Goal: Task Accomplishment & Management: Complete application form

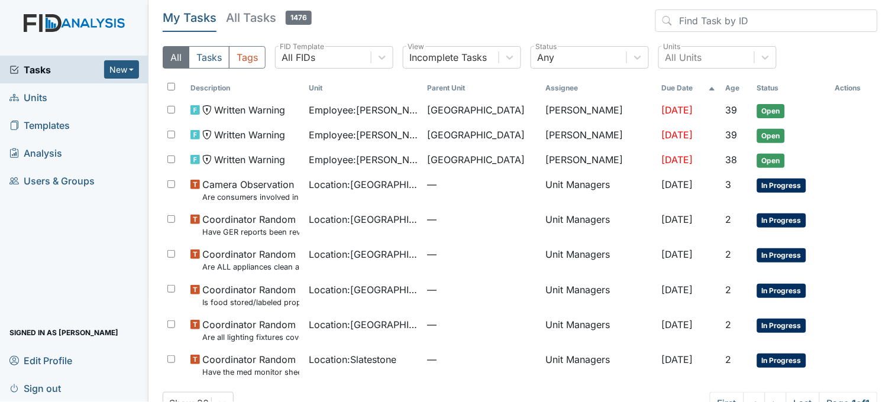
scroll to position [33, 0]
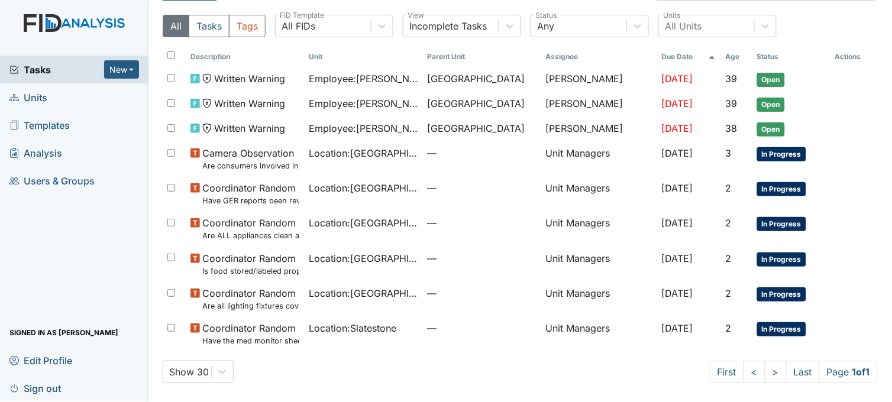
click at [34, 67] on span "Tasks" at bounding box center [56, 70] width 95 height 14
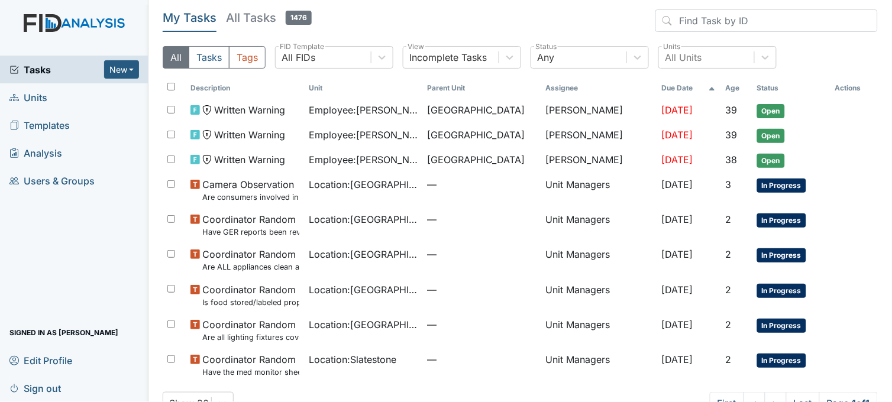
click at [59, 99] on link "Units" at bounding box center [74, 97] width 148 height 28
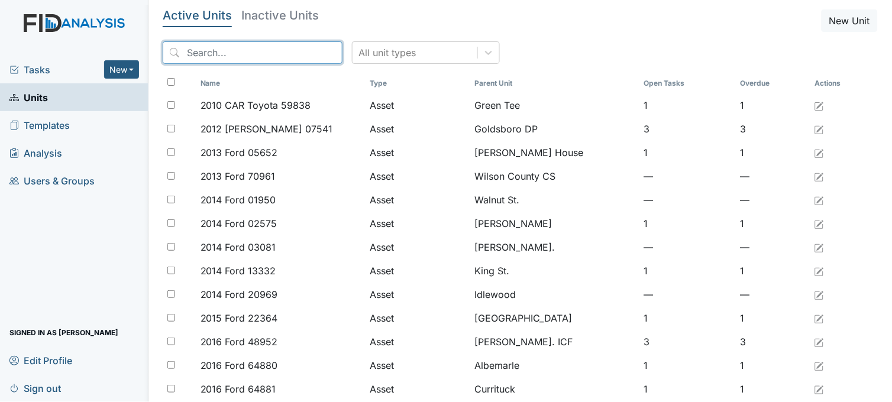
click at [270, 54] on input "search" at bounding box center [253, 52] width 180 height 22
click at [213, 50] on input "search" at bounding box center [253, 52] width 180 height 22
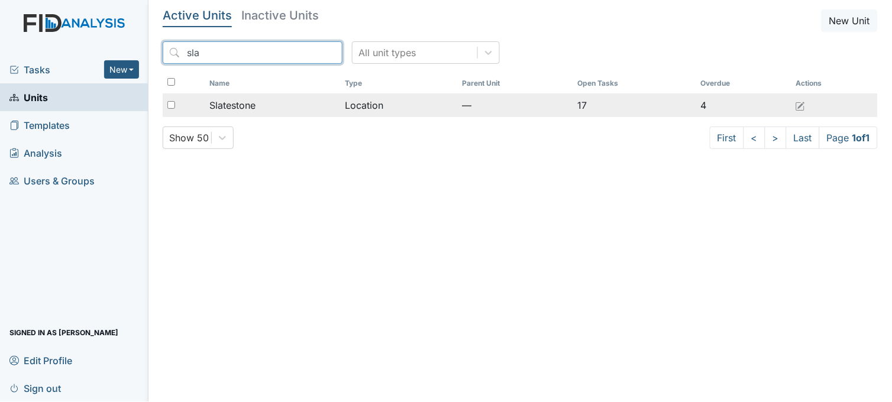
type input "sla"
click at [254, 98] on td "Slatestone" at bounding box center [273, 105] width 136 height 24
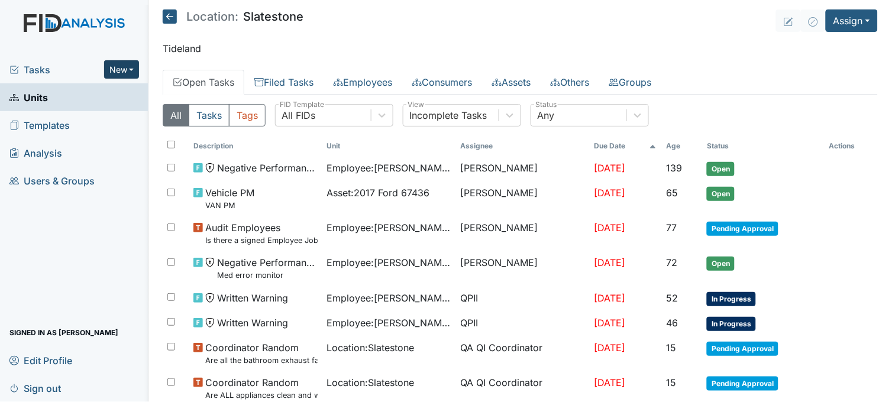
click at [120, 61] on button "New" at bounding box center [121, 69] width 35 height 18
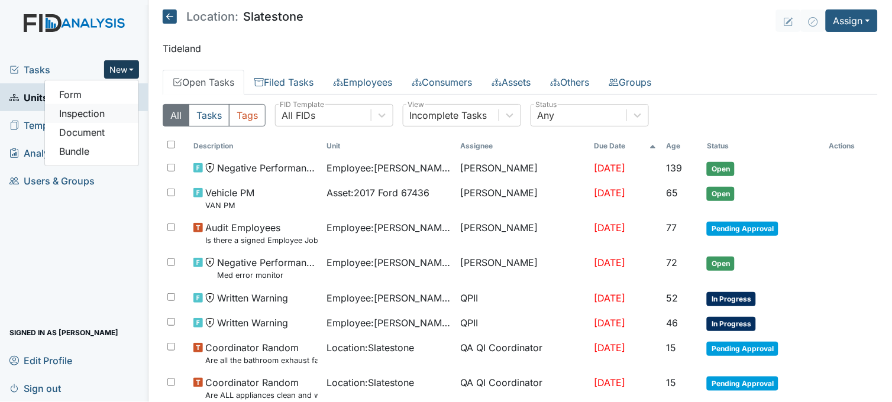
click at [91, 115] on link "Inspection" at bounding box center [91, 113] width 93 height 19
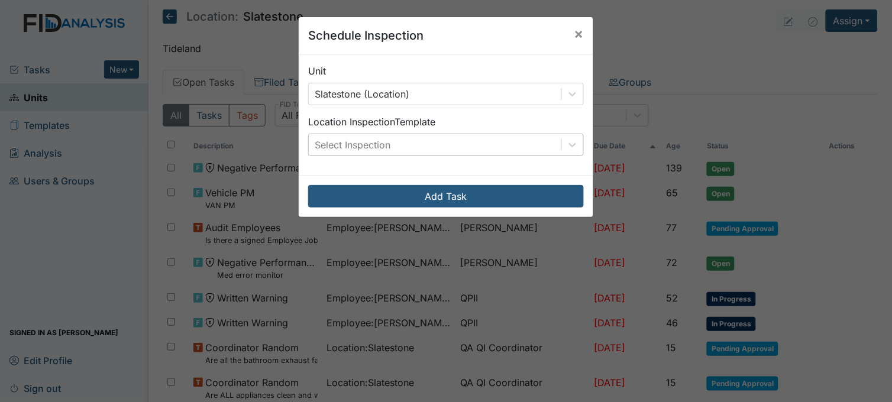
click at [429, 135] on div "Select Inspection" at bounding box center [435, 144] width 252 height 21
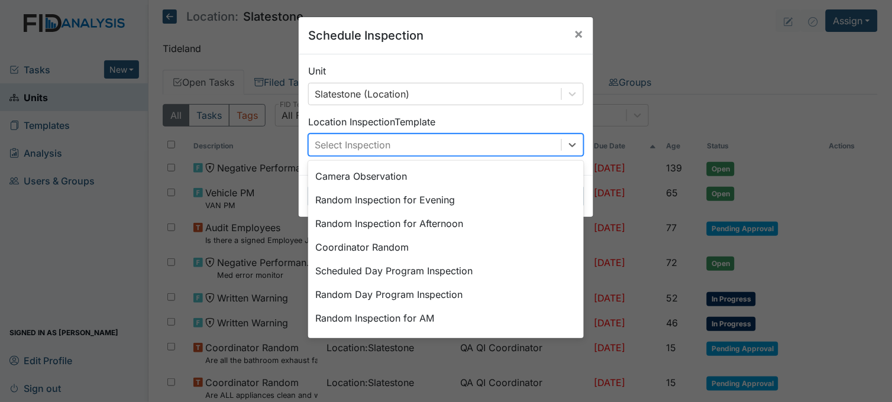
scroll to position [131, 0]
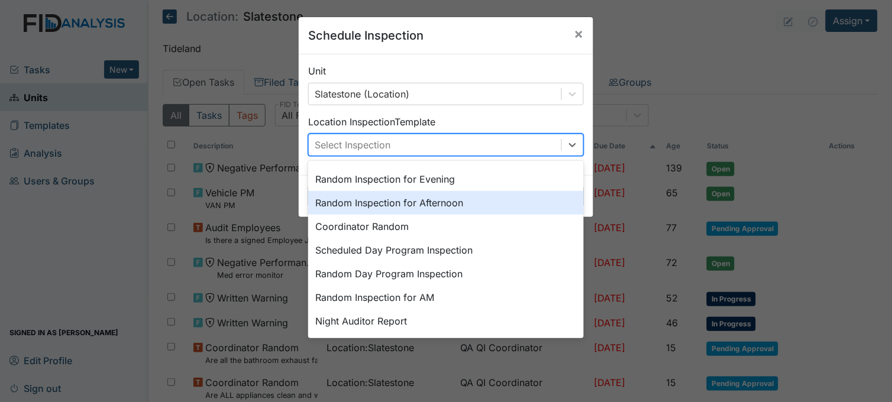
click at [401, 202] on div "Random Inspection for Afternoon" at bounding box center [445, 203] width 275 height 24
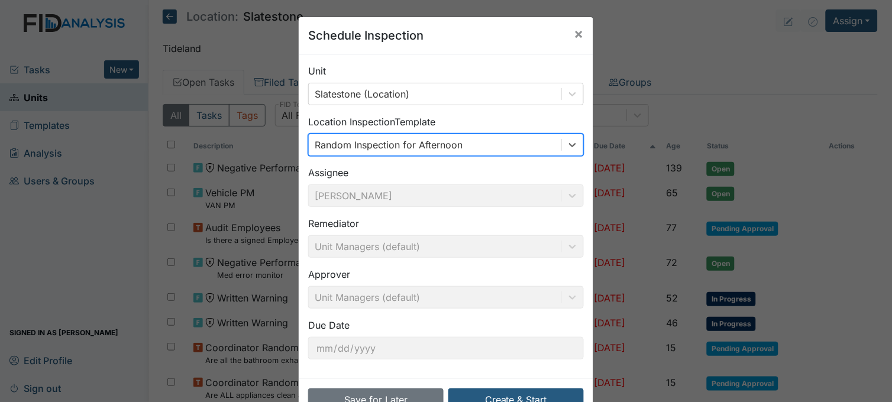
scroll to position [36, 0]
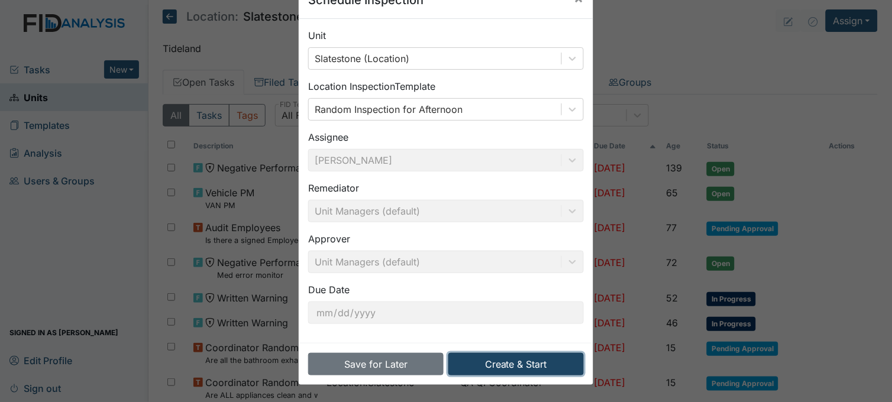
click at [525, 356] on button "Create & Start" at bounding box center [515, 364] width 135 height 22
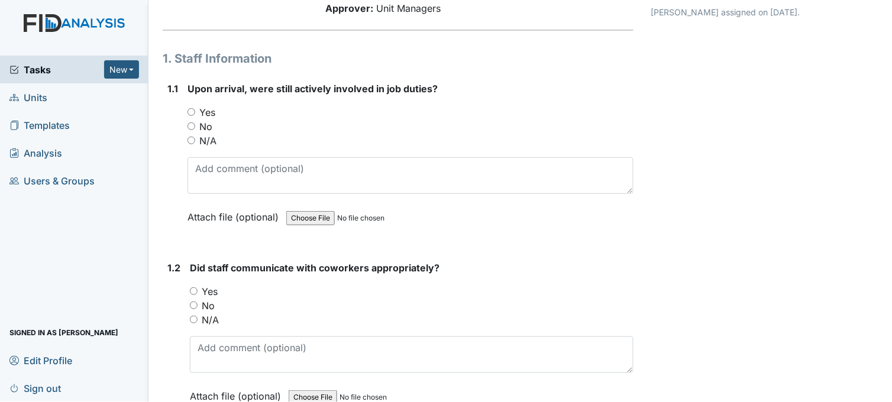
scroll to position [131, 0]
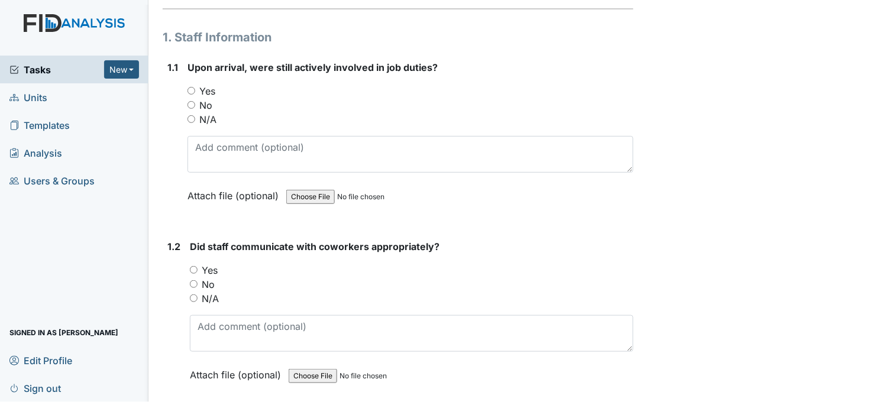
click at [188, 89] on input "Yes" at bounding box center [191, 91] width 8 height 8
radio input "true"
click at [193, 268] on input "Yes" at bounding box center [194, 270] width 8 height 8
radio input "true"
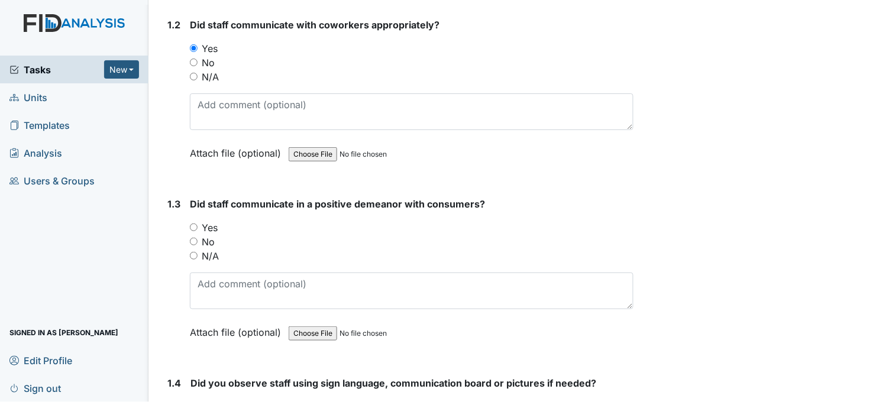
scroll to position [394, 0]
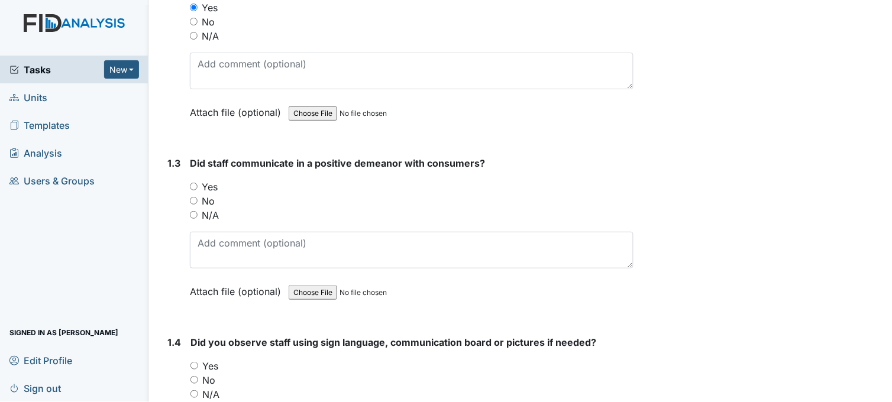
click at [193, 186] on input "Yes" at bounding box center [194, 187] width 8 height 8
radio input "true"
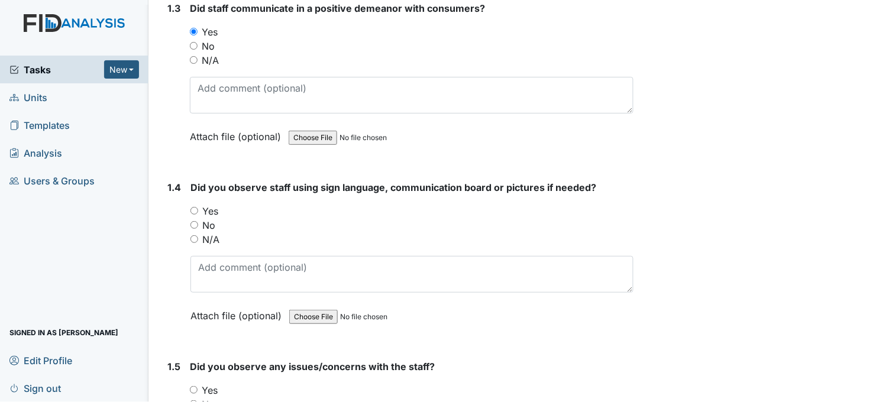
scroll to position [591, 0]
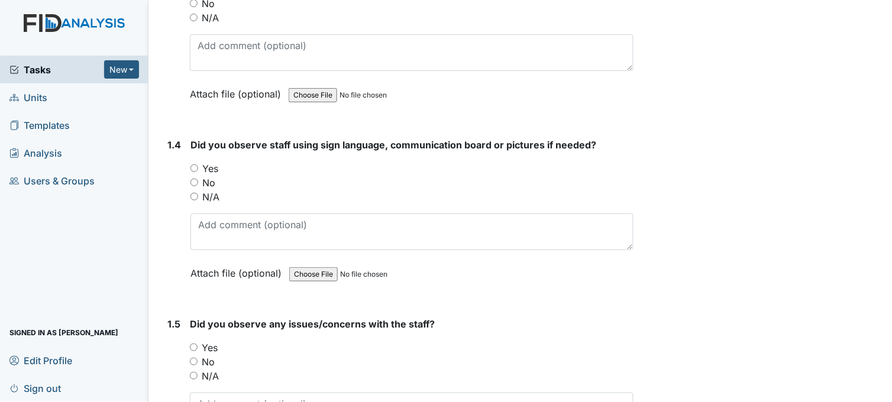
click at [193, 164] on input "Yes" at bounding box center [194, 168] width 8 height 8
radio input "true"
click at [196, 180] on input "No" at bounding box center [194, 183] width 8 height 8
radio input "true"
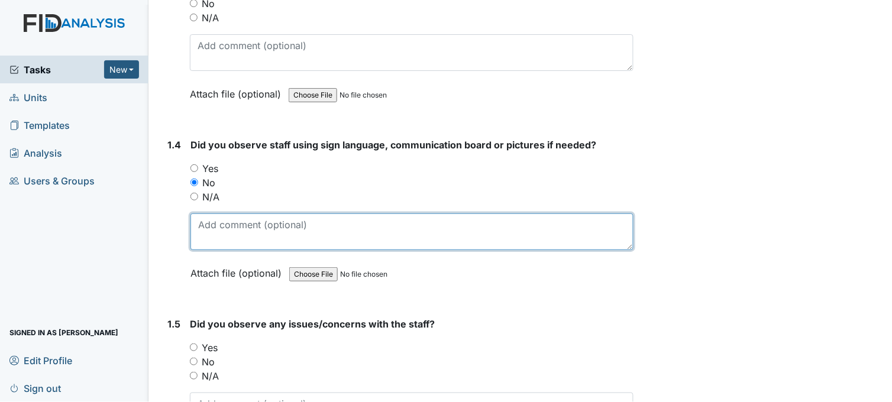
click at [335, 225] on textarea at bounding box center [411, 231] width 443 height 37
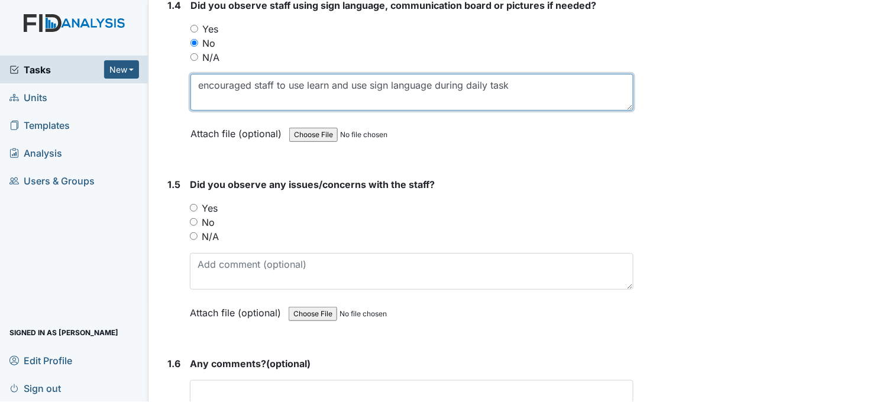
scroll to position [788, 0]
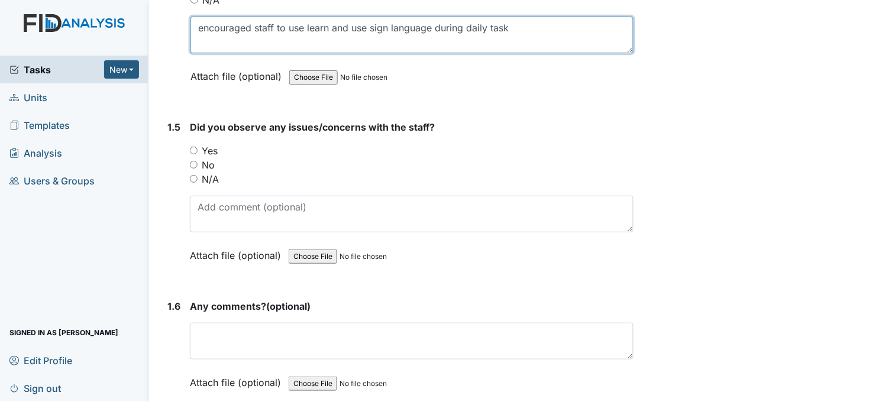
type textarea "encouraged staff to use learn and use sign language during daily task"
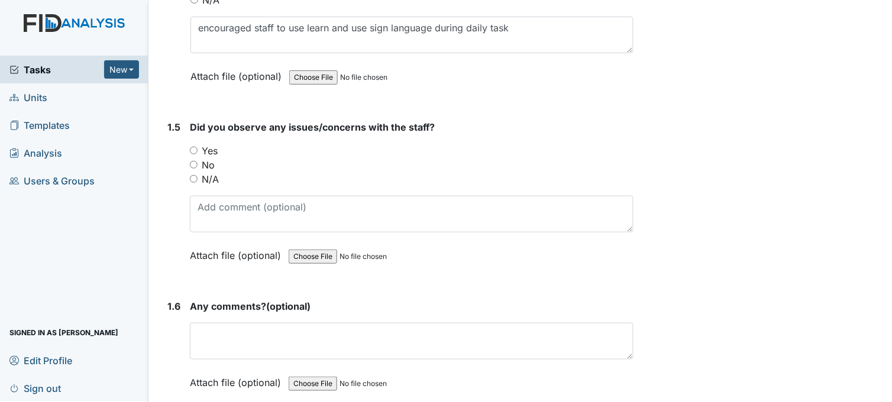
click at [196, 164] on input "No" at bounding box center [194, 165] width 8 height 8
radio input "true"
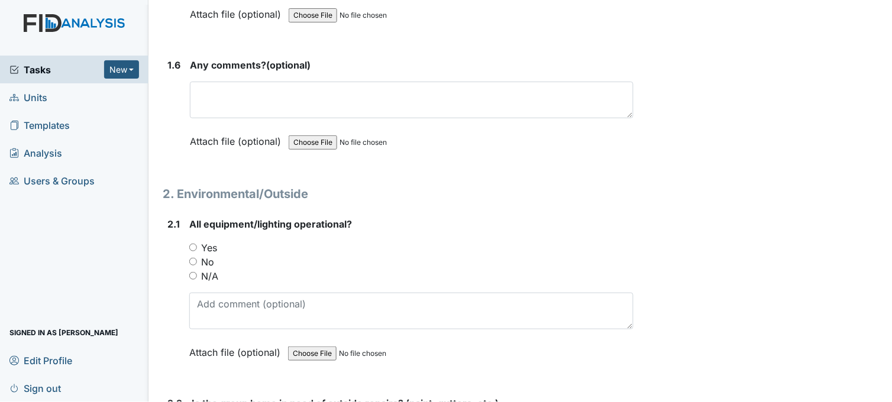
scroll to position [1051, 0]
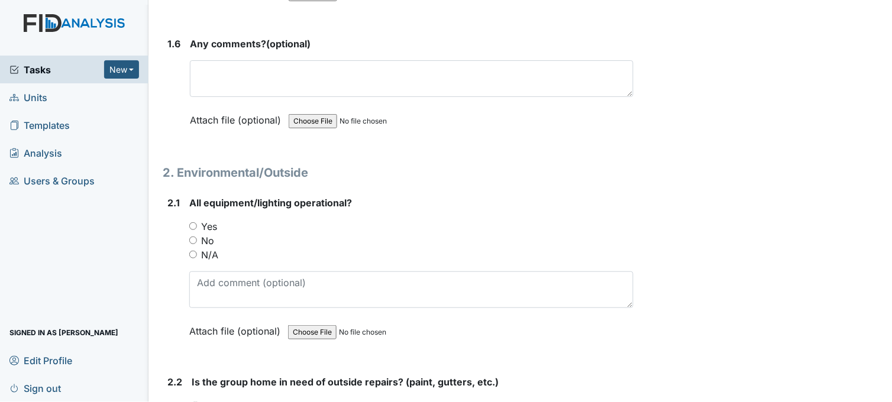
click at [194, 222] on input "Yes" at bounding box center [193, 226] width 8 height 8
radio input "true"
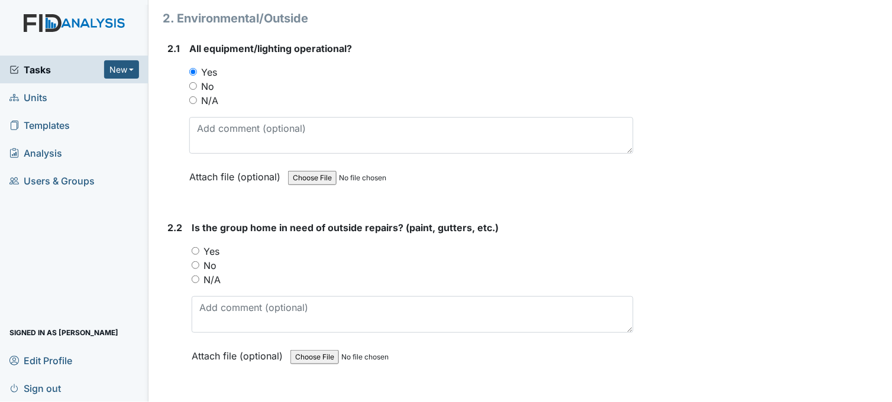
scroll to position [1248, 0]
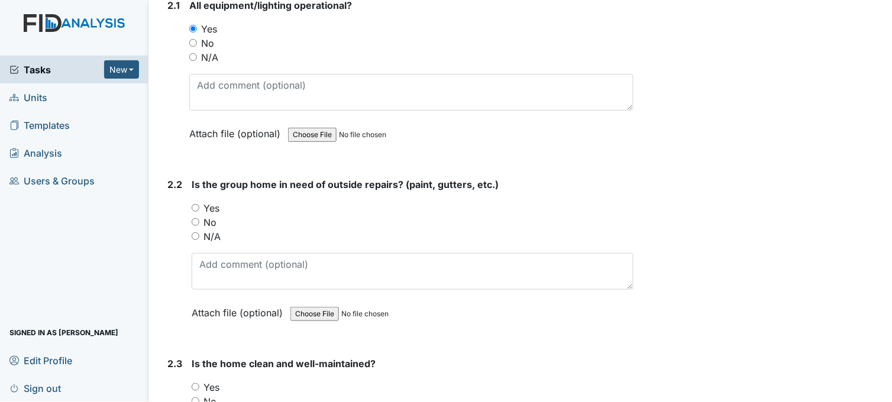
click at [197, 221] on input "No" at bounding box center [196, 222] width 8 height 8
radio input "true"
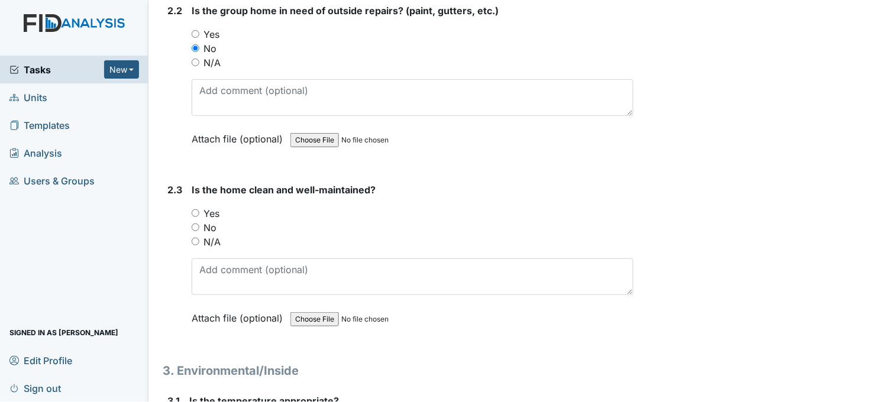
scroll to position [1445, 0]
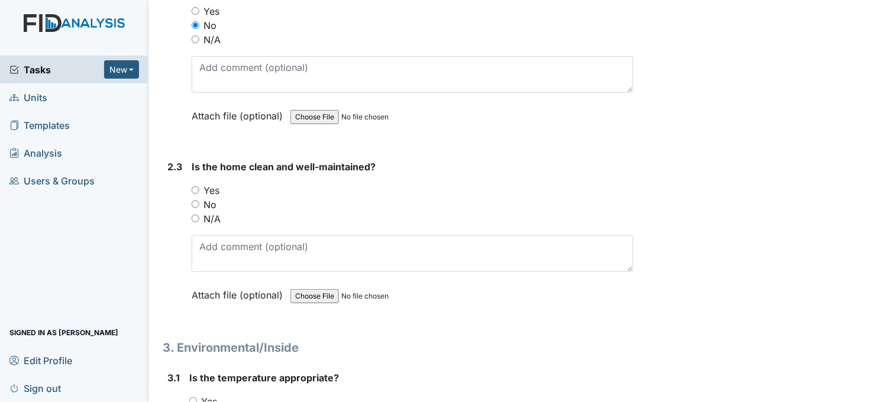
click at [198, 189] on input "Yes" at bounding box center [196, 190] width 8 height 8
radio input "true"
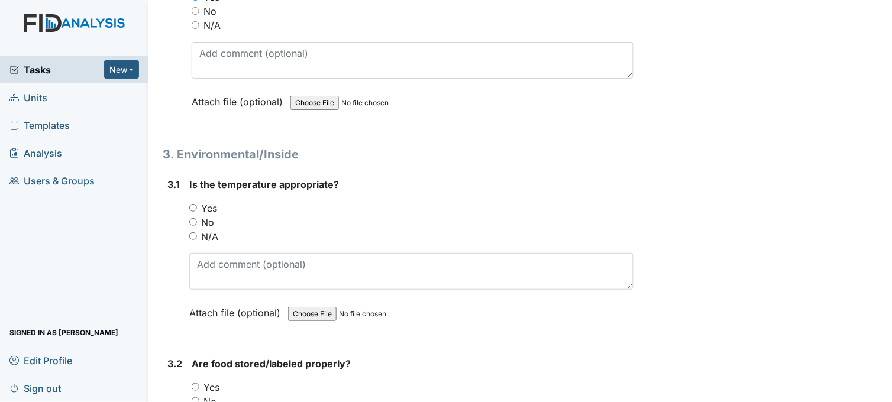
scroll to position [1642, 0]
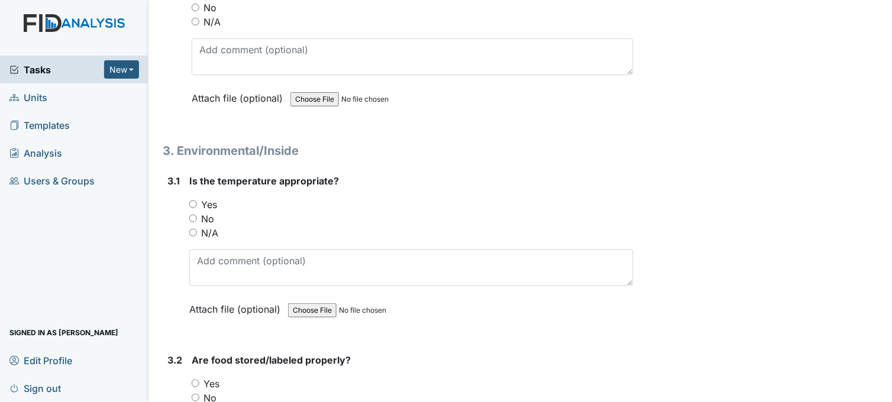
click at [193, 200] on input "Yes" at bounding box center [193, 204] width 8 height 8
radio input "true"
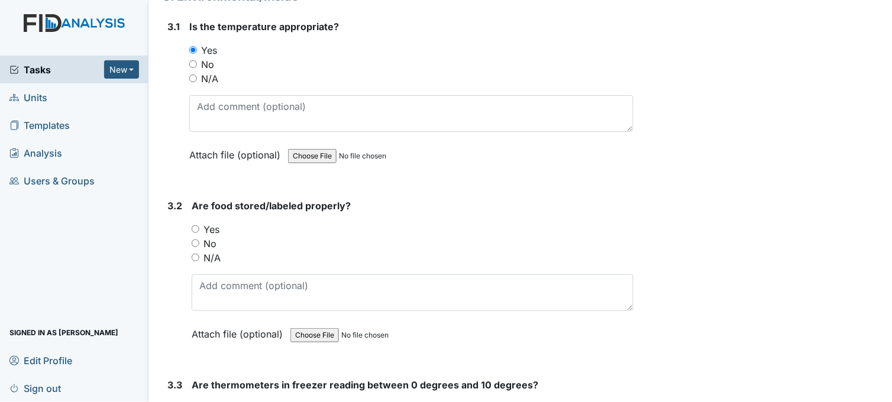
scroll to position [1839, 0]
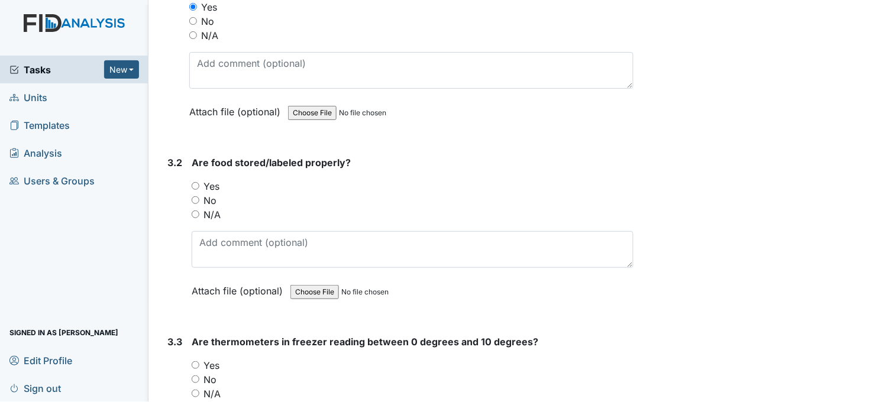
click at [195, 183] on input "Yes" at bounding box center [196, 186] width 8 height 8
radio input "true"
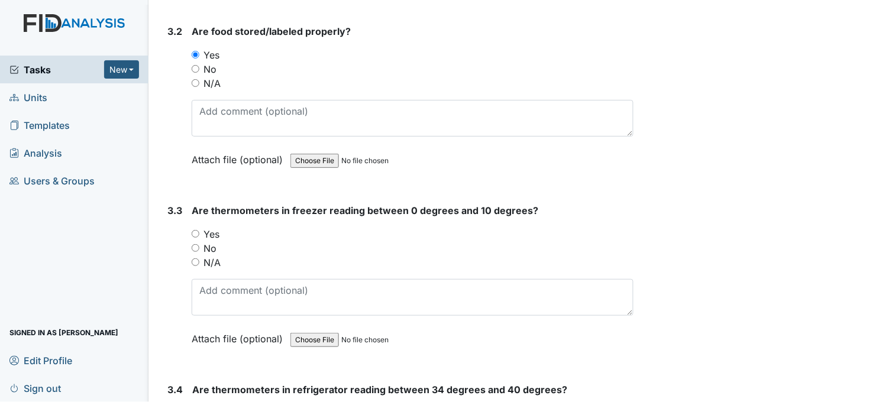
scroll to position [2036, 0]
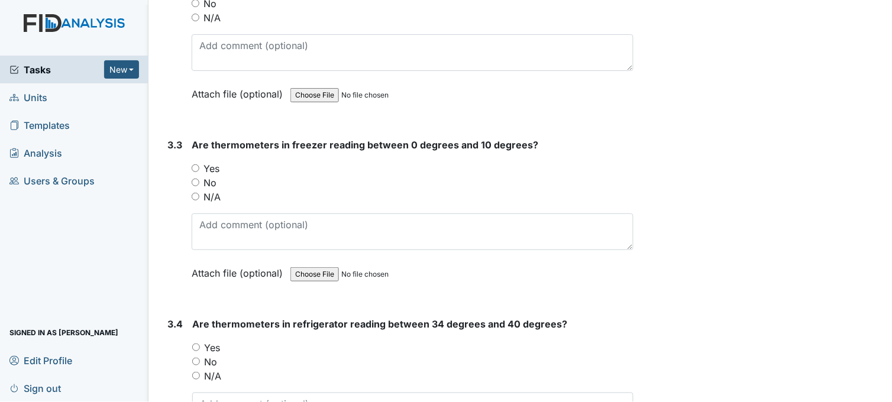
click at [196, 167] on input "Yes" at bounding box center [196, 168] width 8 height 8
radio input "true"
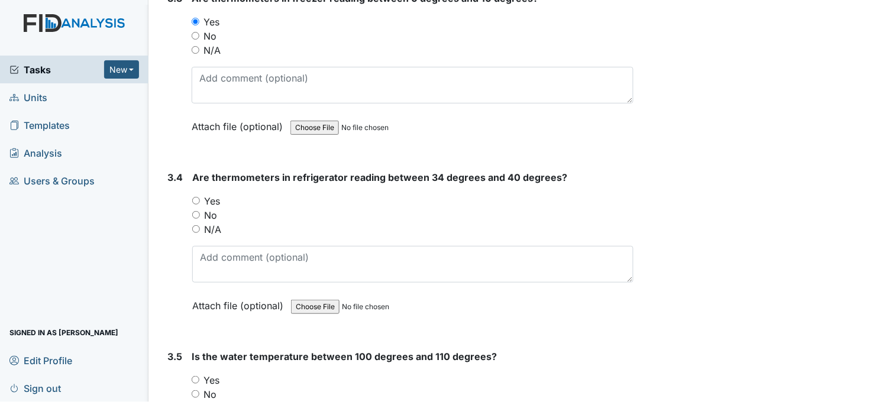
scroll to position [2233, 0]
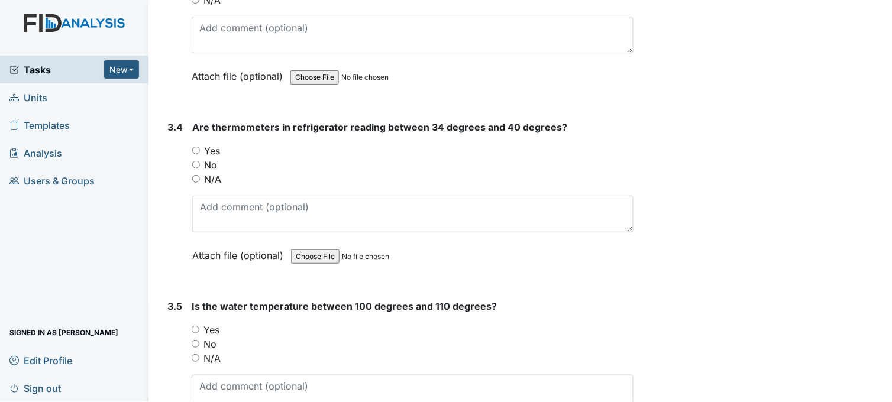
click at [196, 147] on input "Yes" at bounding box center [196, 151] width 8 height 8
radio input "true"
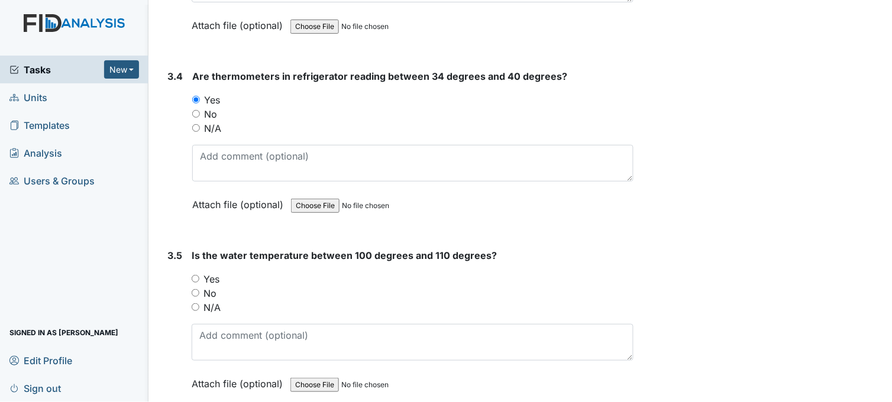
scroll to position [2430, 0]
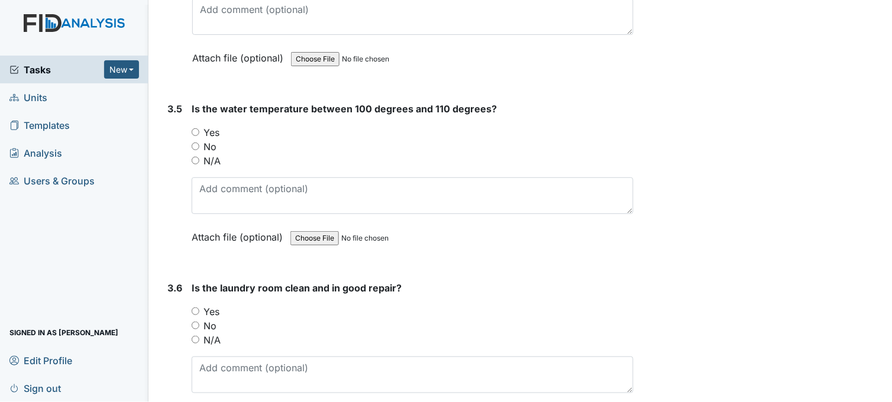
click at [196, 129] on input "Yes" at bounding box center [196, 132] width 8 height 8
radio input "true"
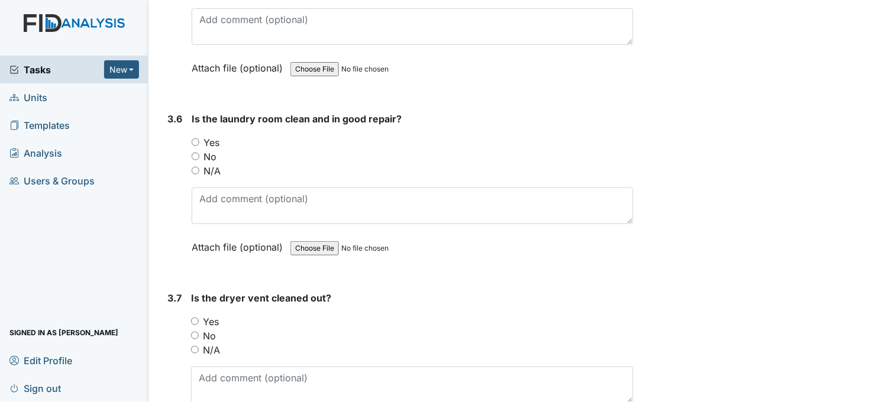
scroll to position [2627, 0]
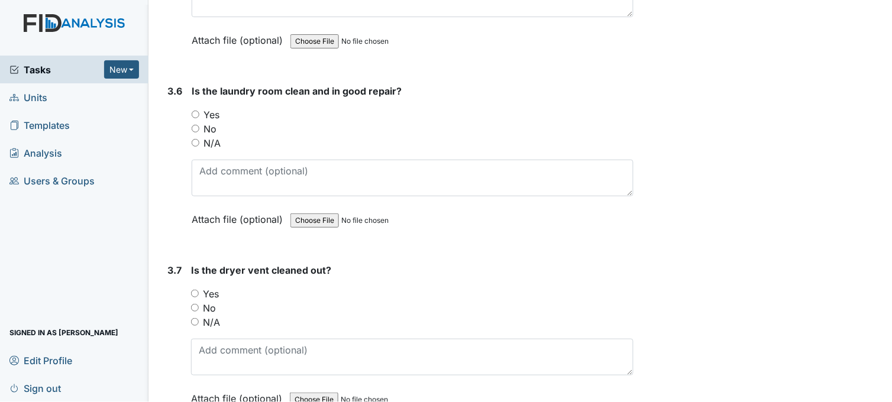
click at [197, 111] on input "Yes" at bounding box center [196, 115] width 8 height 8
radio input "true"
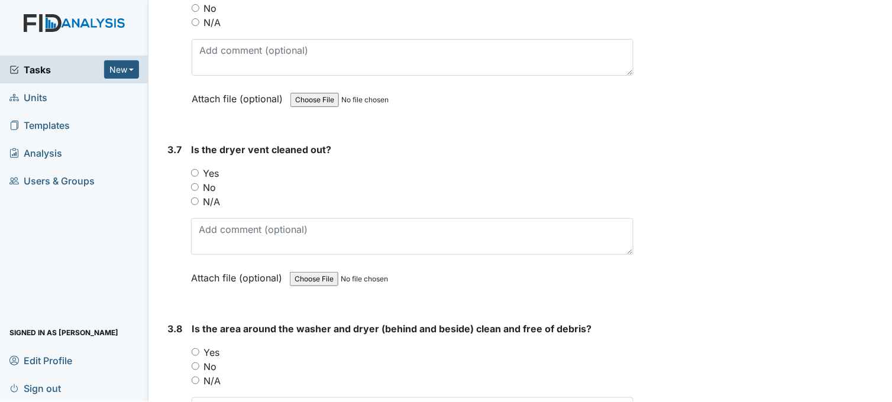
scroll to position [2759, 0]
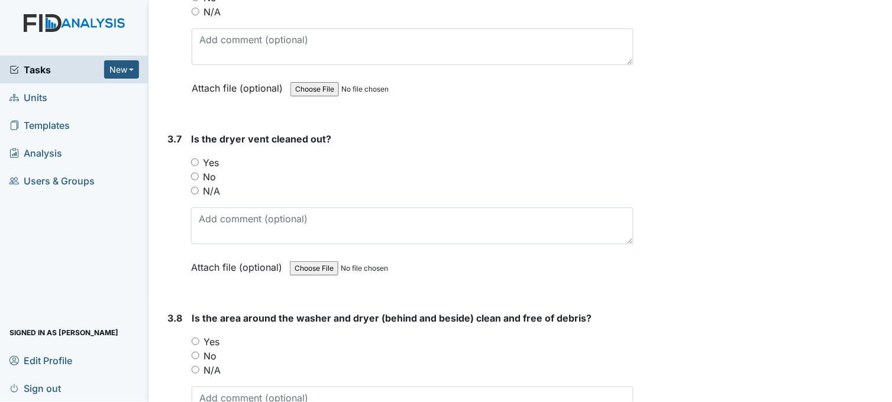
click at [196, 158] on input "Yes" at bounding box center [195, 162] width 8 height 8
radio input "true"
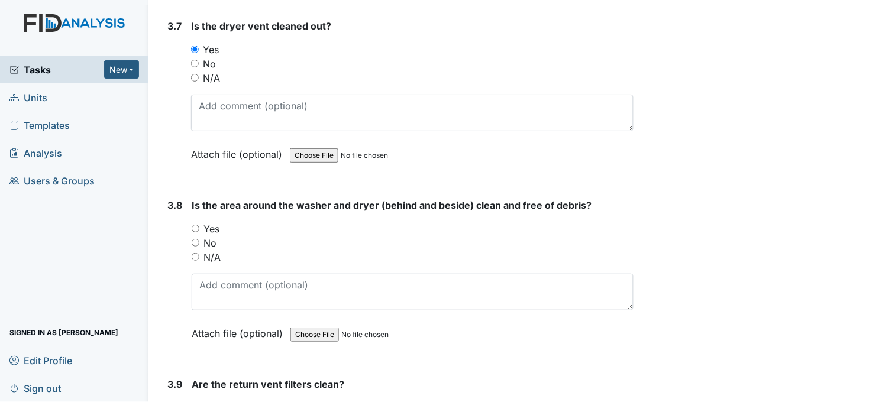
scroll to position [2890, 0]
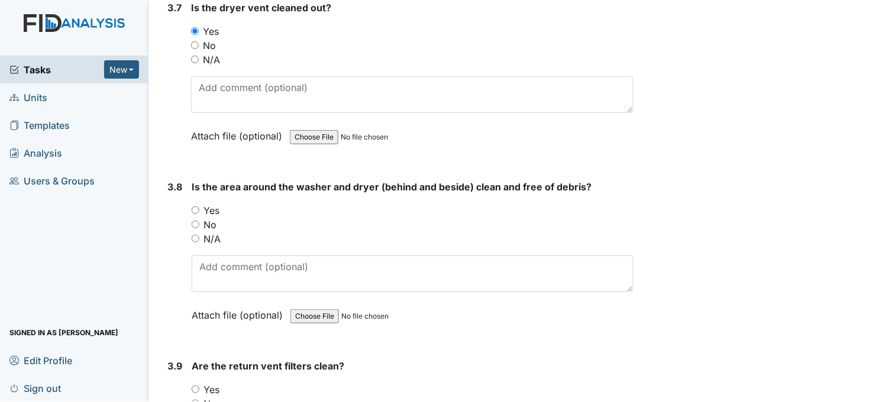
click at [196, 207] on input "Yes" at bounding box center [196, 210] width 8 height 8
radio input "true"
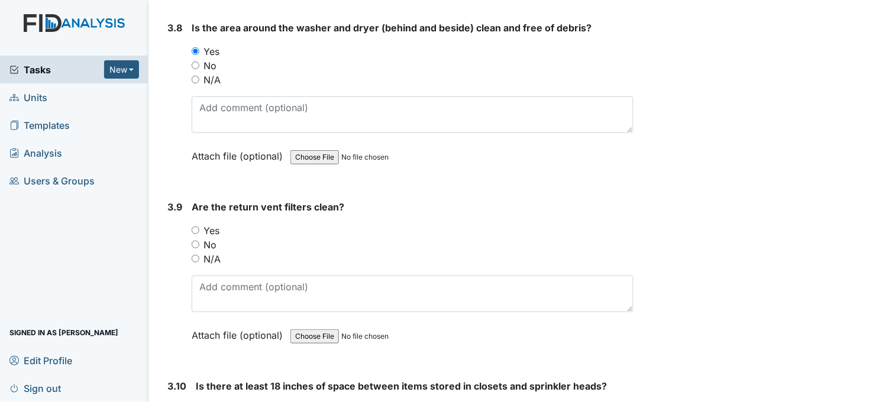
scroll to position [3087, 0]
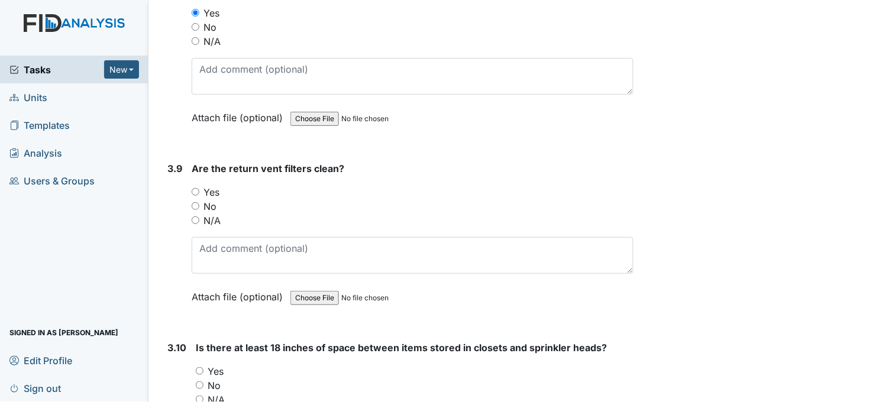
click at [196, 188] on input "Yes" at bounding box center [196, 192] width 8 height 8
radio input "true"
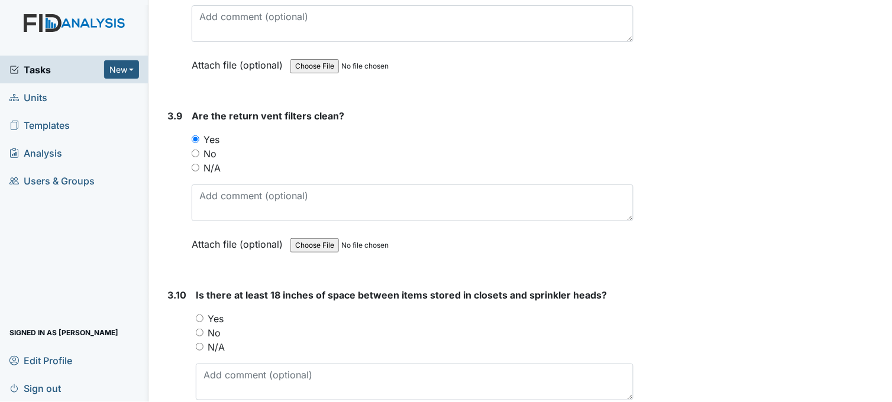
scroll to position [3284, 0]
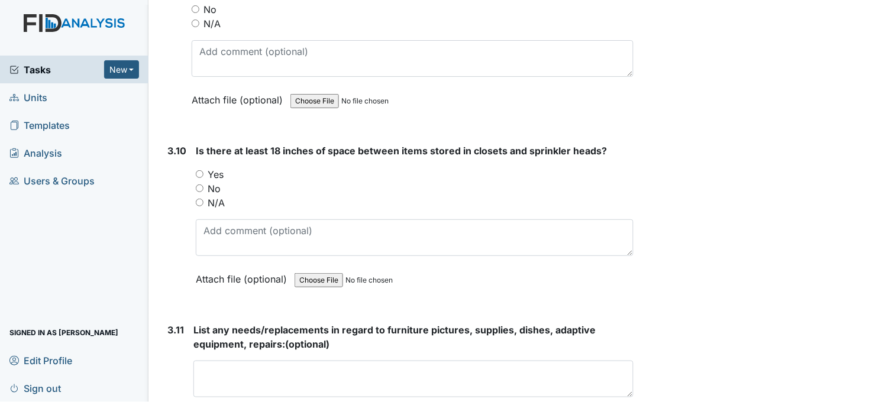
drag, startPoint x: 202, startPoint y: 168, endPoint x: 219, endPoint y: 186, distance: 24.7
click at [201, 170] on input "Yes" at bounding box center [200, 174] width 8 height 8
radio input "true"
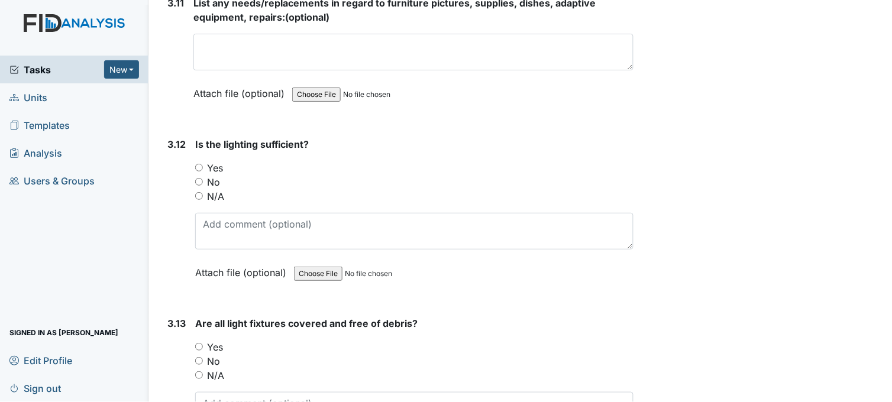
scroll to position [3613, 0]
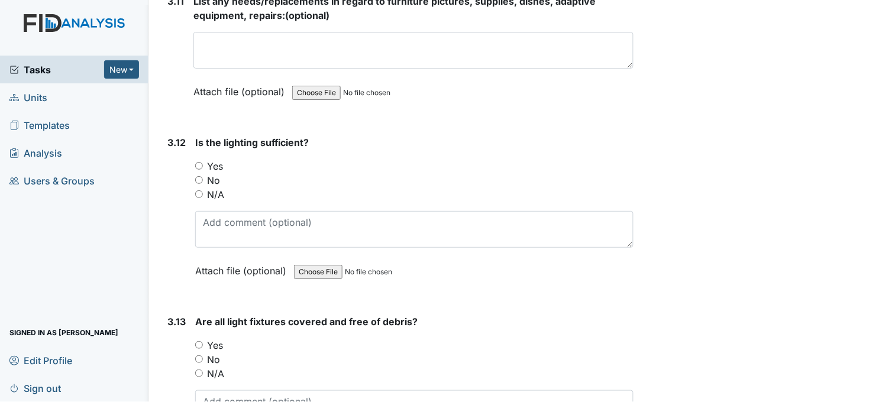
click at [201, 162] on input "Yes" at bounding box center [199, 166] width 8 height 8
radio input "true"
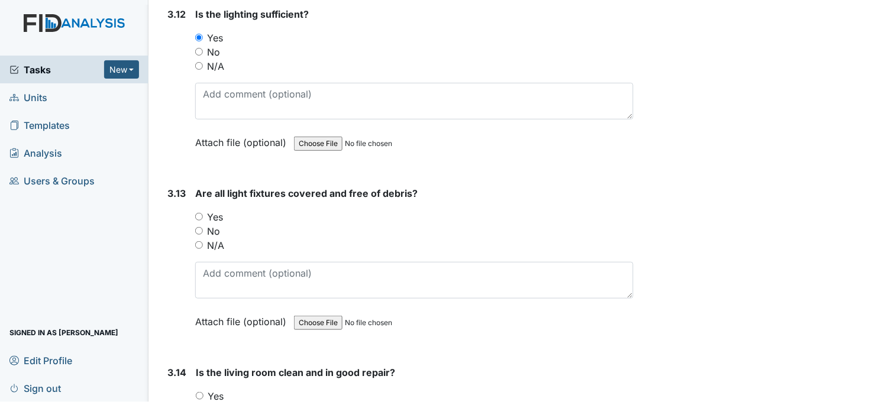
scroll to position [3744, 0]
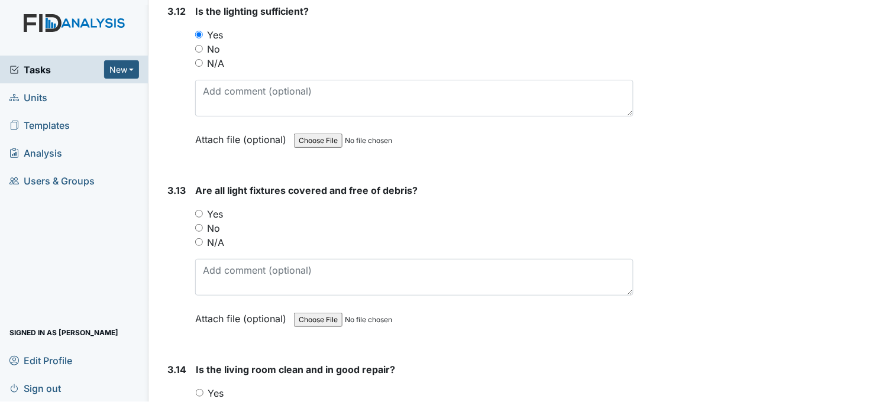
click at [200, 210] on input "Yes" at bounding box center [199, 214] width 8 height 8
radio input "true"
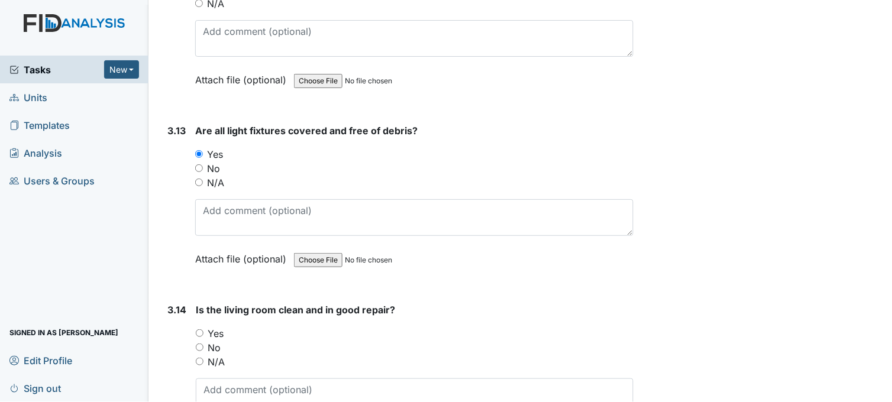
scroll to position [3875, 0]
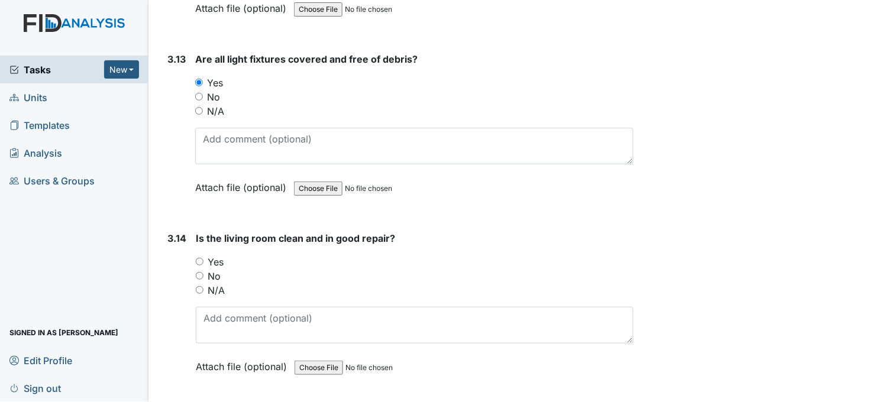
click at [199, 258] on input "Yes" at bounding box center [200, 262] width 8 height 8
radio input "true"
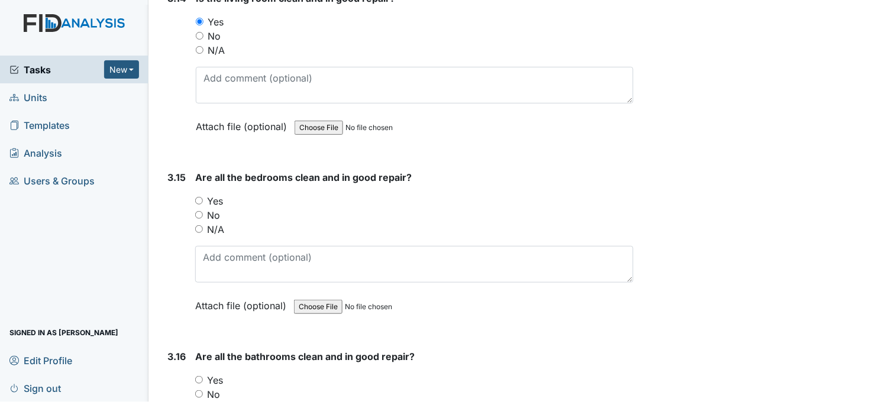
scroll to position [4138, 0]
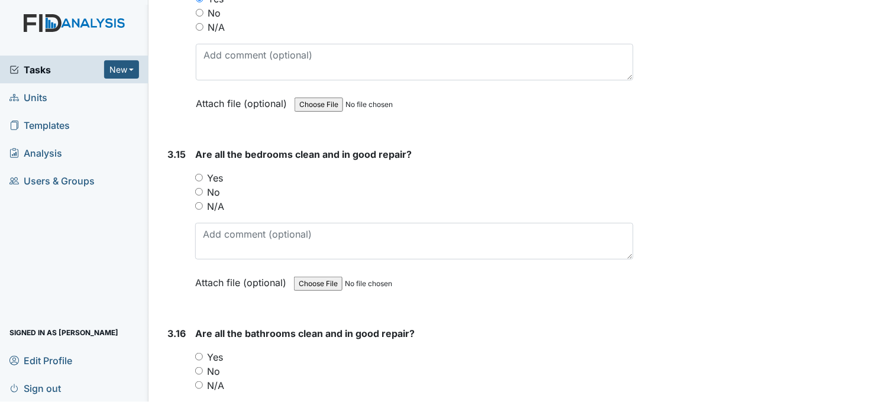
click at [201, 174] on input "Yes" at bounding box center [199, 178] width 8 height 8
radio input "true"
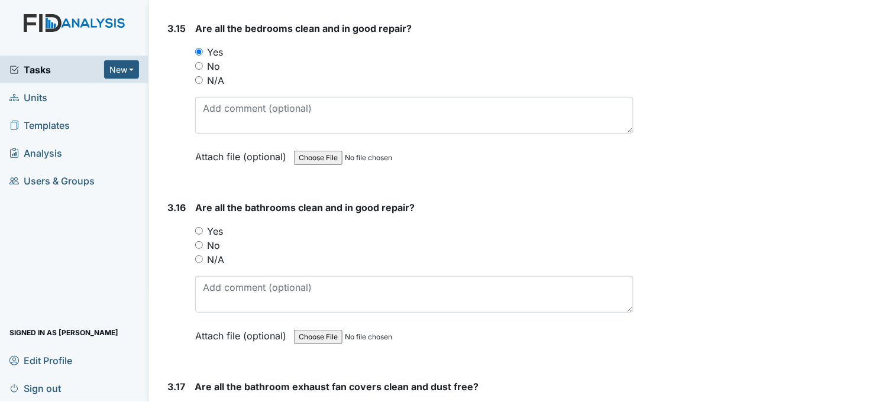
scroll to position [4335, 0]
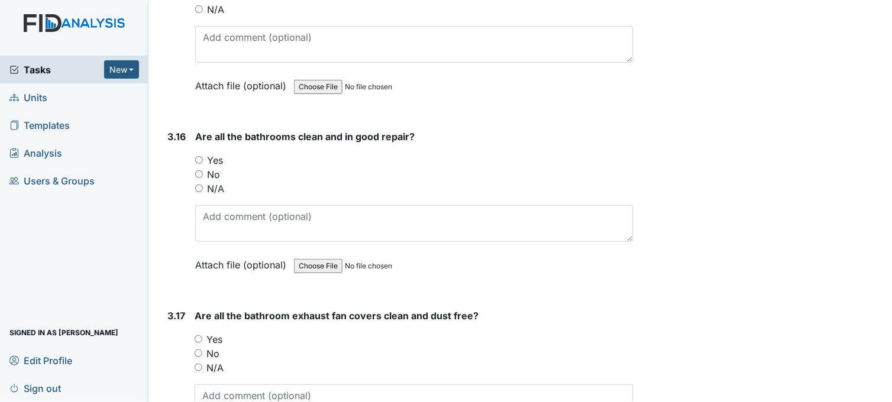
click at [199, 153] on div "Yes" at bounding box center [414, 160] width 438 height 14
click at [201, 156] on input "Yes" at bounding box center [199, 160] width 8 height 8
radio input "true"
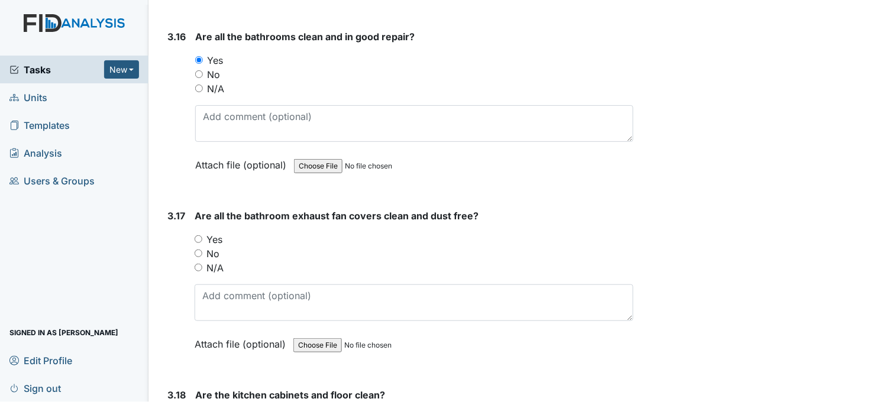
scroll to position [4466, 0]
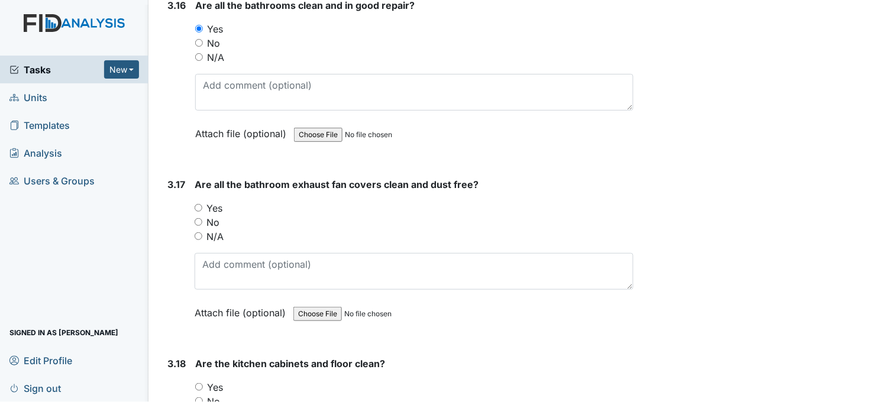
click at [197, 204] on input "Yes" at bounding box center [199, 208] width 8 height 8
radio input "true"
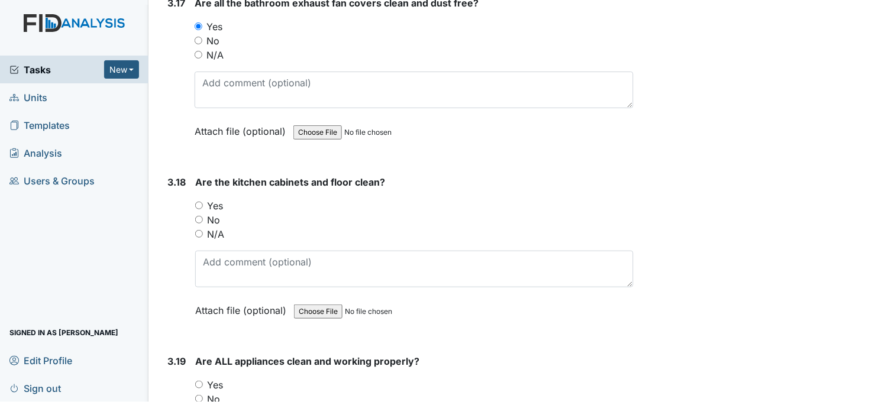
scroll to position [4663, 0]
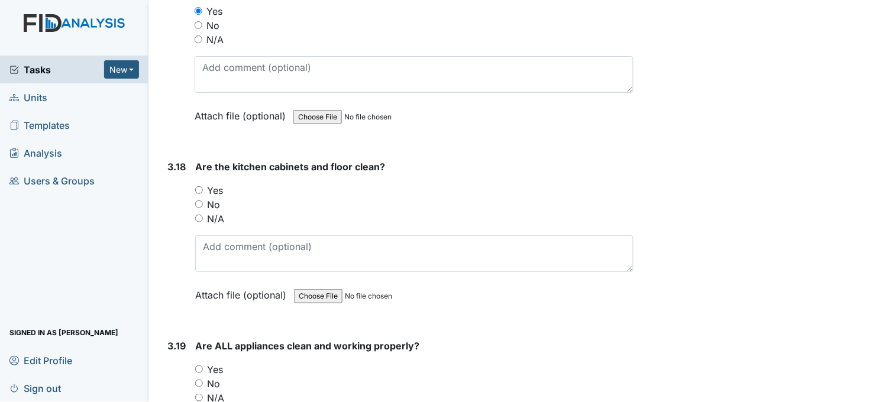
click at [200, 187] on input "Yes" at bounding box center [199, 190] width 8 height 8
radio input "true"
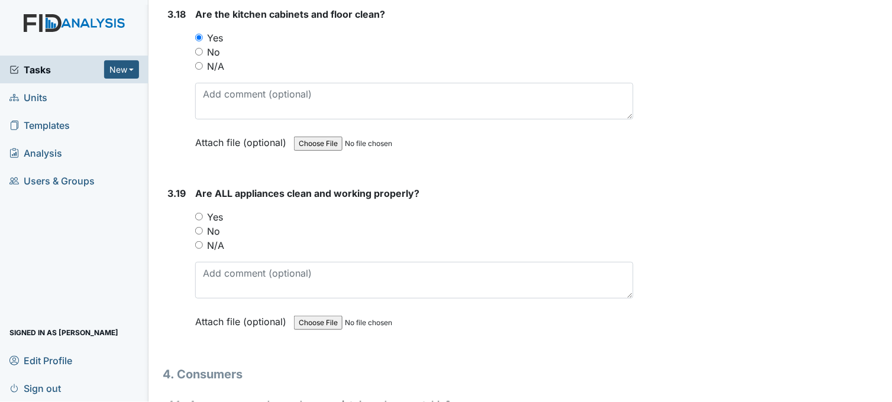
scroll to position [4861, 0]
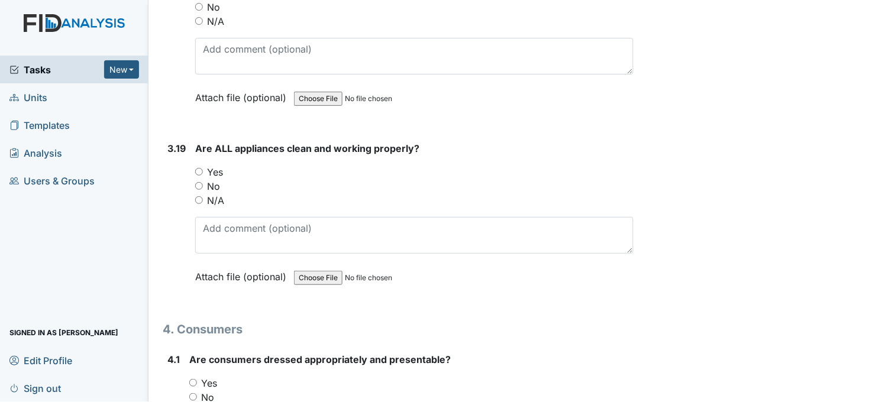
click at [199, 168] on input "Yes" at bounding box center [199, 172] width 8 height 8
radio input "true"
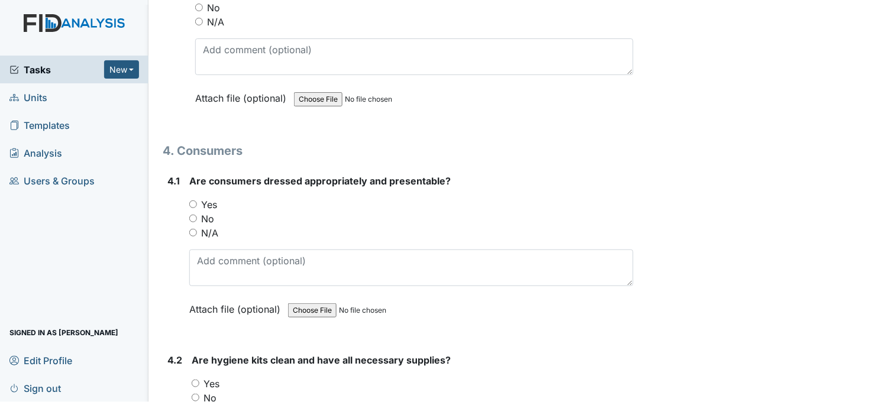
scroll to position [5058, 0]
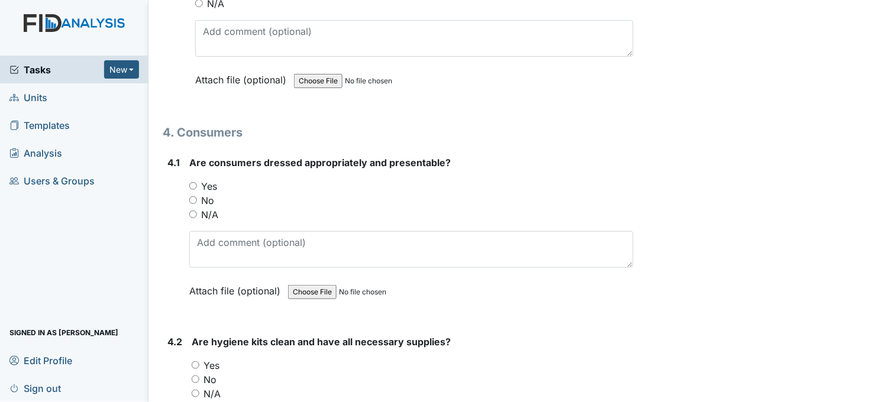
click at [193, 182] on input "Yes" at bounding box center [193, 186] width 8 height 8
radio input "true"
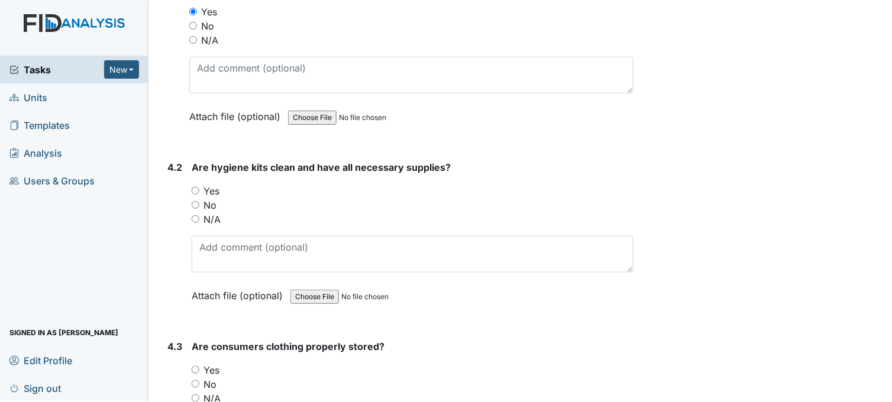
scroll to position [5255, 0]
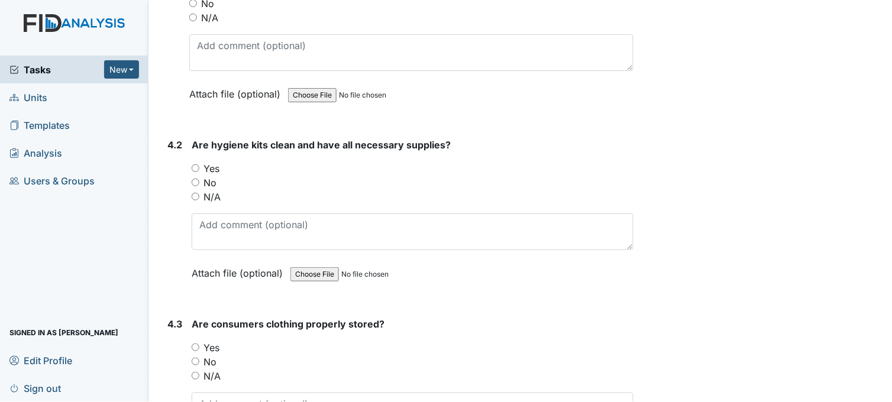
click at [197, 164] on input "Yes" at bounding box center [196, 168] width 8 height 8
radio input "true"
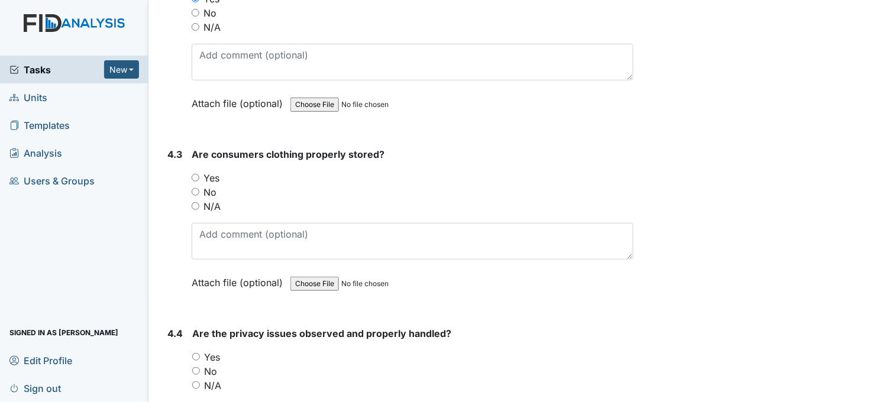
scroll to position [5452, 0]
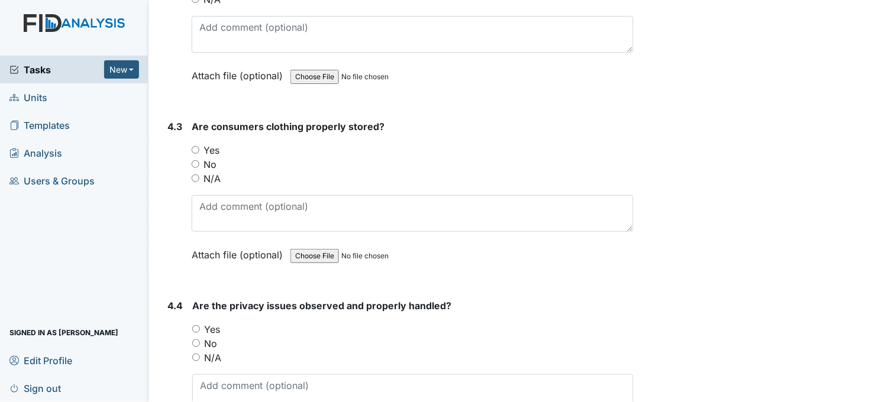
click at [196, 146] on input "Yes" at bounding box center [196, 150] width 8 height 8
radio input "true"
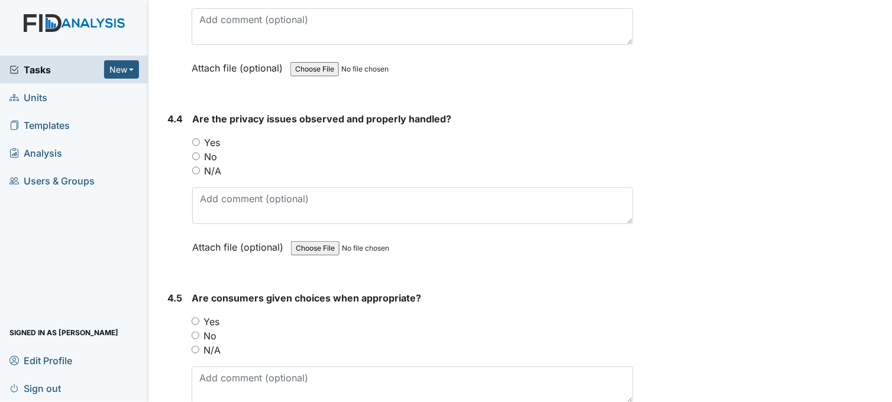
scroll to position [5649, 0]
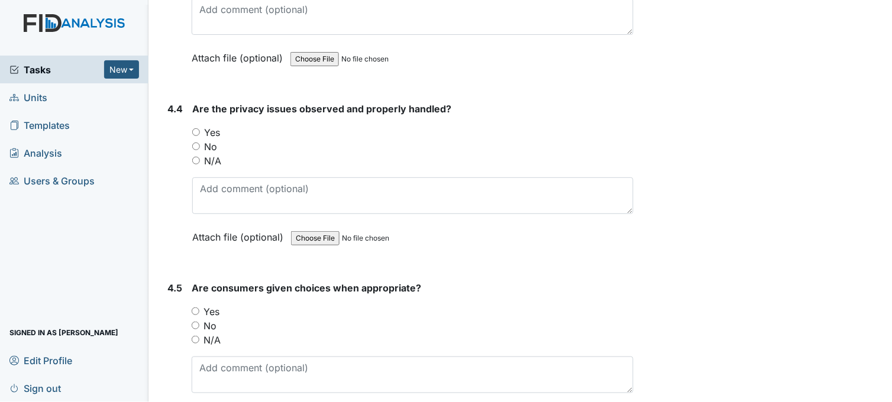
click at [193, 142] on input "No" at bounding box center [196, 146] width 8 height 8
radio input "true"
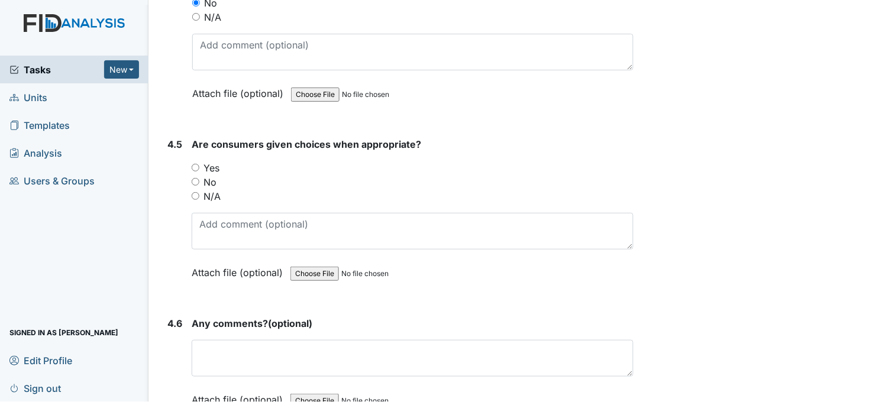
scroll to position [5846, 0]
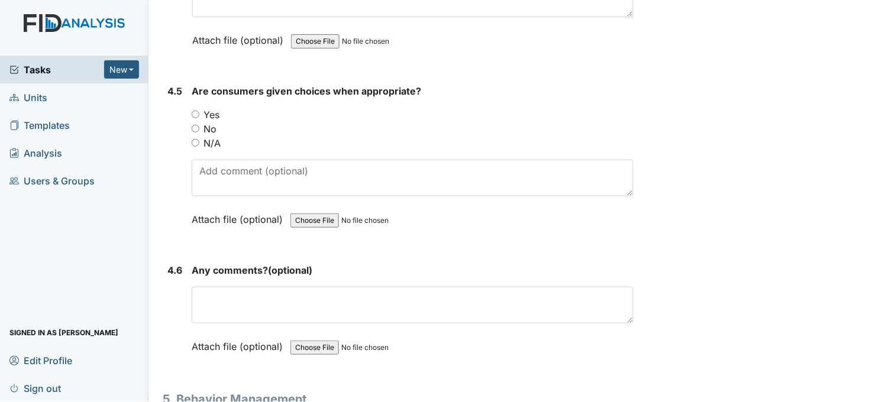
click at [197, 111] on input "Yes" at bounding box center [196, 115] width 8 height 8
radio input "true"
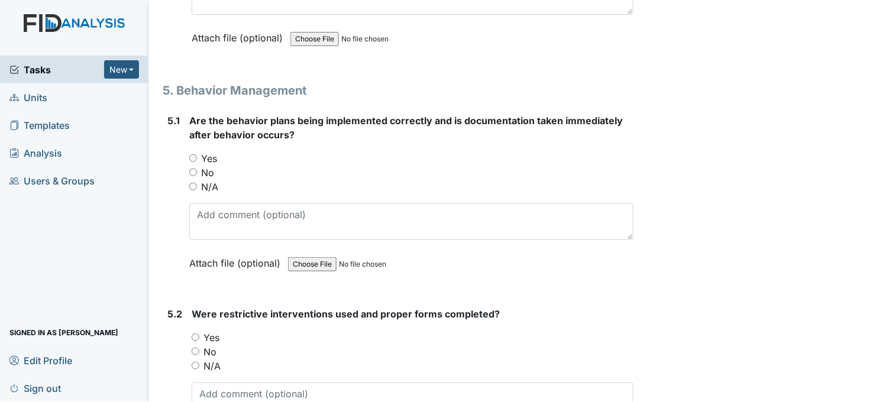
scroll to position [6174, 0]
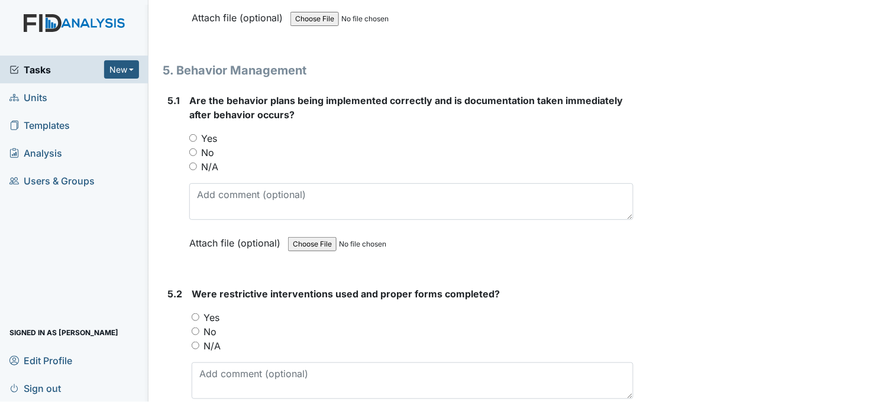
click at [192, 134] on input "Yes" at bounding box center [193, 138] width 8 height 8
radio input "true"
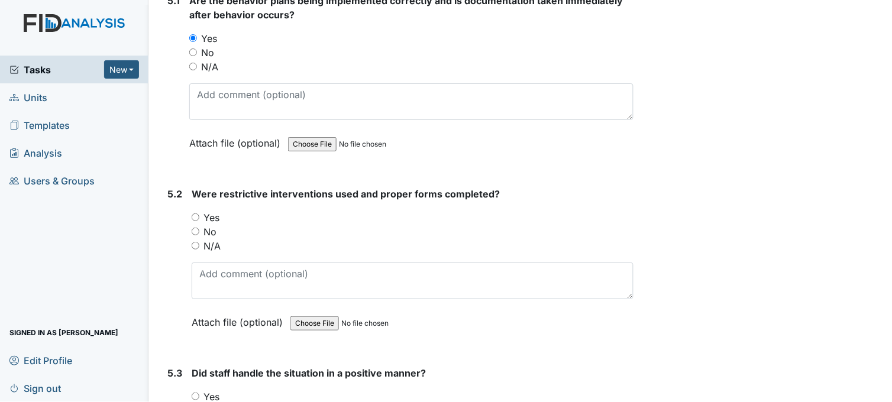
scroll to position [6306, 0]
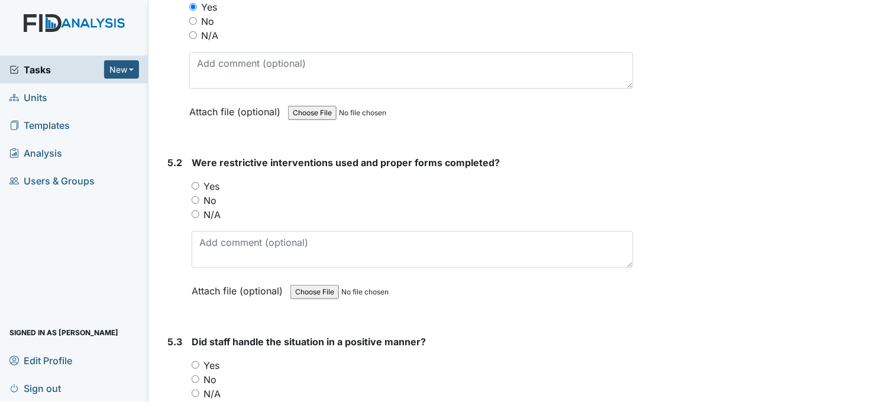
click at [194, 210] on input "N/A" at bounding box center [196, 214] width 8 height 8
radio input "true"
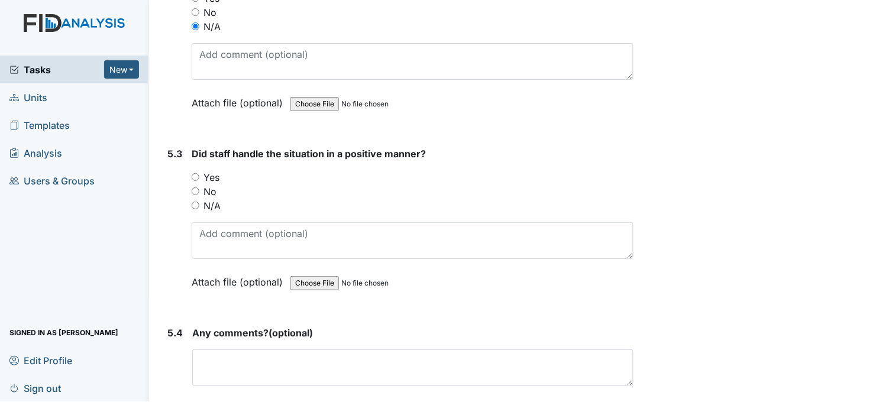
scroll to position [6503, 0]
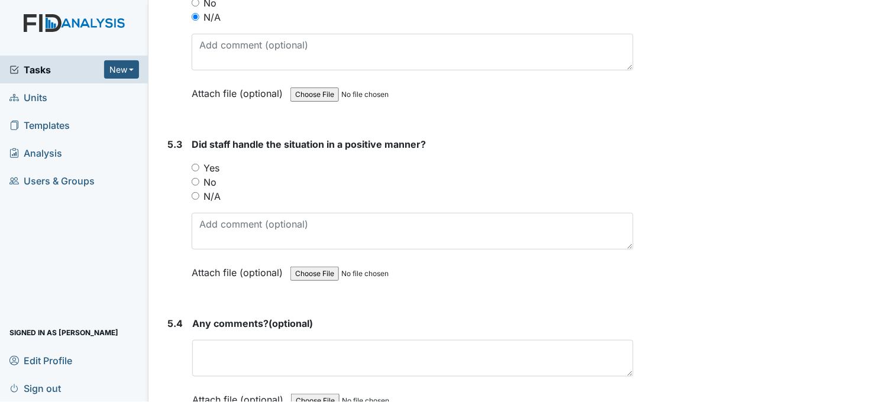
click at [194, 164] on input "Yes" at bounding box center [196, 168] width 8 height 8
radio input "true"
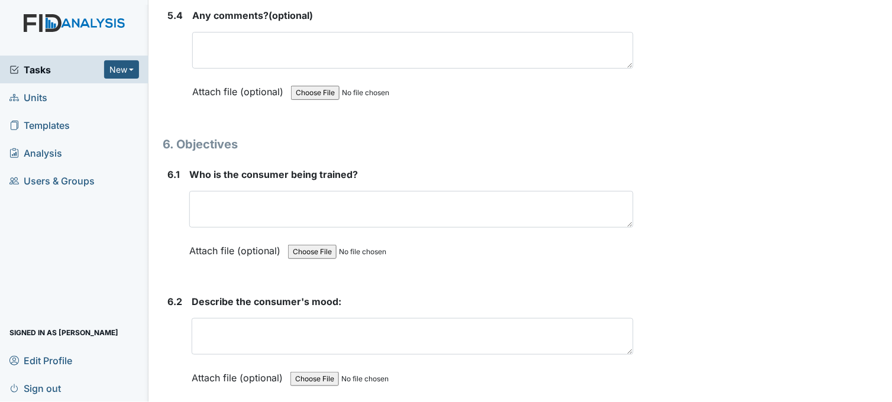
scroll to position [6831, 0]
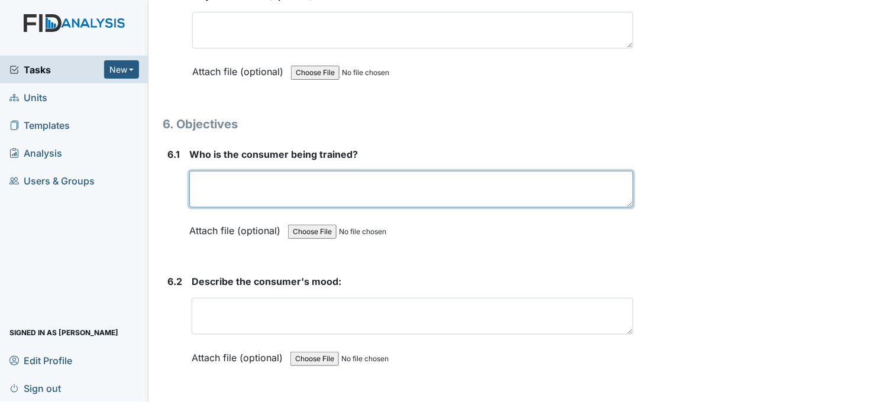
click at [264, 172] on textarea at bounding box center [411, 189] width 444 height 37
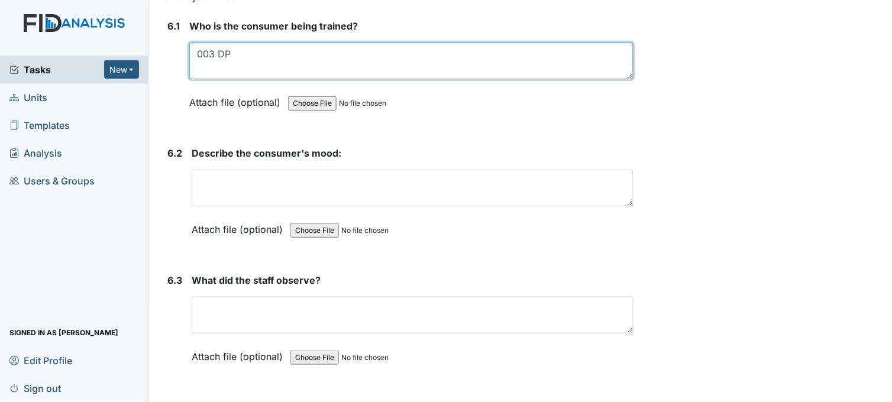
scroll to position [6962, 0]
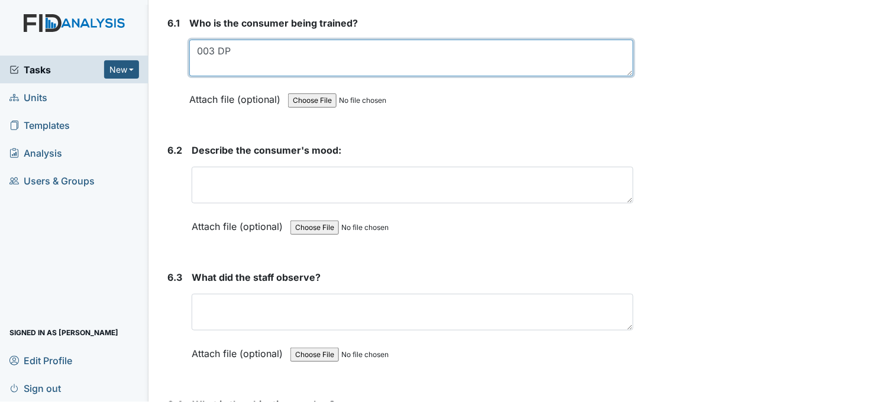
type textarea "003 DP"
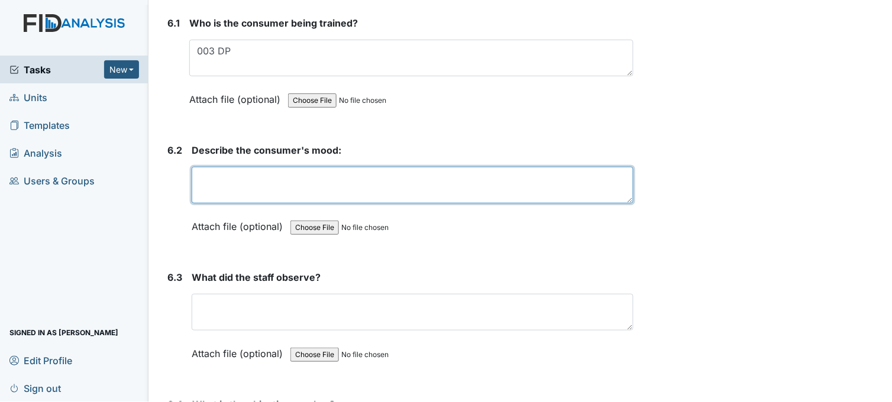
click at [264, 179] on textarea at bounding box center [413, 185] width 442 height 37
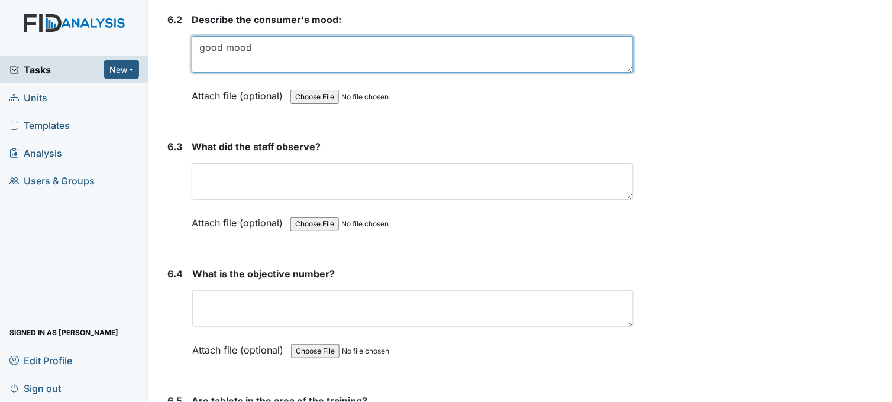
scroll to position [7094, 0]
type textarea "good mood"
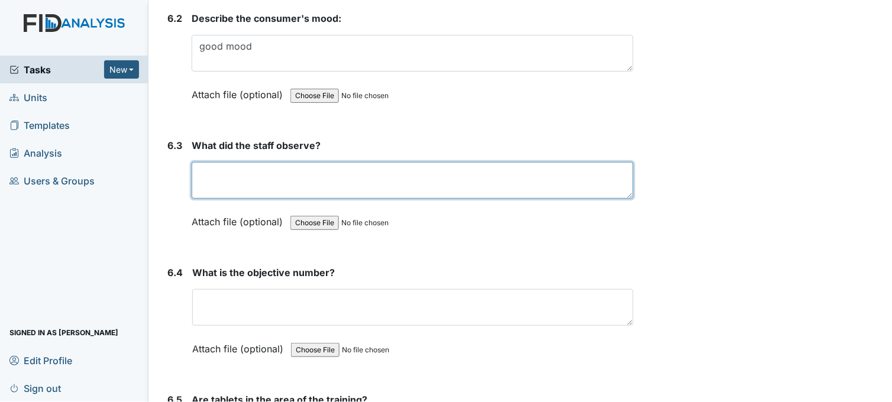
click at [263, 179] on textarea at bounding box center [413, 180] width 442 height 37
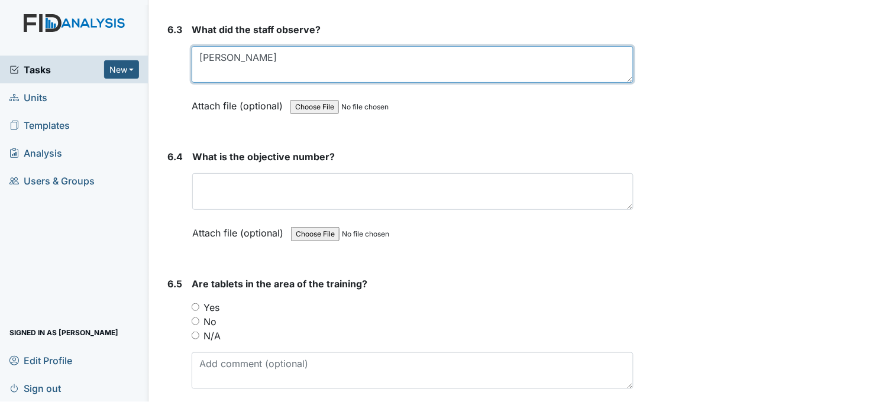
scroll to position [7226, 0]
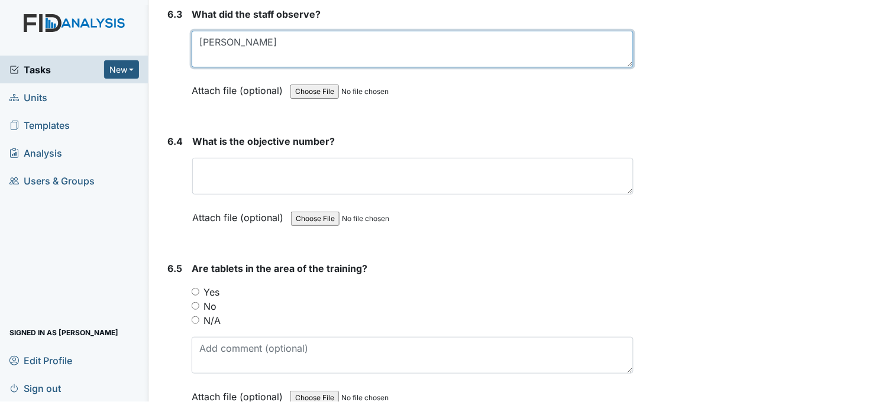
type textarea "Isiah"
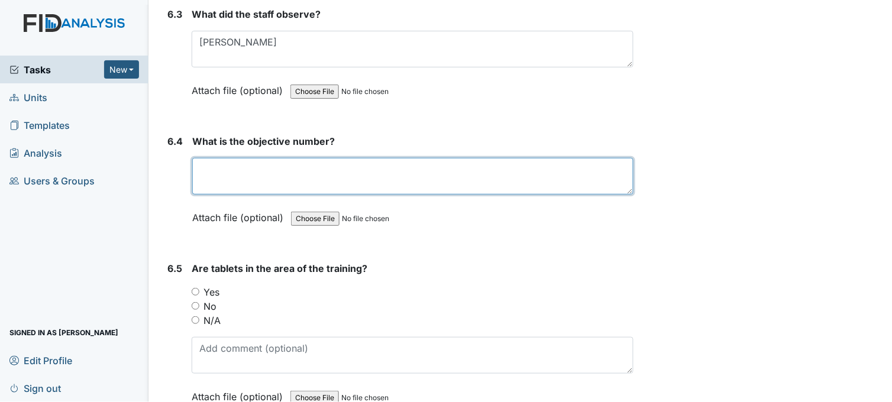
click at [262, 179] on textarea at bounding box center [412, 176] width 441 height 37
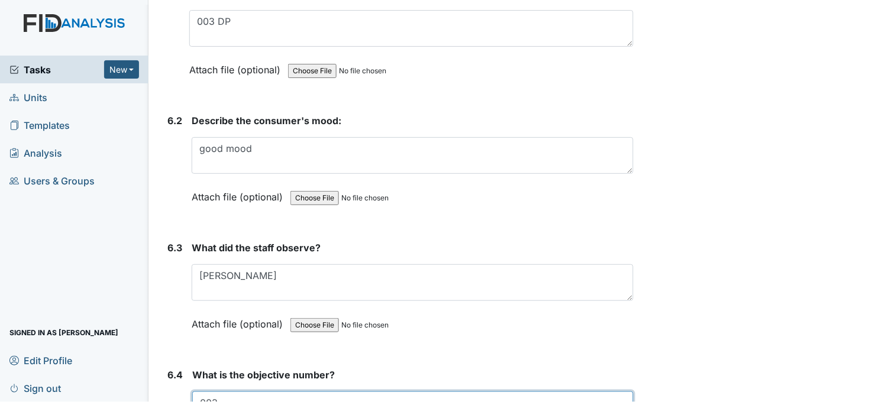
scroll to position [6962, 0]
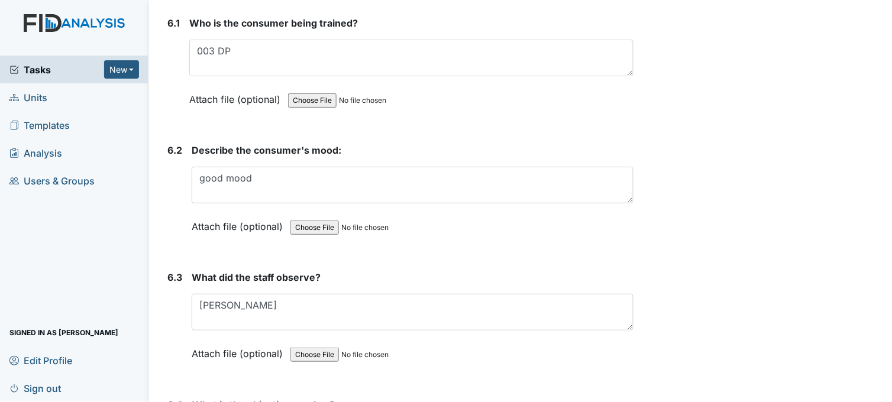
type textarea "003"
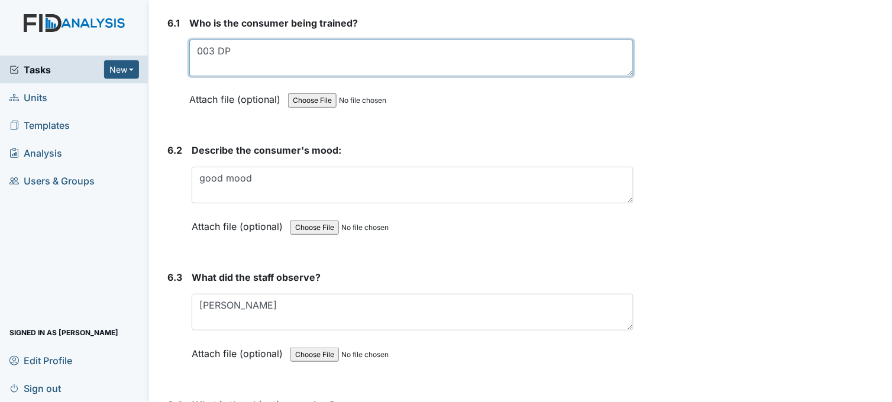
drag, startPoint x: 214, startPoint y: 42, endPoint x: 196, endPoint y: 40, distance: 18.4
click at [196, 40] on textarea "003 DP" at bounding box center [411, 58] width 444 height 37
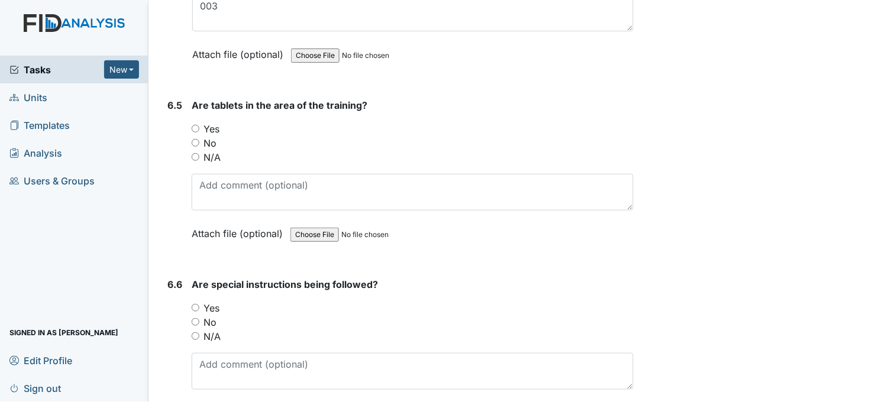
scroll to position [7422, 0]
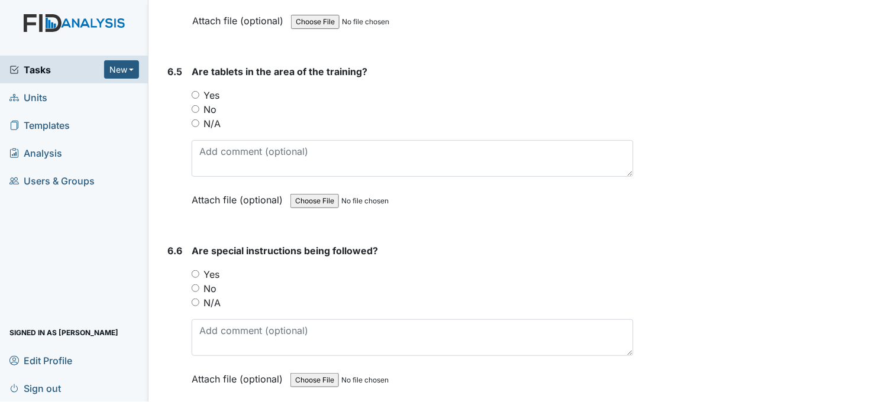
type textarea "DP"
click at [195, 91] on input "Yes" at bounding box center [196, 95] width 8 height 8
radio input "true"
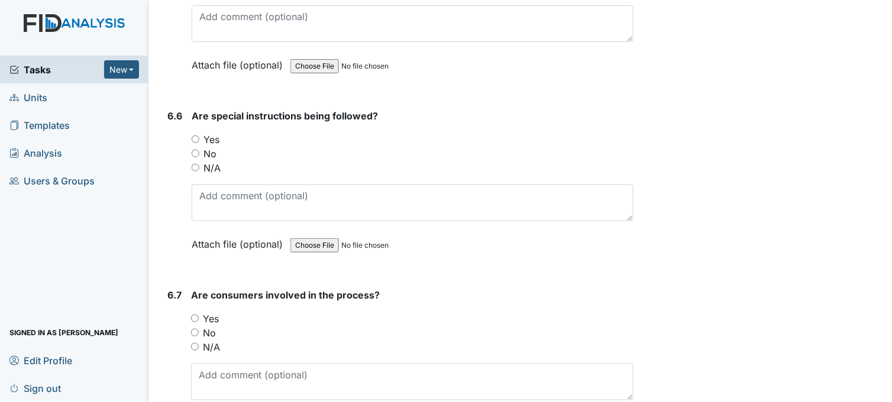
scroll to position [7619, 0]
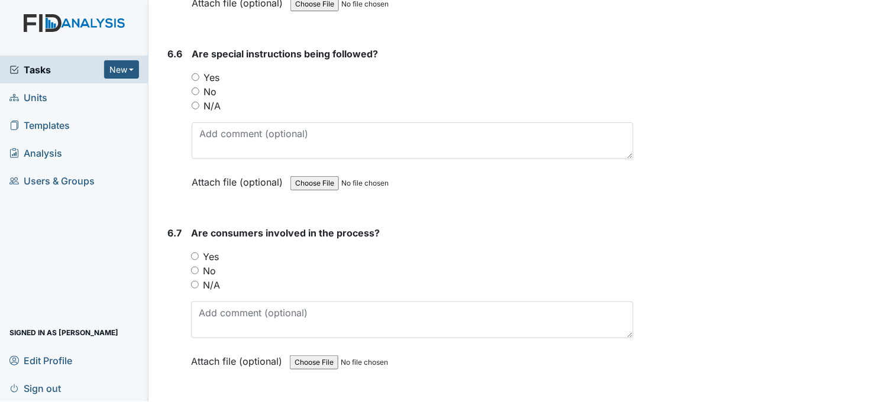
click at [194, 73] on input "Yes" at bounding box center [196, 77] width 8 height 8
radio input "true"
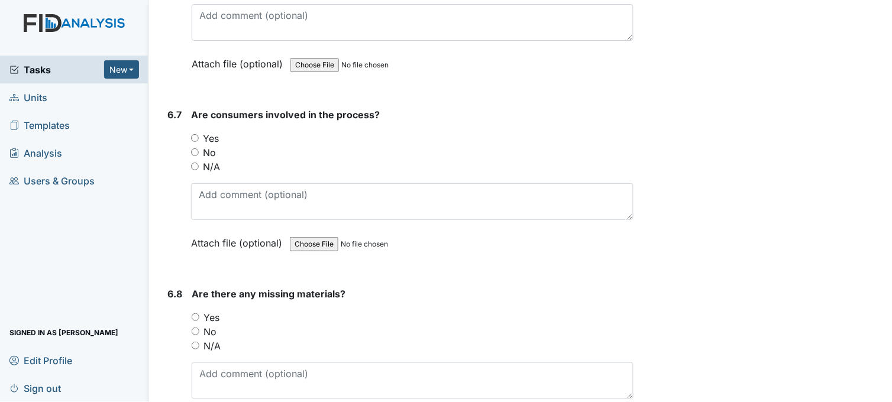
scroll to position [7751, 0]
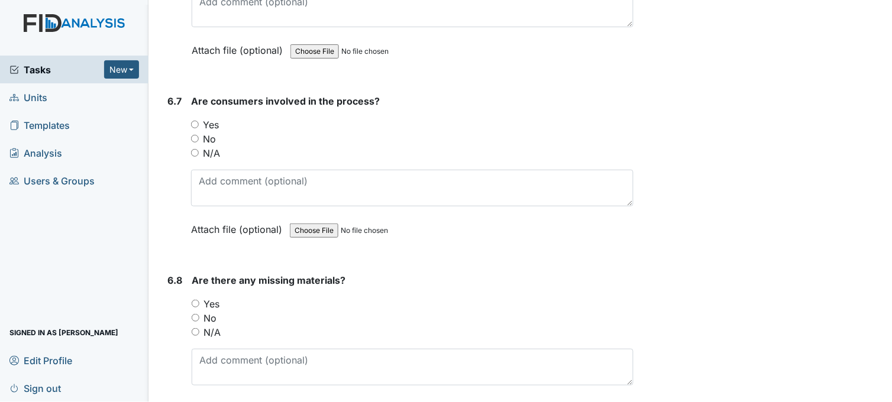
click at [198, 121] on input "Yes" at bounding box center [195, 125] width 8 height 8
radio input "true"
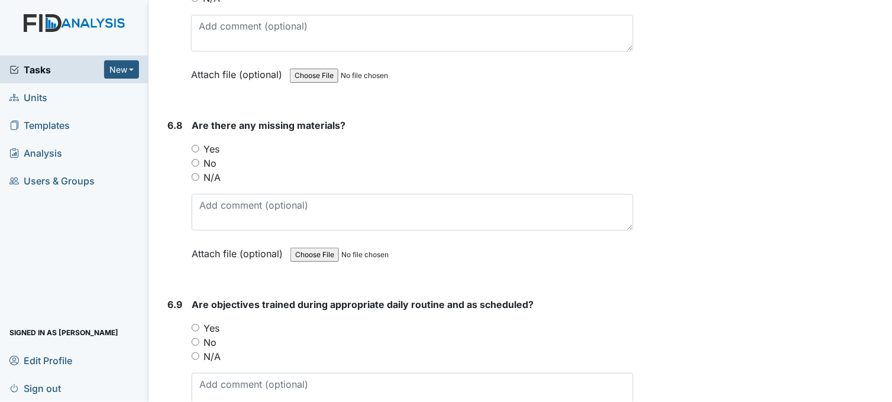
scroll to position [7948, 0]
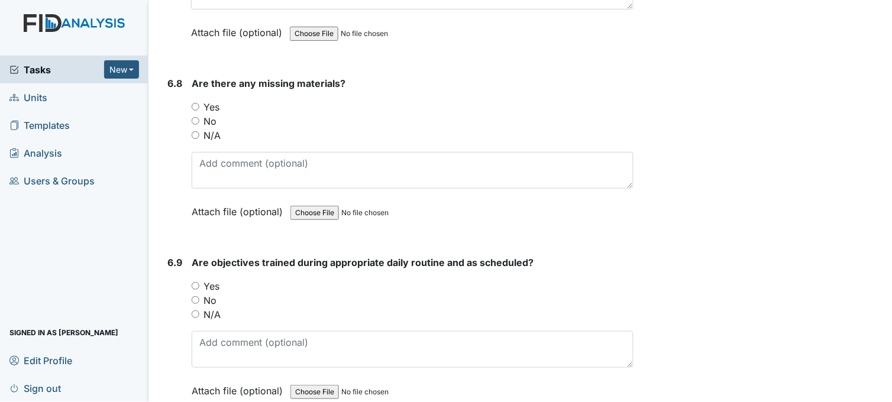
click at [196, 117] on input "No" at bounding box center [196, 121] width 8 height 8
radio input "true"
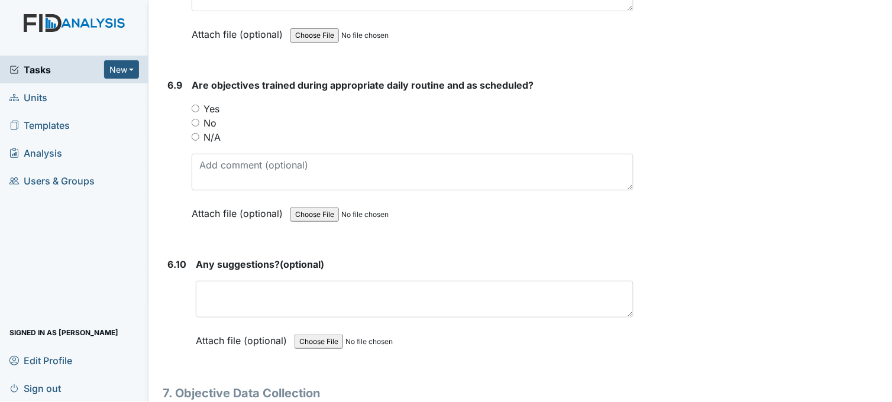
scroll to position [8145, 0]
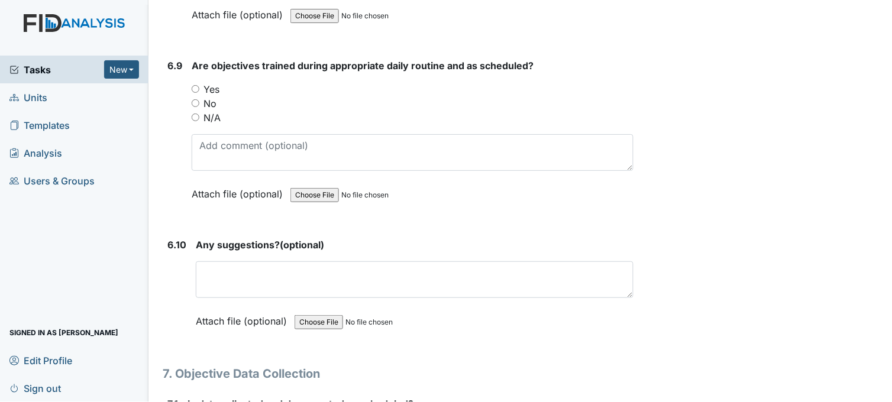
click at [197, 85] on input "Yes" at bounding box center [196, 89] width 8 height 8
radio input "true"
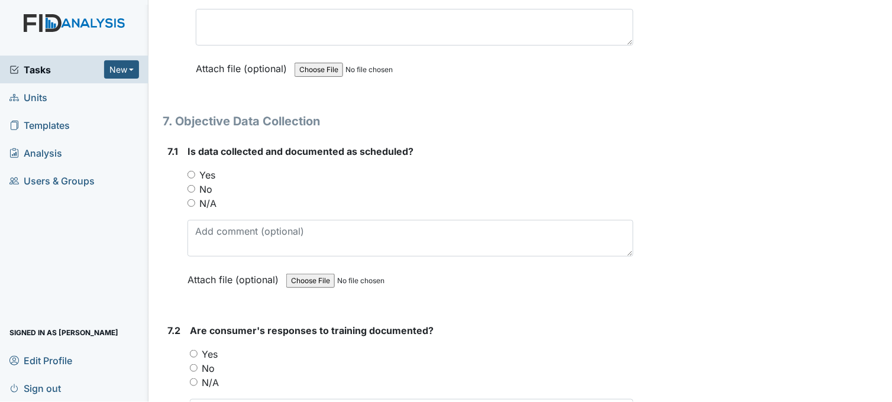
scroll to position [8408, 0]
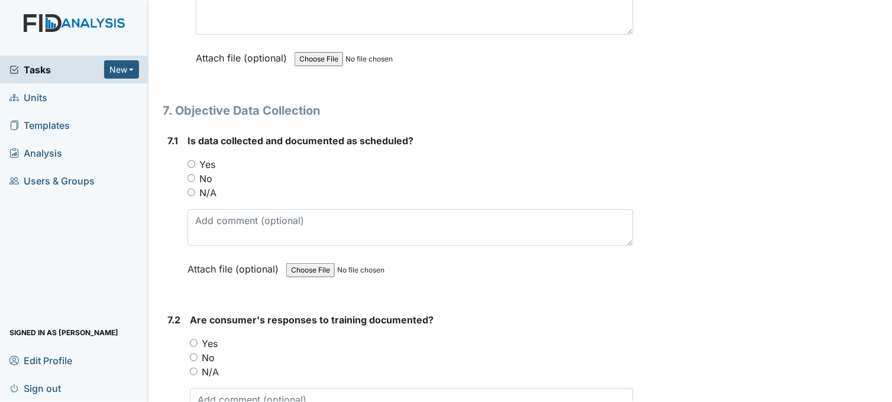
click at [189, 160] on input "Yes" at bounding box center [191, 164] width 8 height 8
radio input "true"
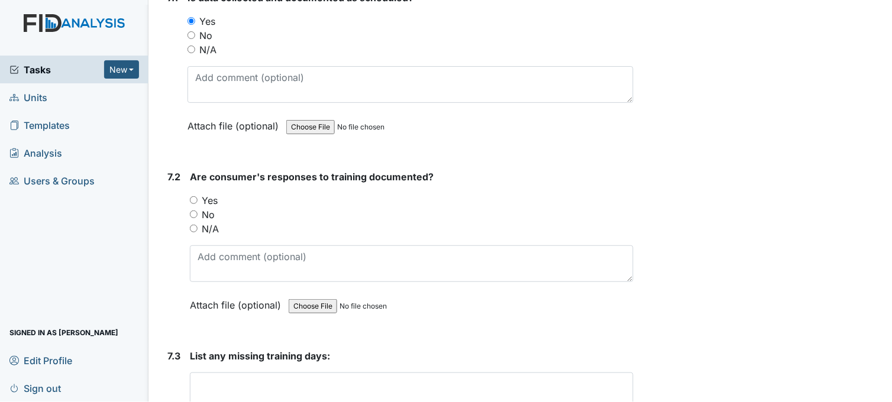
scroll to position [8605, 0]
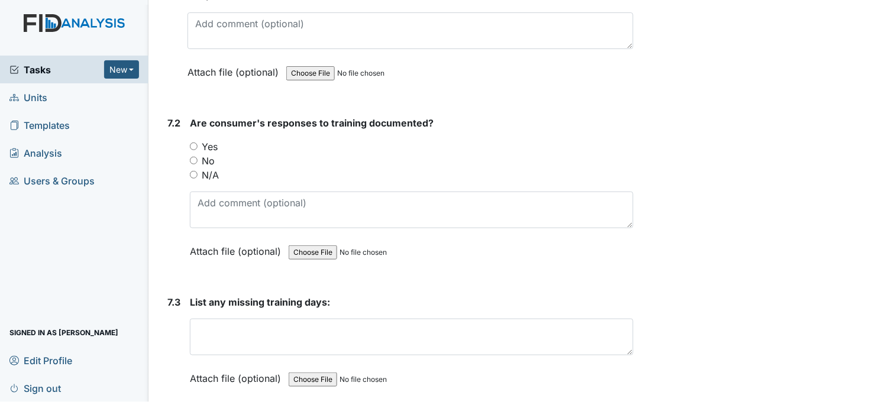
click at [196, 142] on input "Yes" at bounding box center [194, 146] width 8 height 8
radio input "true"
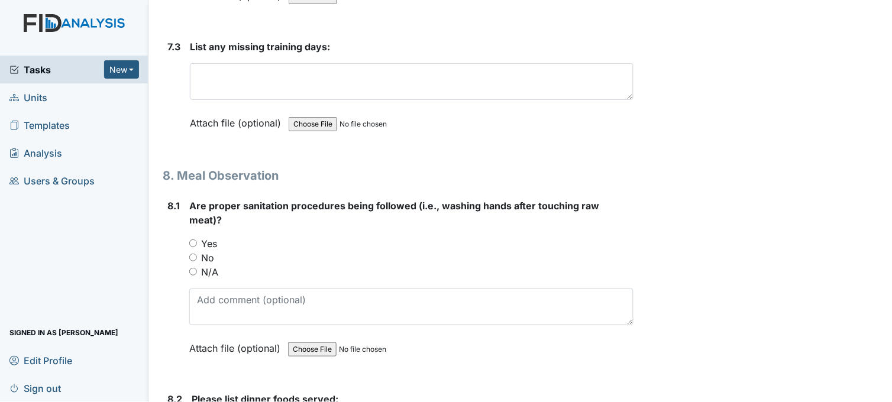
scroll to position [8868, 0]
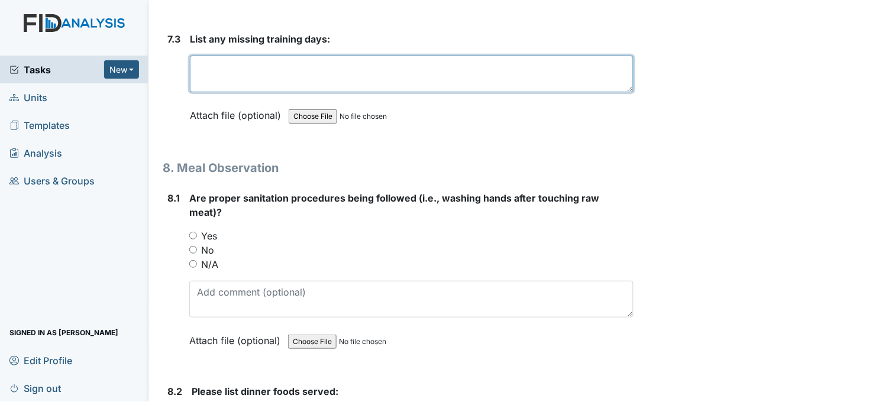
click at [231, 76] on textarea at bounding box center [411, 74] width 443 height 37
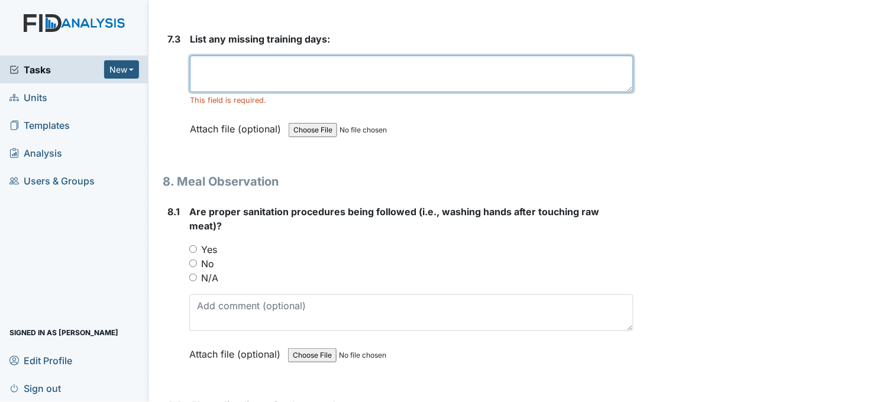
click at [269, 63] on textarea at bounding box center [411, 74] width 443 height 37
type textarea "9/5/25 8/22/25"
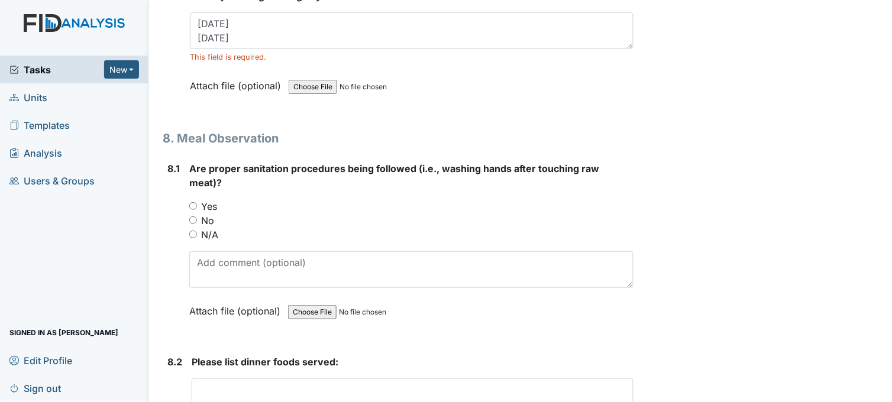
scroll to position [8934, 0]
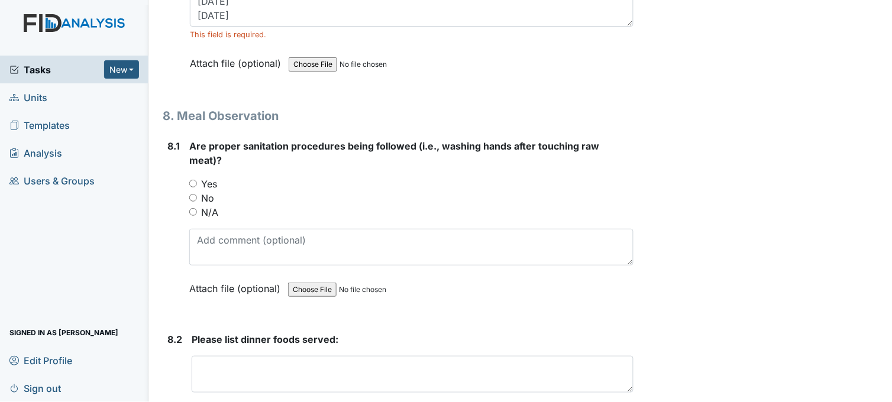
click at [191, 180] on input "Yes" at bounding box center [193, 184] width 8 height 8
radio input "true"
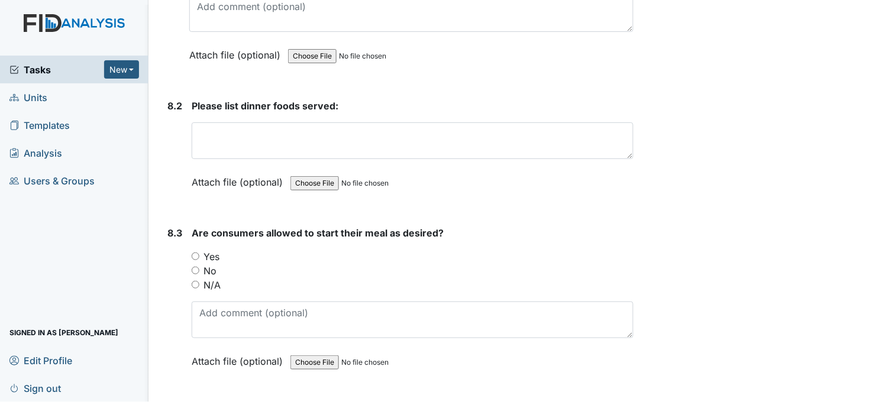
scroll to position [9196, 0]
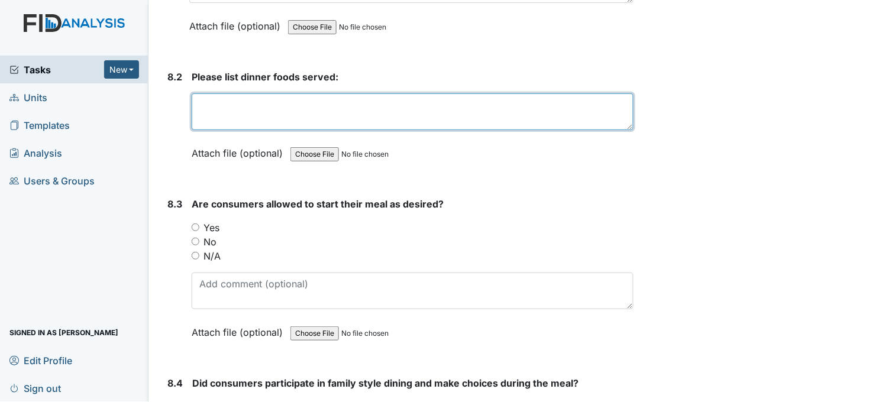
click at [306, 111] on textarea at bounding box center [413, 111] width 442 height 37
click at [310, 95] on textarea "haiwain chicken mixxed veggies milk water tea" at bounding box center [413, 111] width 442 height 37
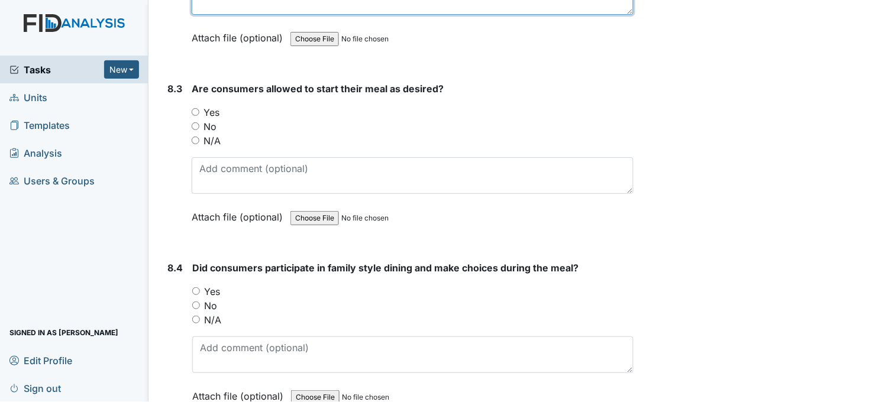
scroll to position [9327, 0]
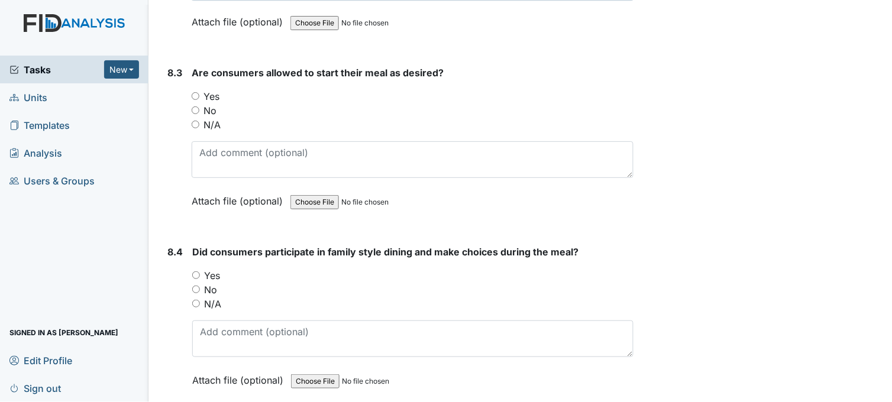
type textarea "Hawaiian chicken, brown rice mixed veggies brownie, milk water tea"
click at [196, 92] on input "Yes" at bounding box center [196, 96] width 8 height 8
radio input "true"
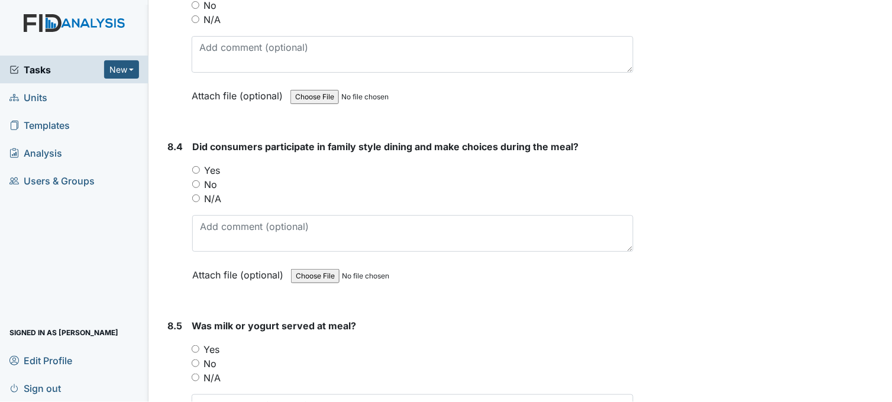
scroll to position [9459, 0]
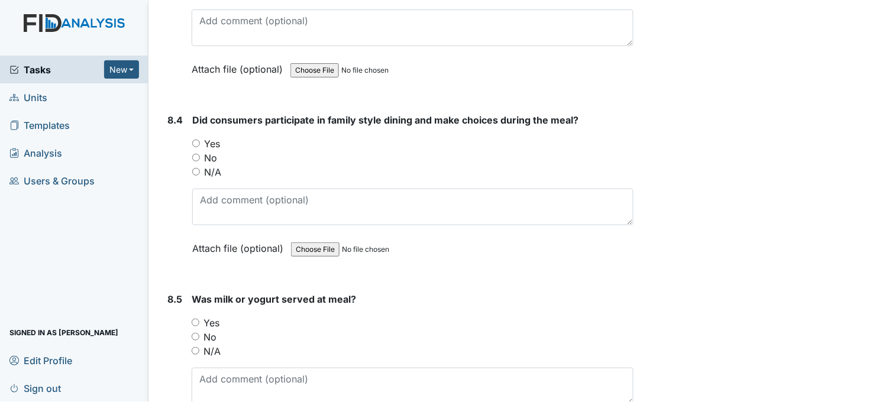
click at [197, 140] on input "Yes" at bounding box center [196, 144] width 8 height 8
radio input "true"
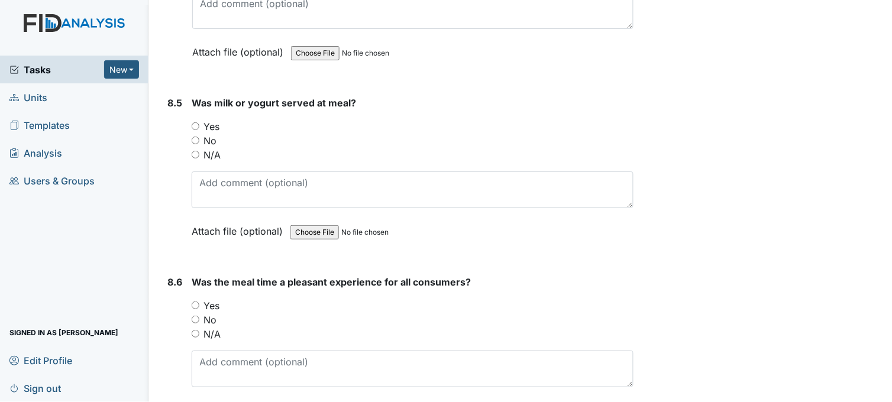
scroll to position [9656, 0]
click at [197, 122] on input "Yes" at bounding box center [196, 126] width 8 height 8
radio input "true"
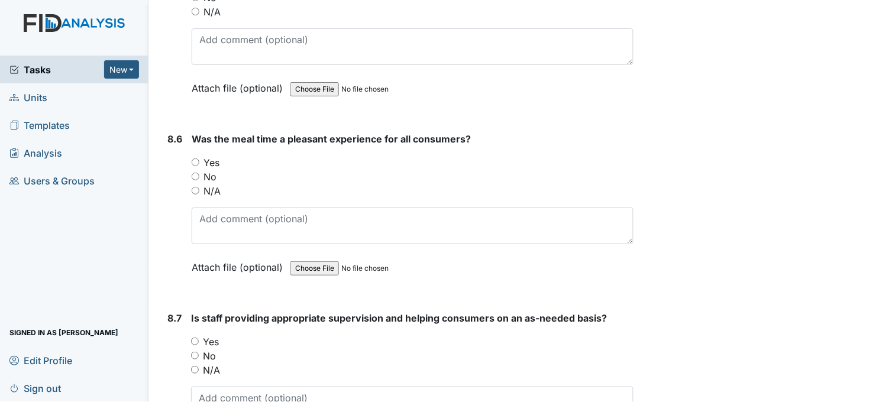
scroll to position [9853, 0]
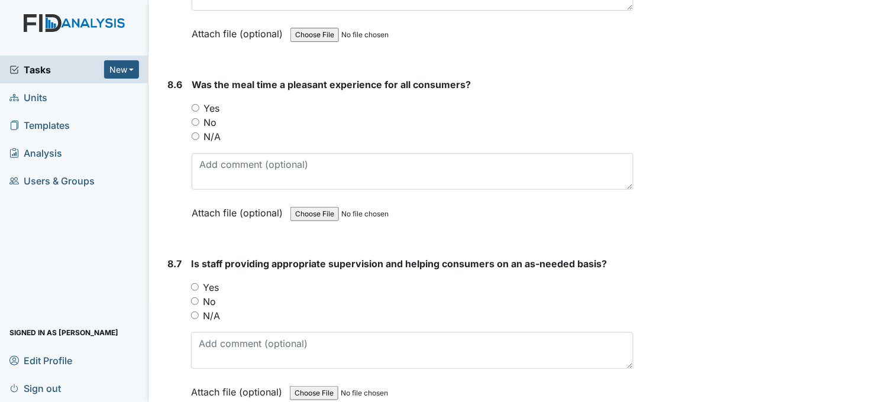
click at [198, 104] on input "Yes" at bounding box center [196, 108] width 8 height 8
radio input "true"
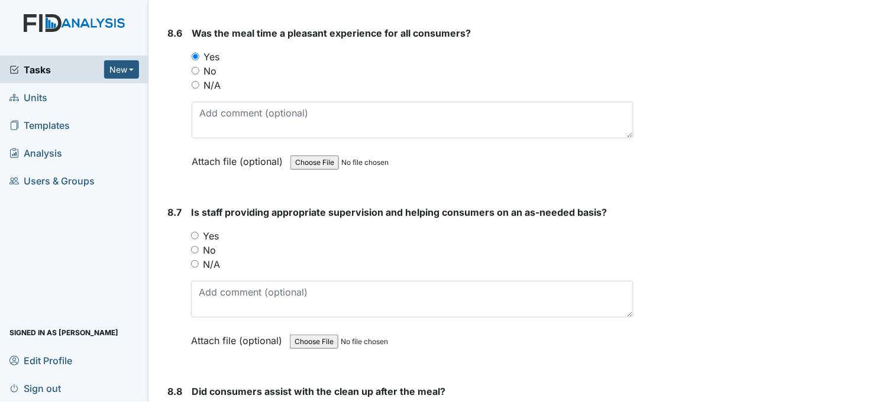
scroll to position [9984, 0]
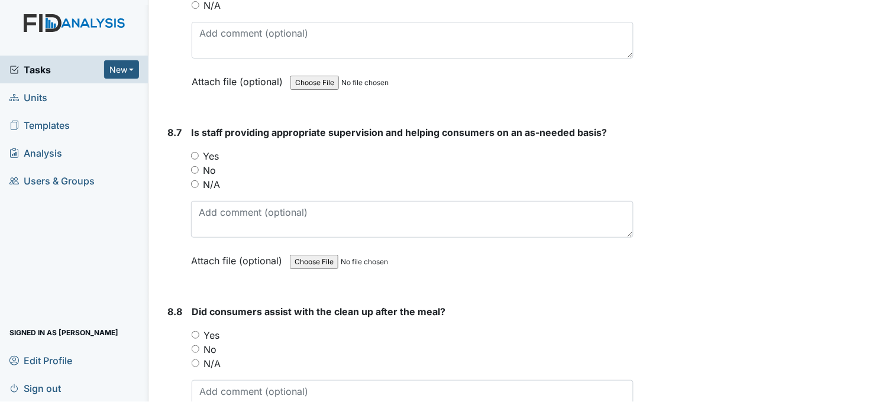
click at [194, 152] on input "Yes" at bounding box center [195, 156] width 8 height 8
radio input "true"
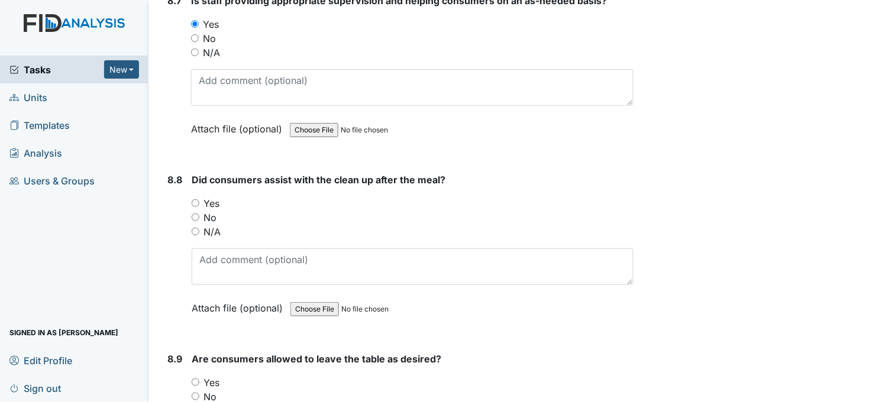
scroll to position [10182, 0]
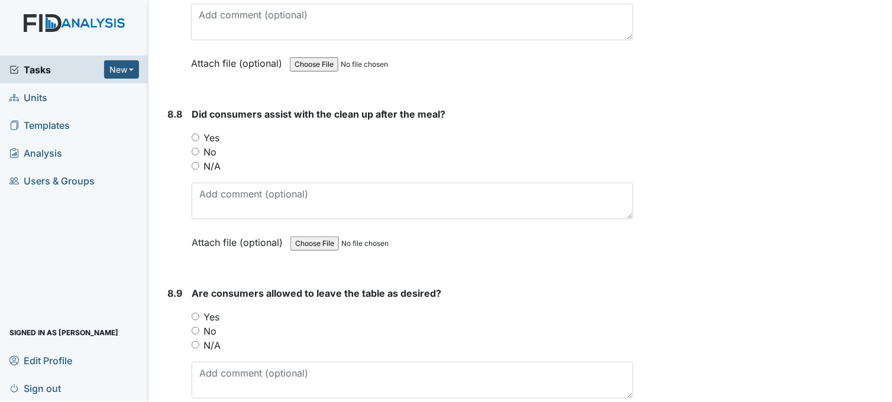
click at [196, 134] on input "Yes" at bounding box center [196, 138] width 8 height 8
radio input "true"
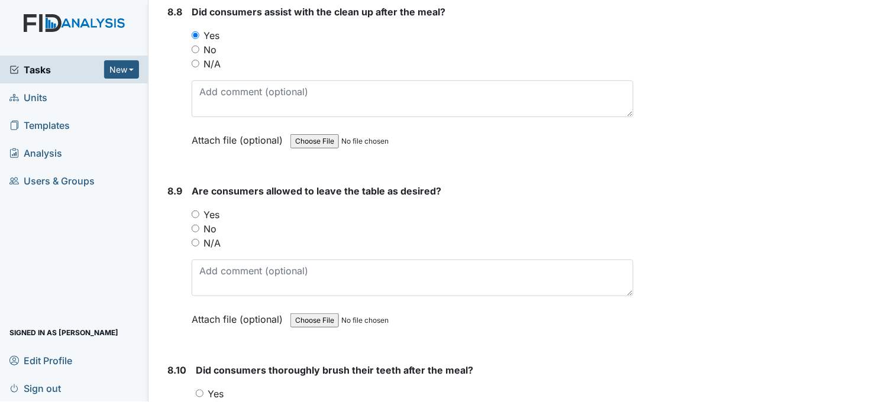
scroll to position [10313, 0]
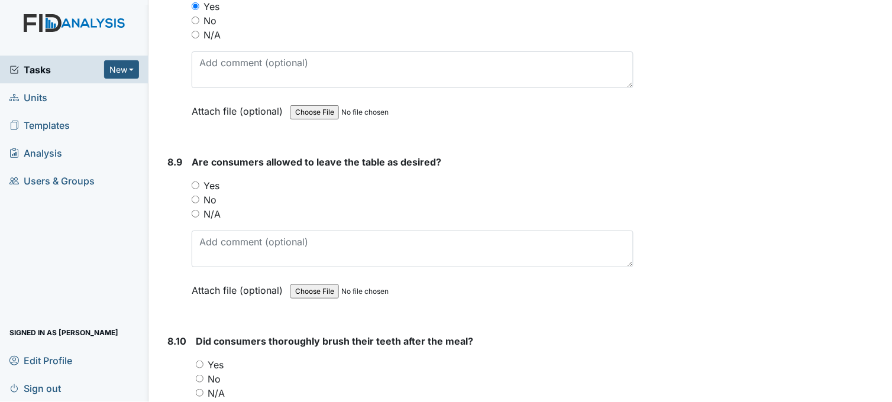
click at [196, 181] on input "Yes" at bounding box center [196, 185] width 8 height 8
radio input "true"
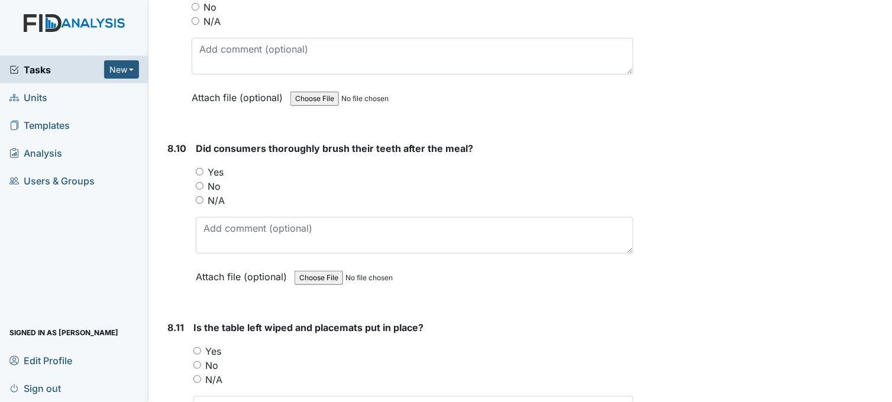
scroll to position [10510, 0]
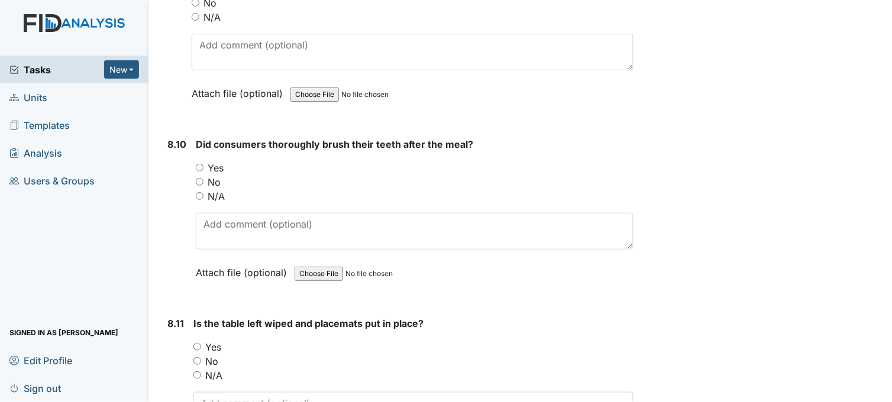
click at [199, 164] on input "Yes" at bounding box center [200, 168] width 8 height 8
radio input "true"
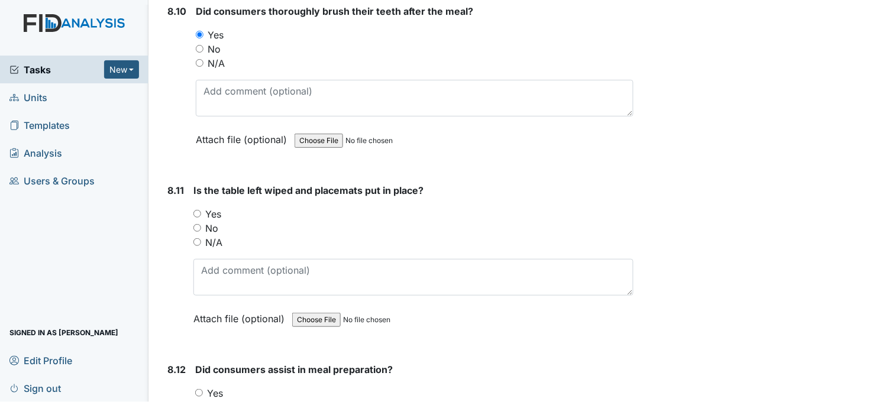
scroll to position [10707, 0]
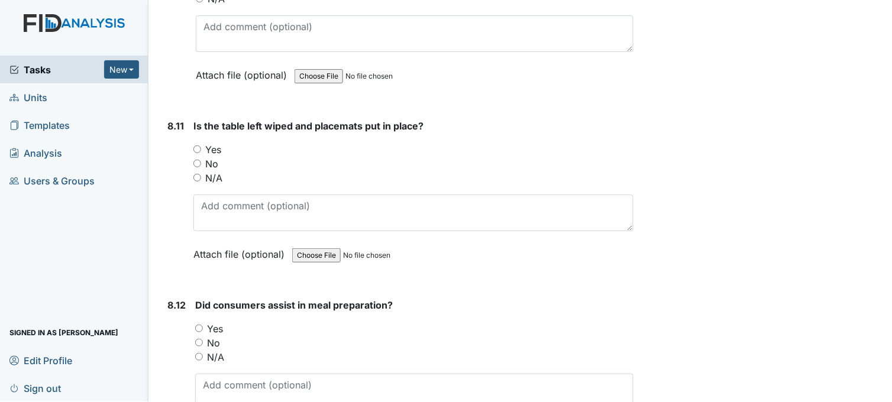
click at [197, 145] on input "Yes" at bounding box center [197, 149] width 8 height 8
radio input "true"
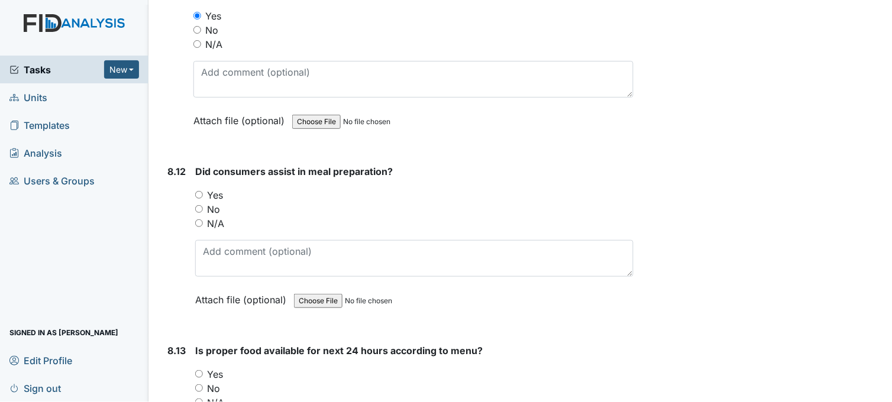
scroll to position [10904, 0]
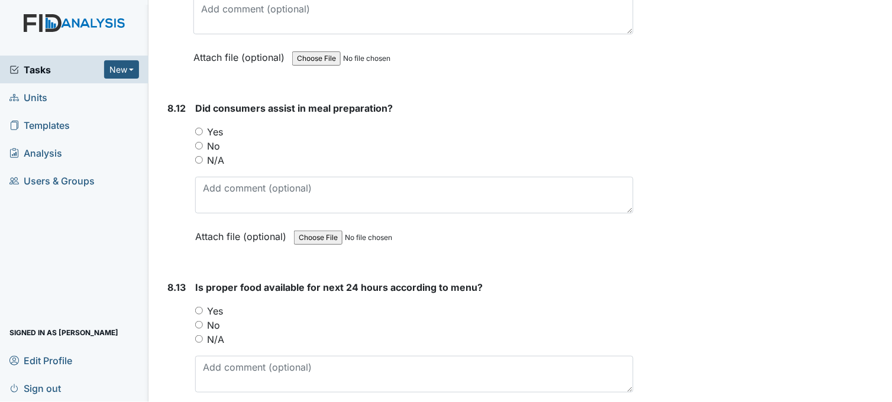
click at [198, 128] on input "Yes" at bounding box center [199, 132] width 8 height 8
radio input "true"
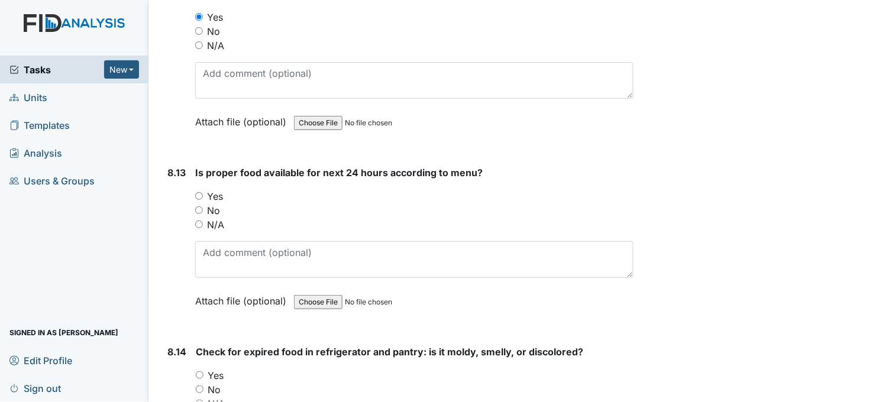
scroll to position [11035, 0]
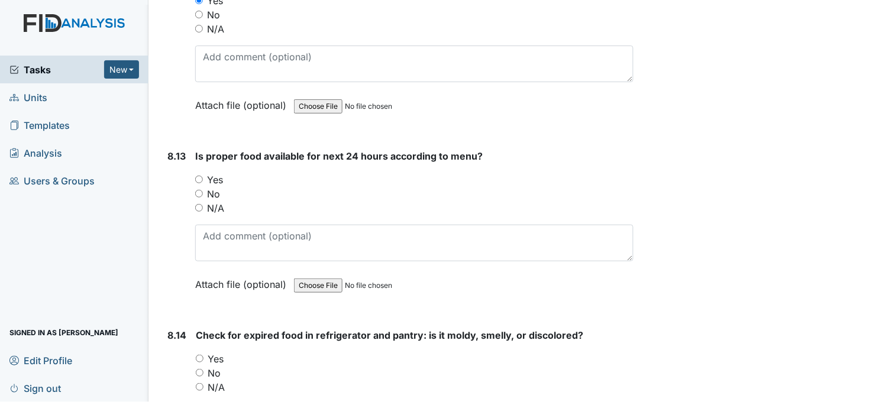
click at [197, 176] on input "Yes" at bounding box center [199, 180] width 8 height 8
radio input "true"
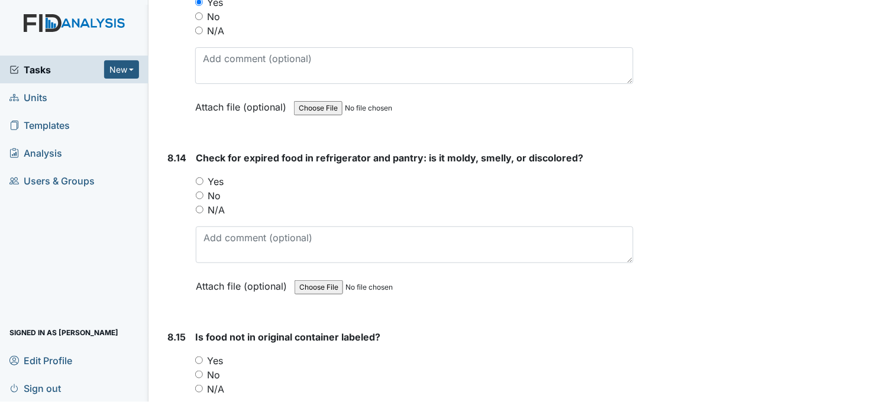
scroll to position [11233, 0]
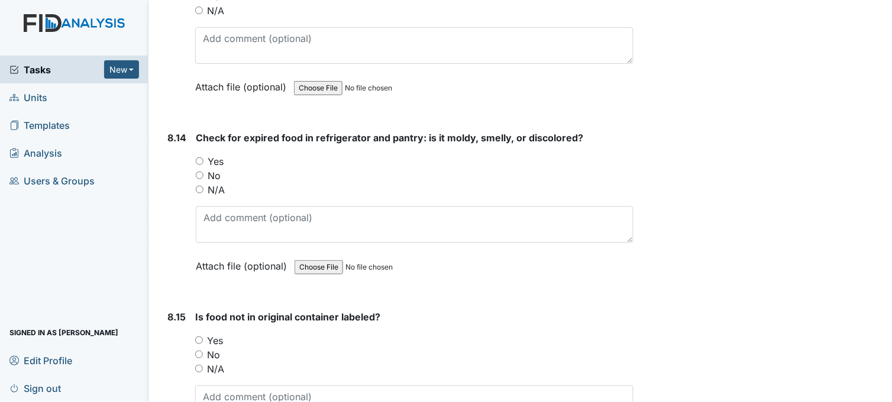
click at [201, 157] on input "Yes" at bounding box center [200, 161] width 8 height 8
radio input "true"
click at [199, 171] on input "No" at bounding box center [200, 175] width 8 height 8
radio input "true"
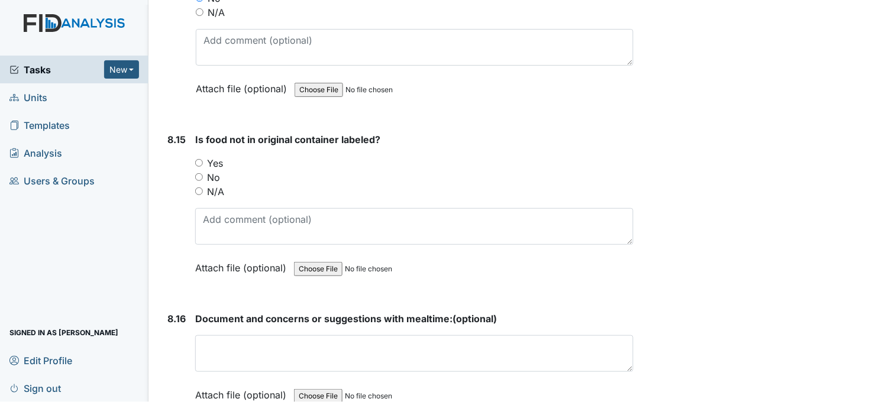
scroll to position [11430, 0]
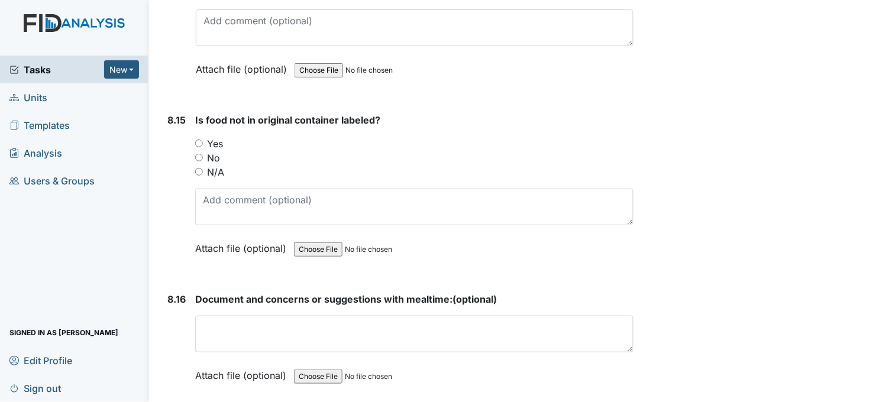
click at [199, 140] on input "Yes" at bounding box center [199, 144] width 8 height 8
radio input "true"
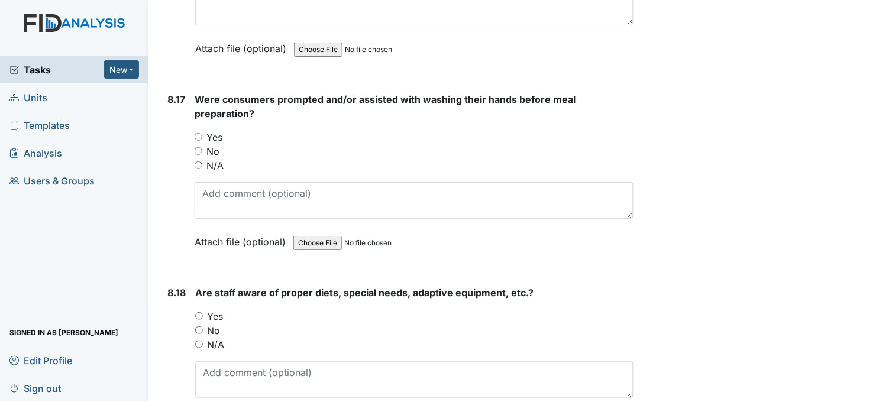
scroll to position [11758, 0]
click at [197, 132] on input "Yes" at bounding box center [199, 136] width 8 height 8
radio input "true"
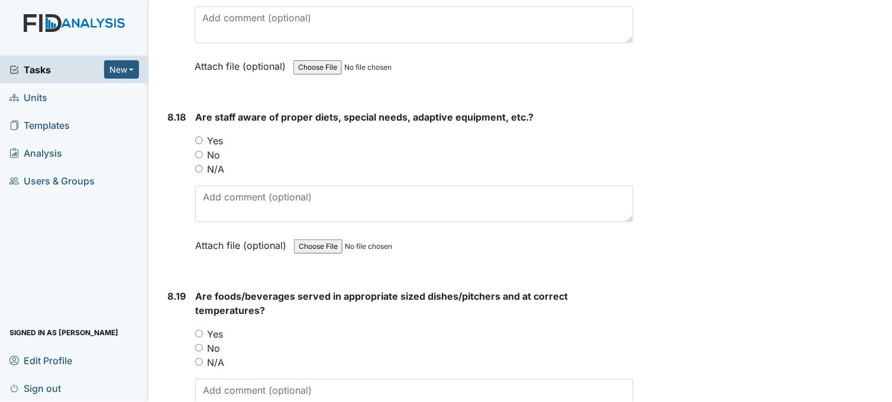
scroll to position [11955, 0]
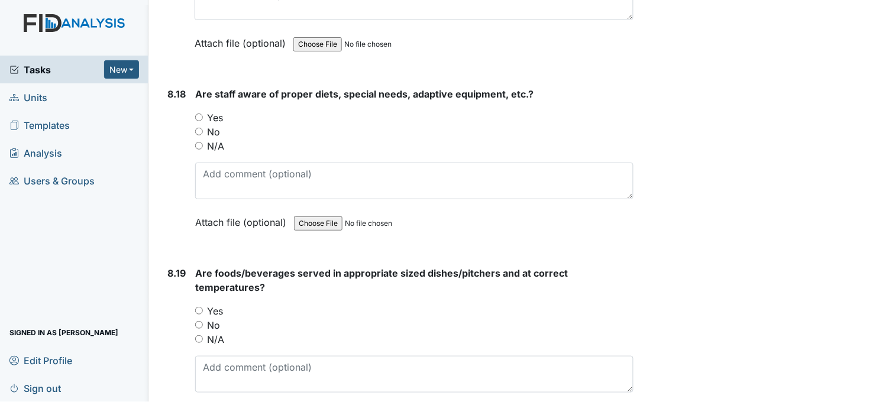
click at [198, 114] on input "Yes" at bounding box center [199, 118] width 8 height 8
radio input "true"
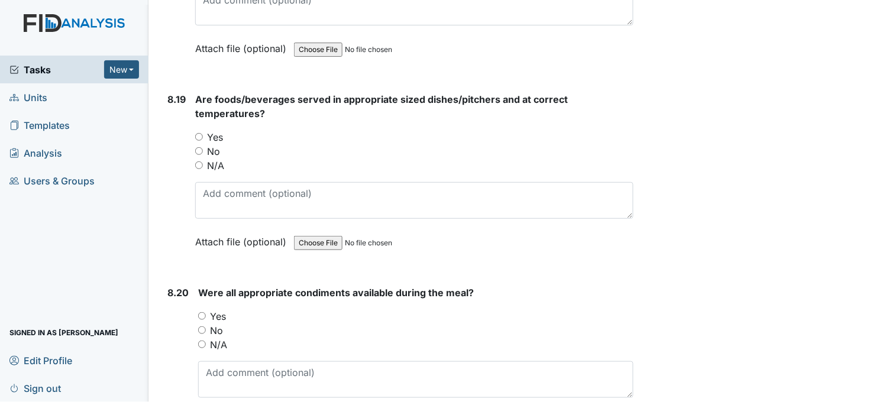
scroll to position [12152, 0]
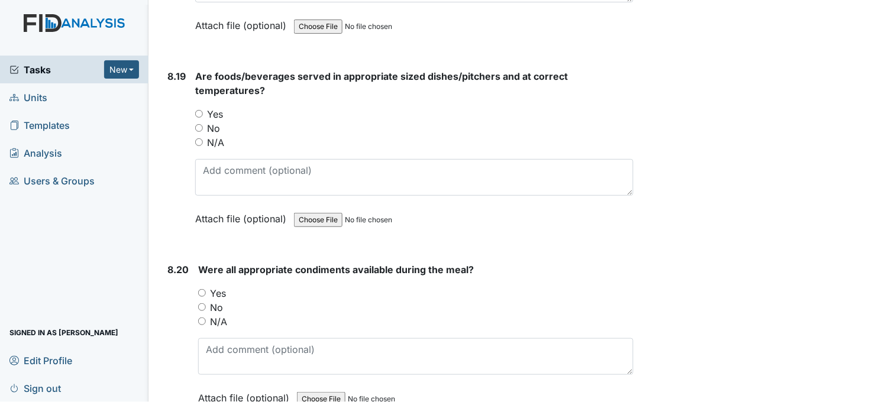
click at [197, 110] on input "Yes" at bounding box center [199, 114] width 8 height 8
radio input "true"
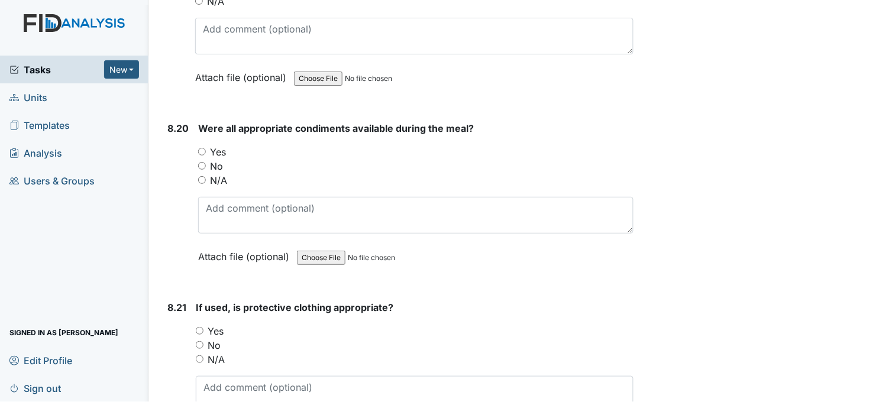
scroll to position [12349, 0]
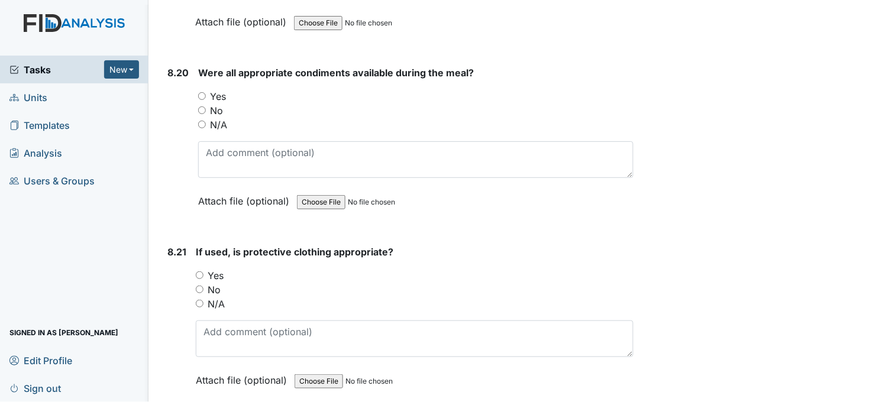
click at [198, 92] on input "Yes" at bounding box center [202, 96] width 8 height 8
radio input "true"
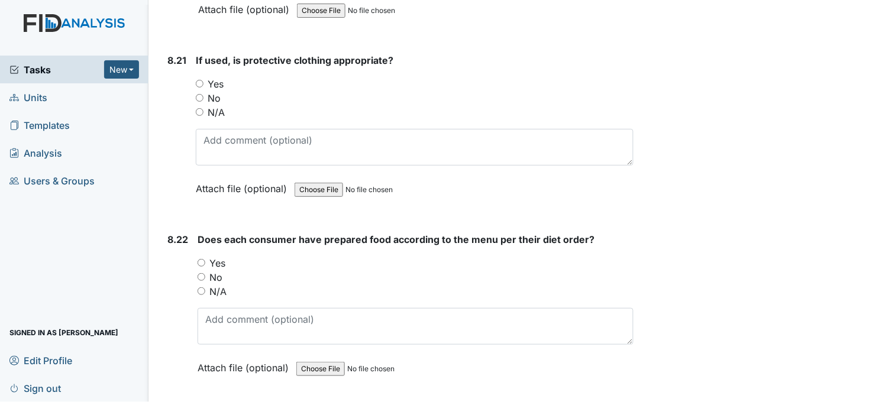
scroll to position [12546, 0]
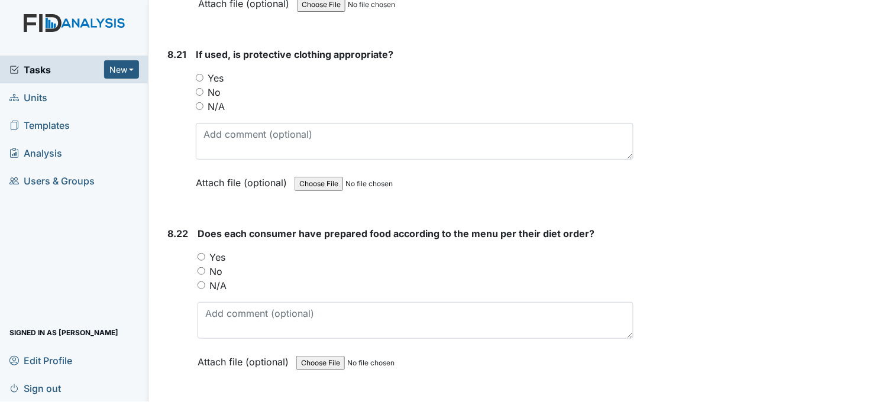
click at [197, 74] on input "Yes" at bounding box center [200, 78] width 8 height 8
radio input "true"
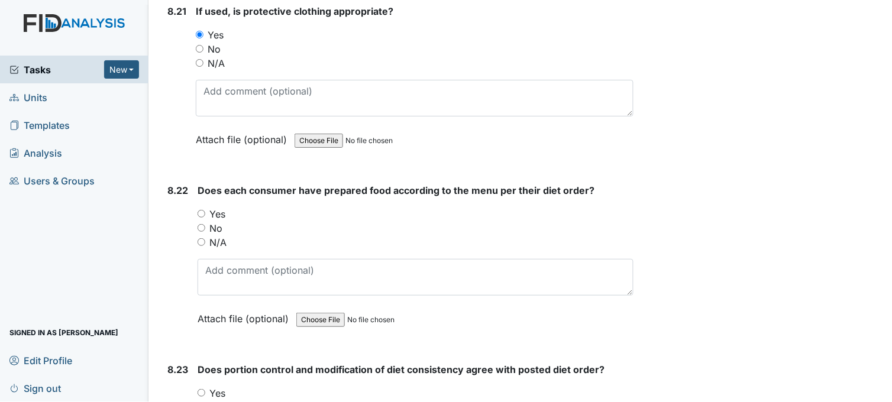
scroll to position [12678, 0]
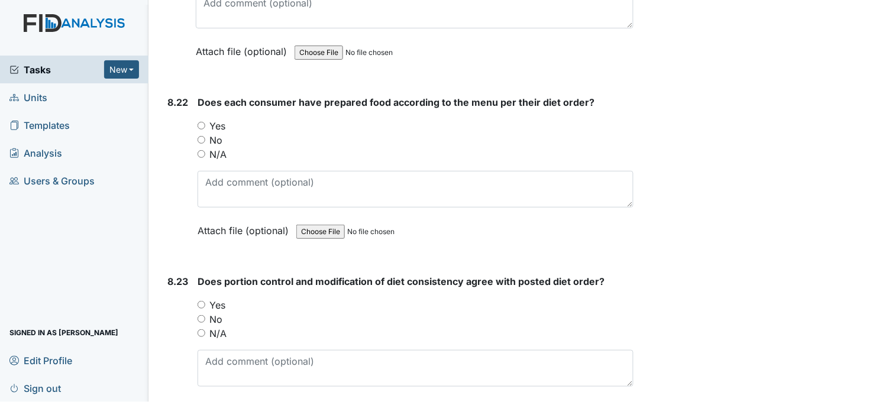
click at [202, 122] on input "Yes" at bounding box center [201, 126] width 8 height 8
radio input "true"
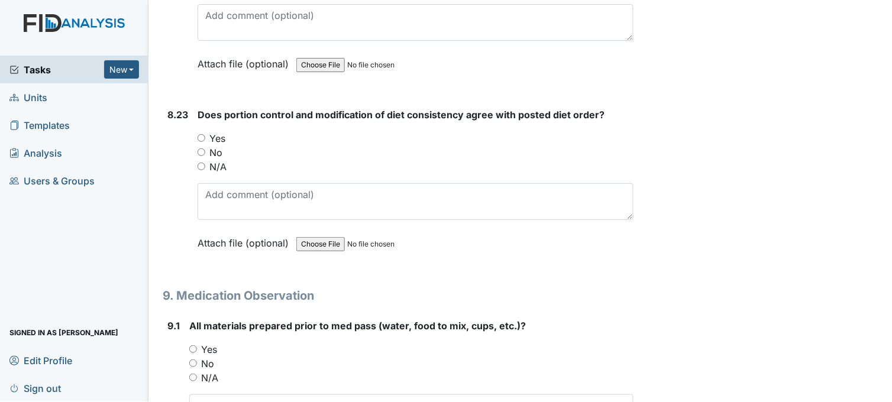
scroll to position [12874, 0]
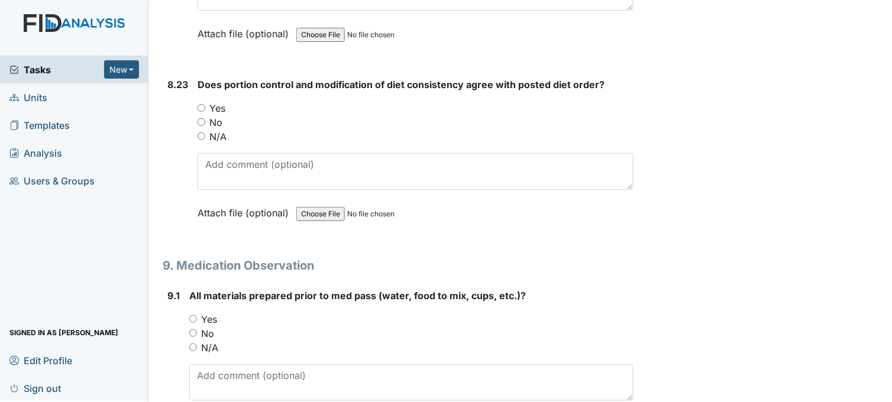
click at [201, 104] on input "Yes" at bounding box center [201, 108] width 8 height 8
radio input "true"
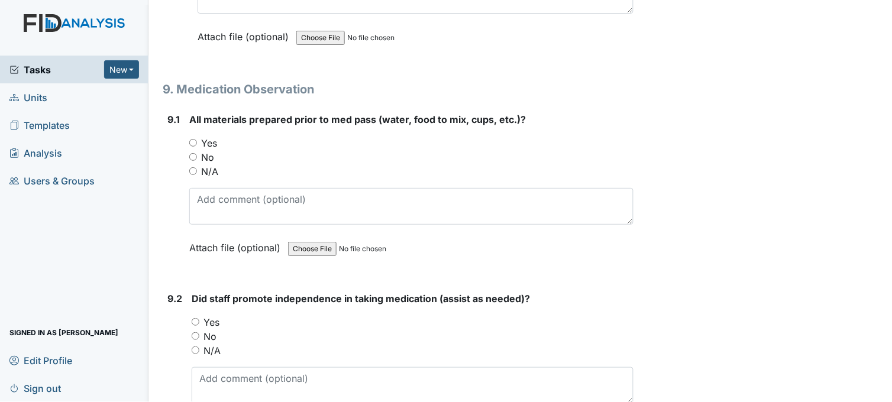
scroll to position [13072, 0]
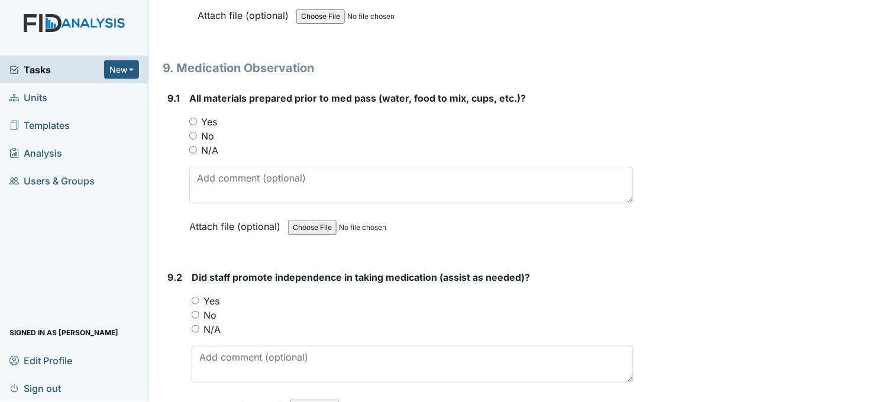
click at [194, 118] on input "Yes" at bounding box center [193, 122] width 8 height 8
radio input "true"
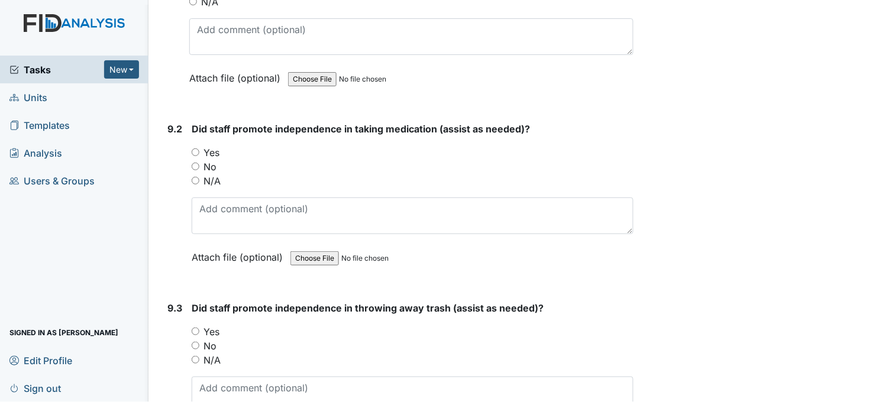
scroll to position [13269, 0]
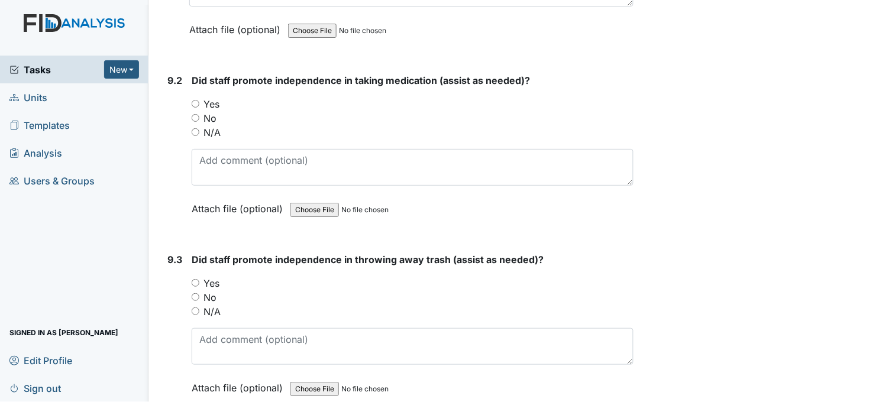
click at [196, 100] on input "Yes" at bounding box center [196, 104] width 8 height 8
radio input "true"
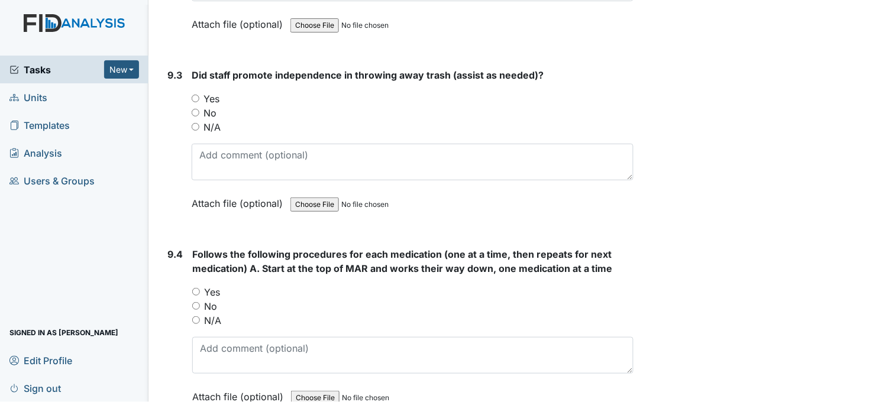
scroll to position [13466, 0]
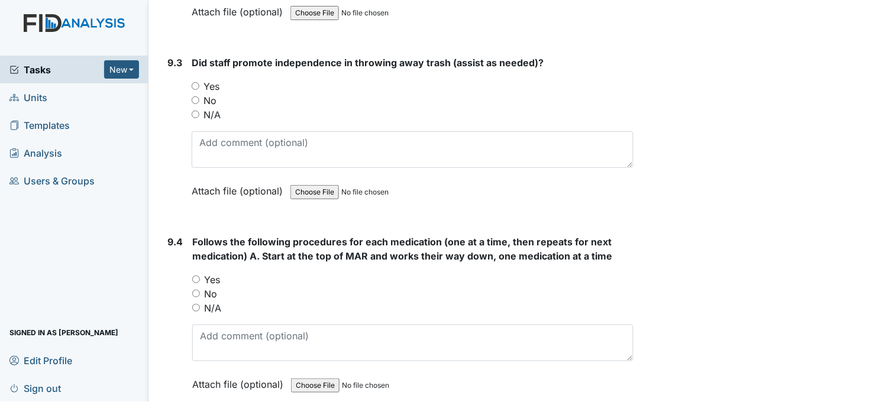
click at [196, 82] on input "Yes" at bounding box center [196, 86] width 8 height 8
radio input "true"
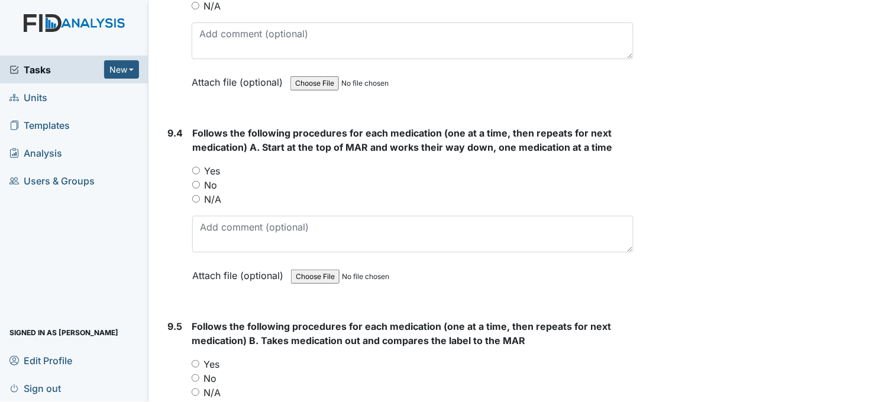
scroll to position [13597, 0]
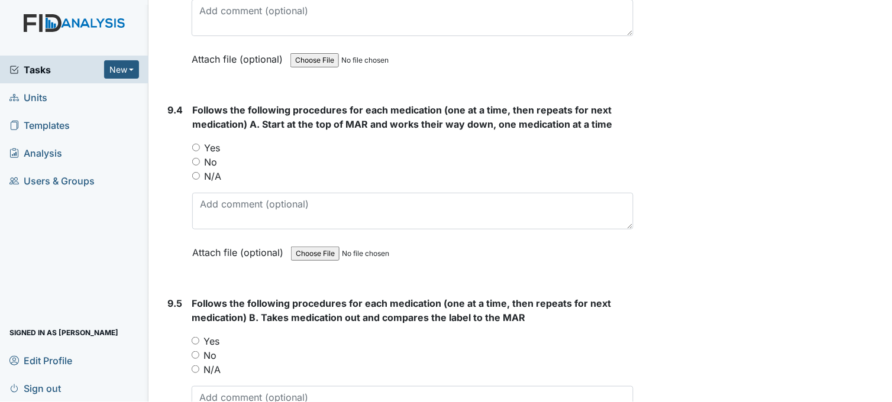
click at [197, 144] on input "Yes" at bounding box center [196, 148] width 8 height 8
radio input "true"
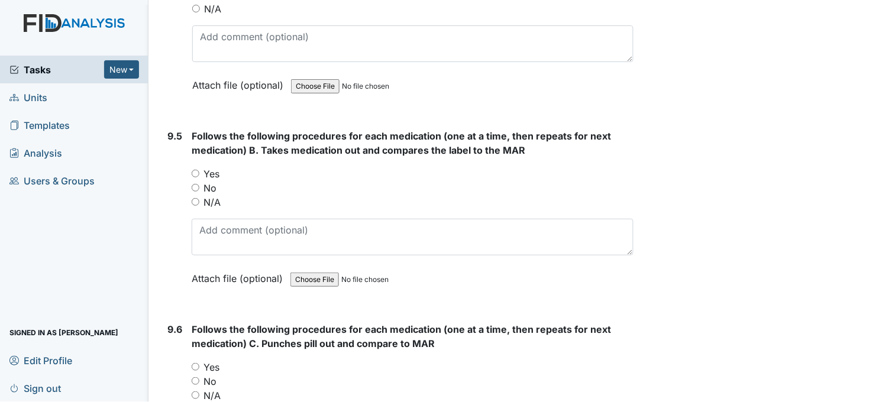
scroll to position [13794, 0]
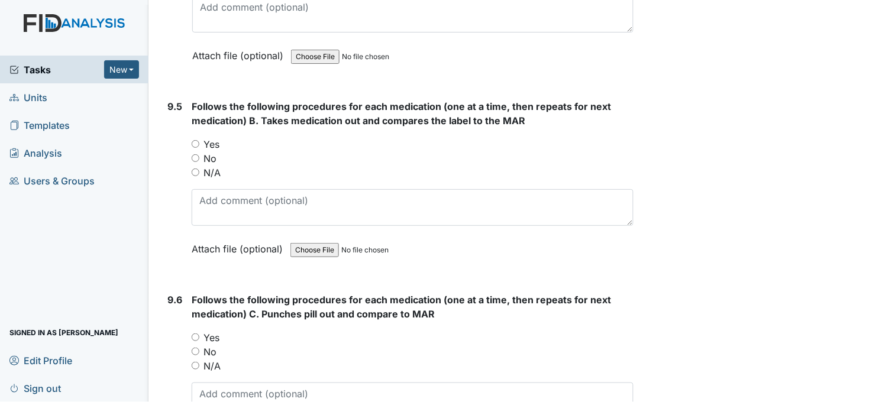
click at [194, 140] on input "Yes" at bounding box center [196, 144] width 8 height 8
radio input "true"
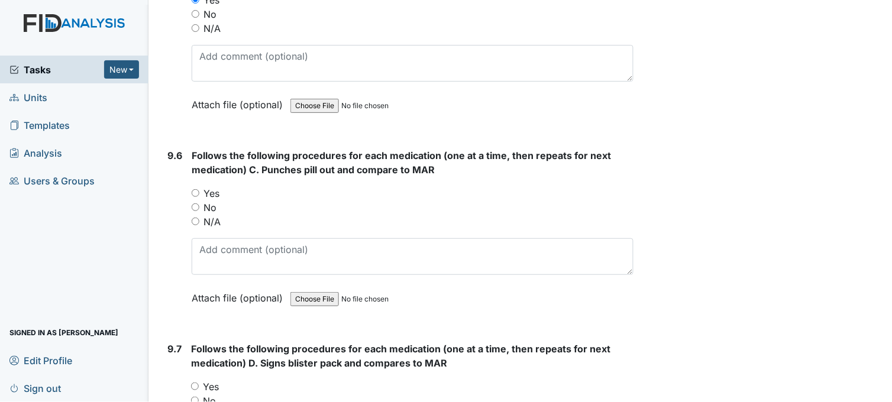
scroll to position [13991, 0]
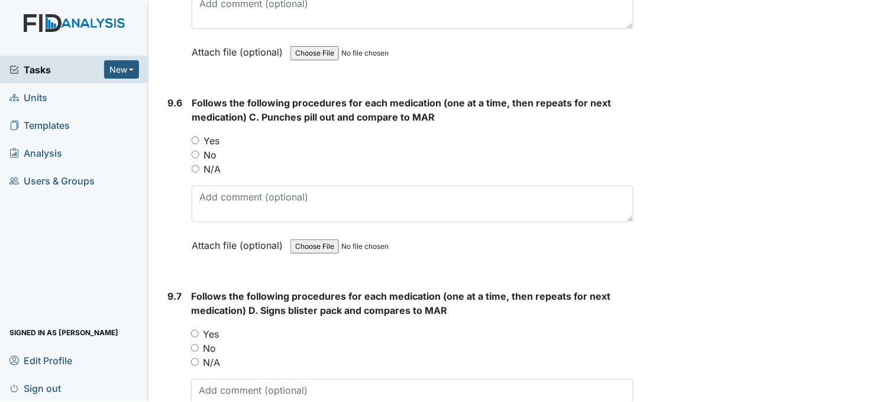
click at [198, 137] on input "Yes" at bounding box center [196, 141] width 8 height 8
radio input "true"
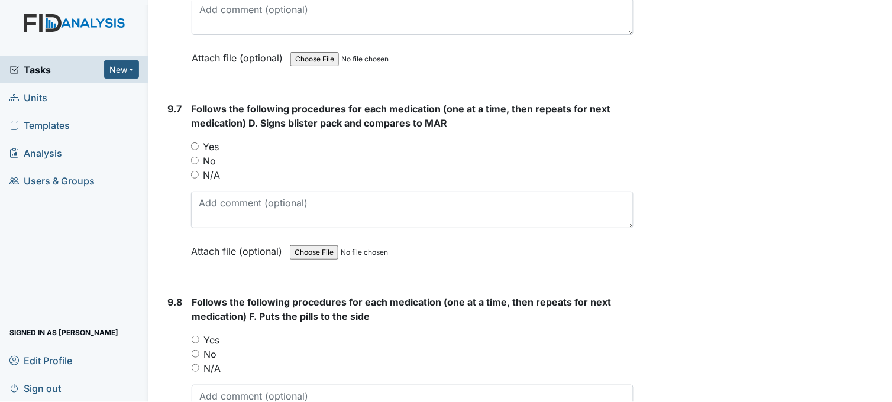
scroll to position [14189, 0]
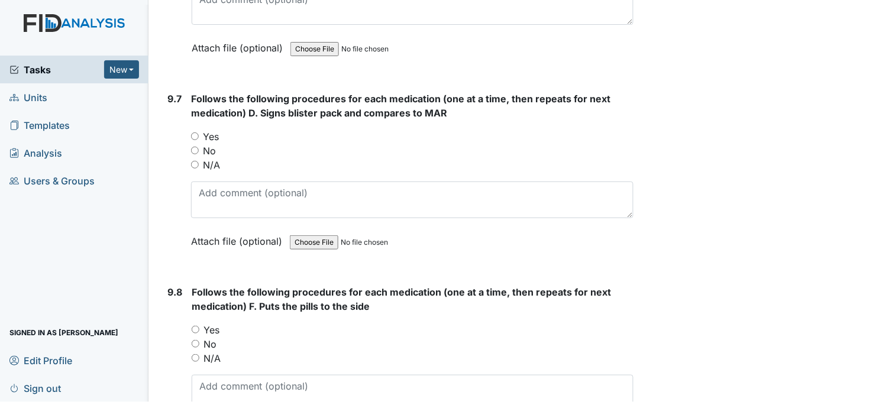
click at [198, 132] on input "Yes" at bounding box center [195, 136] width 8 height 8
radio input "true"
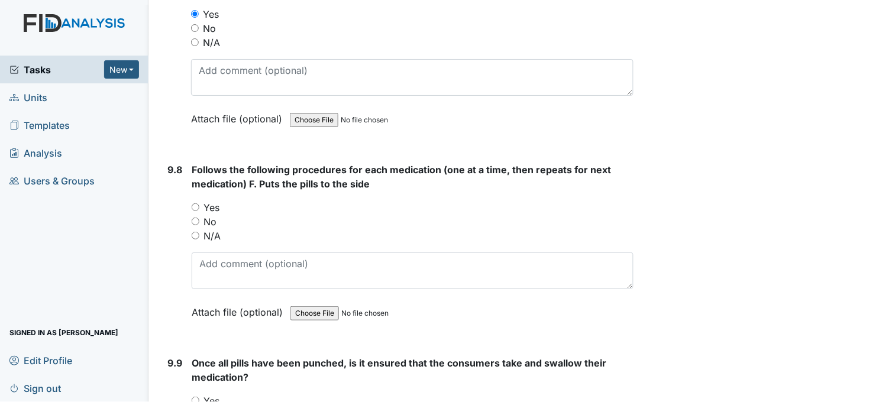
scroll to position [14386, 0]
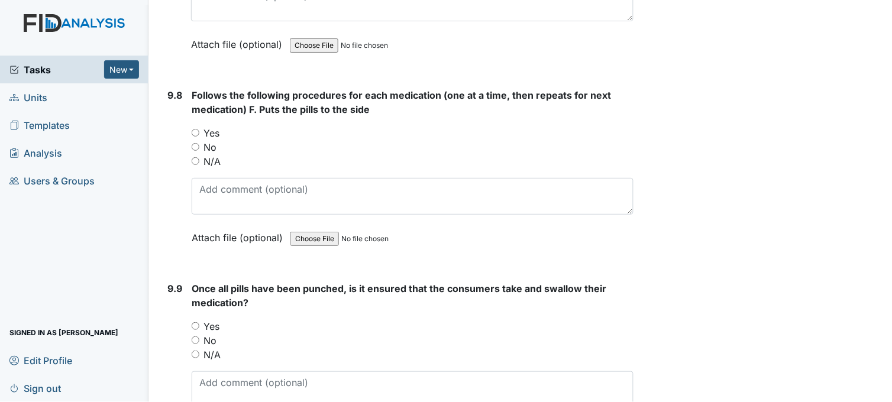
click at [194, 129] on input "Yes" at bounding box center [196, 133] width 8 height 8
radio input "true"
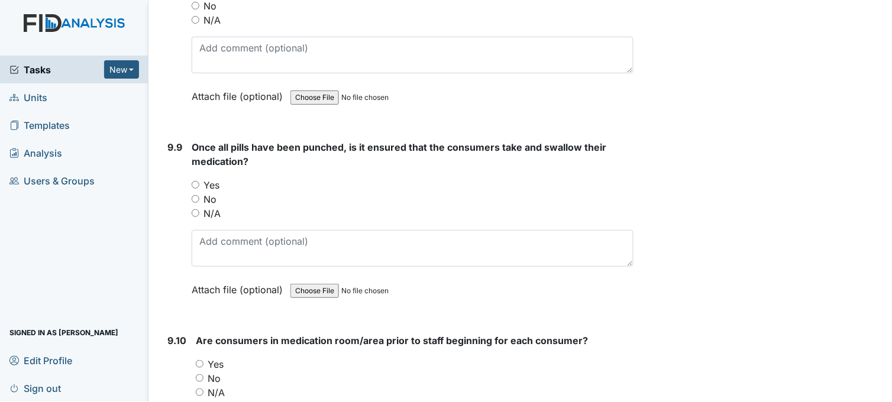
scroll to position [14582, 0]
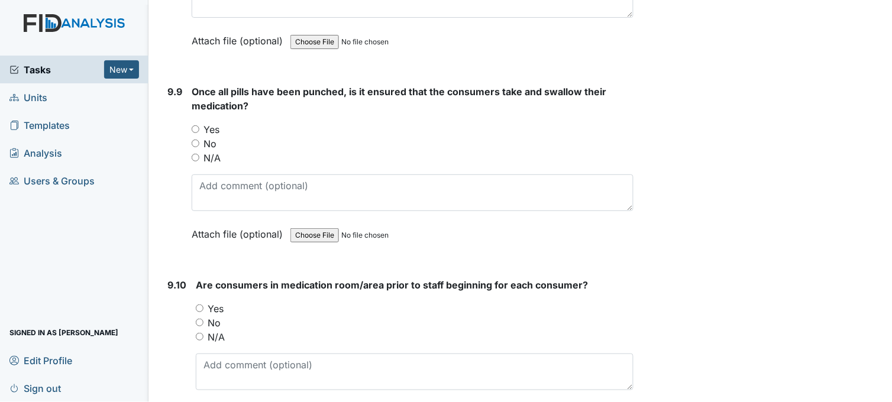
click at [195, 125] on input "Yes" at bounding box center [196, 129] width 8 height 8
radio input "true"
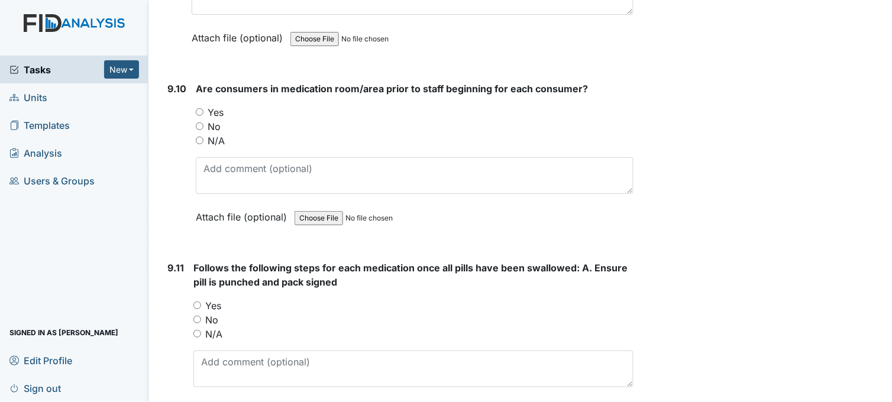
scroll to position [14780, 0]
click at [199, 107] on input "Yes" at bounding box center [200, 111] width 8 height 8
radio input "true"
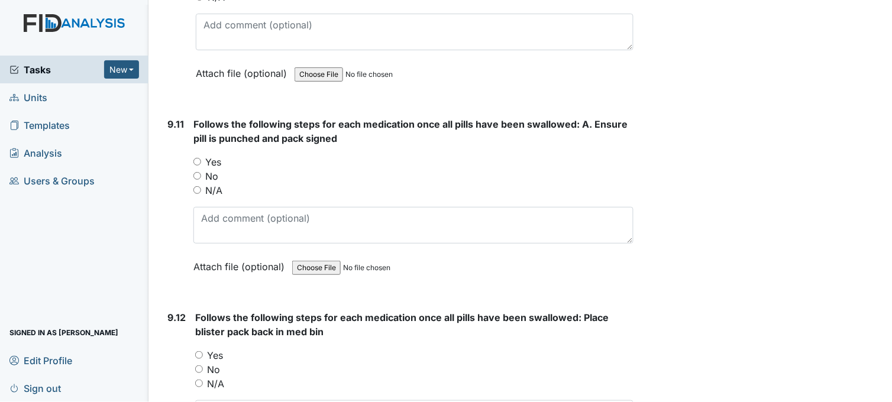
scroll to position [14977, 0]
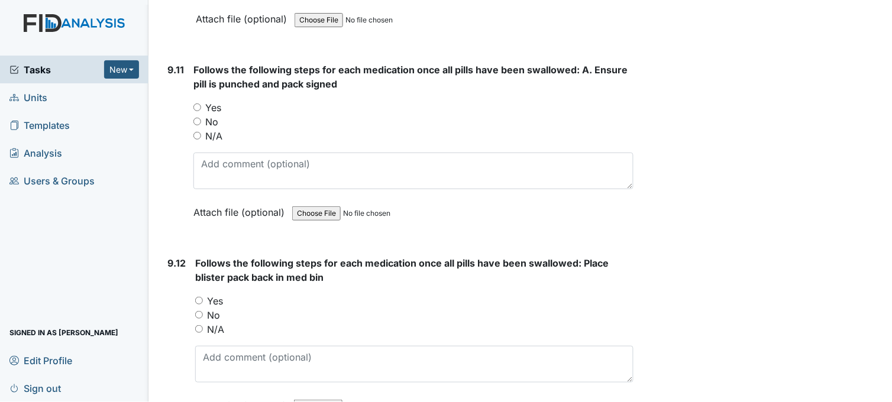
click at [194, 103] on input "Yes" at bounding box center [197, 107] width 8 height 8
radio input "true"
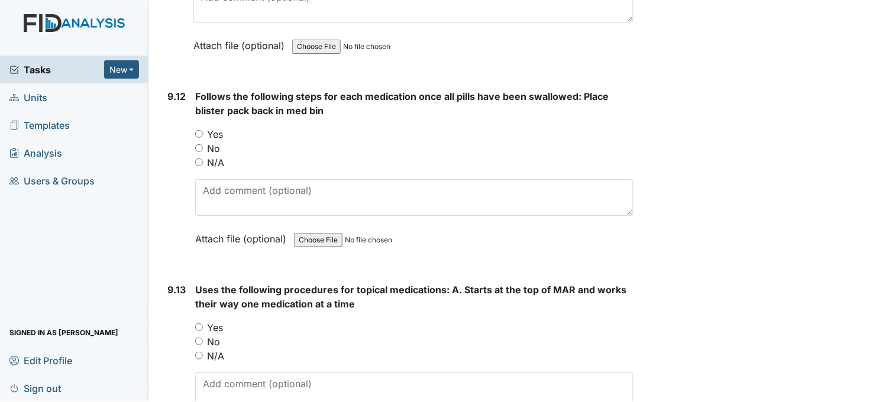
scroll to position [15174, 0]
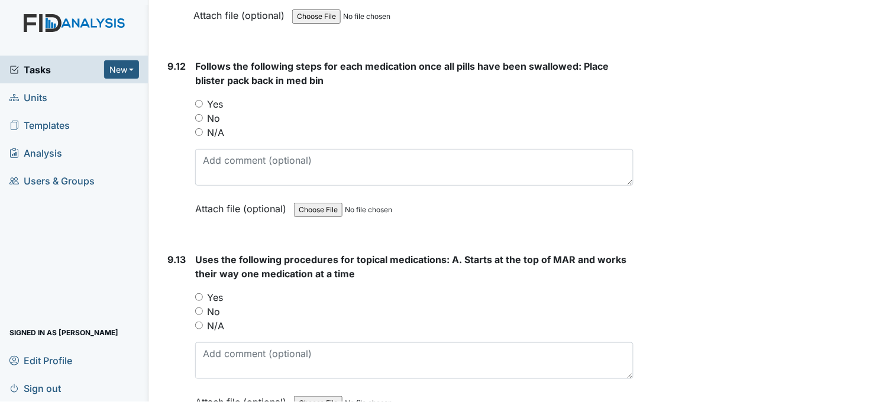
click at [202, 100] on input "Yes" at bounding box center [199, 104] width 8 height 8
radio input "true"
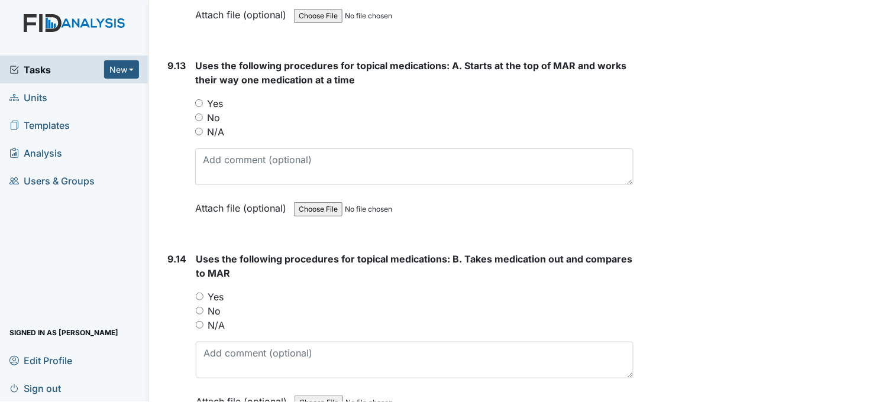
scroll to position [15371, 0]
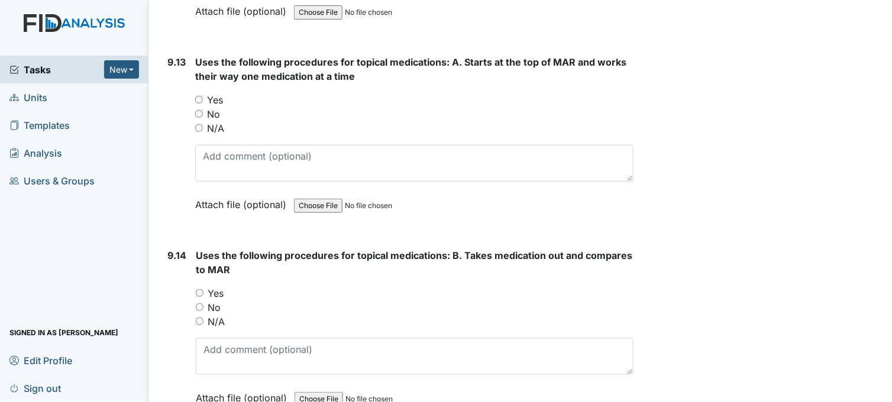
click at [199, 96] on input "Yes" at bounding box center [199, 100] width 8 height 8
radio input "true"
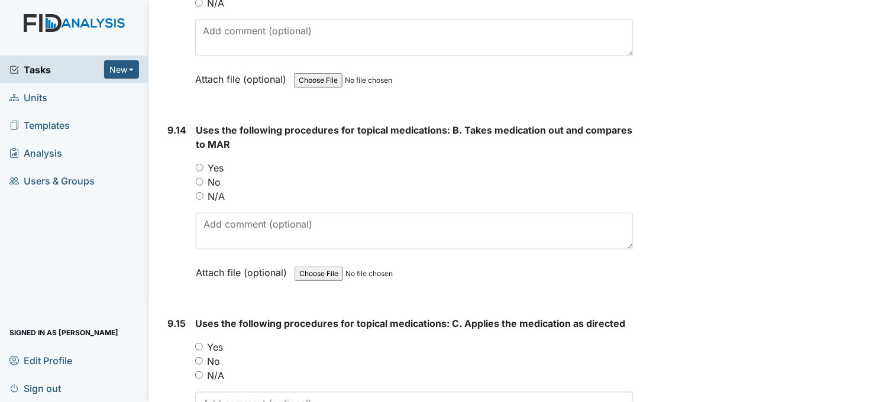
scroll to position [15502, 0]
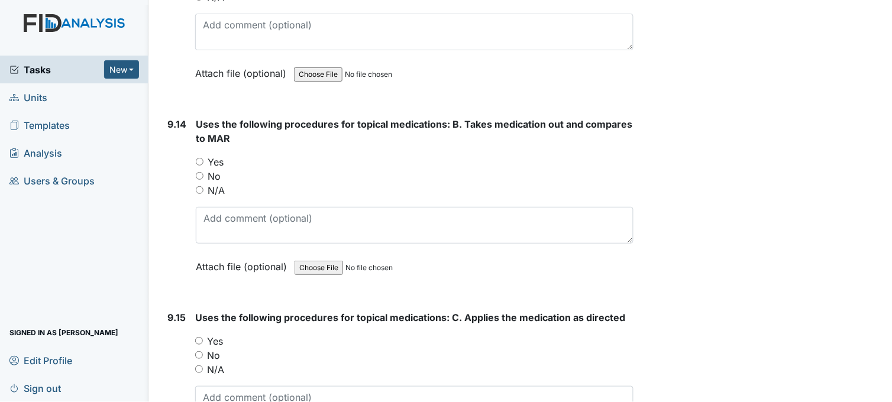
click at [199, 158] on input "Yes" at bounding box center [200, 162] width 8 height 8
radio input "true"
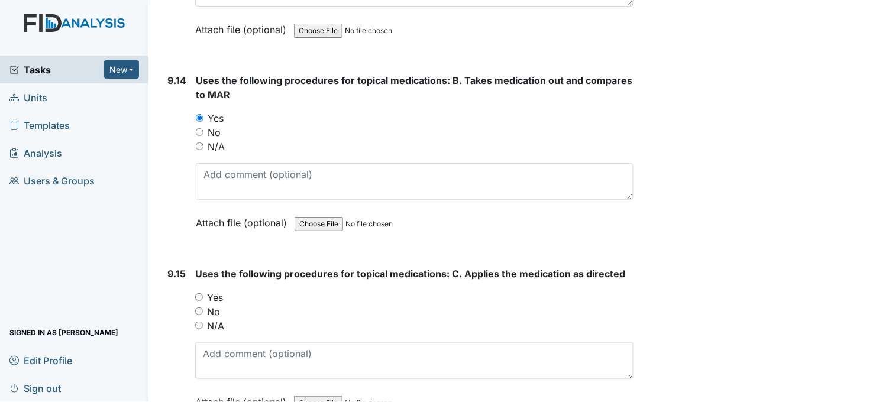
scroll to position [15699, 0]
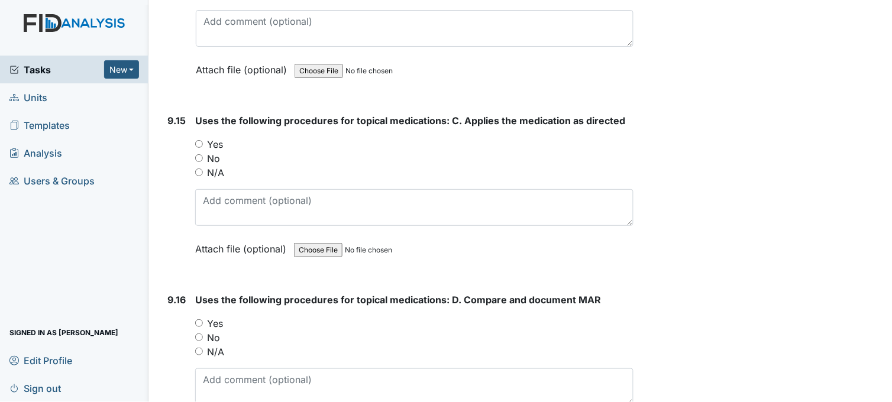
click at [200, 140] on input "Yes" at bounding box center [199, 144] width 8 height 8
radio input "true"
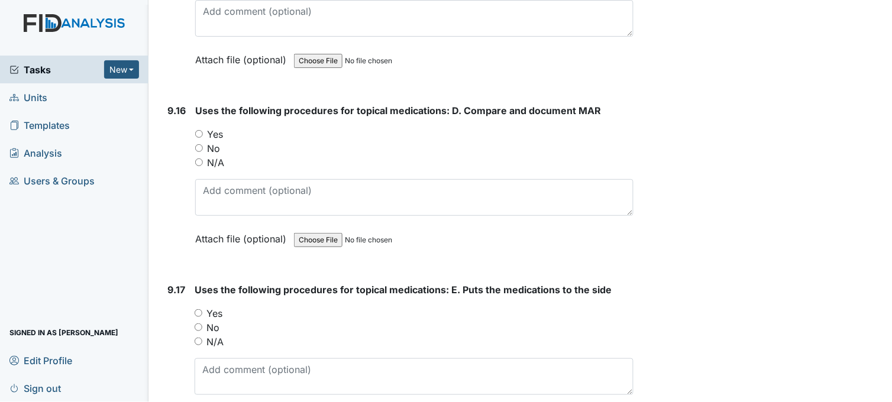
scroll to position [15896, 0]
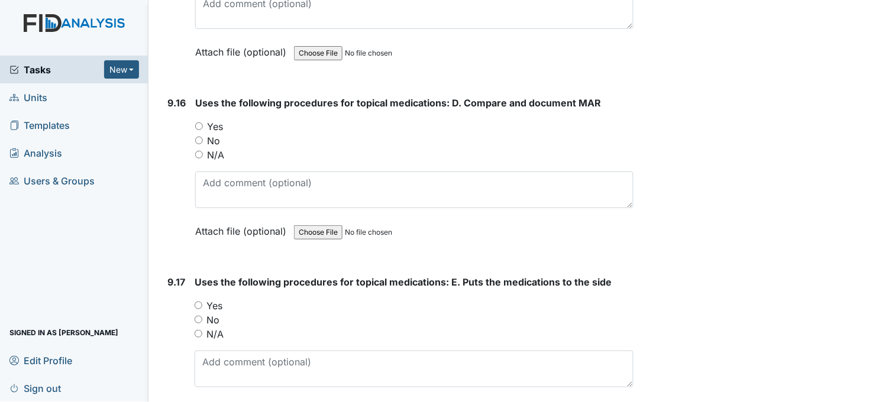
click at [202, 122] on input "Yes" at bounding box center [199, 126] width 8 height 8
radio input "true"
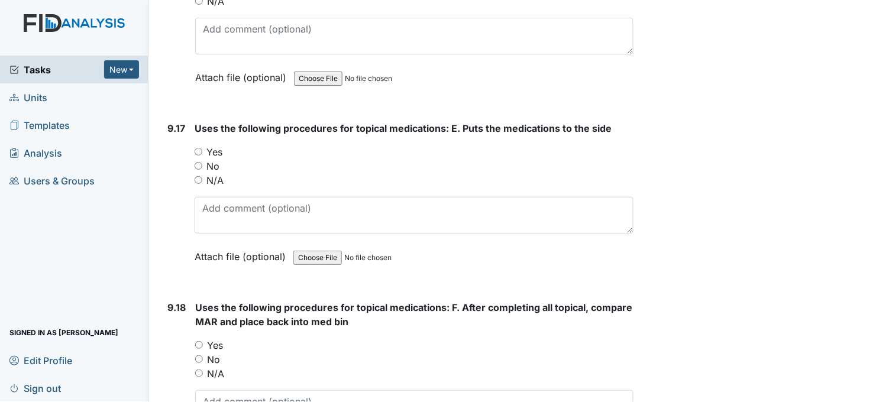
scroll to position [16093, 0]
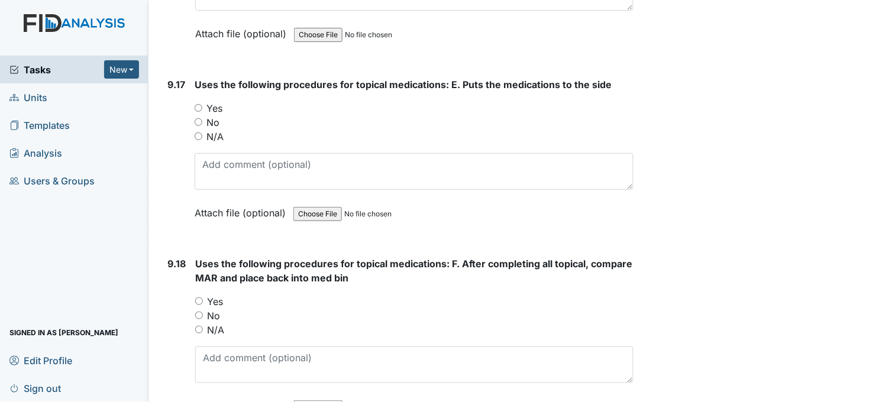
click at [198, 104] on input "Yes" at bounding box center [199, 108] width 8 height 8
radio input "true"
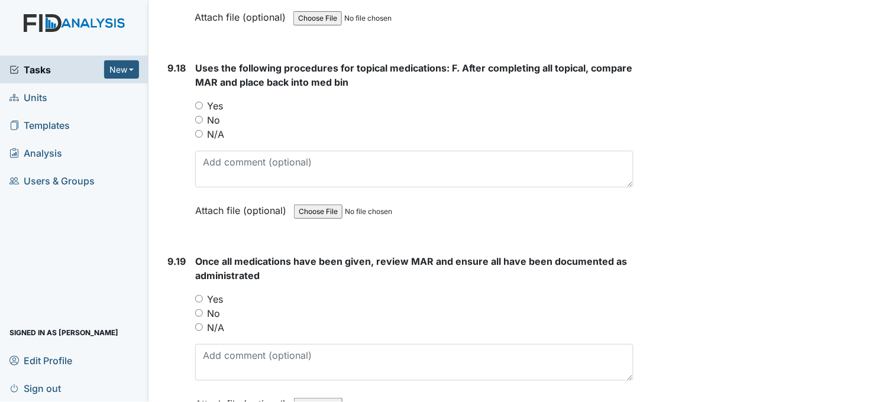
scroll to position [16290, 0]
click at [199, 101] on input "Yes" at bounding box center [199, 105] width 8 height 8
radio input "true"
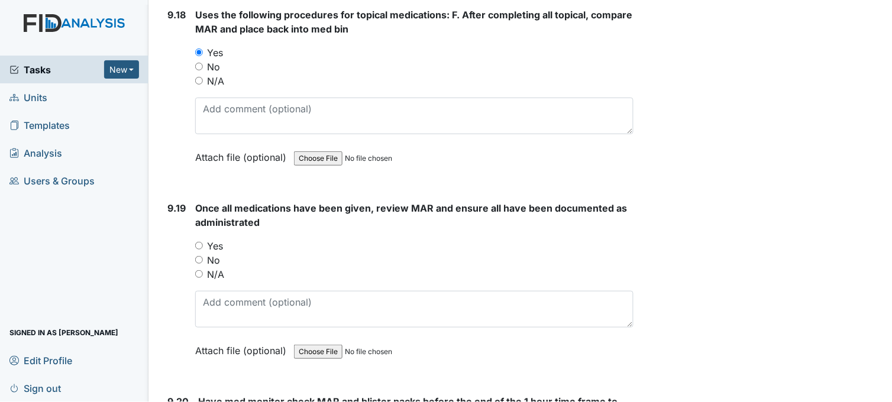
scroll to position [16422, 0]
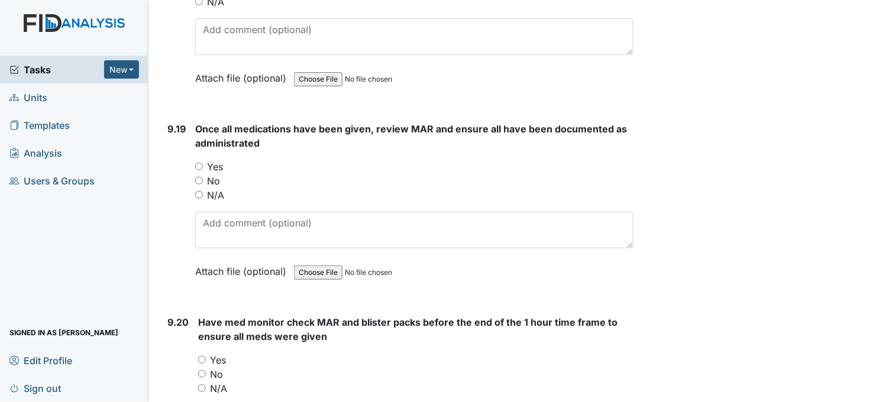
click at [198, 163] on input "Yes" at bounding box center [199, 167] width 8 height 8
radio input "true"
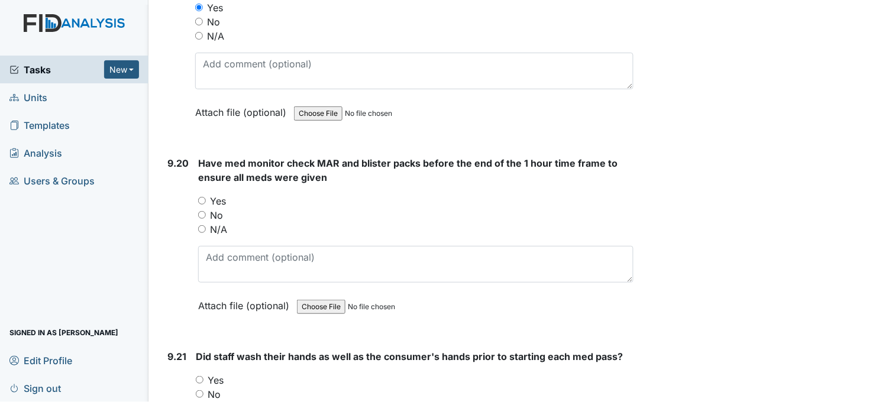
scroll to position [16619, 0]
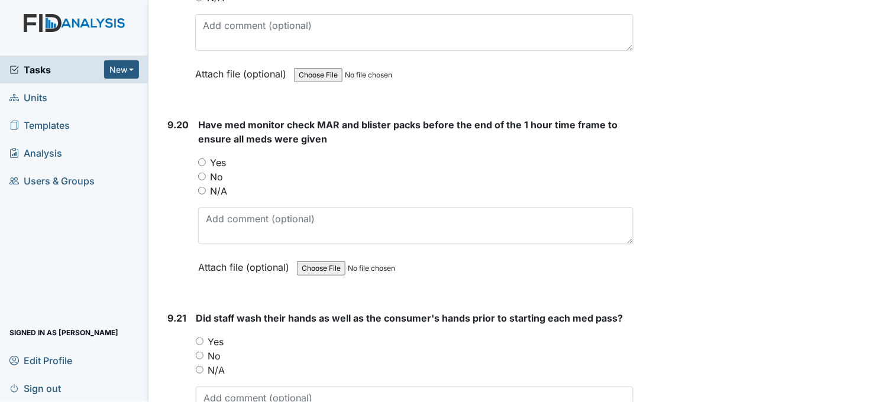
click at [203, 158] on input "Yes" at bounding box center [202, 162] width 8 height 8
radio input "true"
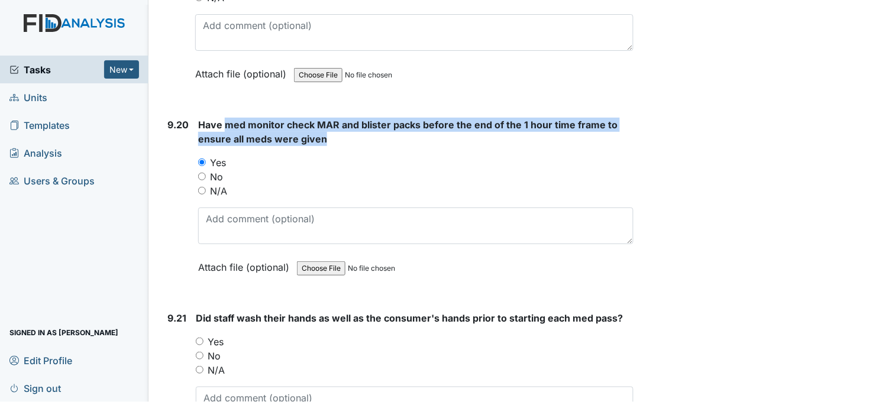
drag, startPoint x: 226, startPoint y: 111, endPoint x: 323, endPoint y: 124, distance: 98.5
click at [323, 124] on span "Have med monitor check MAR and blister packs before the end of the 1 hour time …" at bounding box center [407, 132] width 419 height 26
drag, startPoint x: 323, startPoint y: 124, endPoint x: 302, endPoint y: 122, distance: 22.0
copy span "med monitor check MAR and blister packs before the end of the 1 hour time frame…"
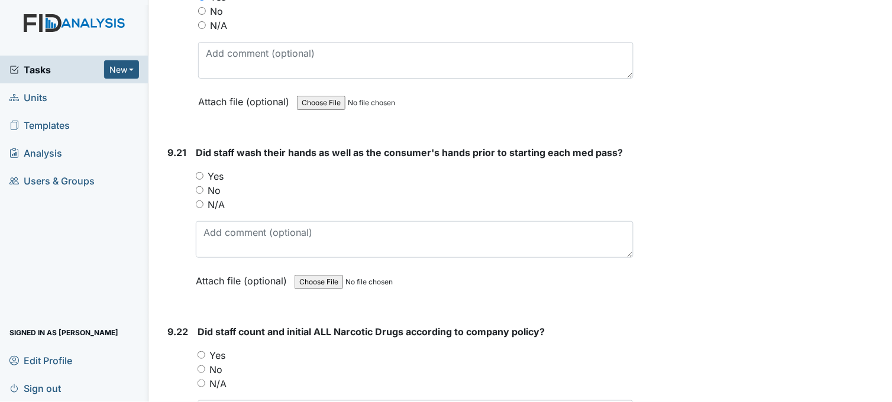
scroll to position [16816, 0]
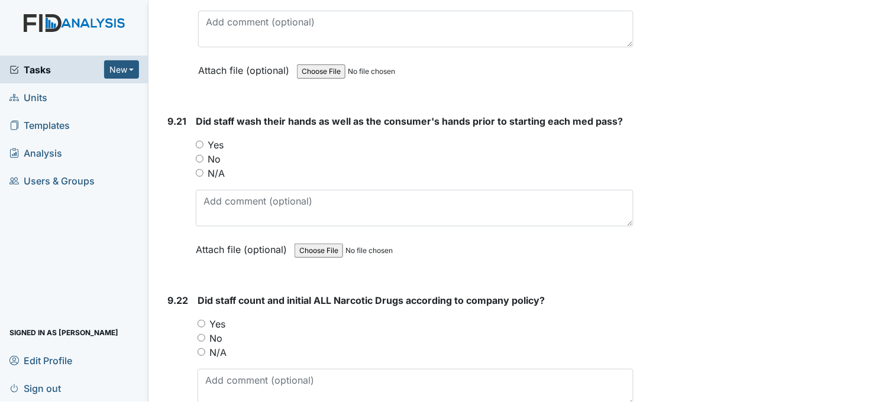
click at [196, 141] on input "Yes" at bounding box center [200, 145] width 8 height 8
radio input "true"
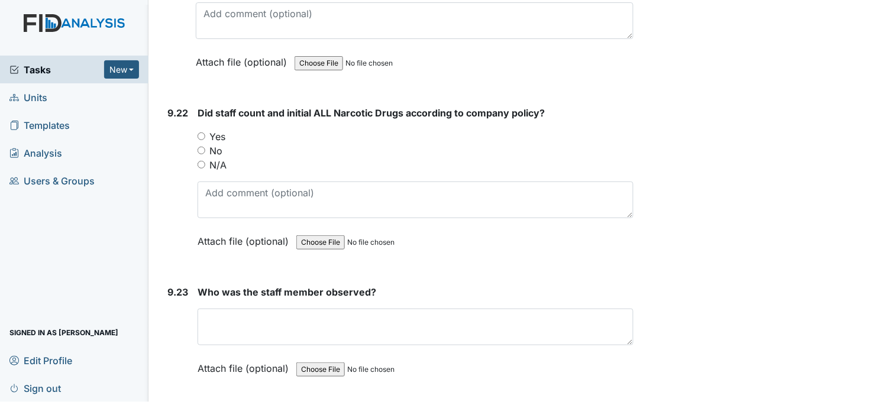
scroll to position [17013, 0]
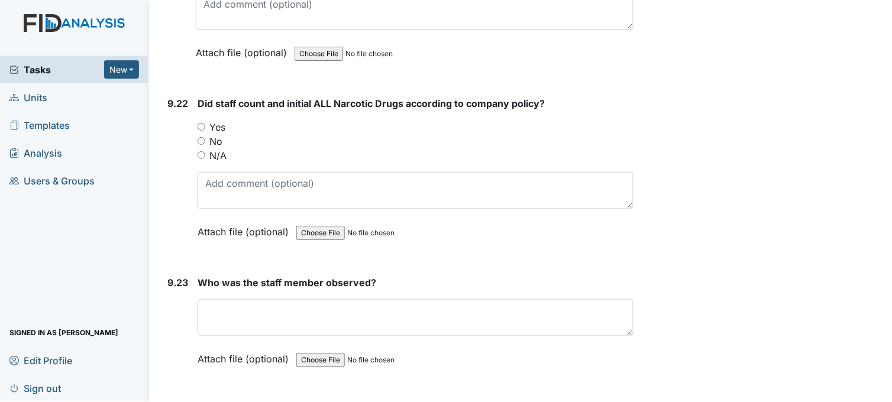
click at [202, 123] on input "Yes" at bounding box center [201, 127] width 8 height 8
radio input "true"
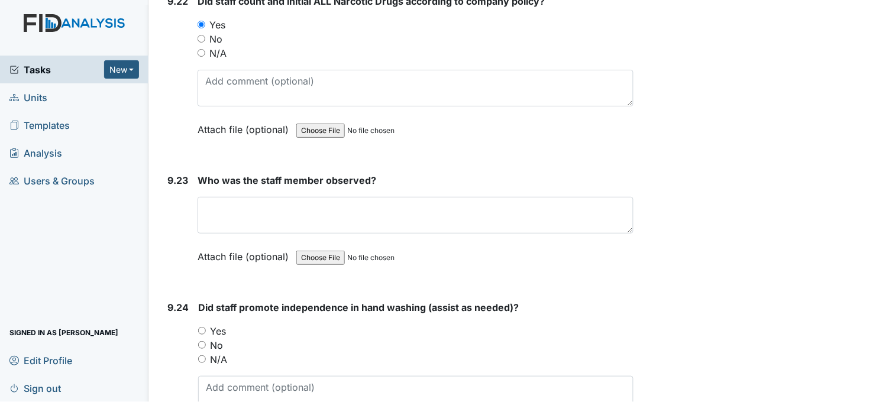
scroll to position [17145, 0]
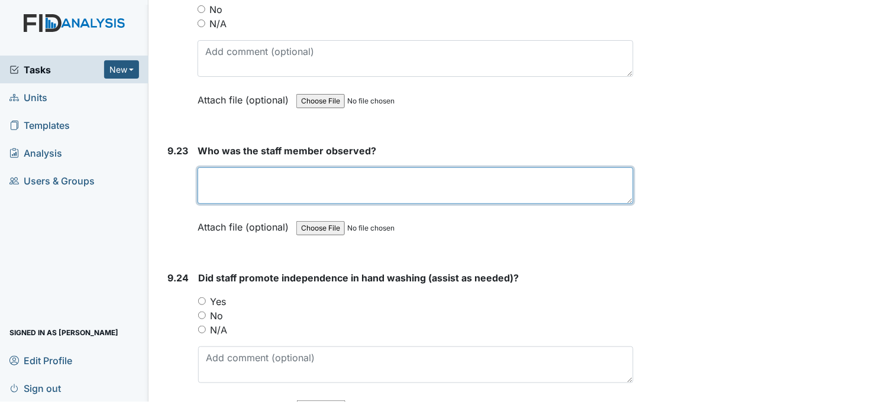
click at [287, 167] on textarea at bounding box center [415, 185] width 436 height 37
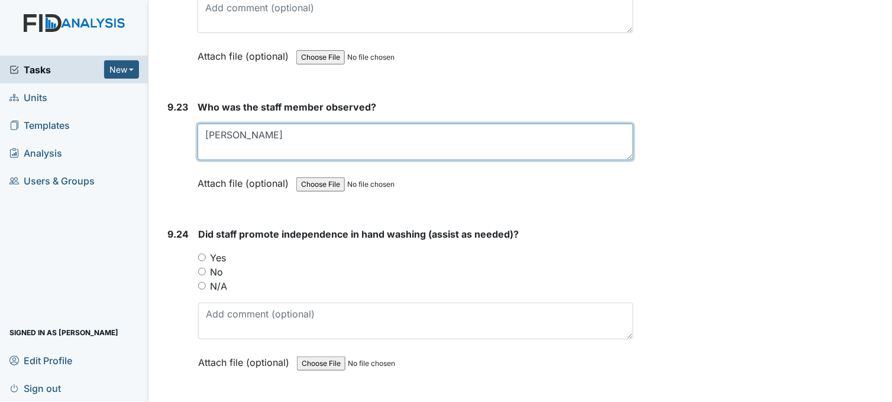
scroll to position [17276, 0]
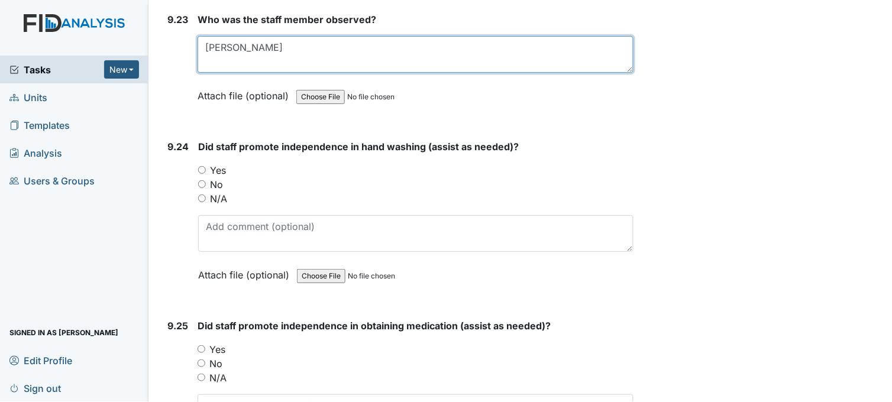
type textarea "Aaron"
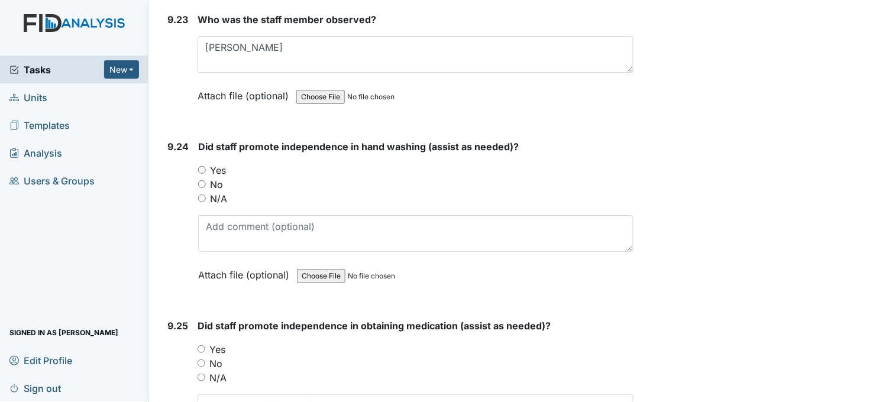
click at [202, 166] on input "Yes" at bounding box center [202, 170] width 8 height 8
radio input "true"
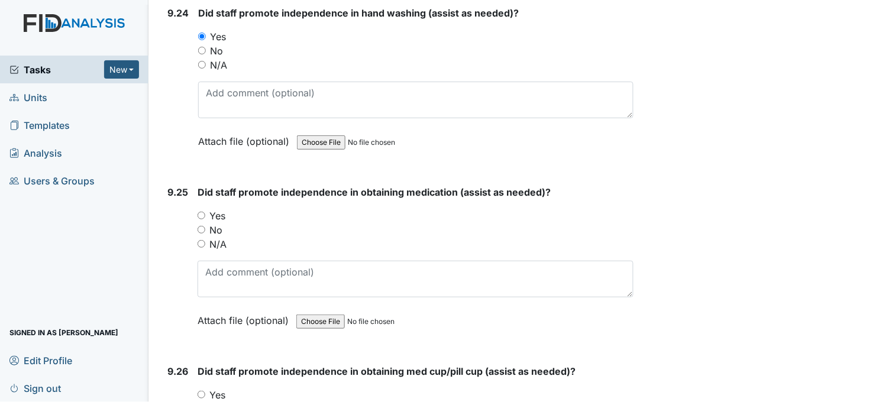
scroll to position [17473, 0]
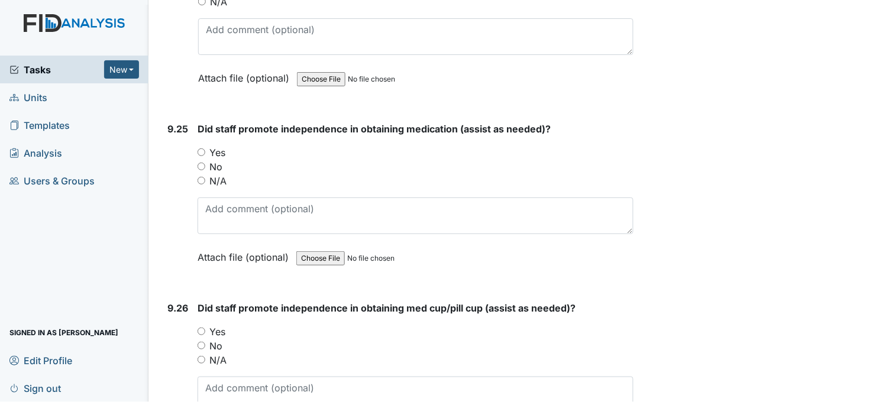
click at [200, 148] on input "Yes" at bounding box center [201, 152] width 8 height 8
radio input "true"
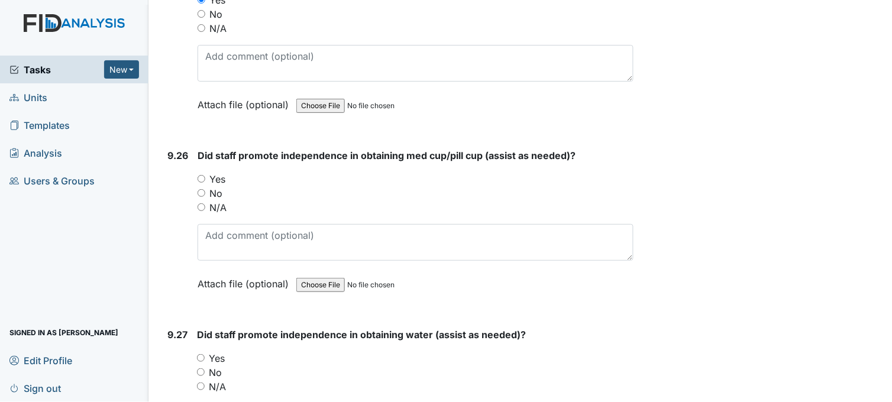
scroll to position [17670, 0]
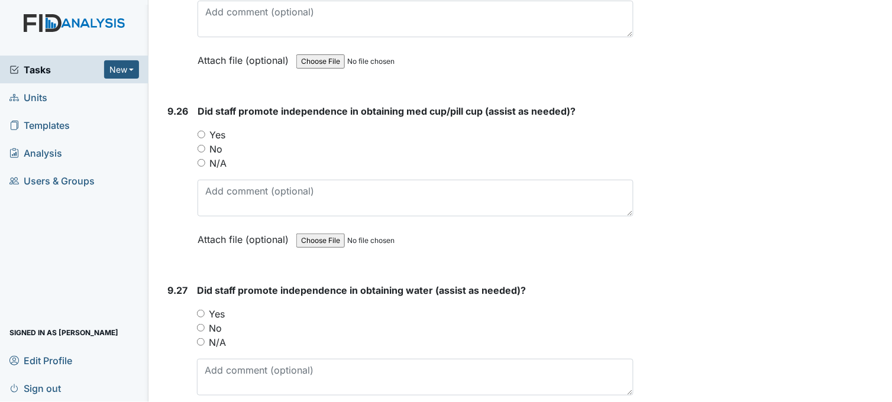
click at [201, 131] on input "Yes" at bounding box center [201, 135] width 8 height 8
radio input "true"
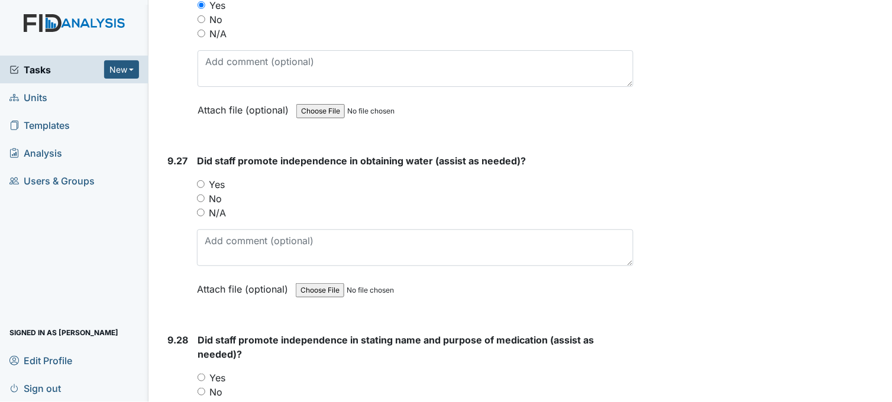
scroll to position [17867, 0]
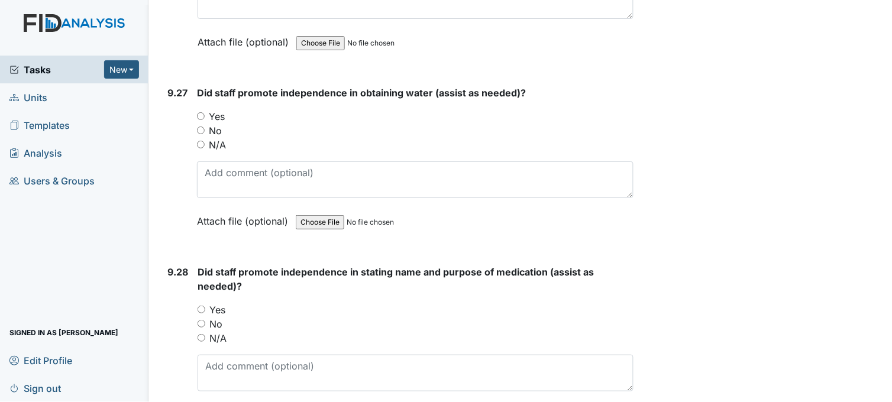
click at [202, 112] on input "Yes" at bounding box center [201, 116] width 8 height 8
radio input "true"
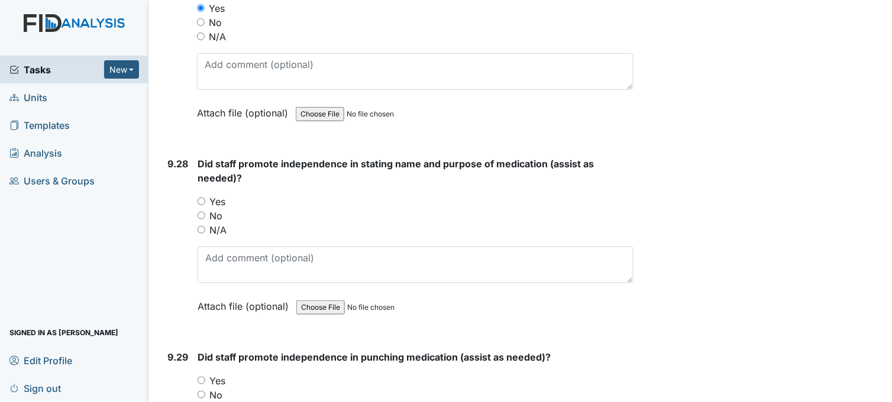
scroll to position [18064, 0]
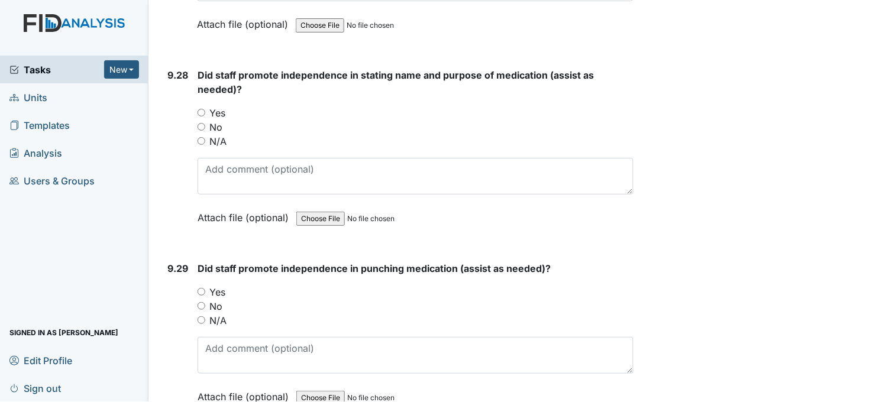
click at [204, 109] on input "Yes" at bounding box center [201, 113] width 8 height 8
radio input "true"
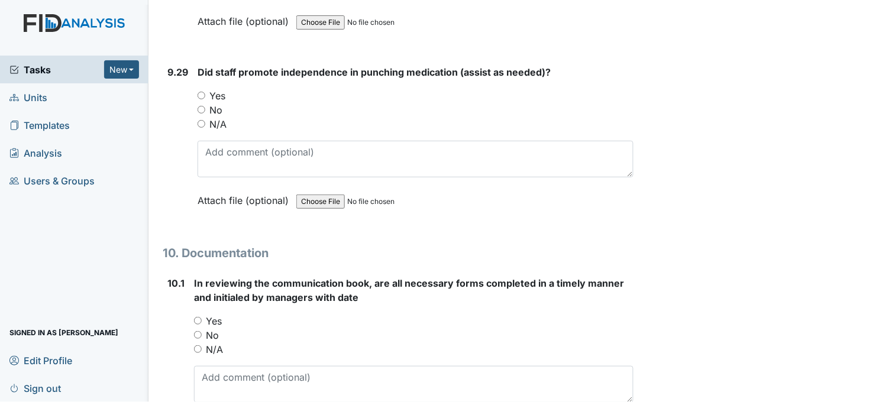
scroll to position [18261, 0]
click at [200, 91] on input "Yes" at bounding box center [201, 95] width 8 height 8
radio input "true"
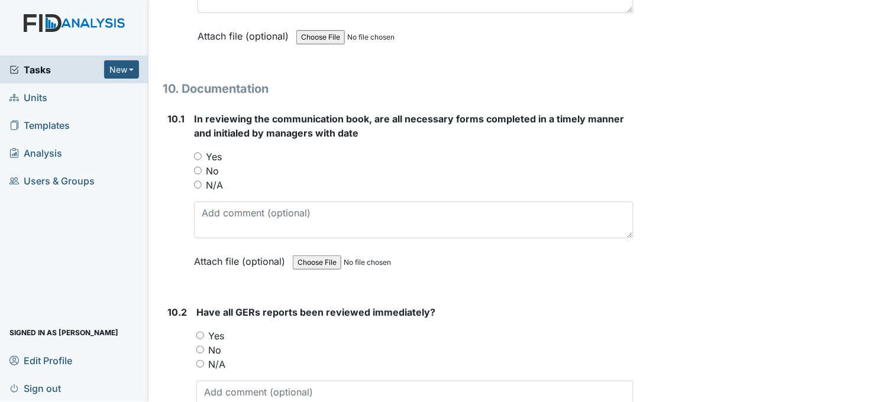
scroll to position [18458, 0]
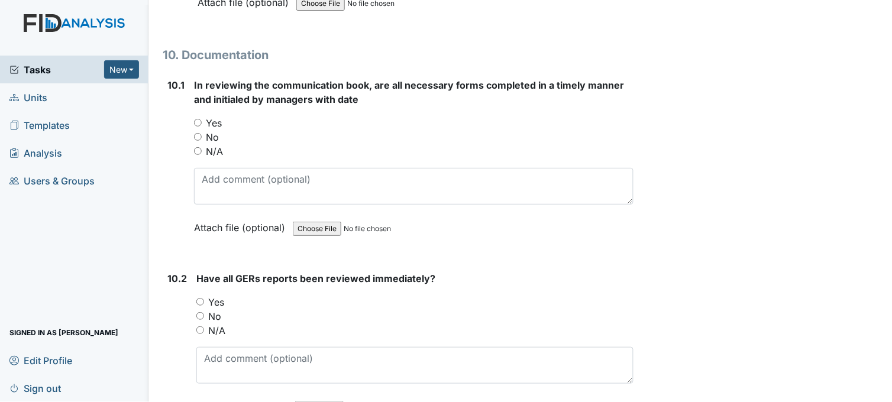
click at [198, 119] on input "Yes" at bounding box center [198, 123] width 8 height 8
radio input "true"
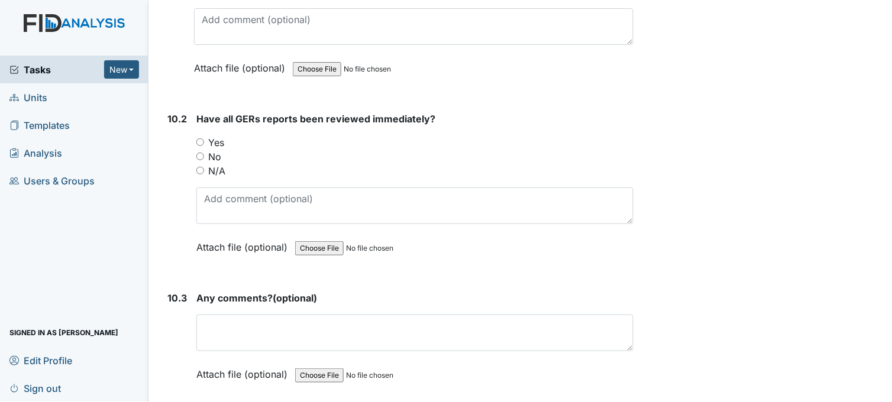
scroll to position [18655, 0]
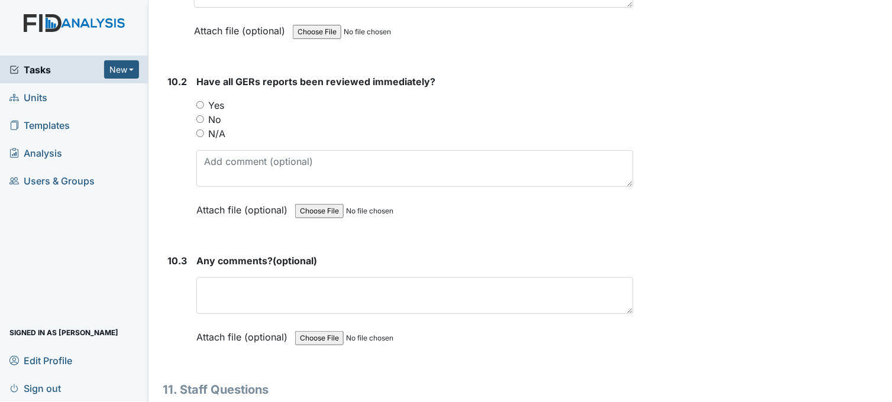
click at [199, 101] on input "Yes" at bounding box center [200, 105] width 8 height 8
radio input "true"
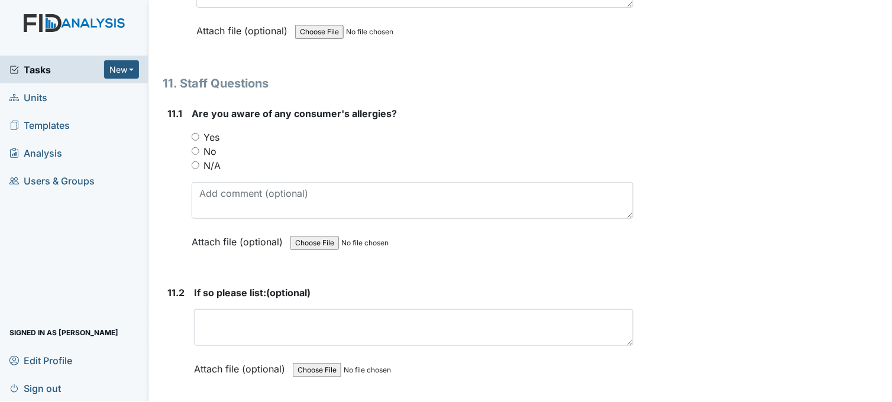
scroll to position [19049, 0]
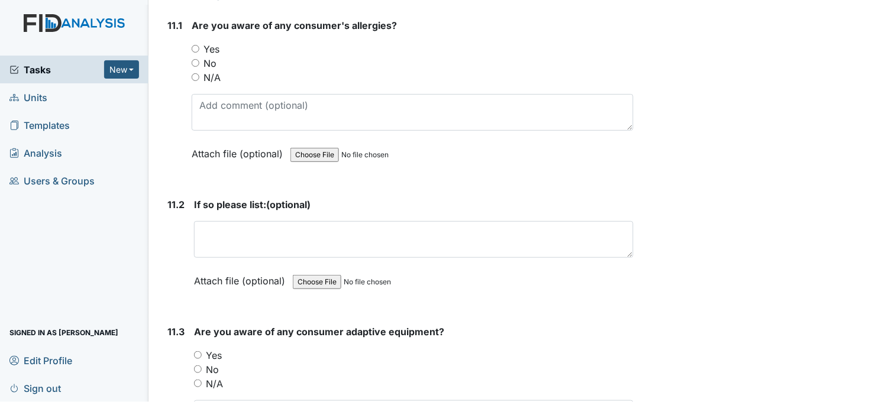
click at [196, 45] on input "Yes" at bounding box center [196, 49] width 8 height 8
radio input "true"
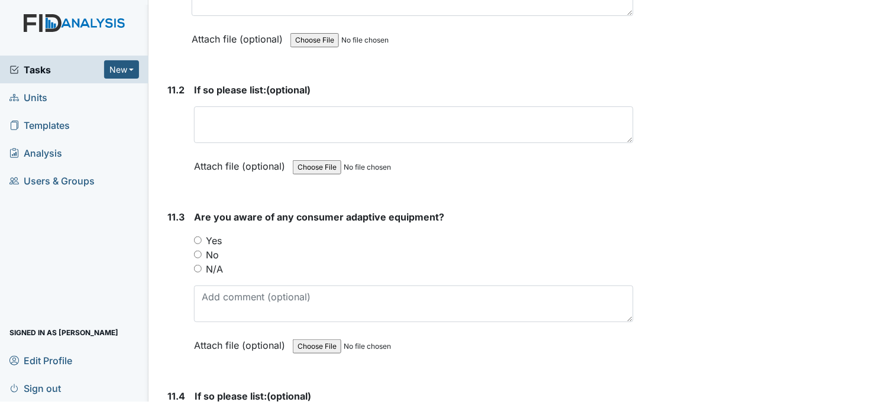
scroll to position [19246, 0]
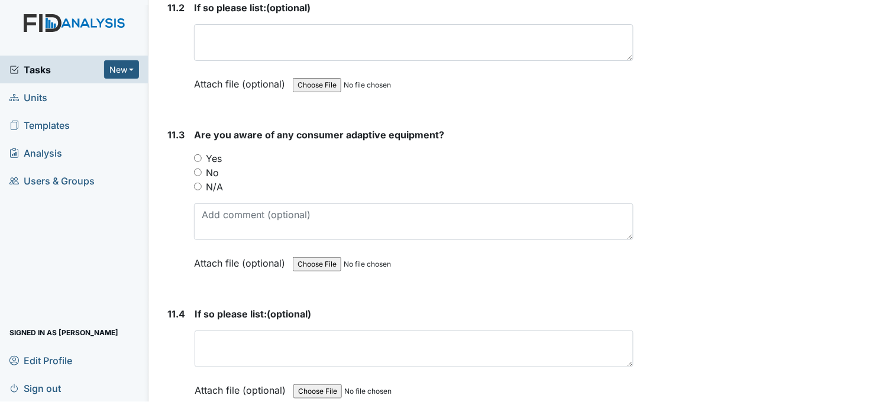
click at [197, 154] on input "Yes" at bounding box center [198, 158] width 8 height 8
radio input "true"
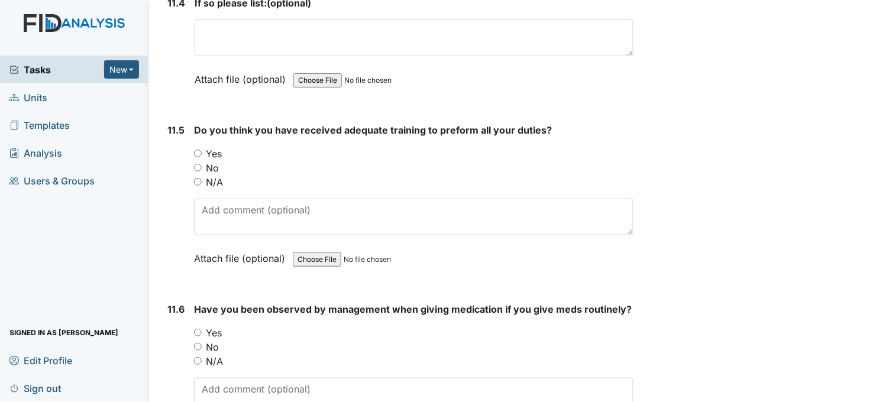
scroll to position [19575, 0]
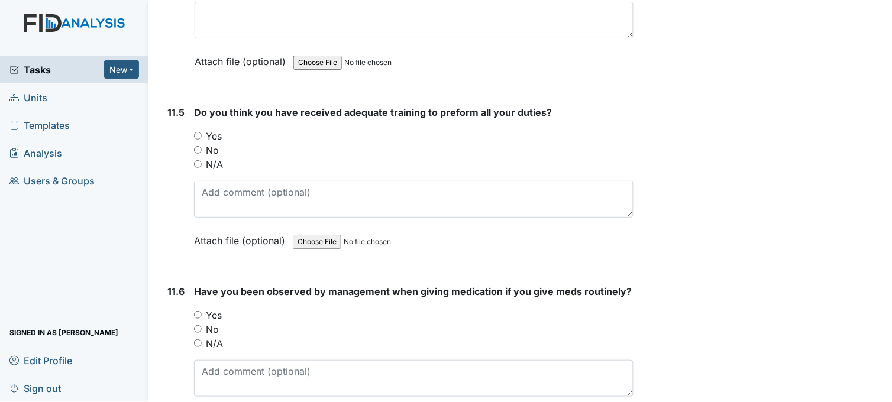
click at [197, 132] on input "Yes" at bounding box center [198, 136] width 8 height 8
radio input "true"
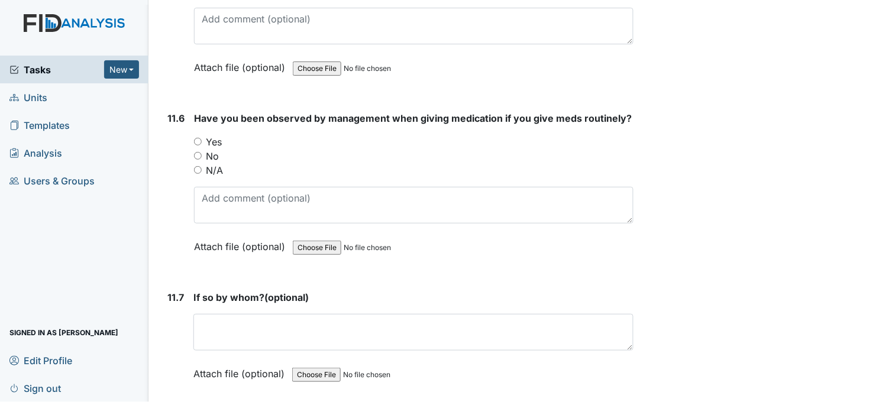
scroll to position [19772, 0]
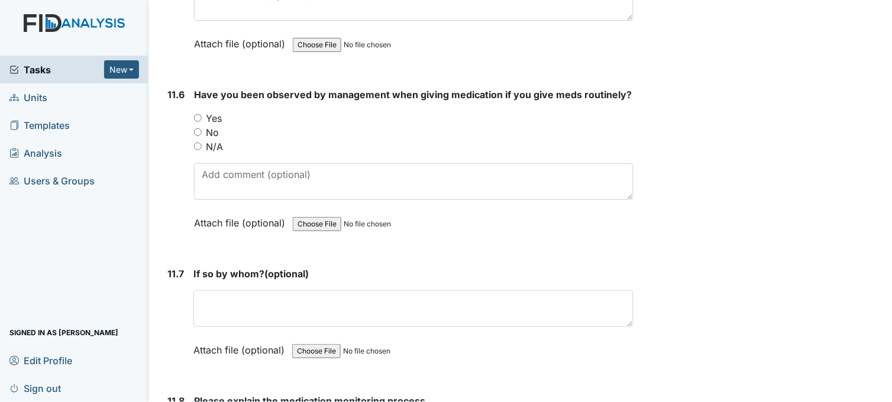
click at [198, 114] on input "Yes" at bounding box center [198, 118] width 8 height 8
radio input "true"
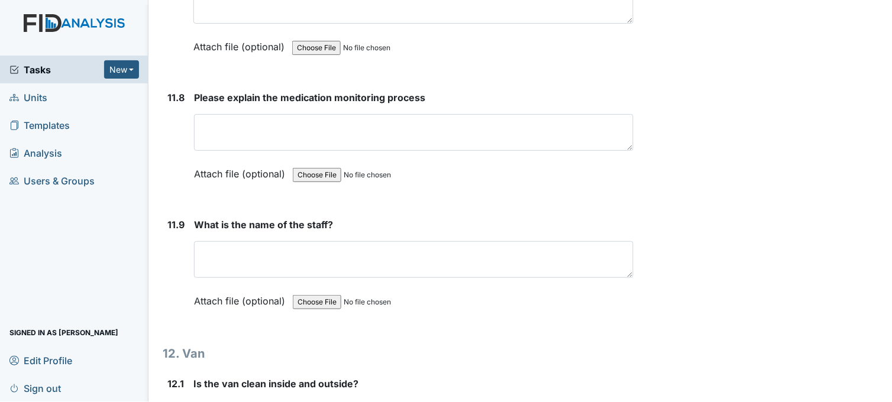
scroll to position [20101, 0]
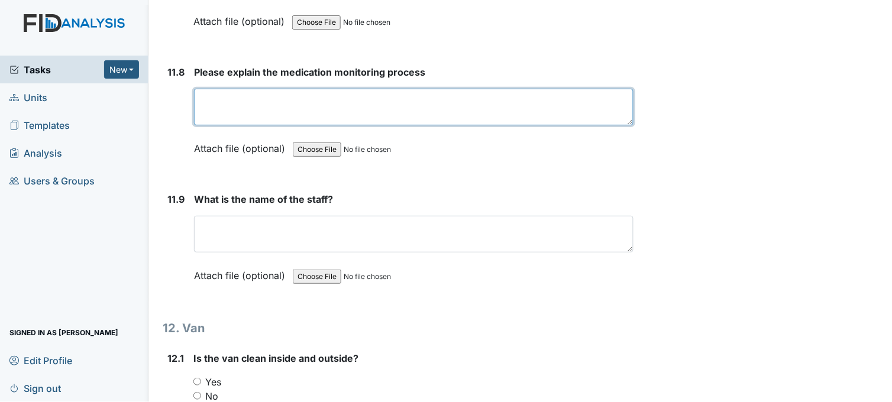
click at [219, 91] on textarea at bounding box center [413, 107] width 439 height 37
paste textarea "med monitor check MAR and blister packs before the end of the 1 hour time frame…"
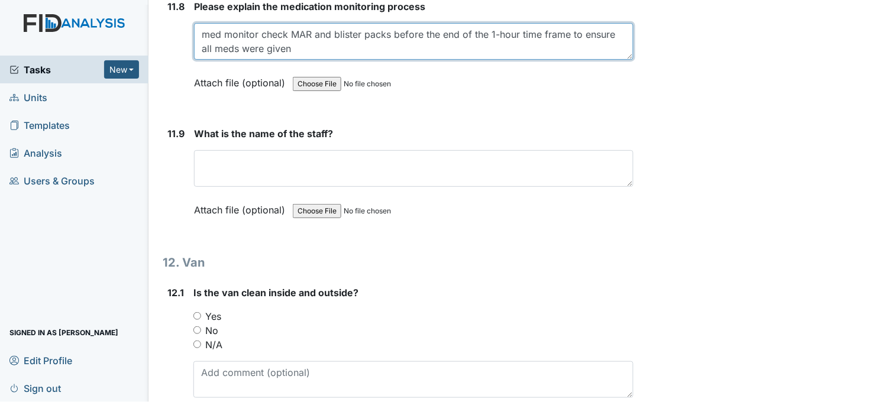
scroll to position [20232, 0]
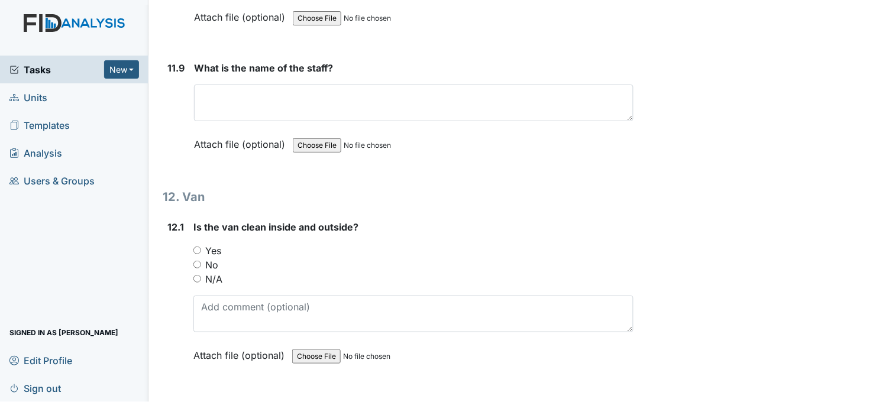
type textarea "med monitor check MAR and blister packs before the end of the 1-hour time frame…"
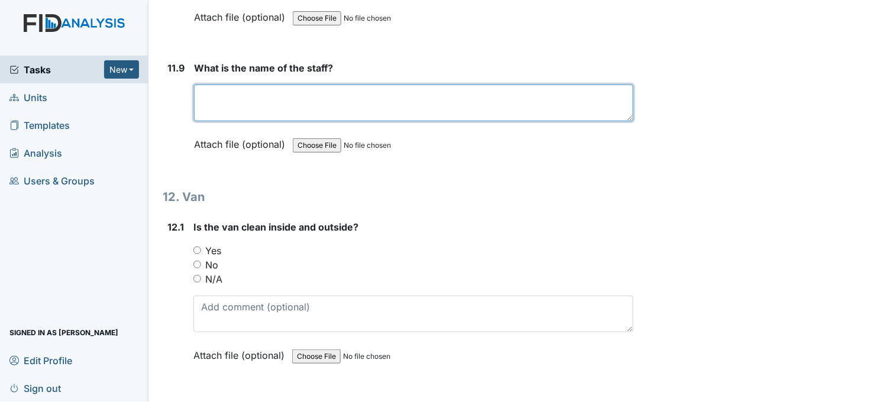
click at [233, 85] on textarea at bounding box center [413, 103] width 439 height 37
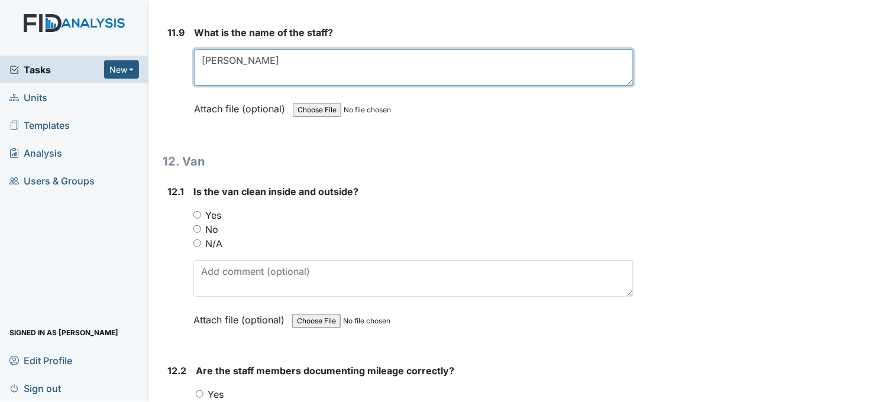
scroll to position [20363, 0]
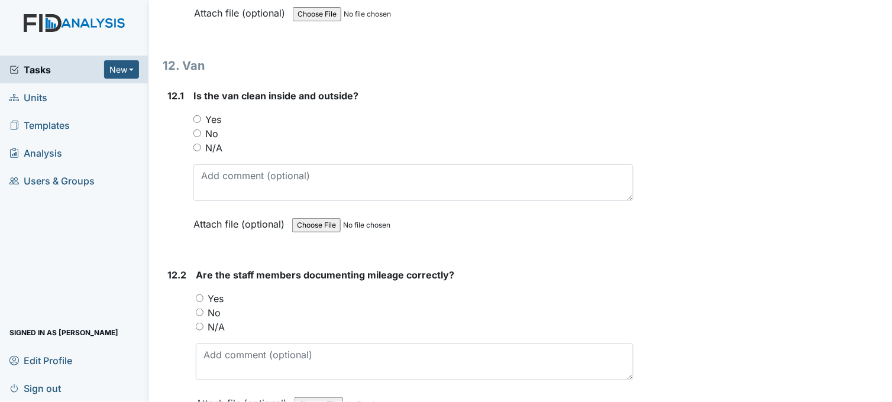
type textarea "Isiah"
click at [196, 115] on input "Yes" at bounding box center [197, 119] width 8 height 8
radio input "true"
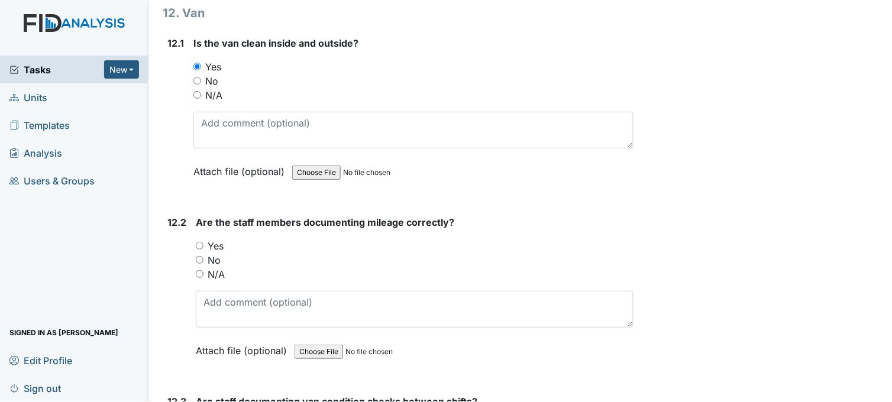
scroll to position [20494, 0]
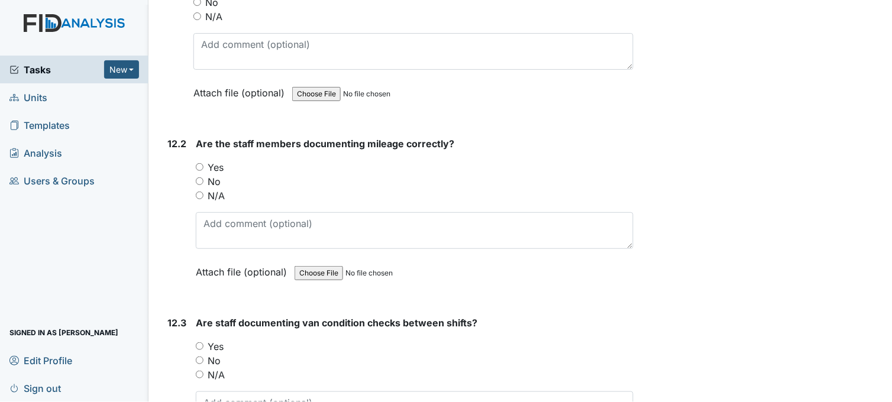
click at [197, 163] on input "Yes" at bounding box center [200, 167] width 8 height 8
radio input "true"
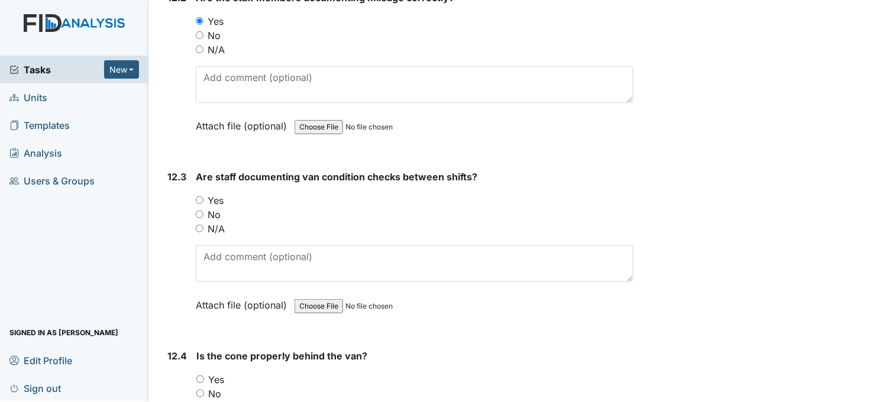
scroll to position [20692, 0]
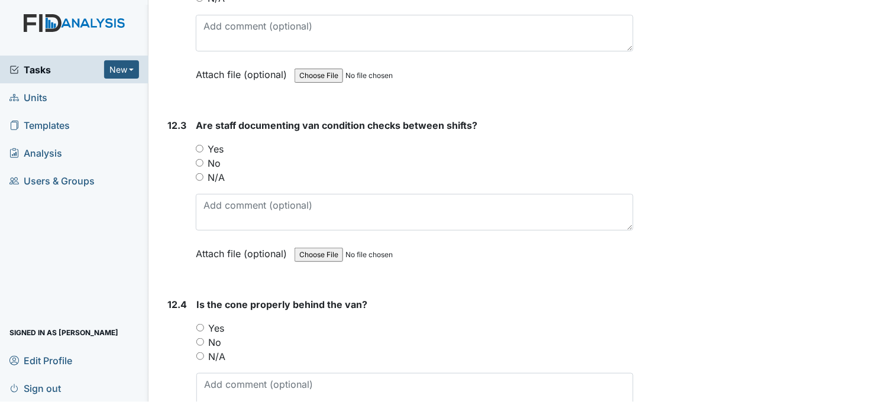
click at [198, 145] on input "Yes" at bounding box center [200, 149] width 8 height 8
radio input "true"
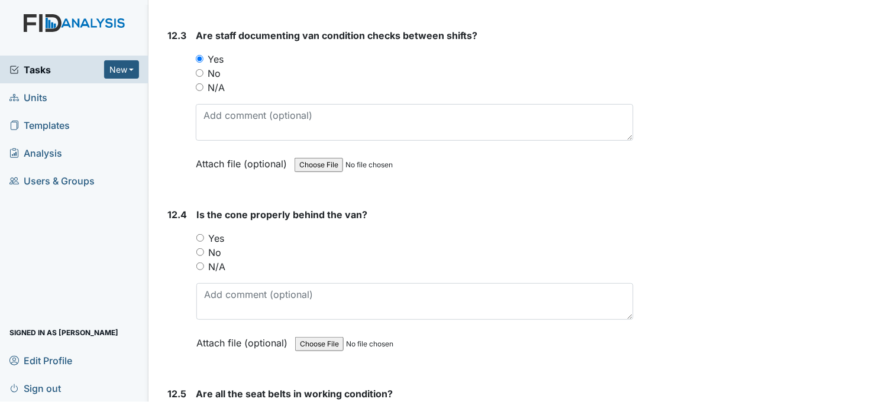
scroll to position [20889, 0]
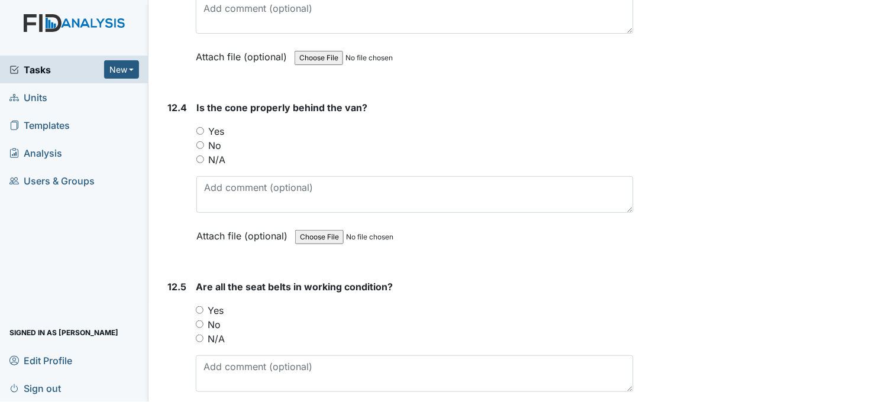
click at [200, 127] on input "Yes" at bounding box center [200, 131] width 8 height 8
radio input "true"
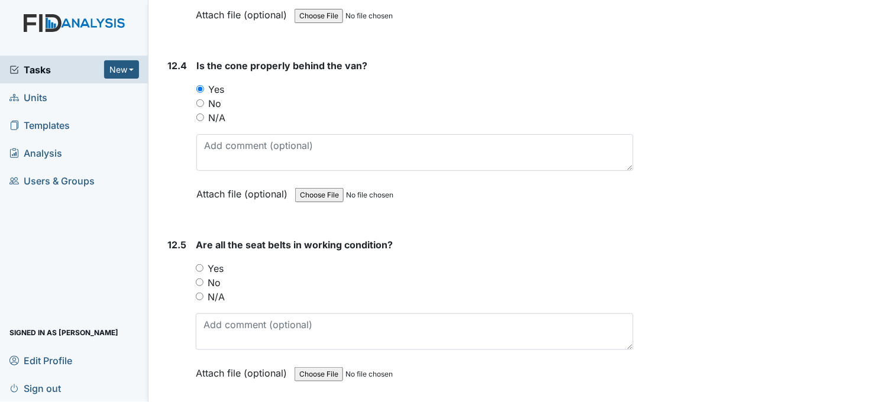
scroll to position [20961, 0]
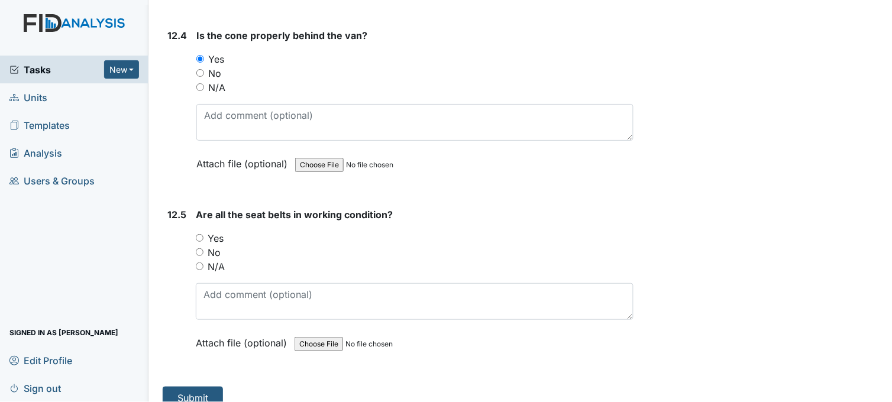
click at [198, 234] on input "Yes" at bounding box center [200, 238] width 8 height 8
radio input "true"
click at [213, 387] on button "Submit" at bounding box center [193, 398] width 60 height 22
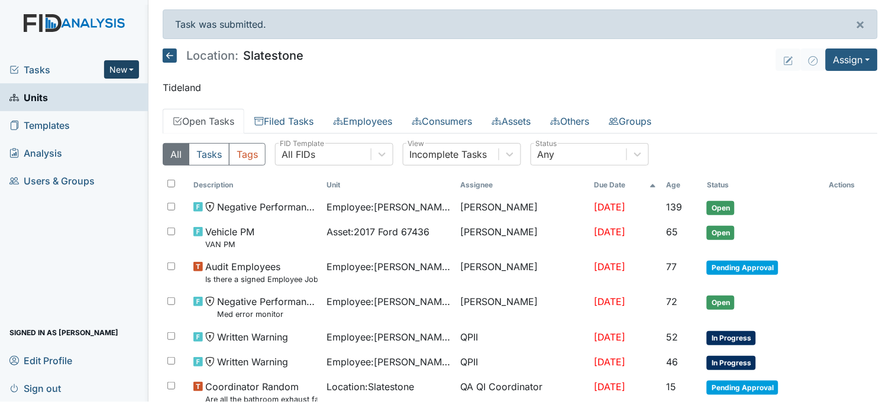
click at [120, 72] on button "New" at bounding box center [121, 69] width 35 height 18
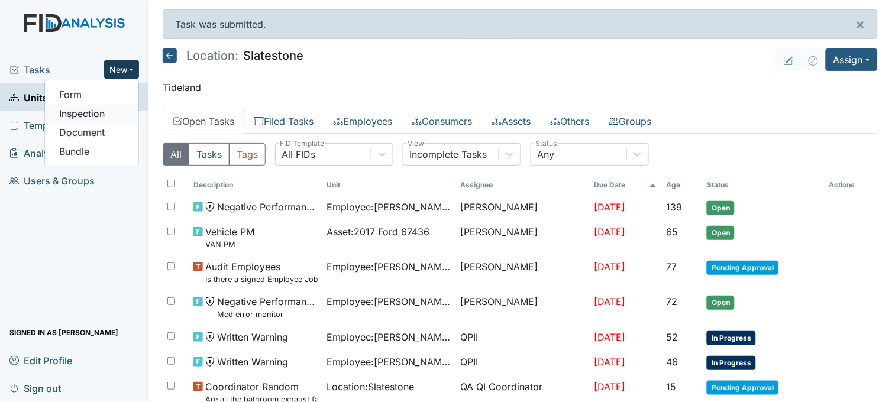
click at [111, 114] on link "Inspection" at bounding box center [91, 113] width 93 height 19
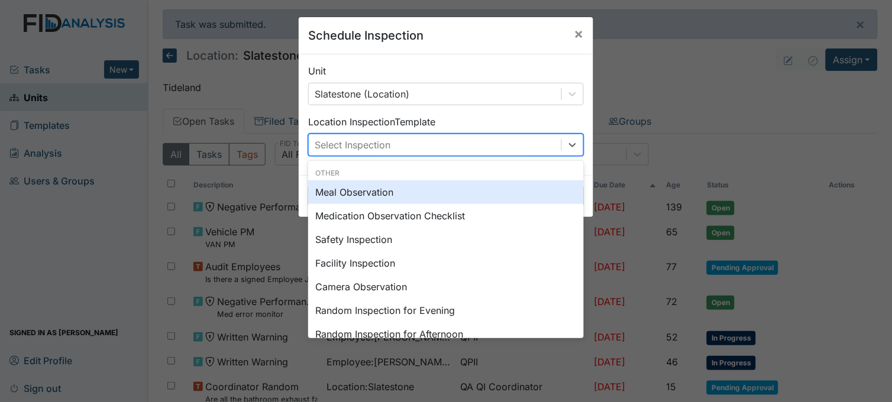
click at [379, 144] on div "Select Inspection" at bounding box center [353, 145] width 76 height 14
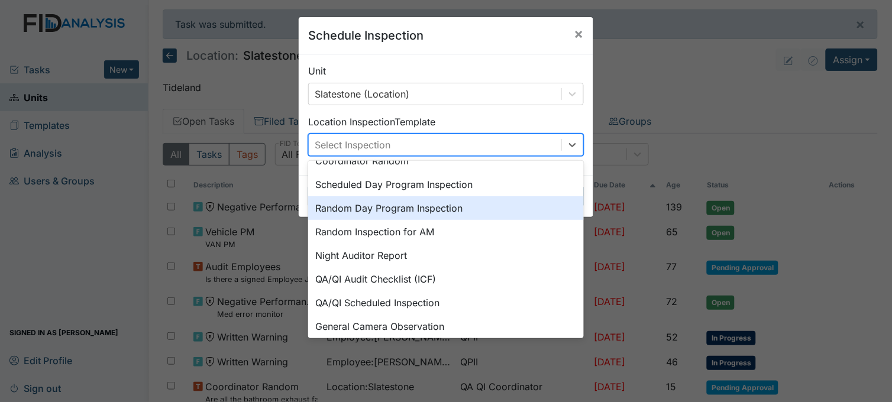
scroll to position [203, 0]
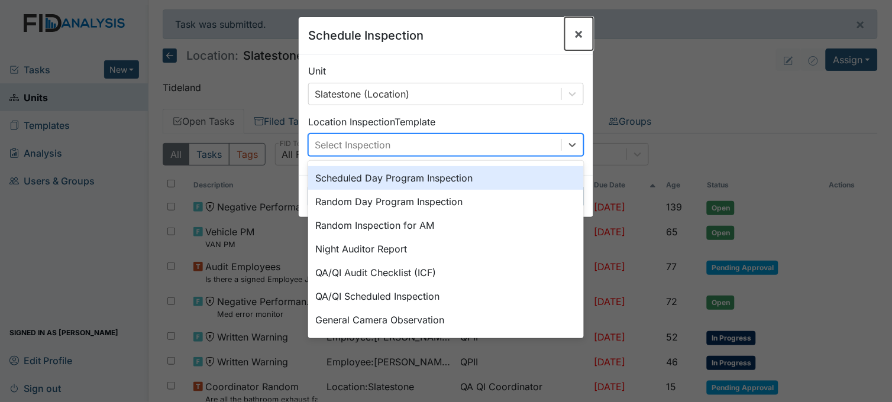
click at [574, 33] on span "×" at bounding box center [578, 33] width 9 height 17
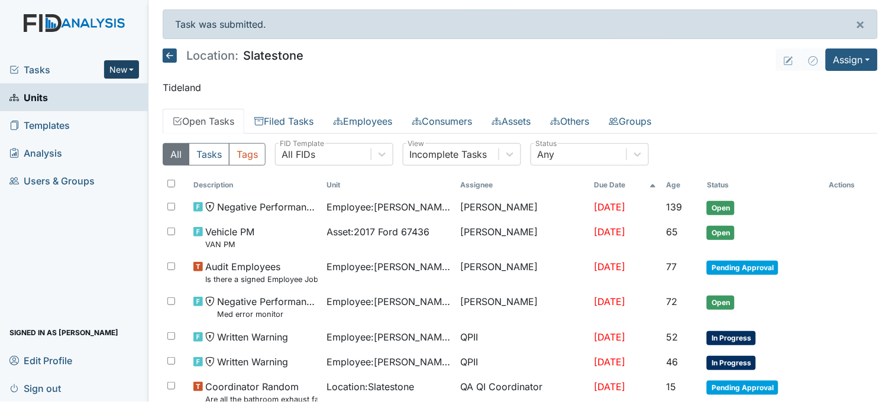
click at [116, 67] on button "New" at bounding box center [121, 69] width 35 height 18
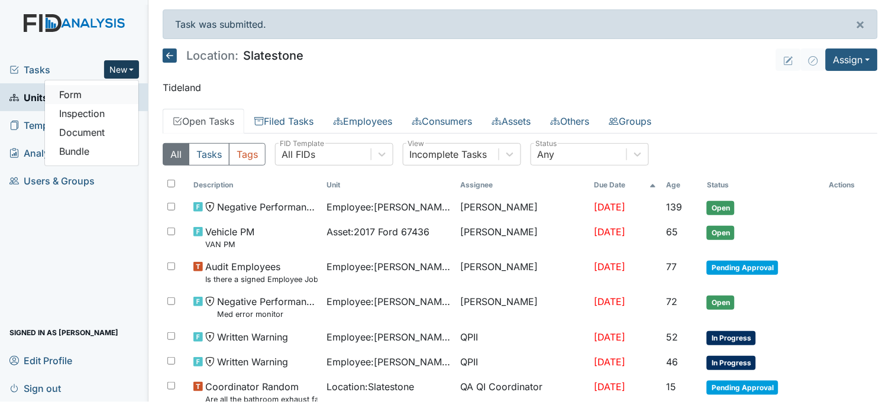
click at [92, 90] on link "Form" at bounding box center [91, 94] width 93 height 19
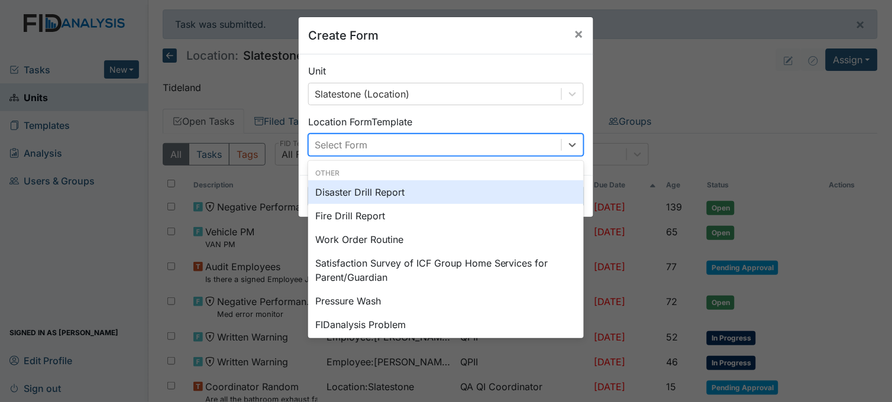
click at [362, 141] on div "Select Form" at bounding box center [341, 145] width 53 height 14
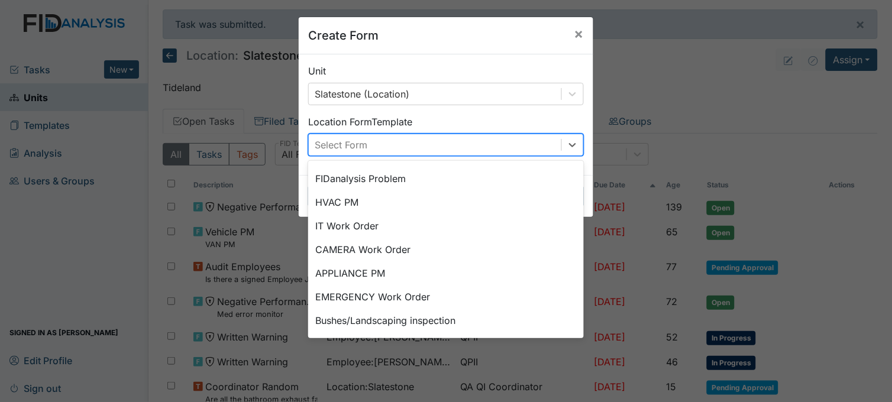
scroll to position [147, 0]
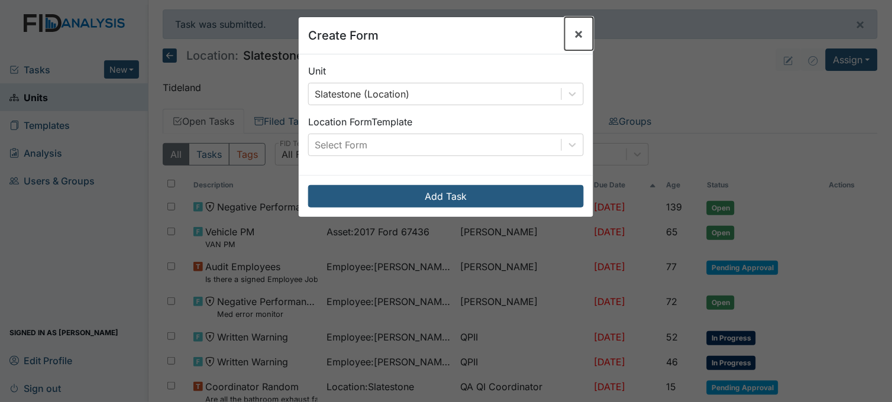
click at [574, 32] on span "×" at bounding box center [578, 33] width 9 height 17
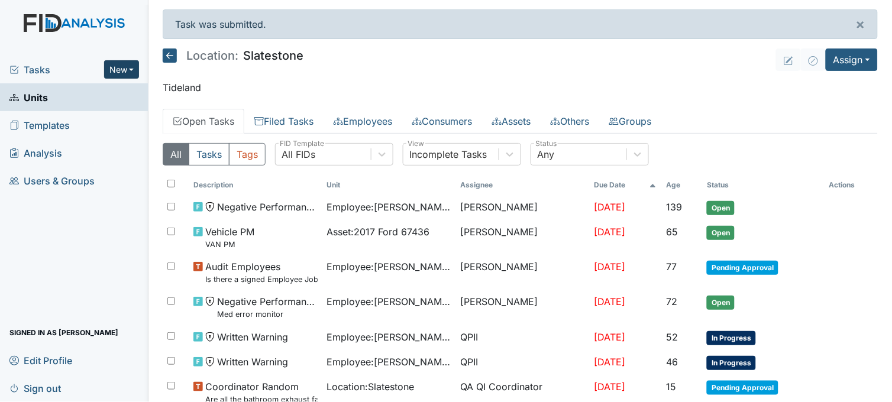
click at [108, 71] on button "New" at bounding box center [121, 69] width 35 height 18
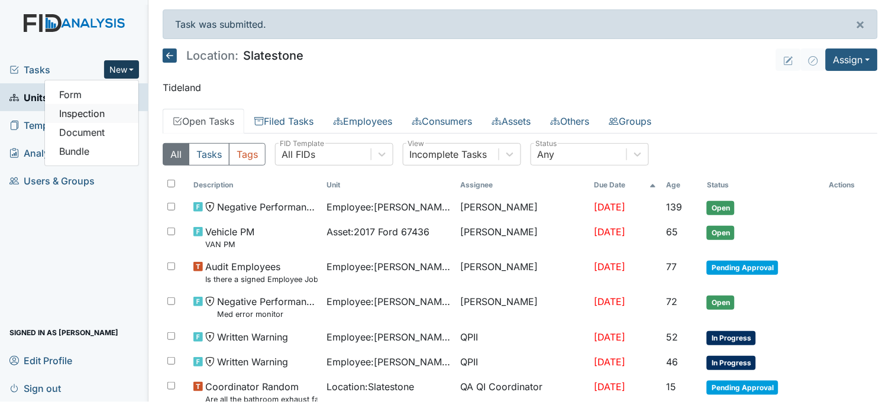
click at [79, 115] on link "Inspection" at bounding box center [91, 113] width 93 height 19
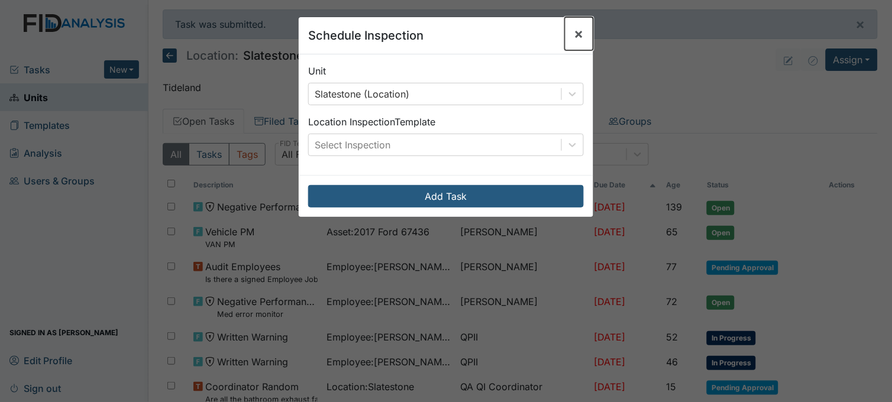
click at [574, 34] on span "×" at bounding box center [578, 33] width 9 height 17
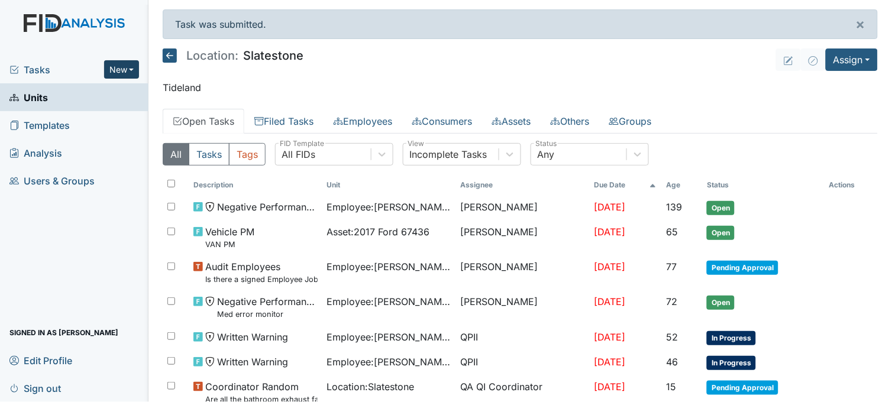
click at [105, 66] on button "New" at bounding box center [121, 69] width 35 height 18
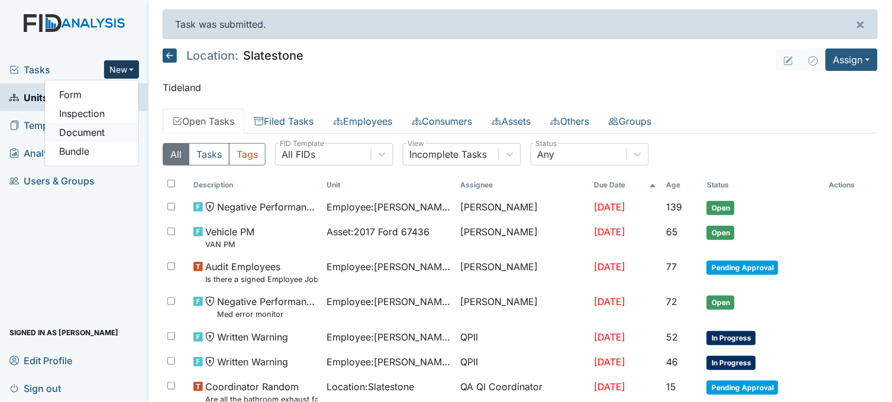
click at [86, 131] on link "Document" at bounding box center [91, 132] width 93 height 19
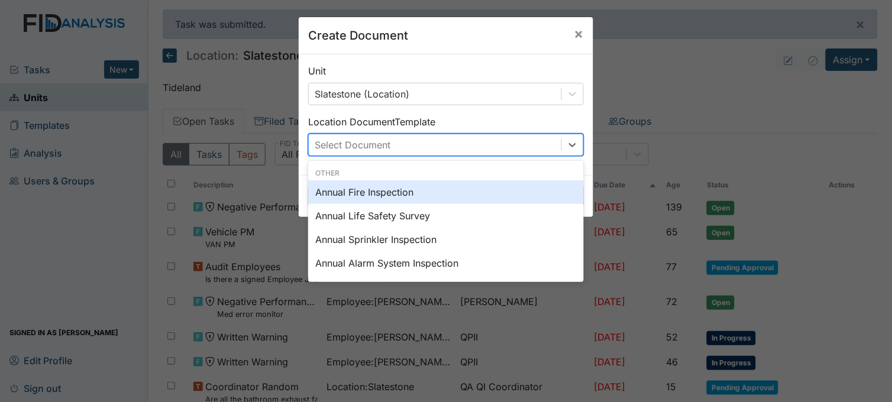
click at [381, 145] on div "Select Document" at bounding box center [353, 145] width 76 height 14
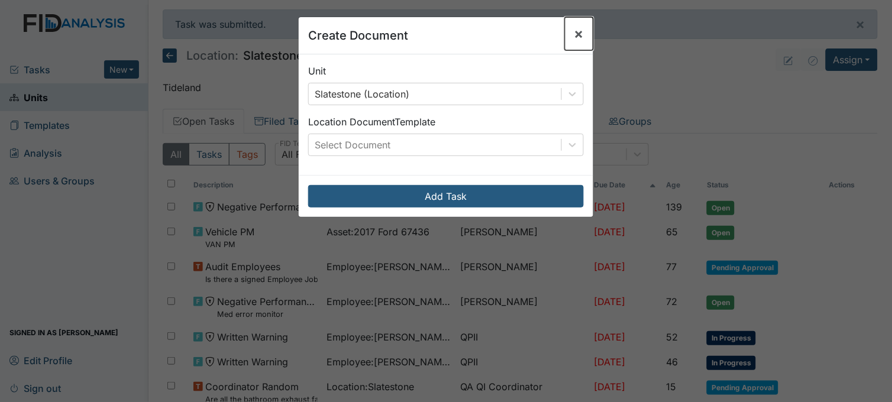
click at [574, 31] on span "×" at bounding box center [578, 33] width 9 height 17
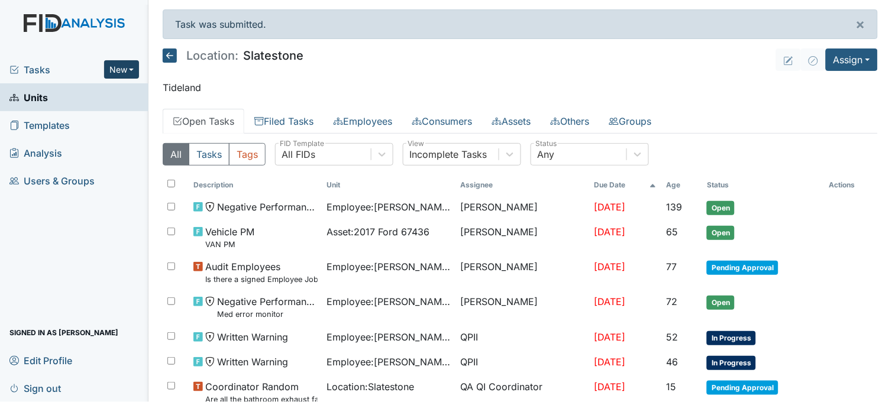
click at [118, 70] on button "New" at bounding box center [121, 69] width 35 height 18
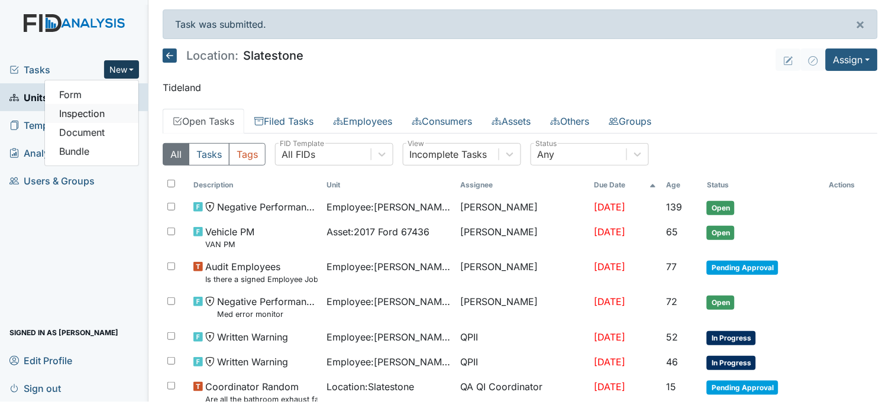
click at [91, 112] on link "Inspection" at bounding box center [91, 113] width 93 height 19
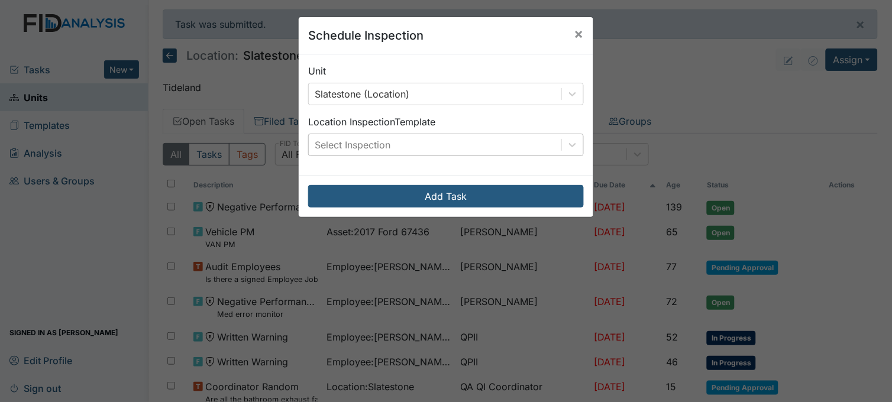
click at [350, 142] on div "Select Inspection" at bounding box center [353, 145] width 76 height 14
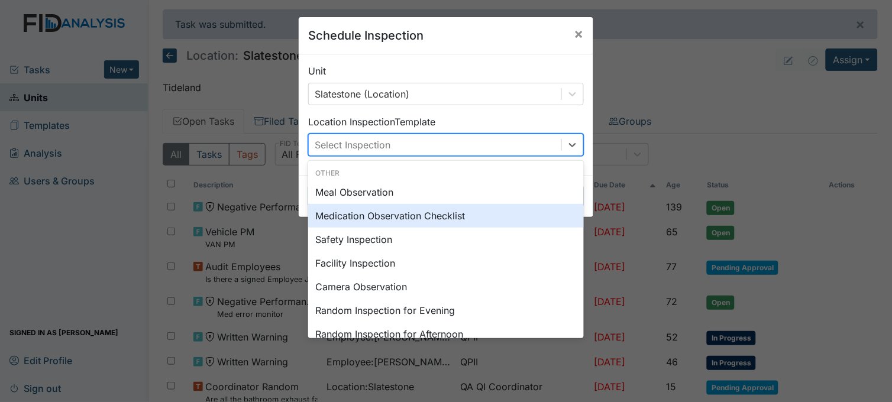
click at [369, 217] on div "Medication Observation Checklist" at bounding box center [445, 216] width 275 height 24
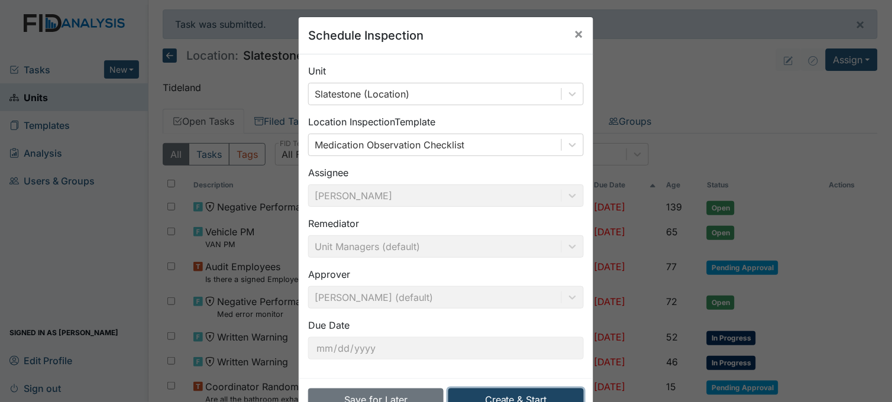
click at [527, 396] on button "Create & Start" at bounding box center [515, 399] width 135 height 22
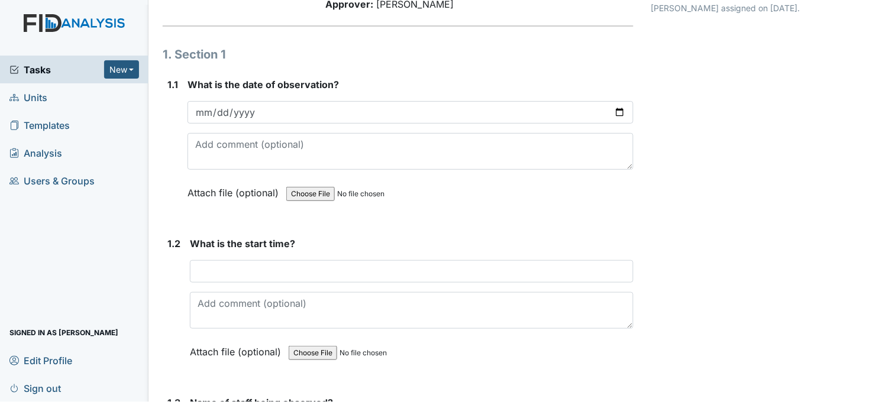
scroll to position [131, 0]
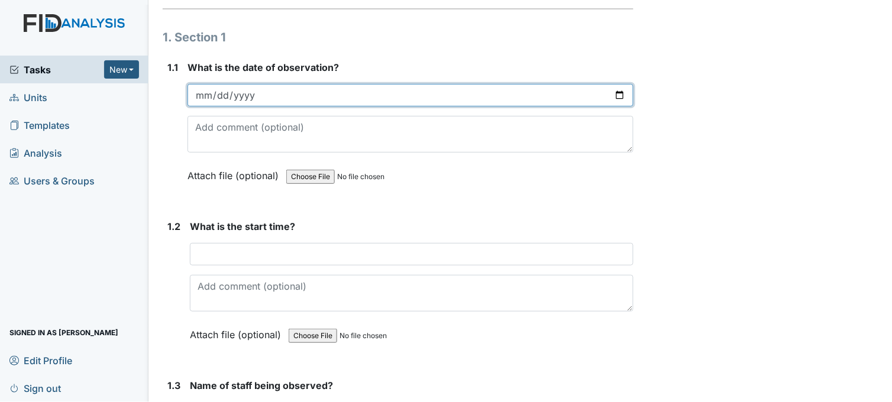
click at [611, 95] on input "date" at bounding box center [410, 95] width 446 height 22
type input "[DATE]"
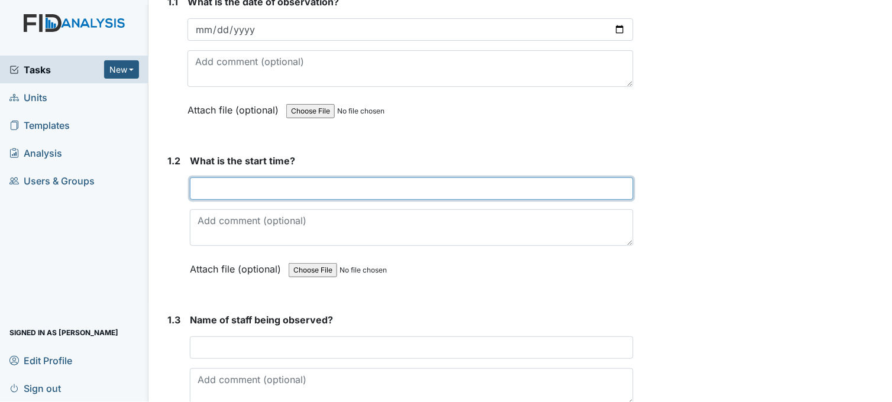
click at [225, 192] on input "text" at bounding box center [411, 188] width 443 height 22
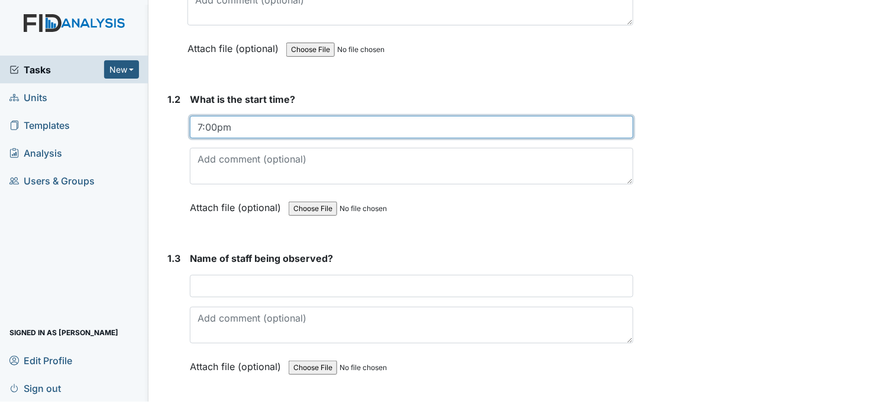
scroll to position [328, 0]
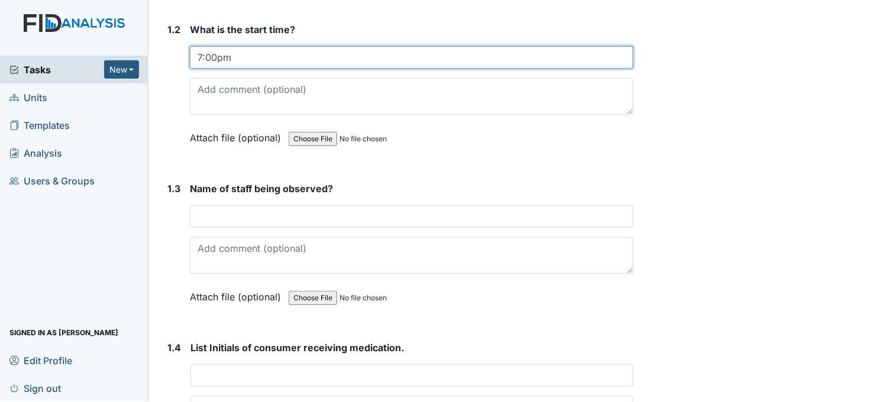
type input "7:00pm"
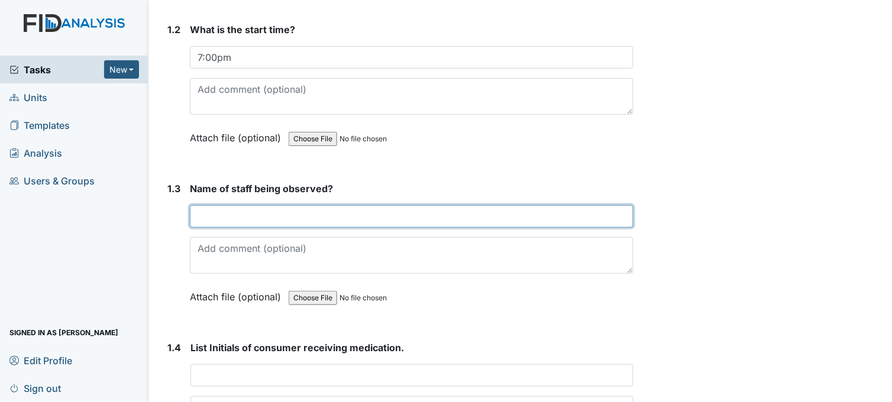
click at [241, 212] on input "text" at bounding box center [411, 216] width 443 height 22
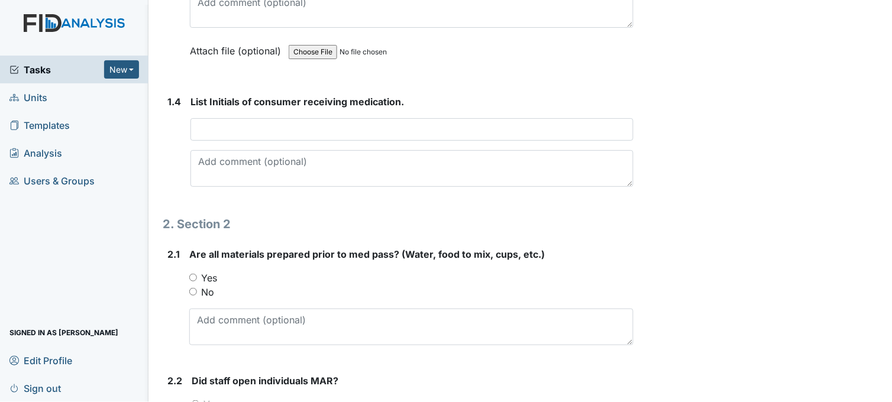
scroll to position [591, 0]
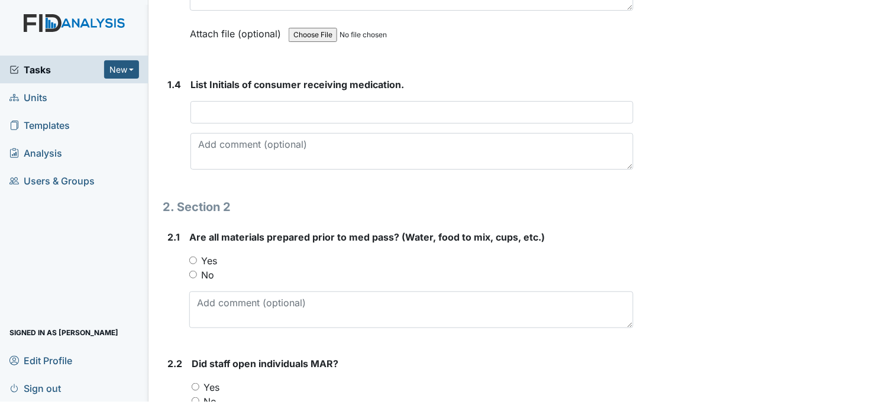
type input "[PERSON_NAME]"
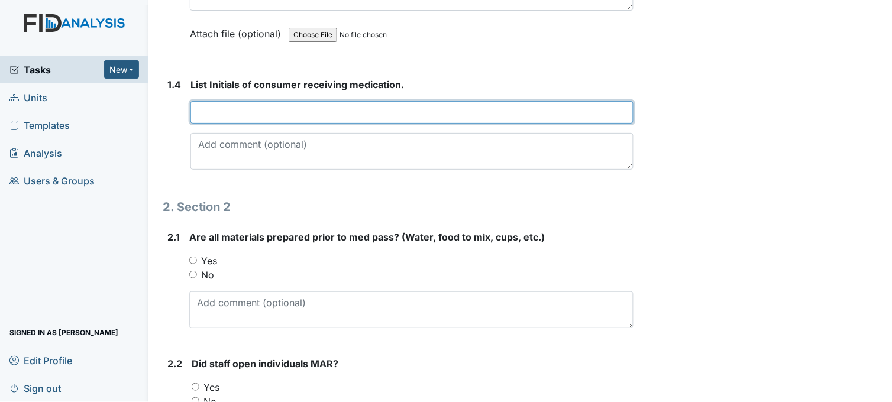
click at [324, 111] on input "text" at bounding box center [411, 112] width 443 height 22
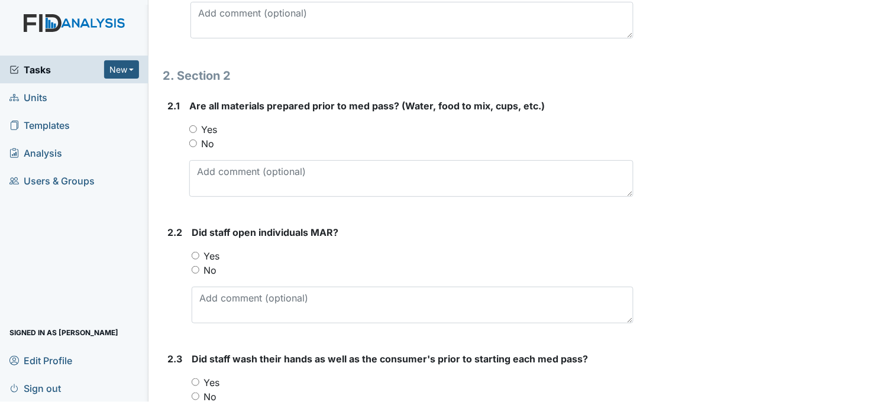
type input "GB TC WS DP DH DF"
click at [194, 126] on input "Yes" at bounding box center [193, 129] width 8 height 8
radio input "true"
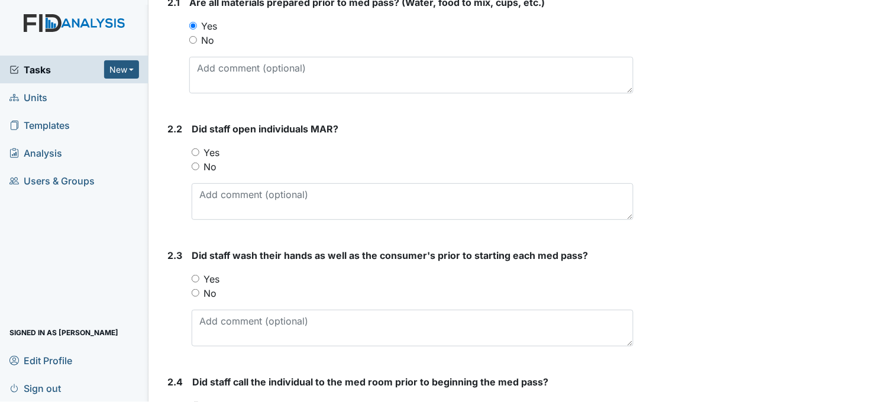
scroll to position [854, 0]
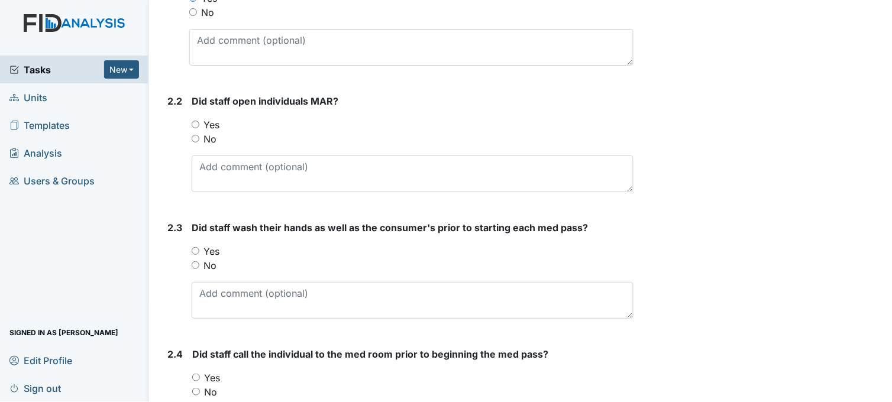
click at [196, 121] on input "Yes" at bounding box center [196, 125] width 8 height 8
radio input "true"
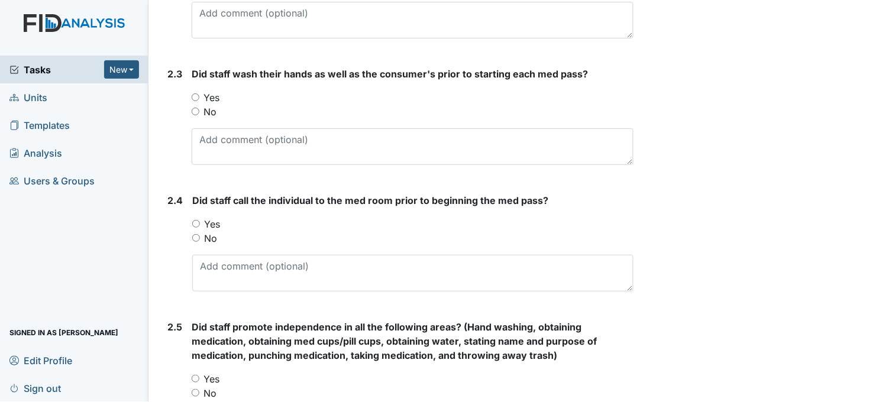
scroll to position [1051, 0]
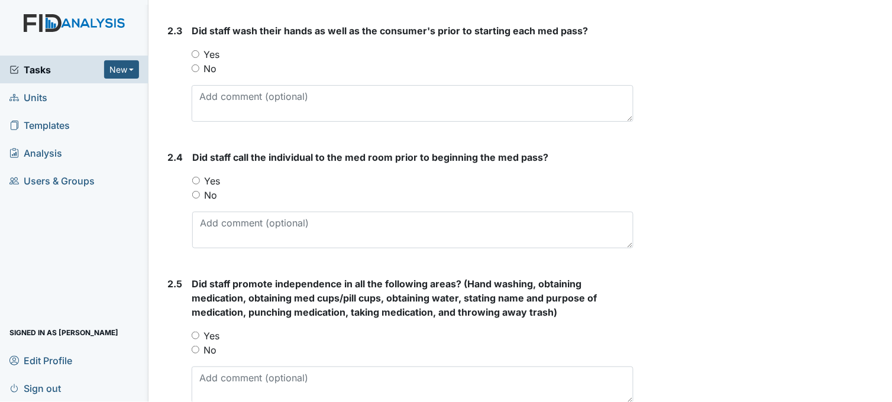
click at [198, 50] on input "Yes" at bounding box center [196, 54] width 8 height 8
radio input "true"
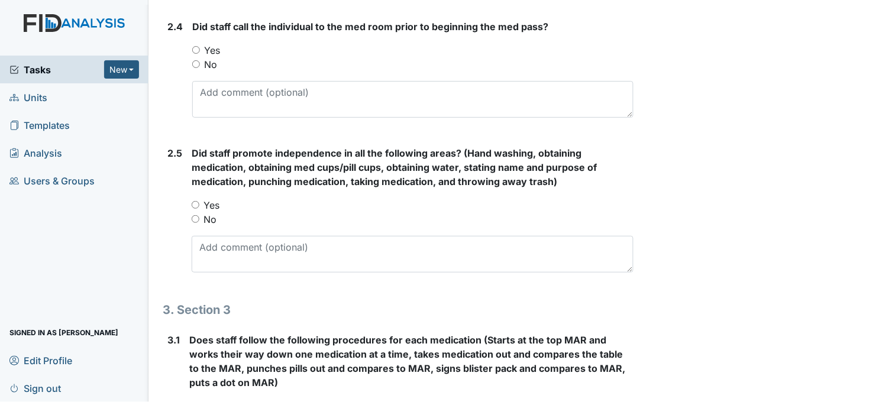
scroll to position [1182, 0]
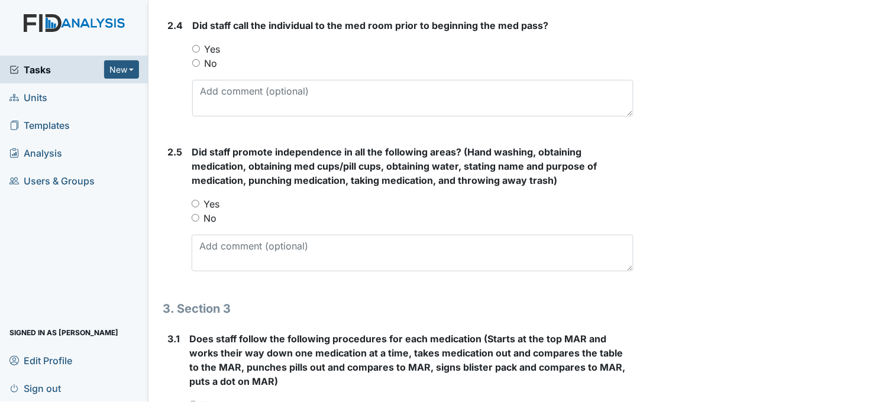
click at [197, 46] on input "Yes" at bounding box center [196, 49] width 8 height 8
radio input "true"
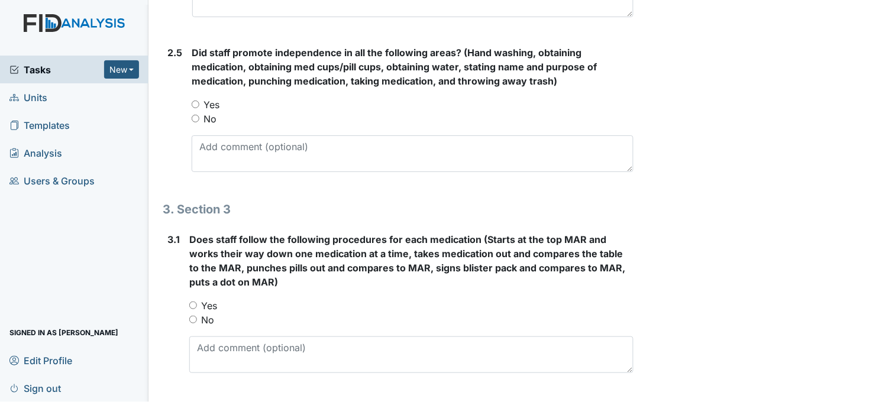
scroll to position [1314, 0]
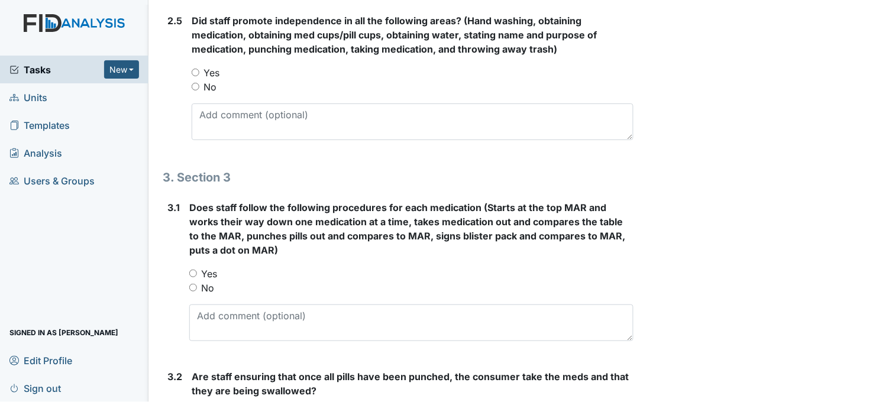
click at [197, 69] on input "Yes" at bounding box center [196, 73] width 8 height 8
radio input "true"
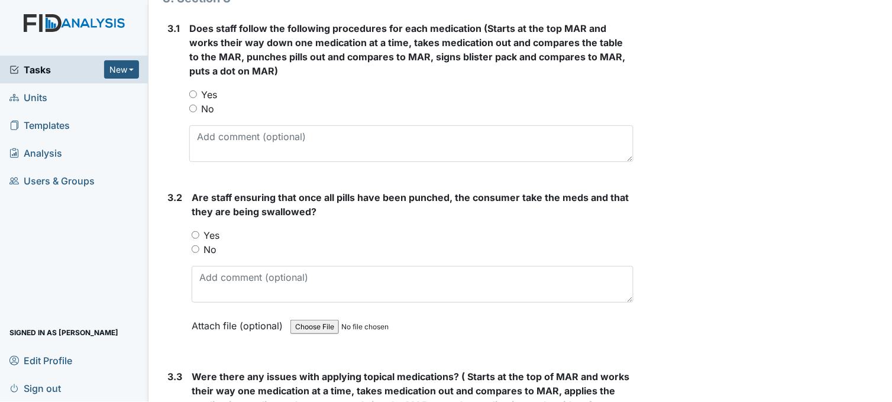
scroll to position [1511, 0]
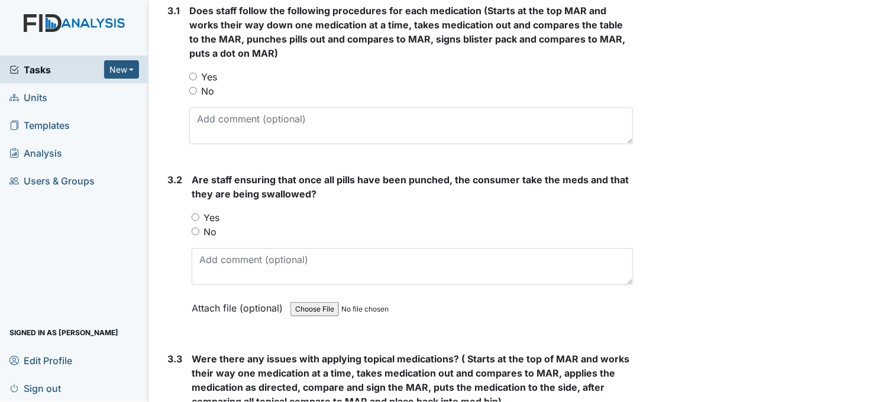
click at [193, 74] on input "Yes" at bounding box center [193, 77] width 8 height 8
radio input "true"
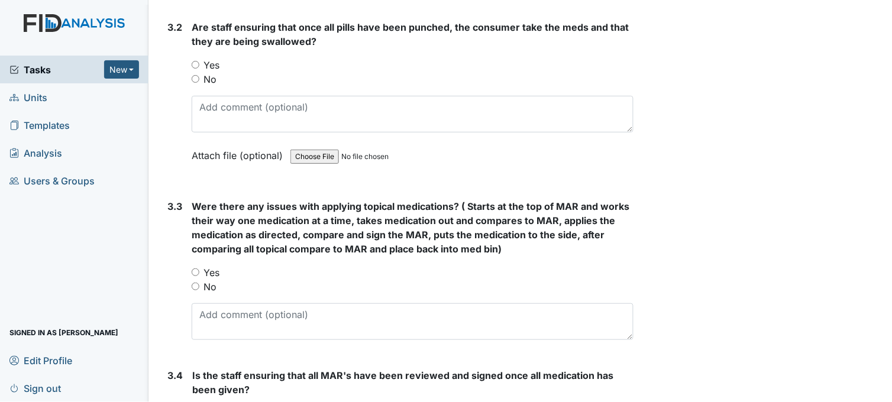
scroll to position [1642, 0]
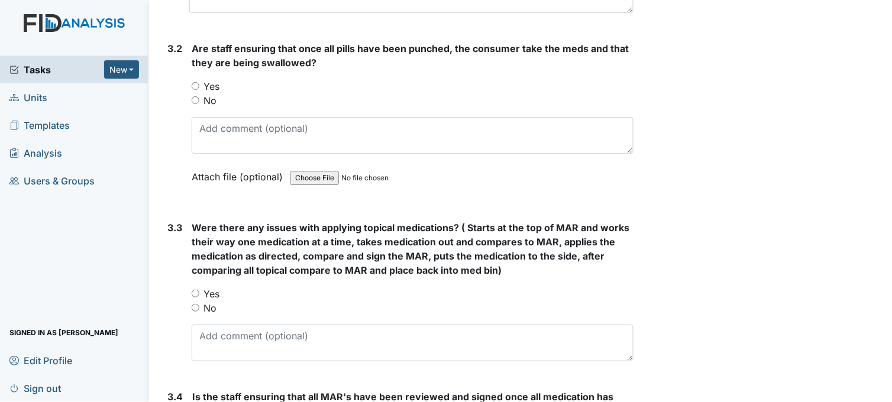
click at [196, 82] on input "Yes" at bounding box center [196, 86] width 8 height 8
radio input "true"
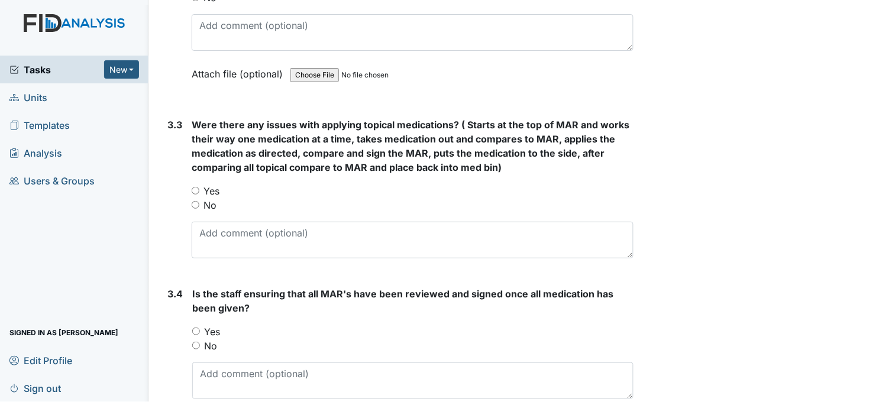
scroll to position [1774, 0]
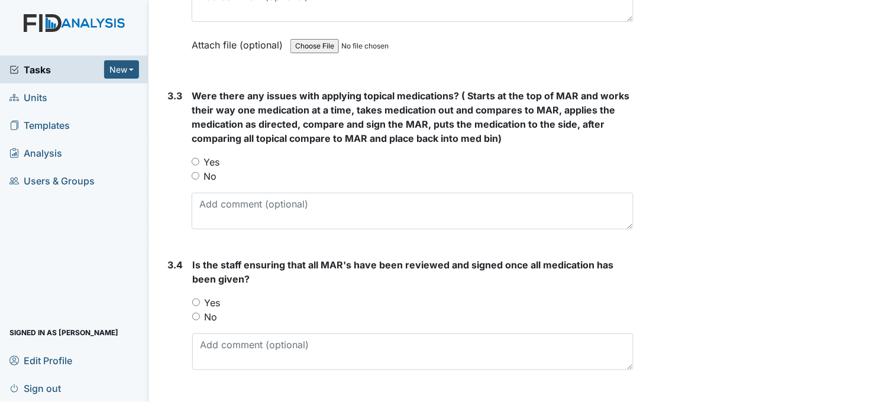
click at [193, 174] on input "No" at bounding box center [196, 176] width 8 height 8
radio input "true"
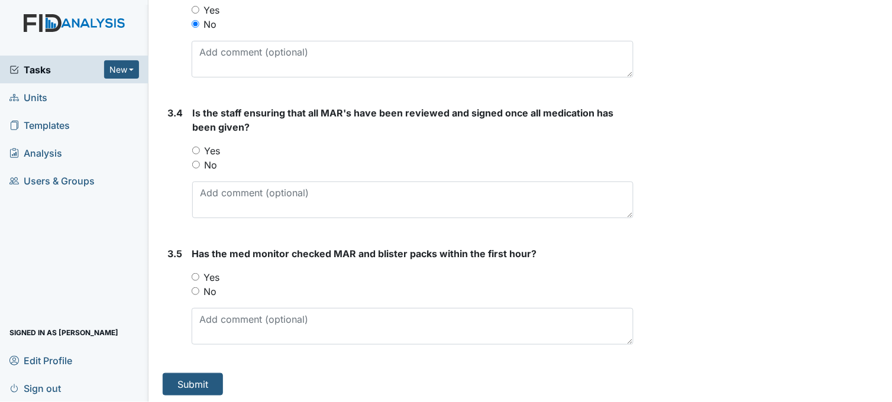
scroll to position [1928, 0]
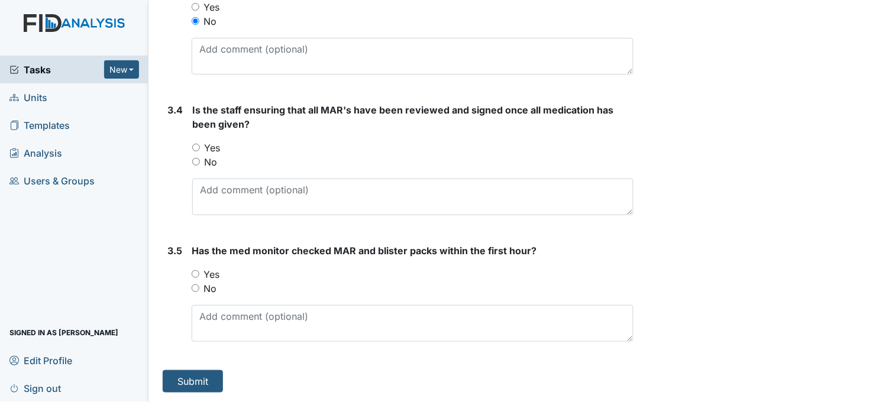
click at [197, 148] on input "Yes" at bounding box center [196, 148] width 8 height 8
radio input "true"
click at [193, 274] on input "Yes" at bounding box center [196, 274] width 8 height 8
radio input "true"
click at [196, 379] on button "Submit" at bounding box center [193, 381] width 60 height 22
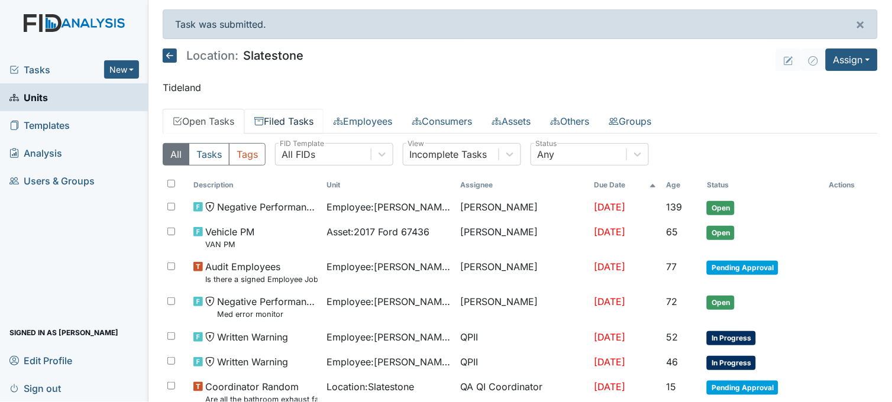
click at [288, 119] on link "Filed Tasks" at bounding box center [283, 121] width 79 height 25
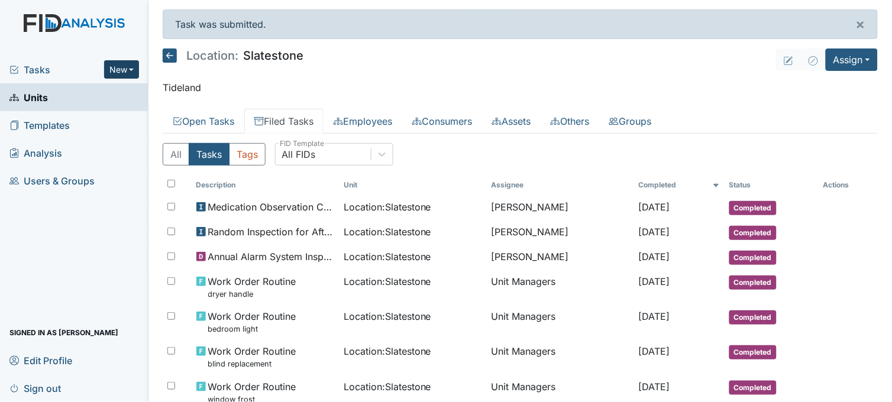
click at [124, 71] on button "New" at bounding box center [121, 69] width 35 height 18
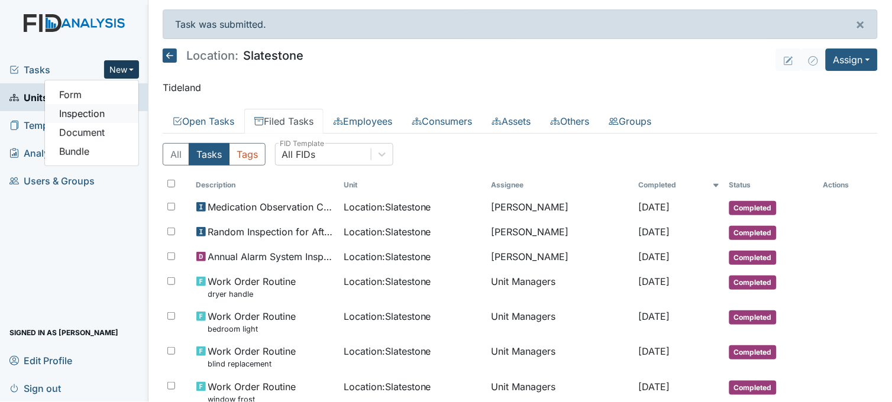
click at [121, 117] on link "Inspection" at bounding box center [91, 113] width 93 height 19
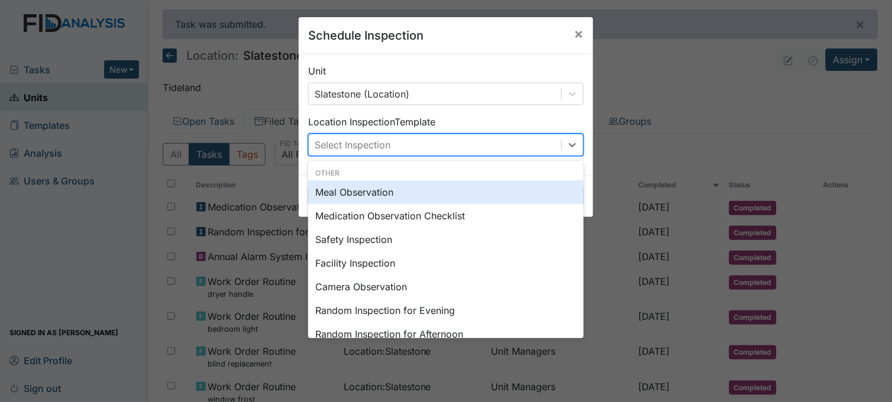
click at [368, 138] on div "Select Inspection" at bounding box center [353, 145] width 76 height 14
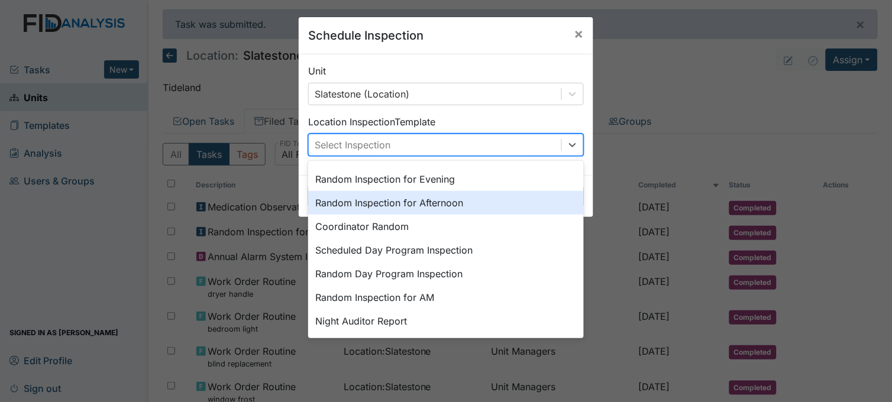
scroll to position [203, 0]
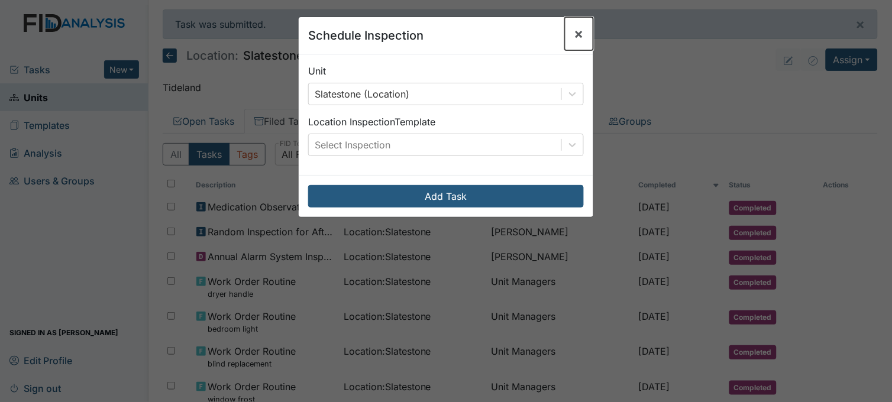
click at [574, 32] on span "×" at bounding box center [578, 33] width 9 height 17
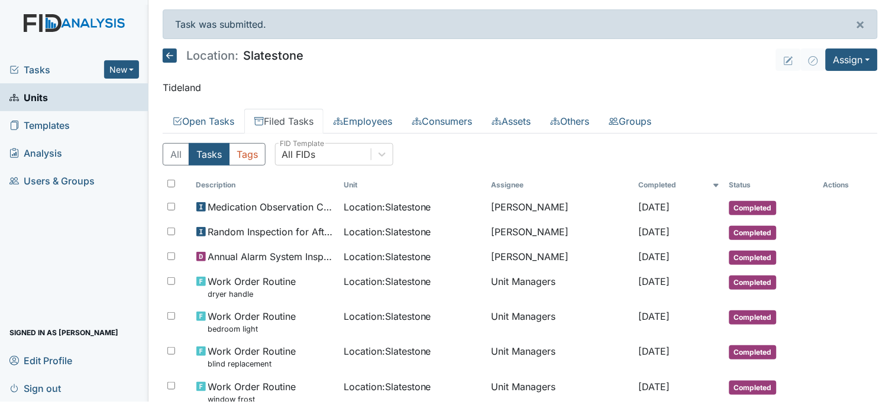
click at [44, 69] on span "Tasks" at bounding box center [56, 70] width 95 height 14
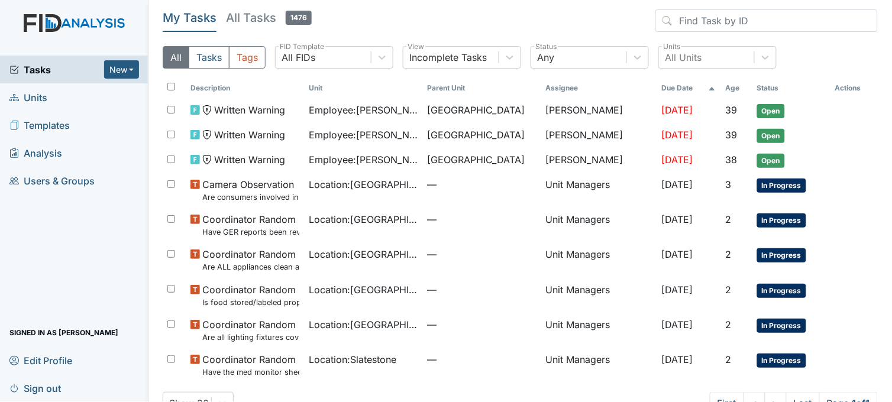
scroll to position [33, 0]
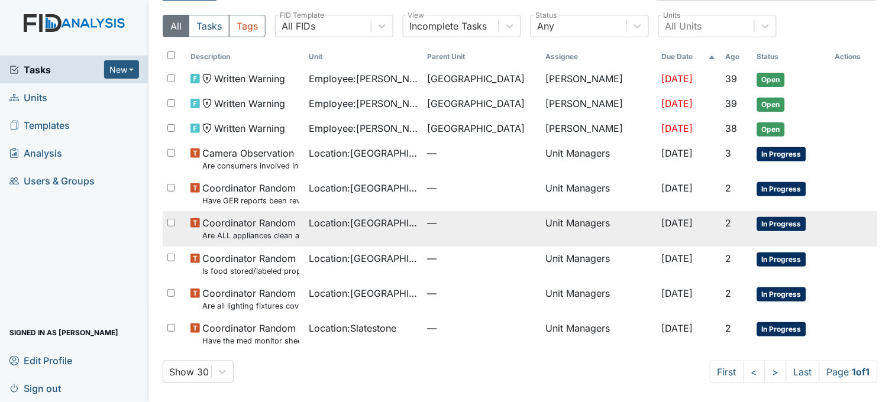
click at [383, 235] on td "Location : [GEOGRAPHIC_DATA]" at bounding box center [363, 228] width 118 height 35
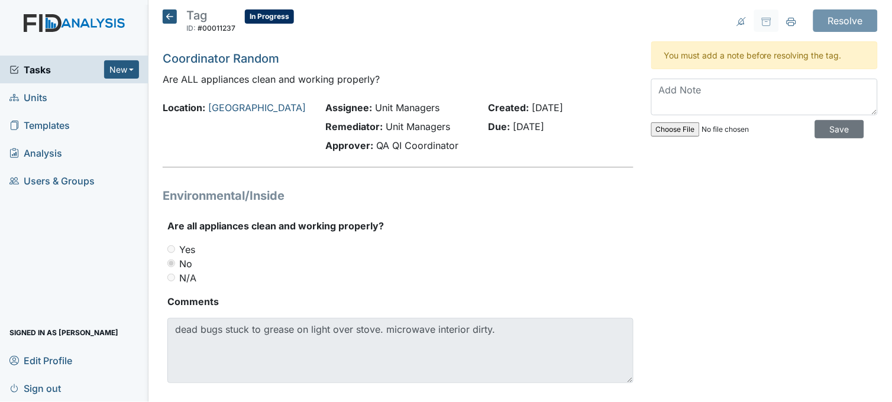
click at [170, 19] on icon at bounding box center [170, 16] width 14 height 14
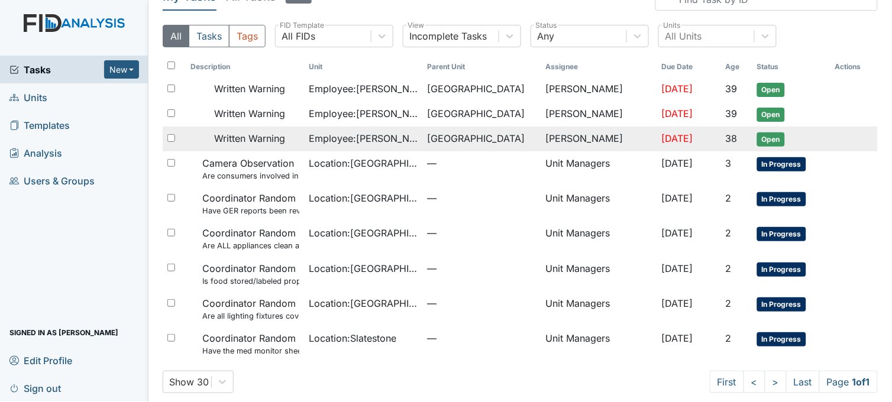
scroll to position [33, 0]
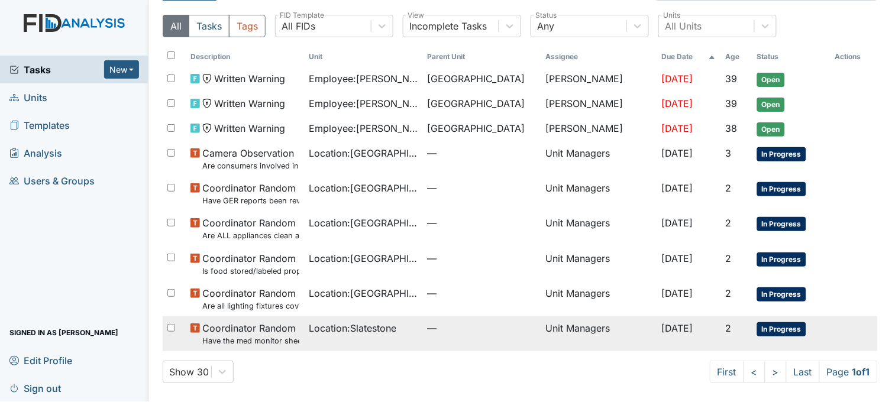
click at [380, 329] on span "Location : Slatestone" at bounding box center [352, 328] width 87 height 14
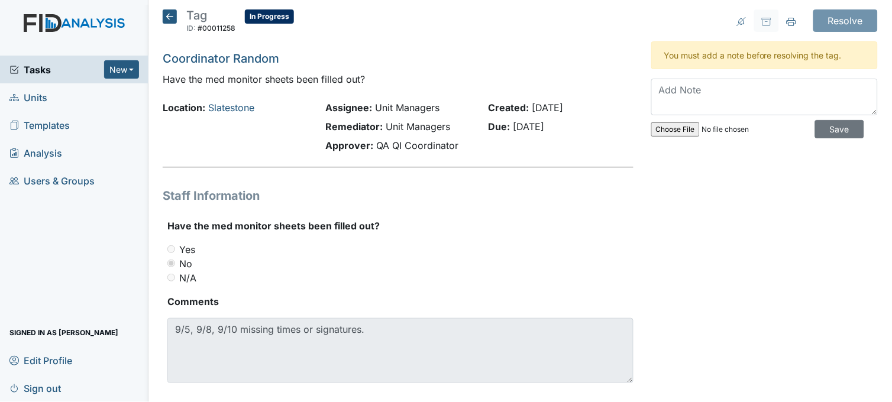
click at [167, 15] on icon at bounding box center [170, 16] width 14 height 14
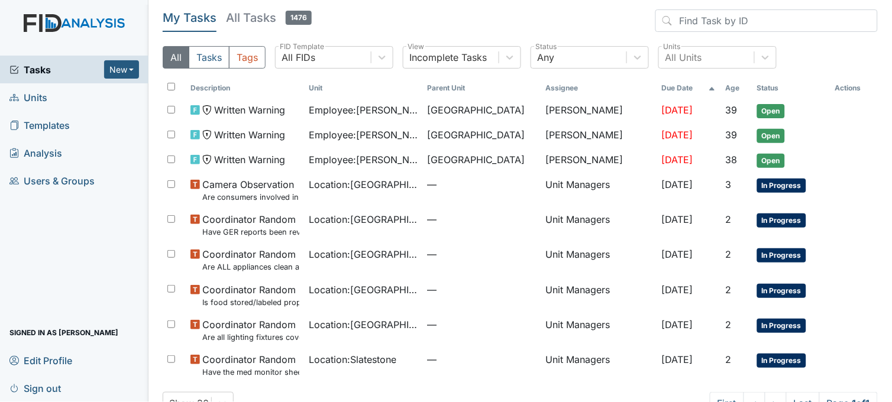
click at [56, 95] on link "Units" at bounding box center [74, 97] width 148 height 28
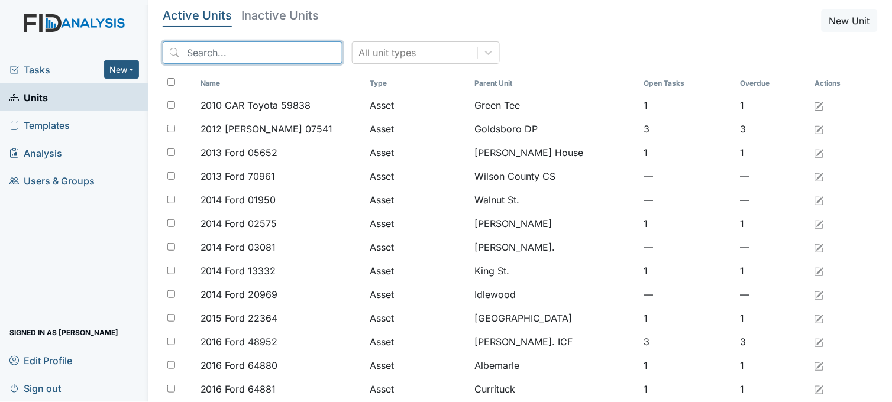
click at [255, 58] on input "search" at bounding box center [253, 52] width 180 height 22
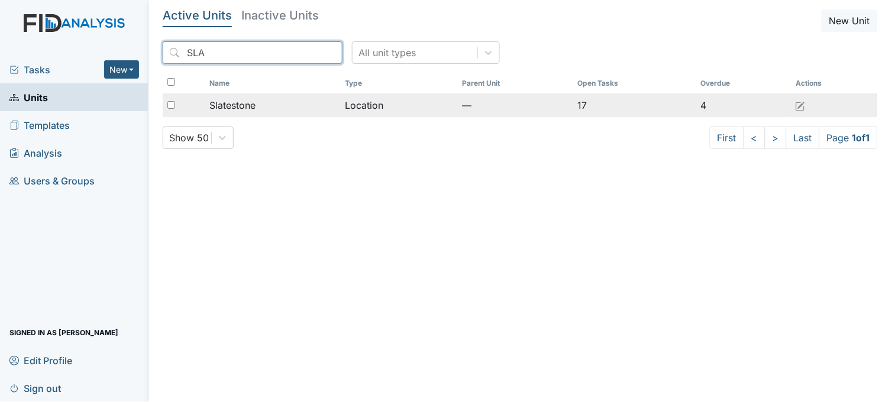
type input "SLA"
click at [261, 109] on div "Slatestone" at bounding box center [272, 105] width 127 height 14
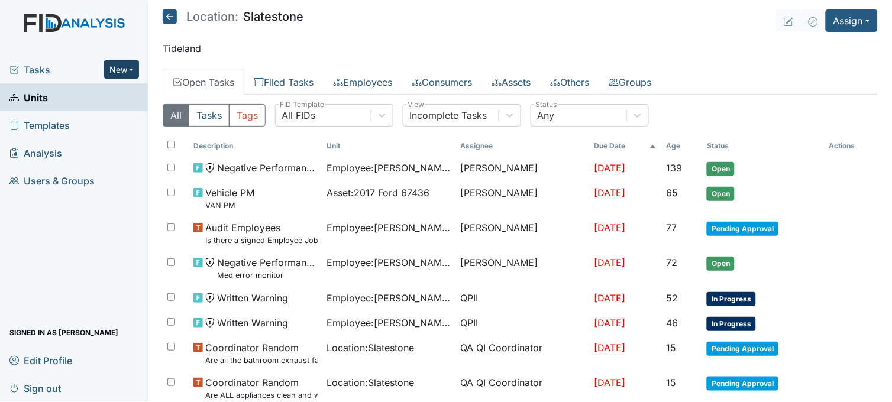
click at [121, 66] on button "New" at bounding box center [121, 69] width 35 height 18
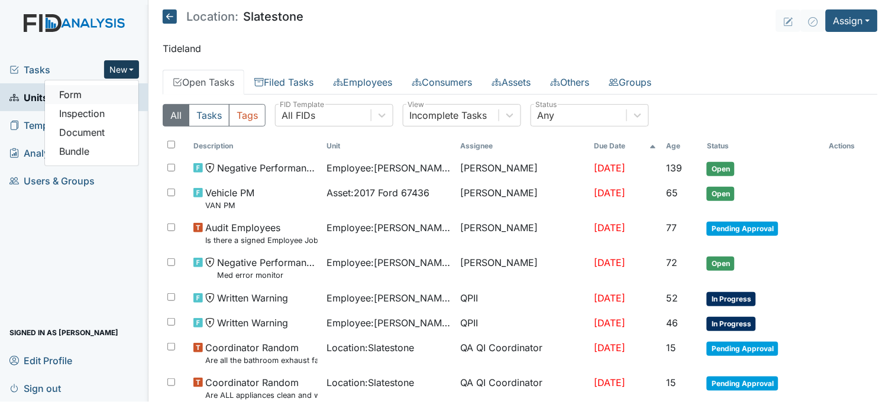
click at [97, 91] on link "Form" at bounding box center [91, 94] width 93 height 19
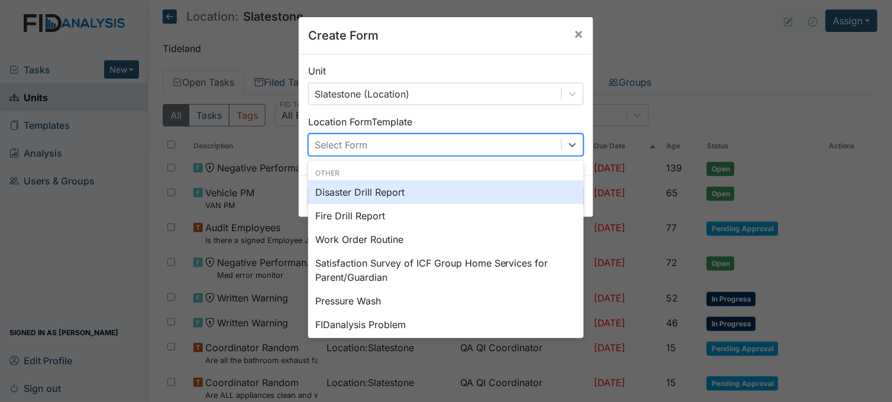
click at [404, 138] on div "Select Form" at bounding box center [435, 144] width 252 height 21
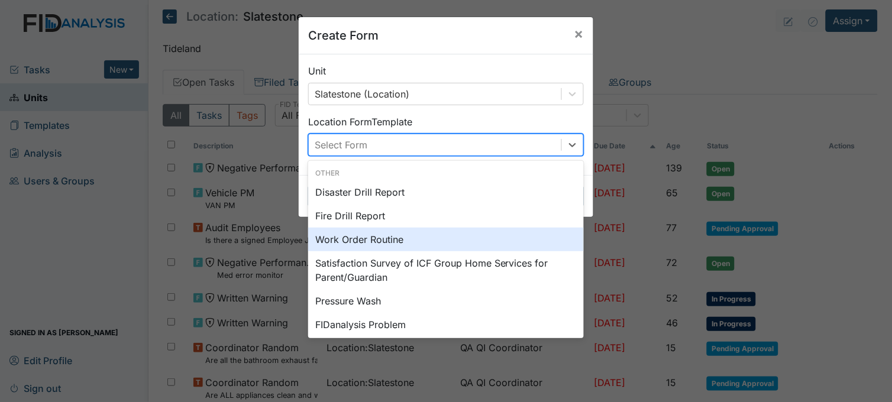
click at [368, 236] on div "Work Order Routine" at bounding box center [445, 240] width 275 height 24
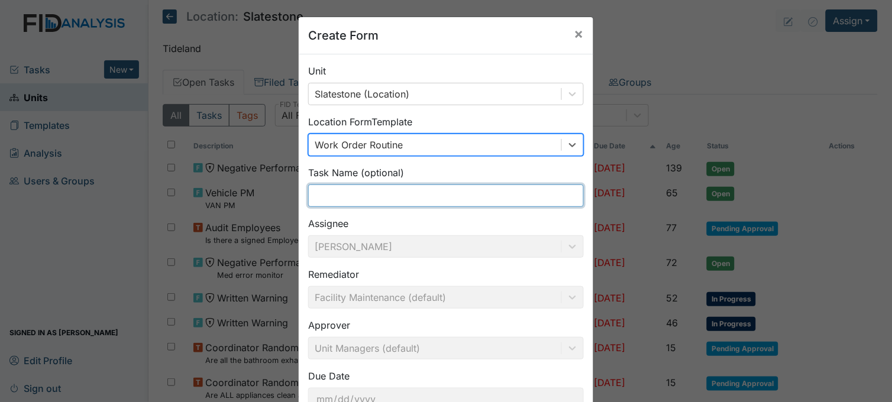
click at [376, 190] on input "text" at bounding box center [445, 195] width 275 height 22
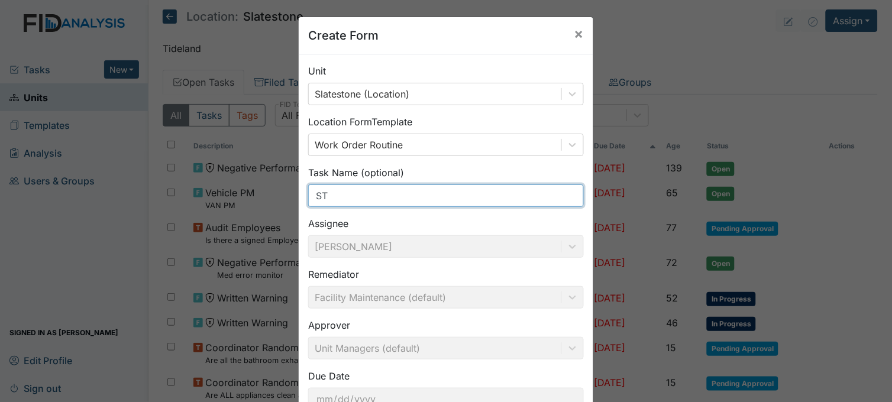
type input "S"
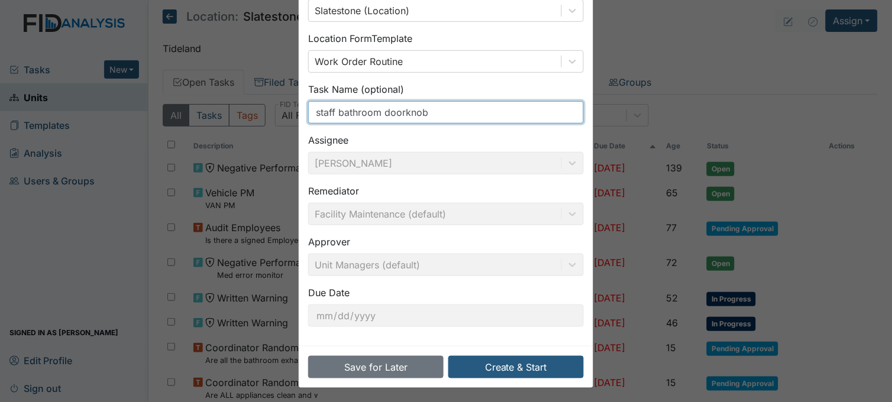
scroll to position [87, 0]
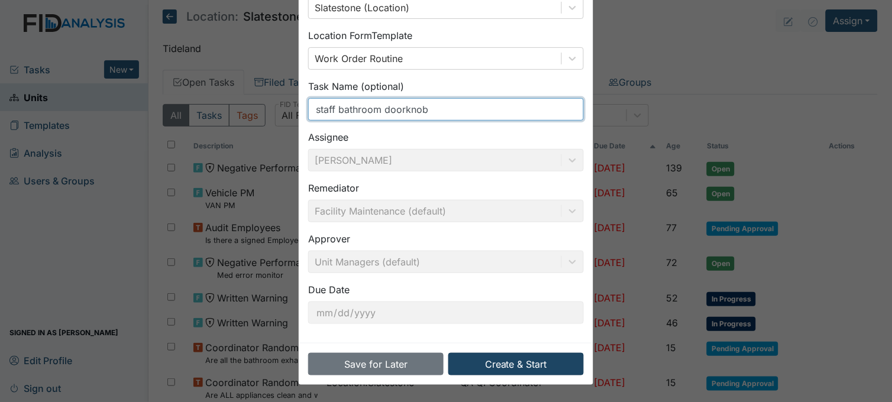
type input "staff bathroom doorknob"
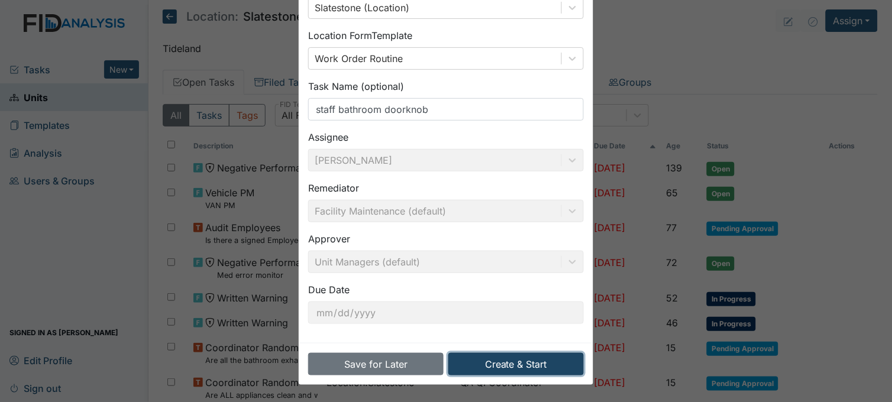
click at [494, 361] on button "Create & Start" at bounding box center [515, 364] width 135 height 22
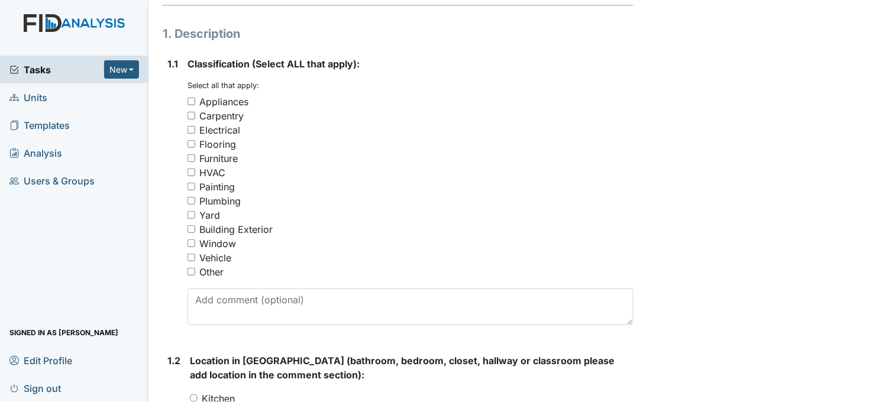
scroll to position [197, 0]
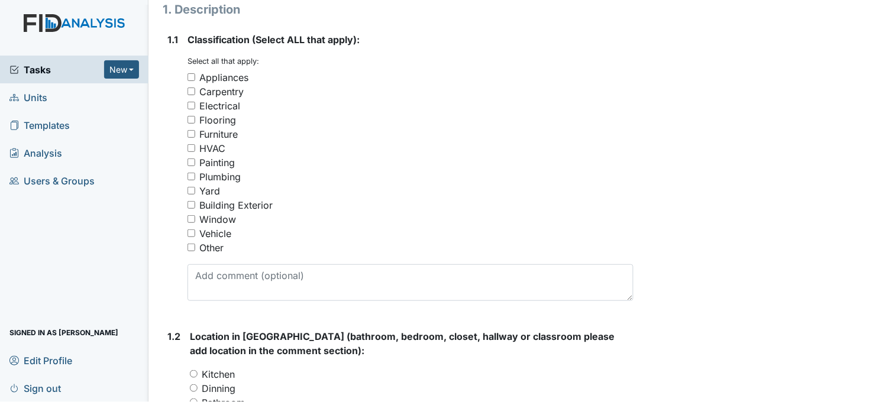
click at [192, 246] on input "Other" at bounding box center [191, 248] width 8 height 8
checkbox input "true"
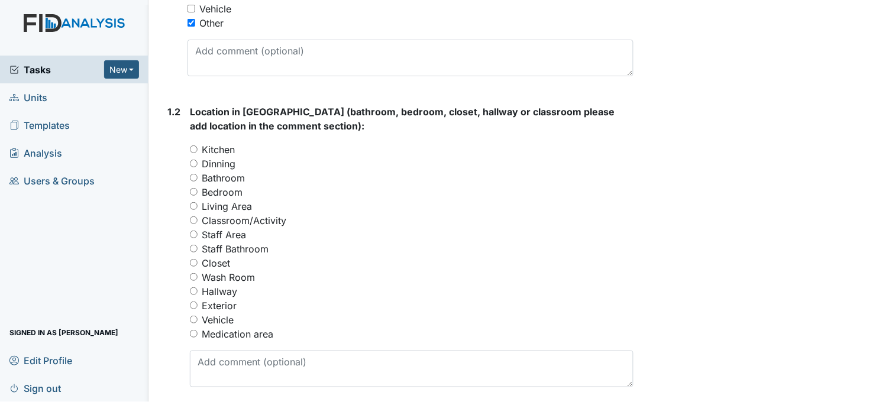
scroll to position [459, 0]
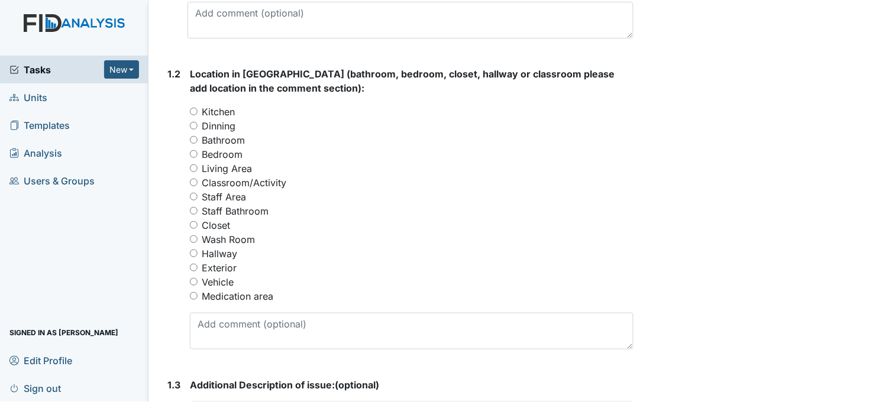
click at [196, 211] on input "Staff Bathroom" at bounding box center [194, 211] width 8 height 8
radio input "true"
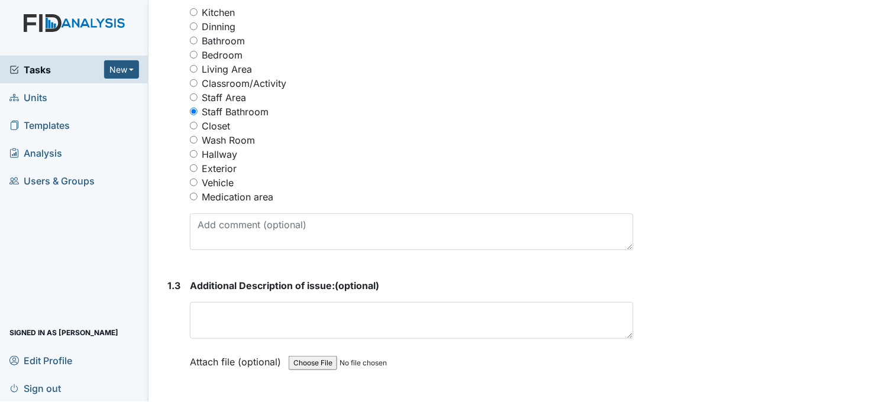
scroll to position [591, 0]
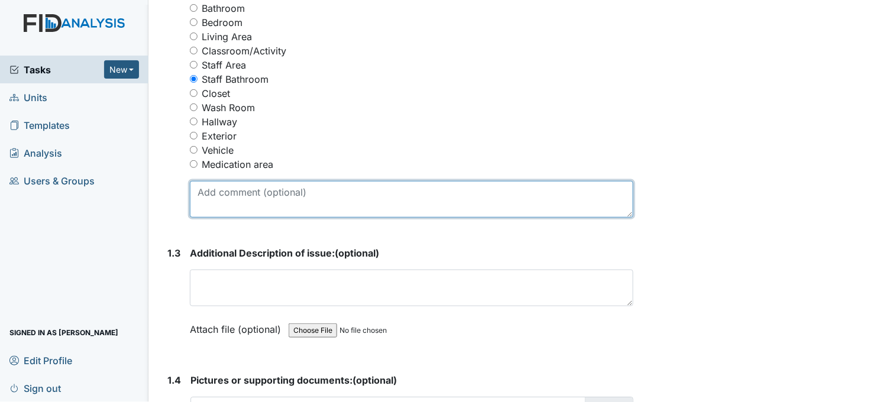
click at [329, 195] on textarea at bounding box center [411, 199] width 443 height 37
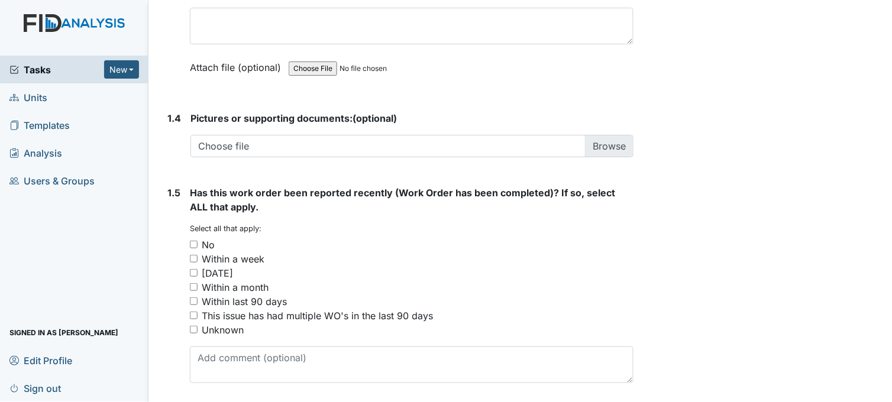
scroll to position [854, 0]
type textarea "door will not lock"
click at [196, 243] on input "No" at bounding box center [194, 244] width 8 height 8
checkbox input "true"
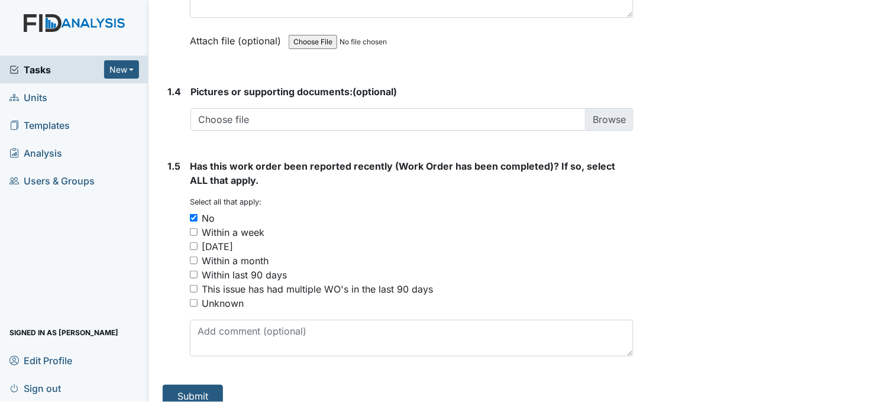
scroll to position [894, 0]
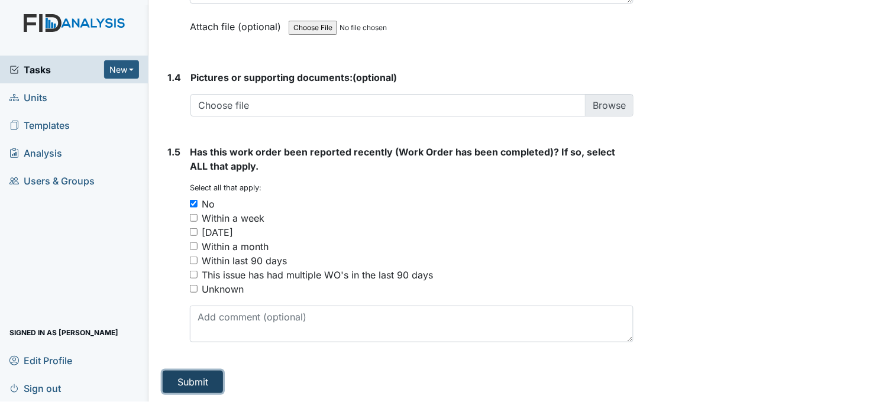
click at [210, 388] on button "Submit" at bounding box center [193, 382] width 60 height 22
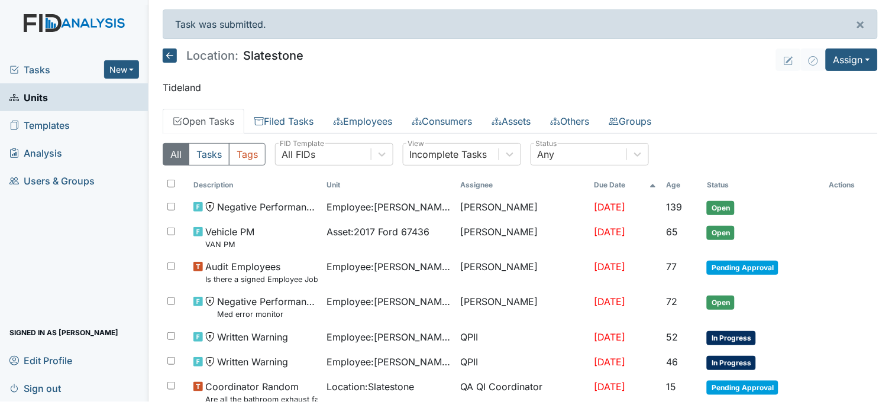
click at [49, 65] on span "Tasks" at bounding box center [56, 70] width 95 height 14
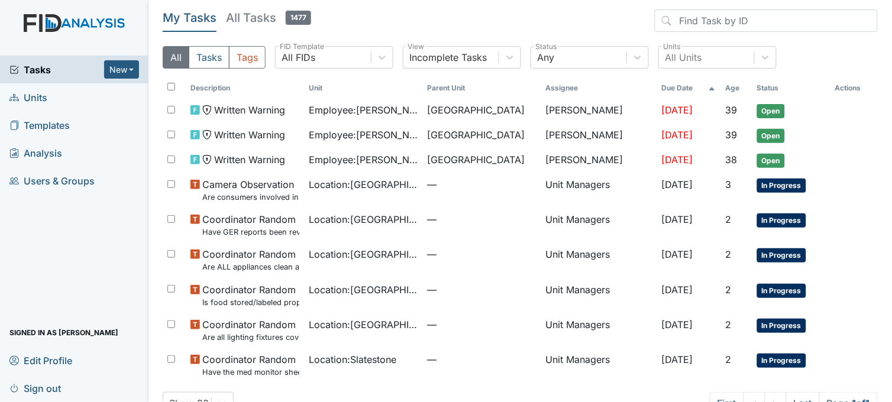
click at [44, 98] on span "Units" at bounding box center [28, 97] width 38 height 18
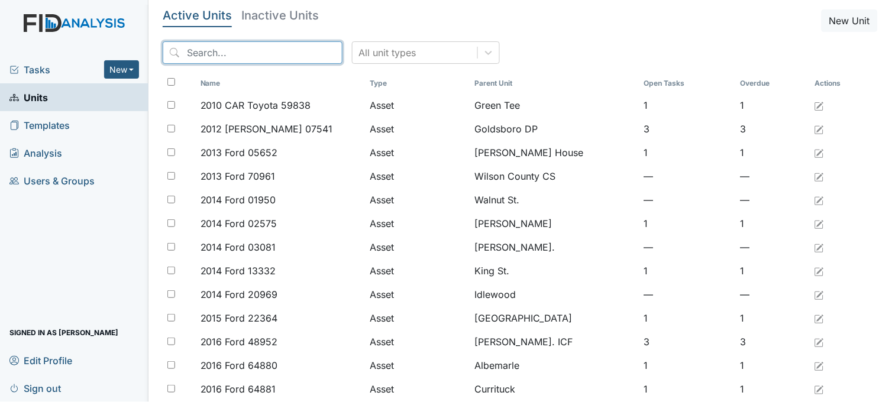
click at [244, 47] on input "search" at bounding box center [253, 52] width 180 height 22
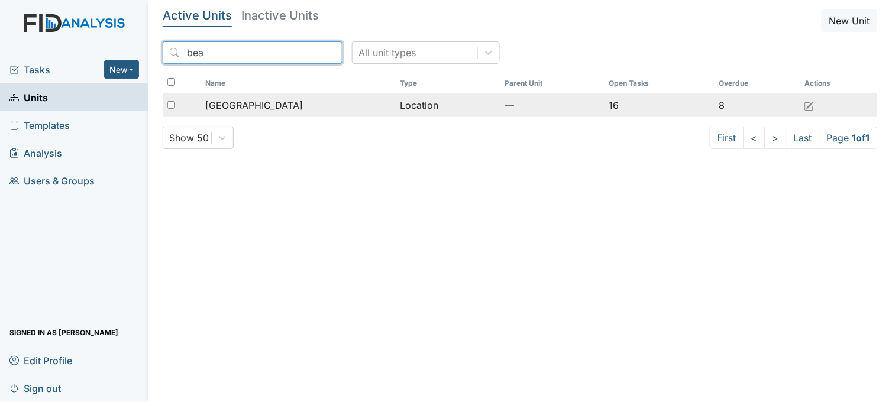
type input "bea"
click at [249, 99] on span "[GEOGRAPHIC_DATA]" at bounding box center [254, 105] width 98 height 14
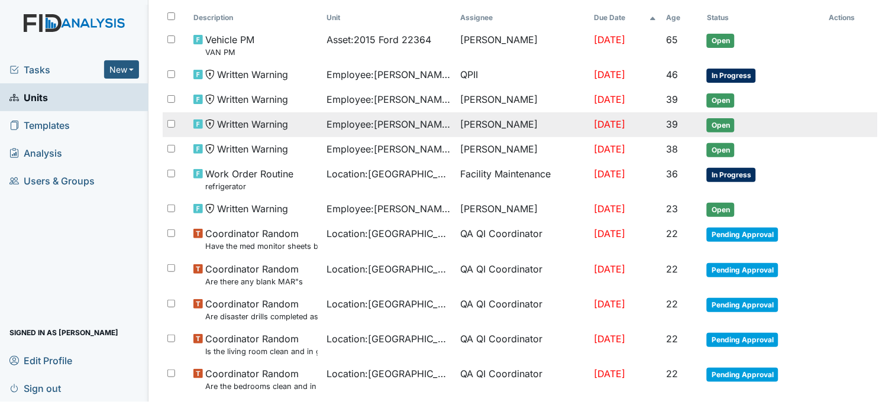
scroll to position [131, 0]
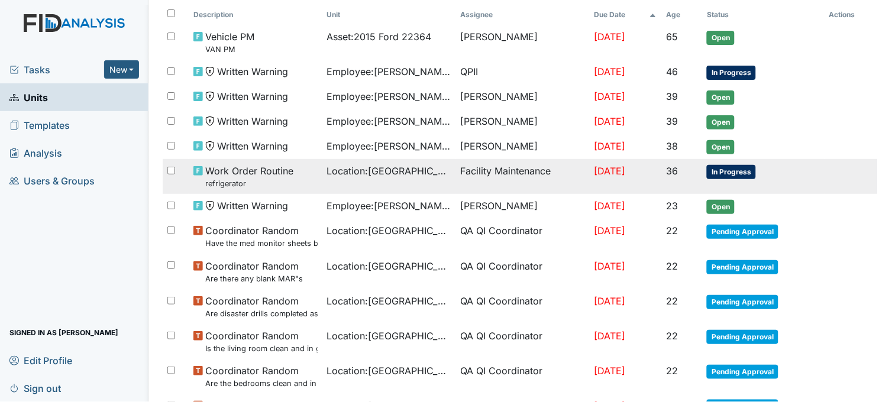
click at [481, 179] on td "Facility Maintenance" at bounding box center [523, 176] width 134 height 35
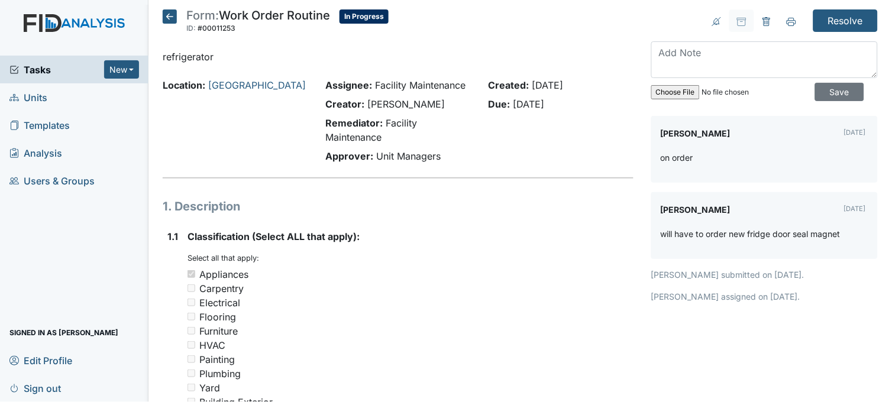
click at [167, 18] on icon at bounding box center [170, 16] width 14 height 14
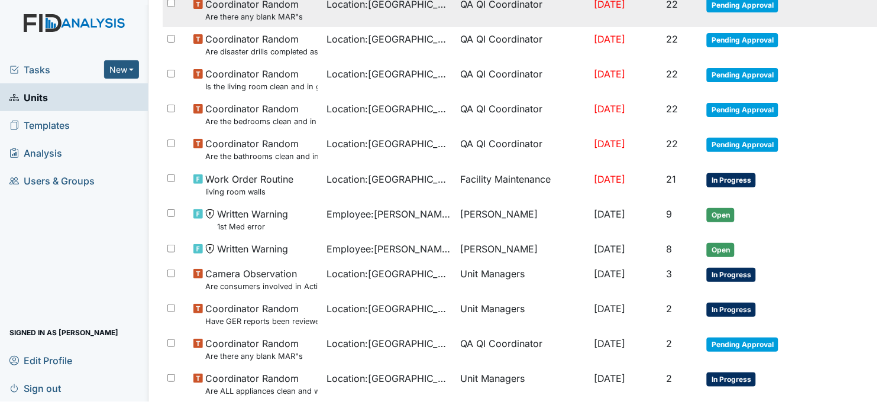
scroll to position [394, 0]
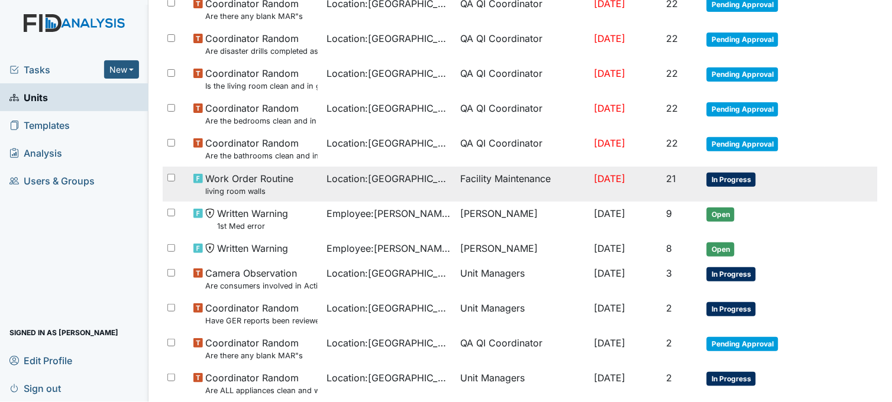
click at [393, 192] on td "Location : Beaufort Heights" at bounding box center [389, 184] width 134 height 35
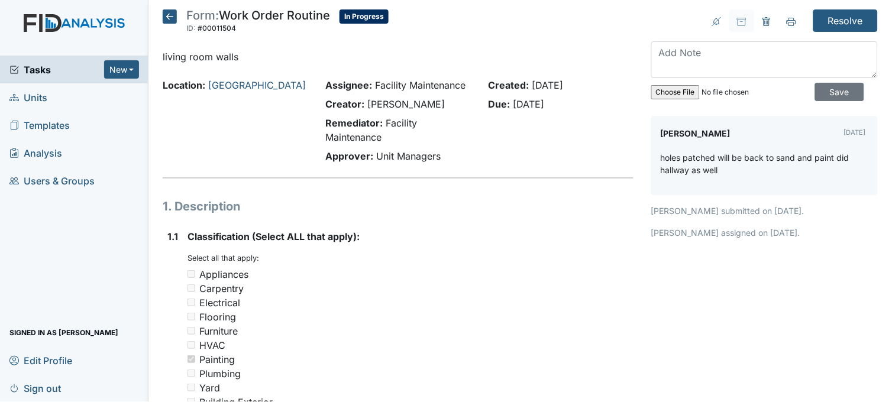
click at [173, 16] on icon at bounding box center [170, 16] width 14 height 14
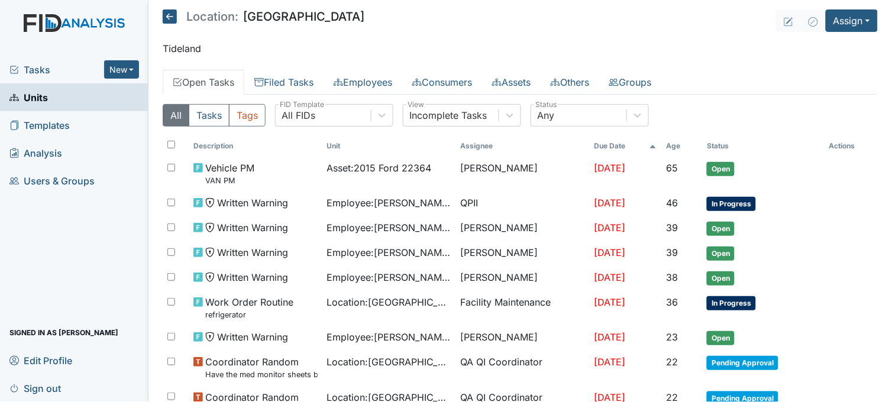
click at [71, 91] on link "Units" at bounding box center [74, 97] width 148 height 28
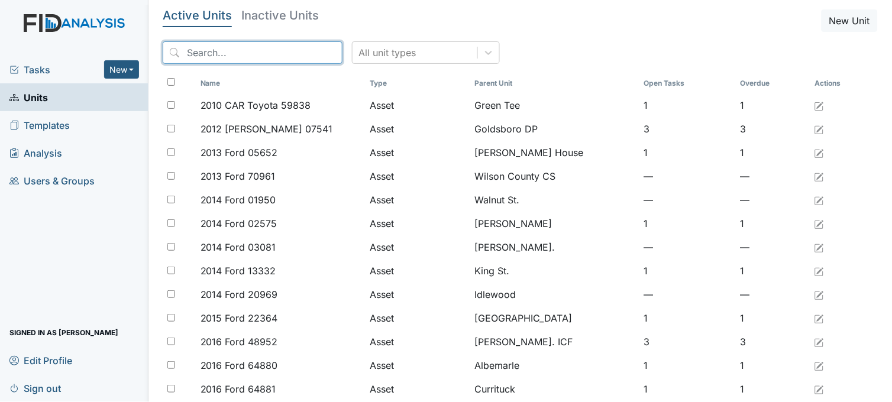
click at [225, 48] on input "search" at bounding box center [253, 52] width 180 height 22
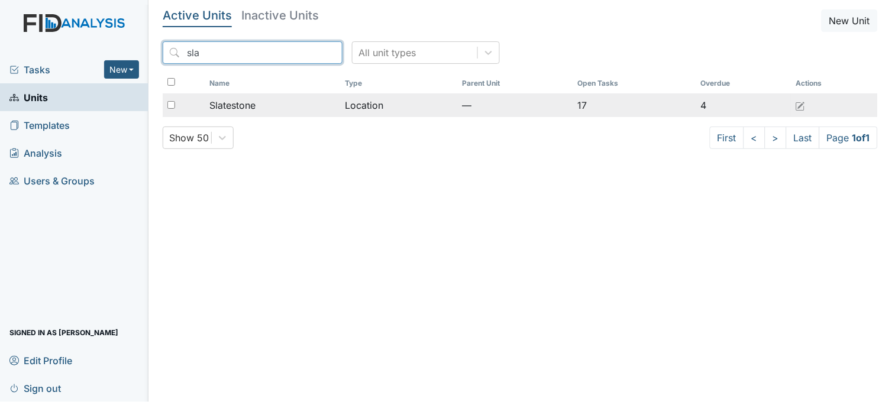
type input "sla"
click at [231, 103] on span "Slatestone" at bounding box center [232, 105] width 46 height 14
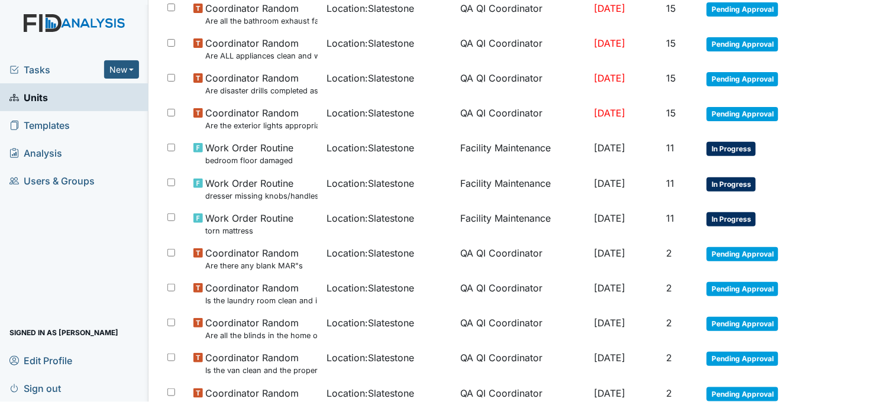
scroll to position [394, 0]
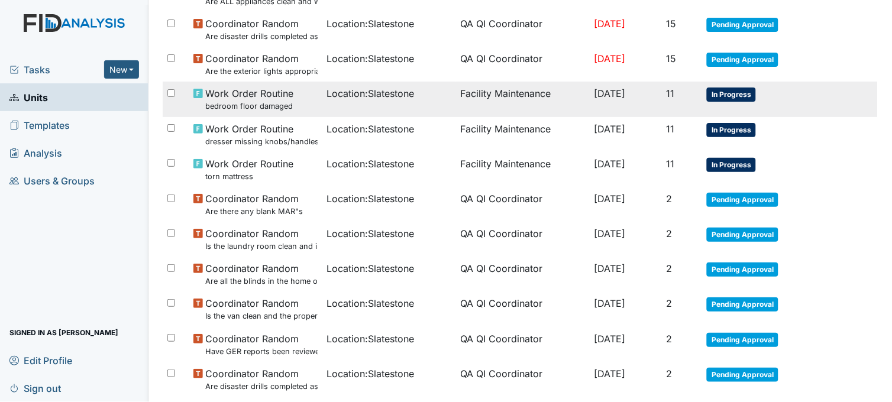
click at [389, 98] on span "Location : Slatestone" at bounding box center [370, 93] width 87 height 14
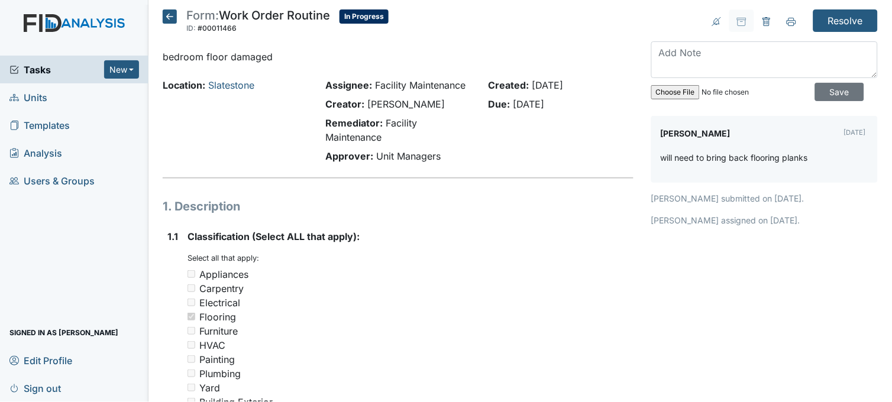
click at [164, 15] on icon at bounding box center [170, 16] width 14 height 14
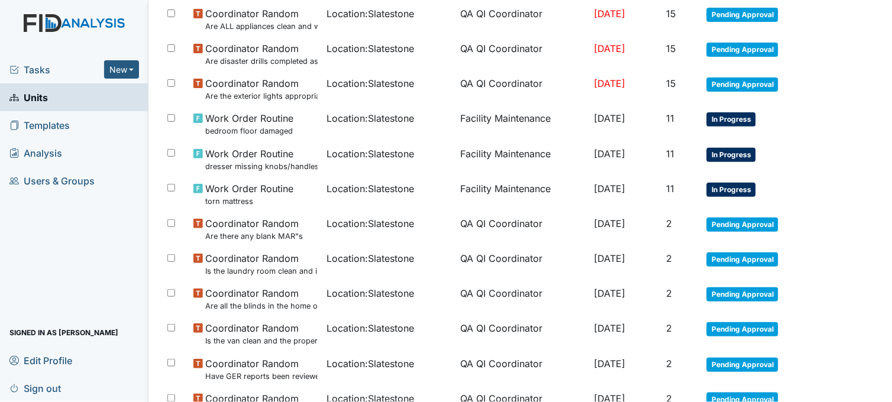
scroll to position [394, 0]
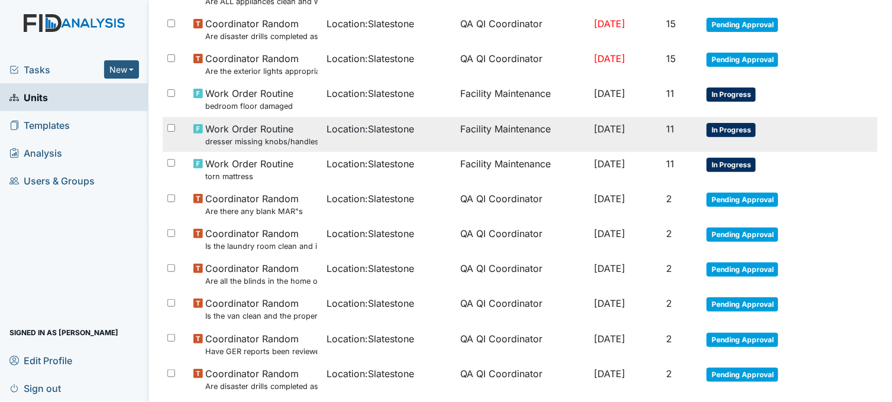
click at [303, 138] on small "dresser missing knobs/handles" at bounding box center [261, 141] width 112 height 11
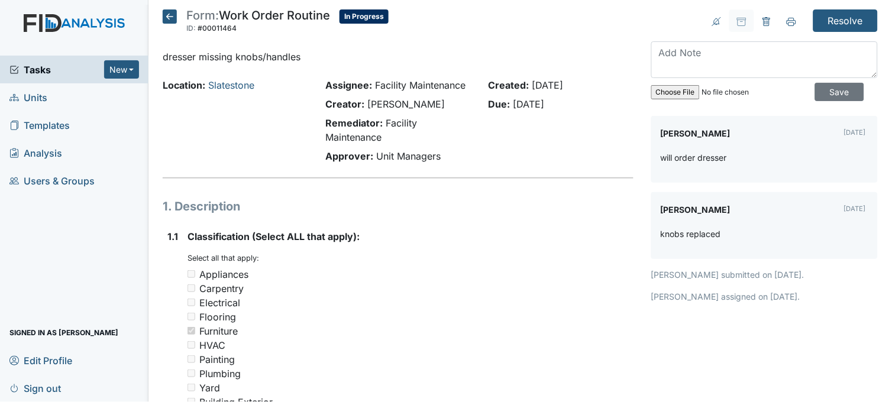
click at [171, 15] on icon at bounding box center [170, 16] width 14 height 14
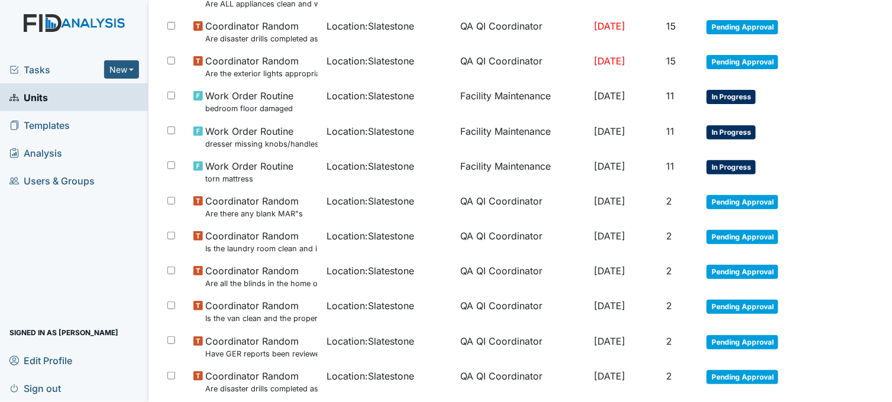
scroll to position [394, 0]
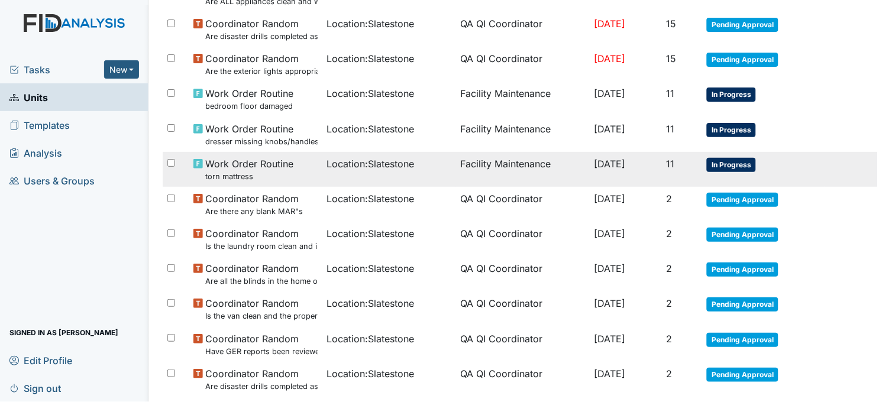
click at [358, 169] on span "Location : Slatestone" at bounding box center [370, 164] width 87 height 14
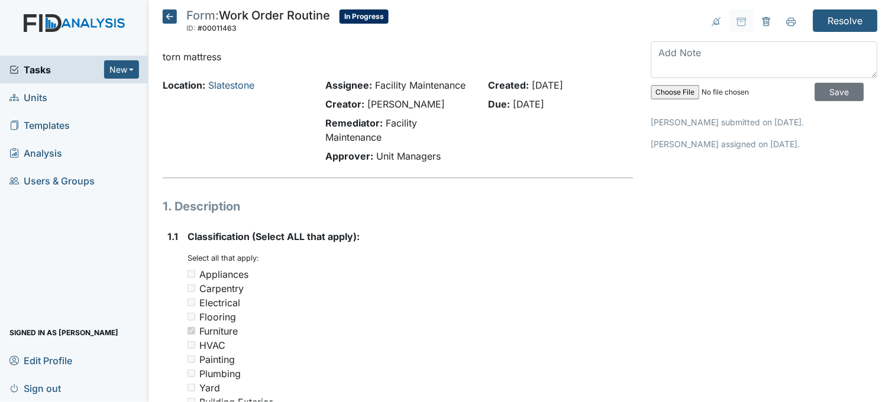
click at [173, 18] on icon at bounding box center [170, 16] width 14 height 14
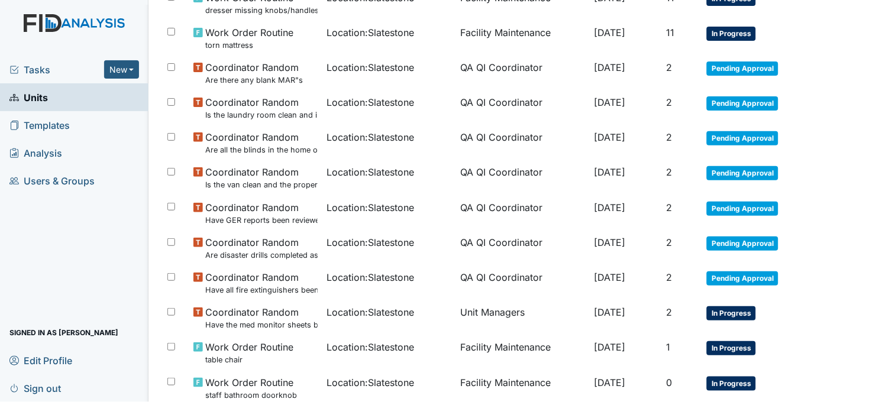
scroll to position [625, 0]
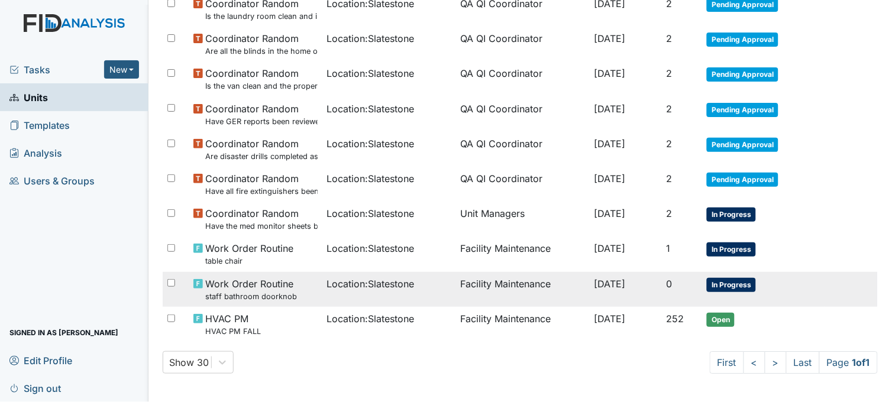
click at [369, 291] on td "Location : Slatestone" at bounding box center [389, 289] width 134 height 35
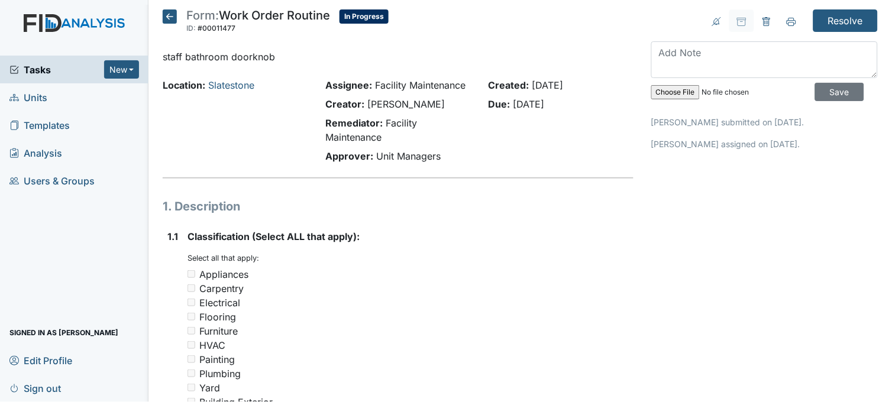
click at [167, 17] on icon at bounding box center [170, 16] width 14 height 14
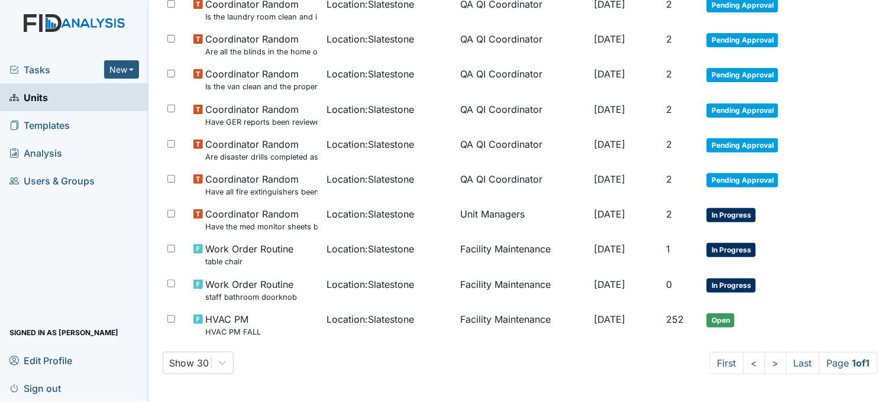
scroll to position [625, 0]
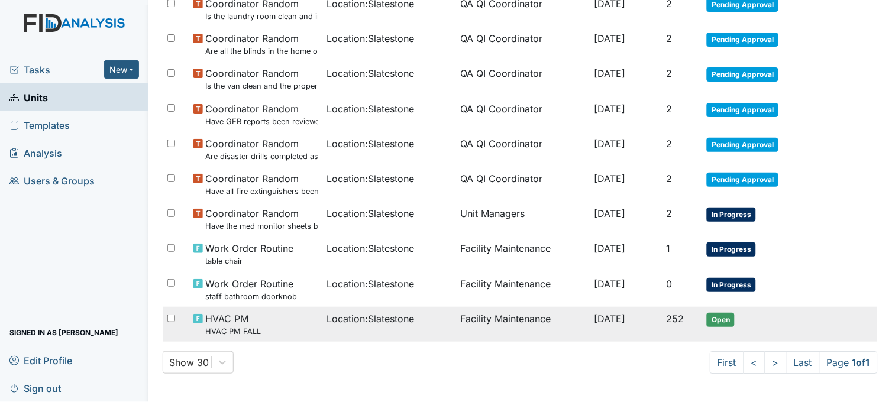
click at [419, 323] on div "Location : Slatestone" at bounding box center [389, 319] width 124 height 14
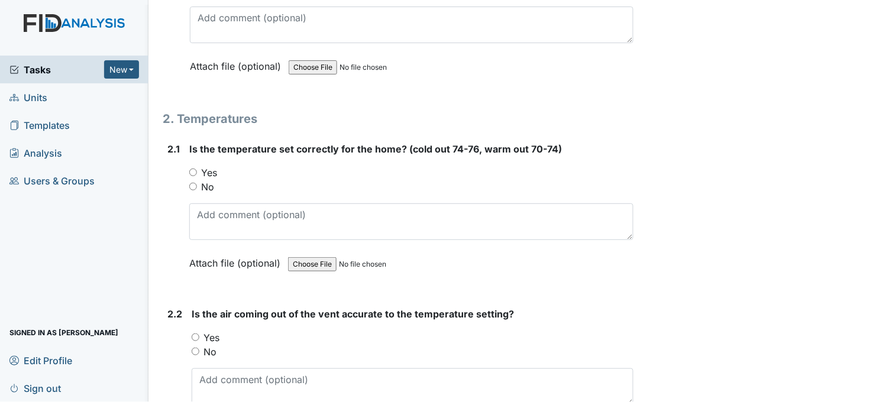
scroll to position [854, 0]
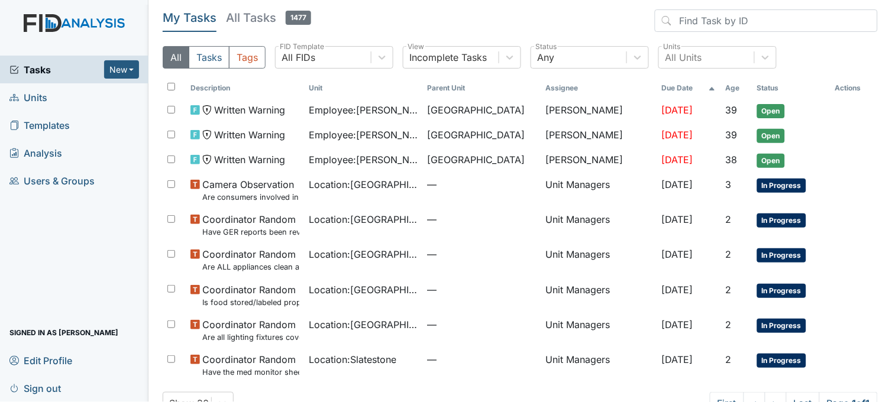
click at [95, 101] on link "Units" at bounding box center [74, 97] width 148 height 28
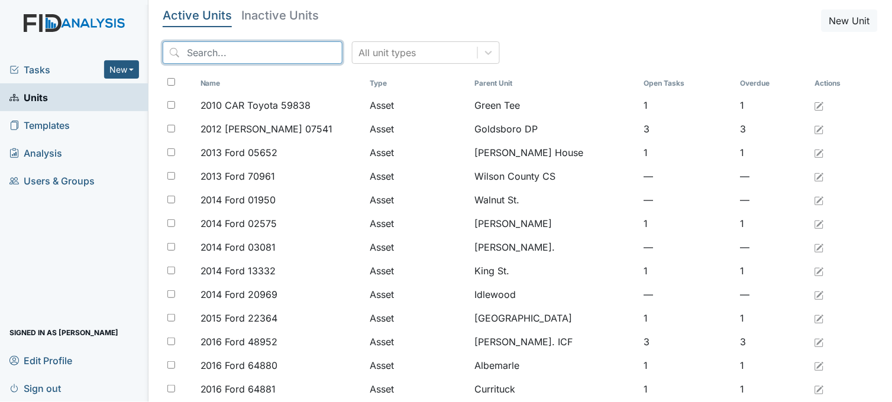
click at [255, 56] on input "search" at bounding box center [253, 52] width 180 height 22
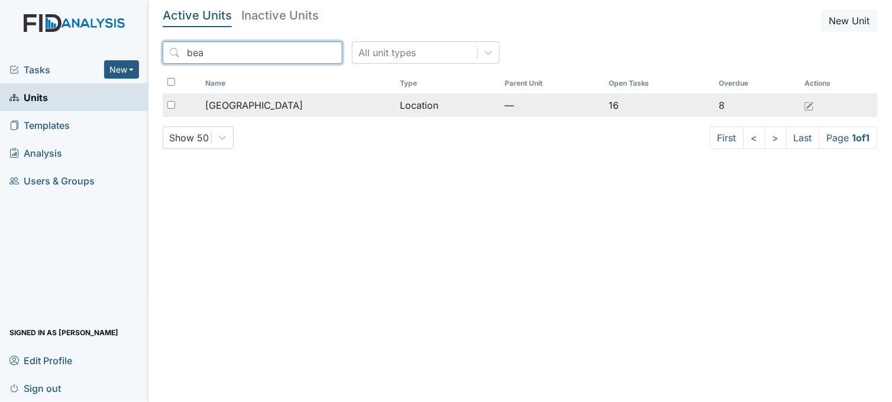
type input "bea"
click at [255, 105] on span "[GEOGRAPHIC_DATA]" at bounding box center [254, 105] width 98 height 14
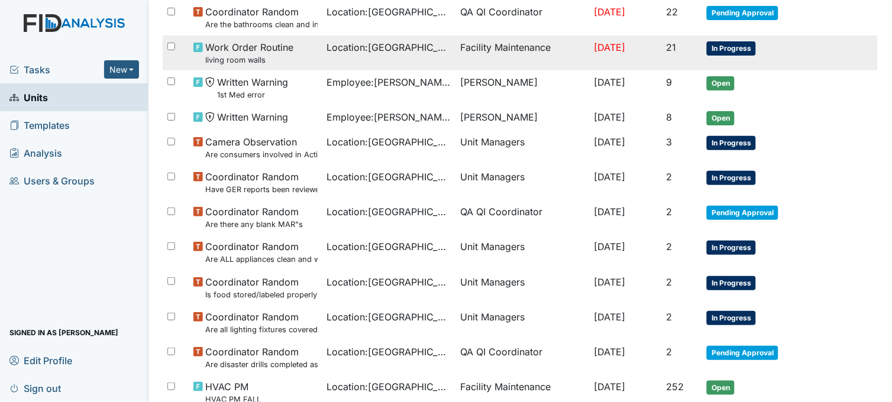
scroll to position [597, 0]
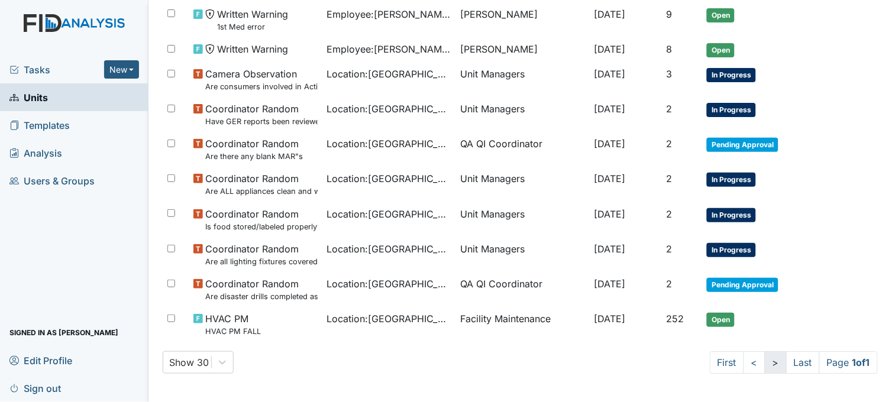
click at [764, 368] on link ">" at bounding box center [775, 362] width 22 height 22
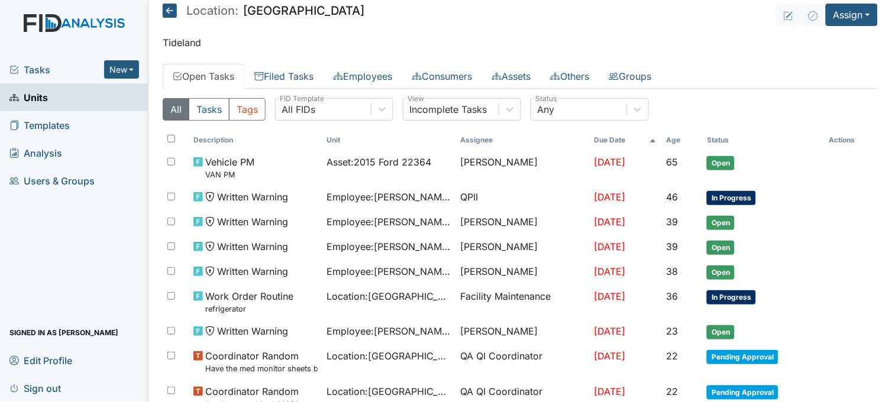
scroll to position [0, 0]
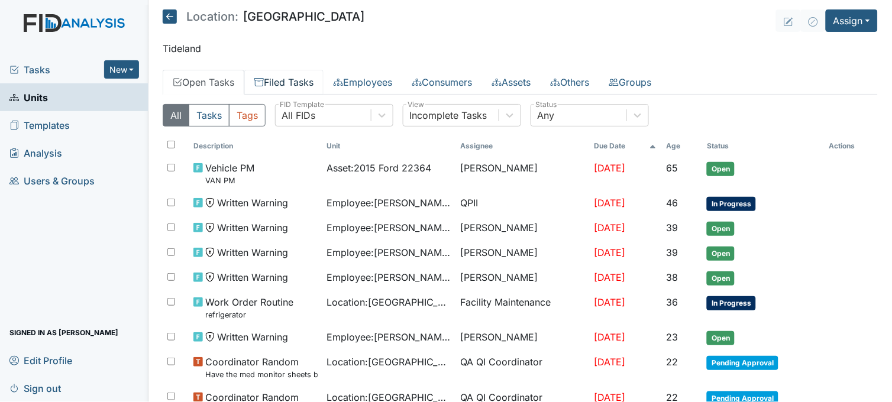
click at [290, 79] on link "Filed Tasks" at bounding box center [283, 82] width 79 height 25
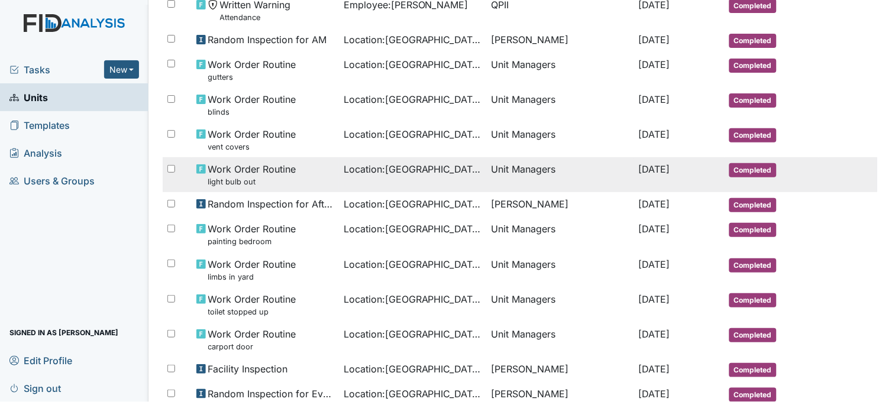
scroll to position [591, 0]
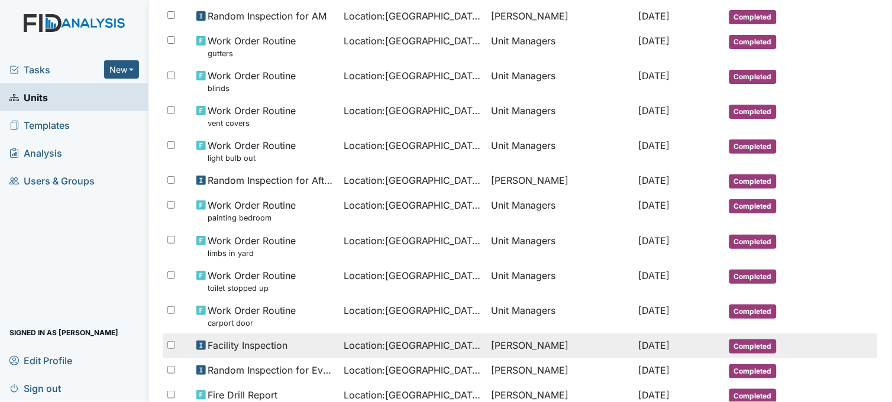
click at [386, 349] on span "Location : Beaufort Heights" at bounding box center [412, 345] width 138 height 14
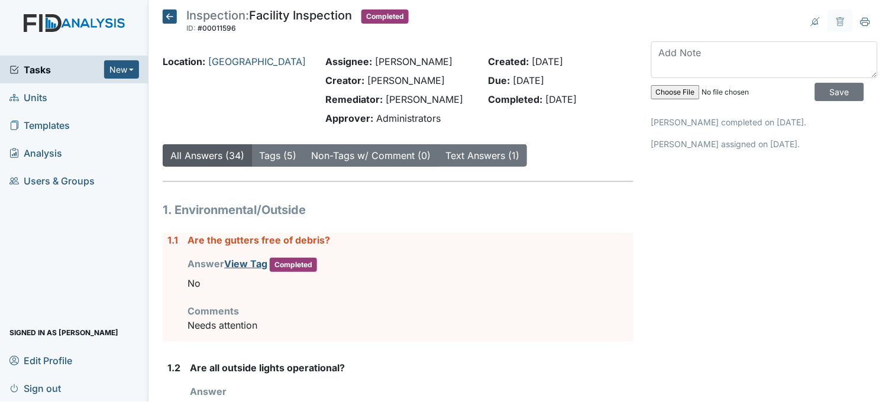
click at [173, 18] on icon at bounding box center [170, 16] width 14 height 14
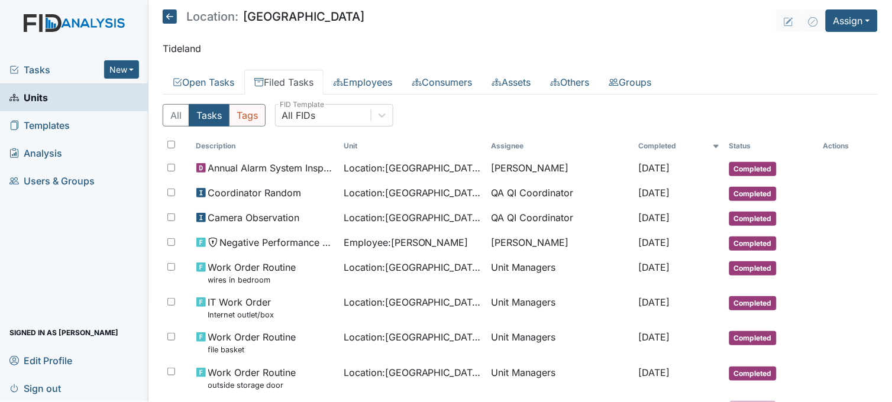
click at [249, 119] on button "Tags" at bounding box center [247, 115] width 37 height 22
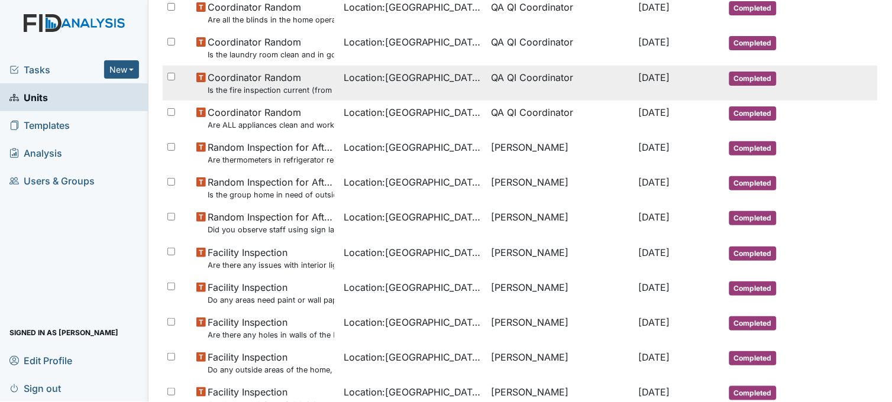
scroll to position [197, 0]
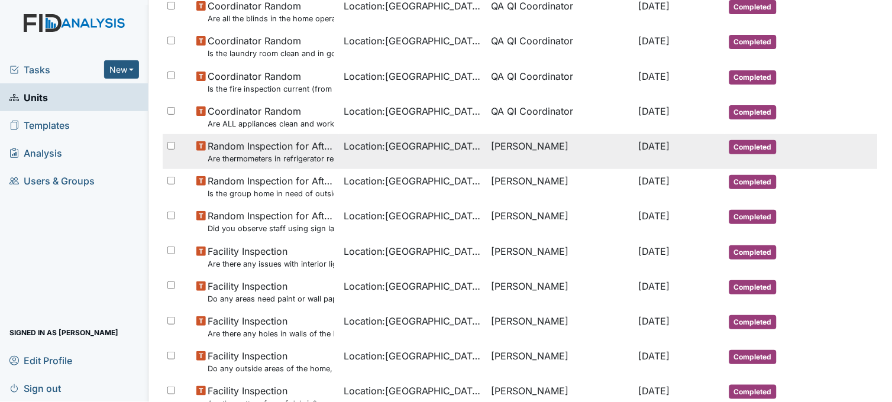
click at [423, 144] on span "Location : Beaufort Heights" at bounding box center [412, 146] width 138 height 14
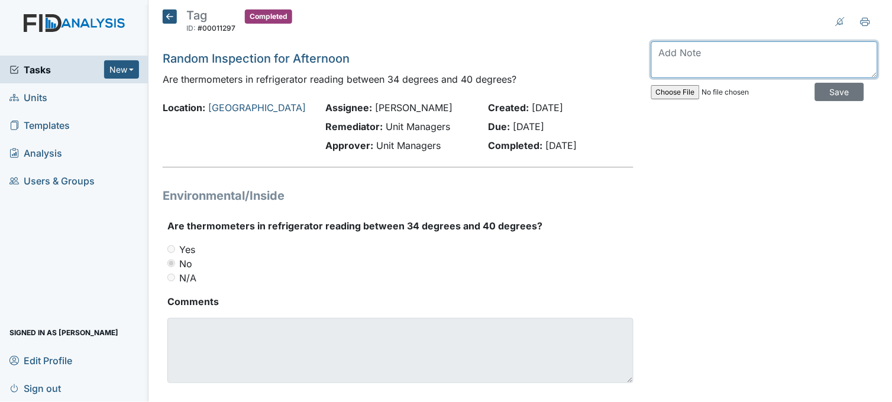
click at [682, 57] on textarea at bounding box center [764, 59] width 226 height 37
type textarea "work order in"
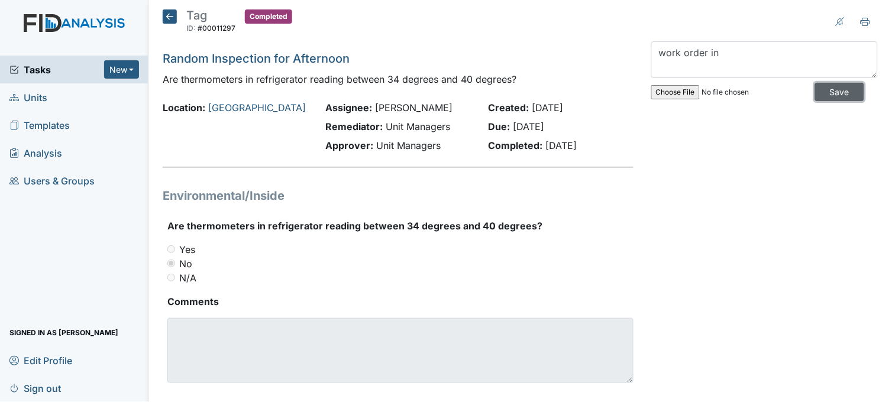
click at [822, 91] on input "Save" at bounding box center [839, 92] width 49 height 18
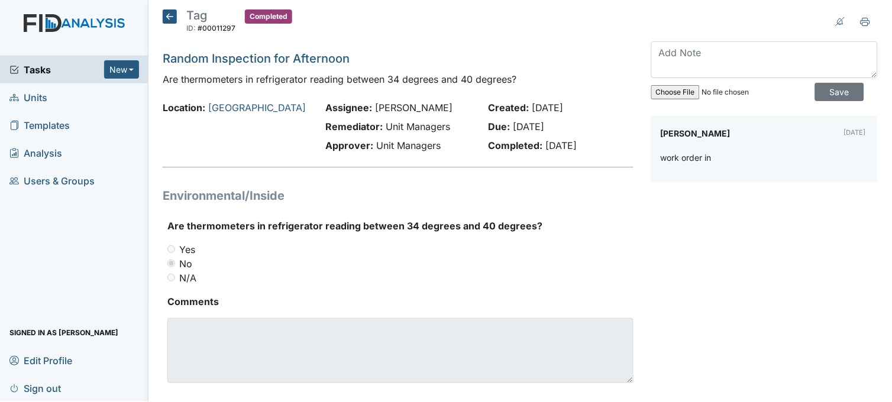
click at [167, 16] on icon at bounding box center [170, 16] width 14 height 14
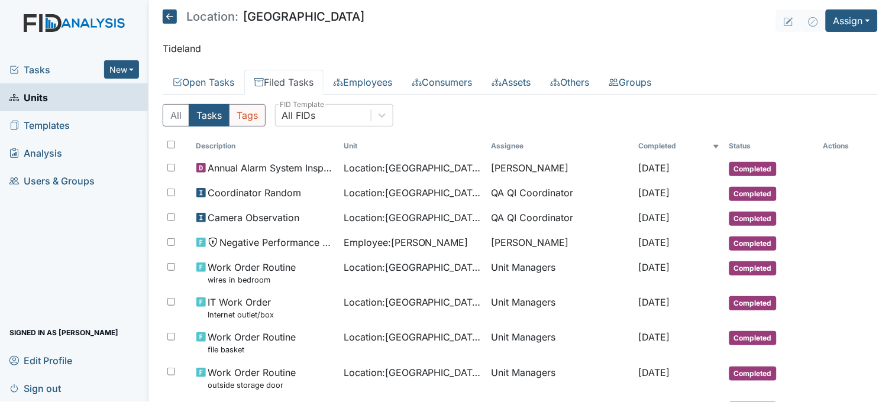
click at [254, 120] on button "Tags" at bounding box center [247, 115] width 37 height 22
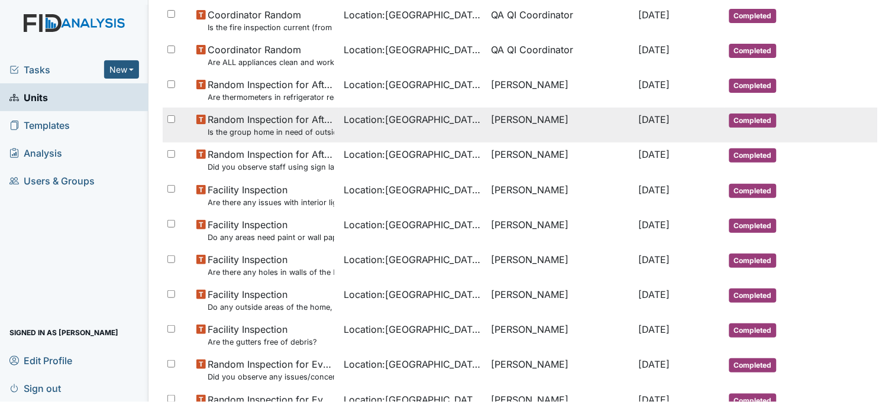
scroll to position [262, 0]
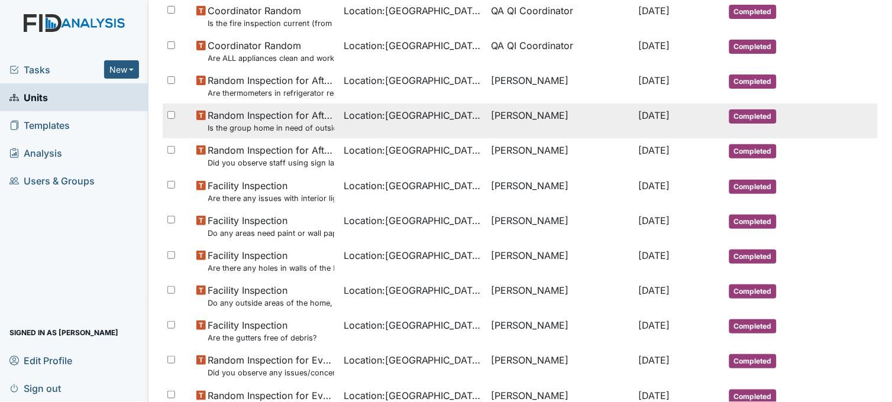
click at [343, 118] on span "Location : Beaufort Heights" at bounding box center [412, 115] width 138 height 14
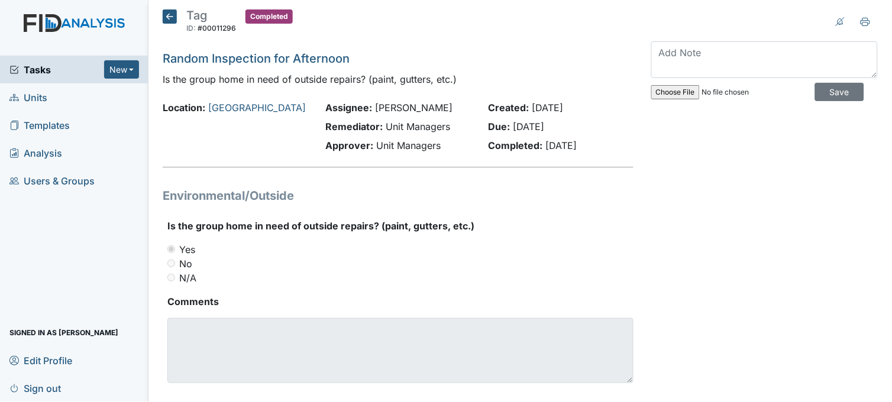
click at [167, 17] on icon at bounding box center [170, 16] width 14 height 14
